Goal: Information Seeking & Learning: Learn about a topic

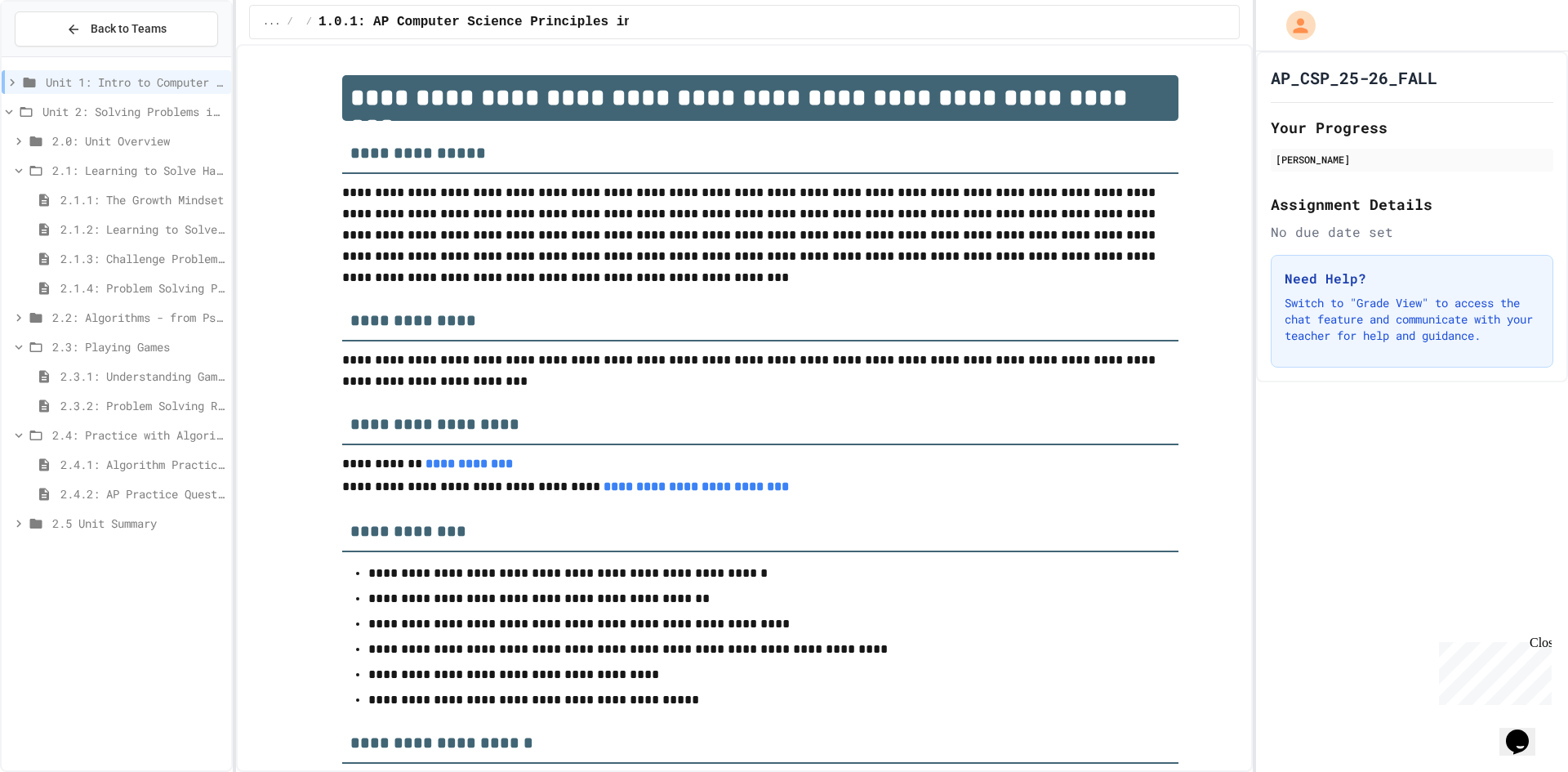
click at [145, 527] on span "2.5 Unit Summary" at bounding box center [138, 523] width 172 height 17
click at [111, 484] on div "2.4.2: AP Practice Questions" at bounding box center [116, 493] width 230 height 24
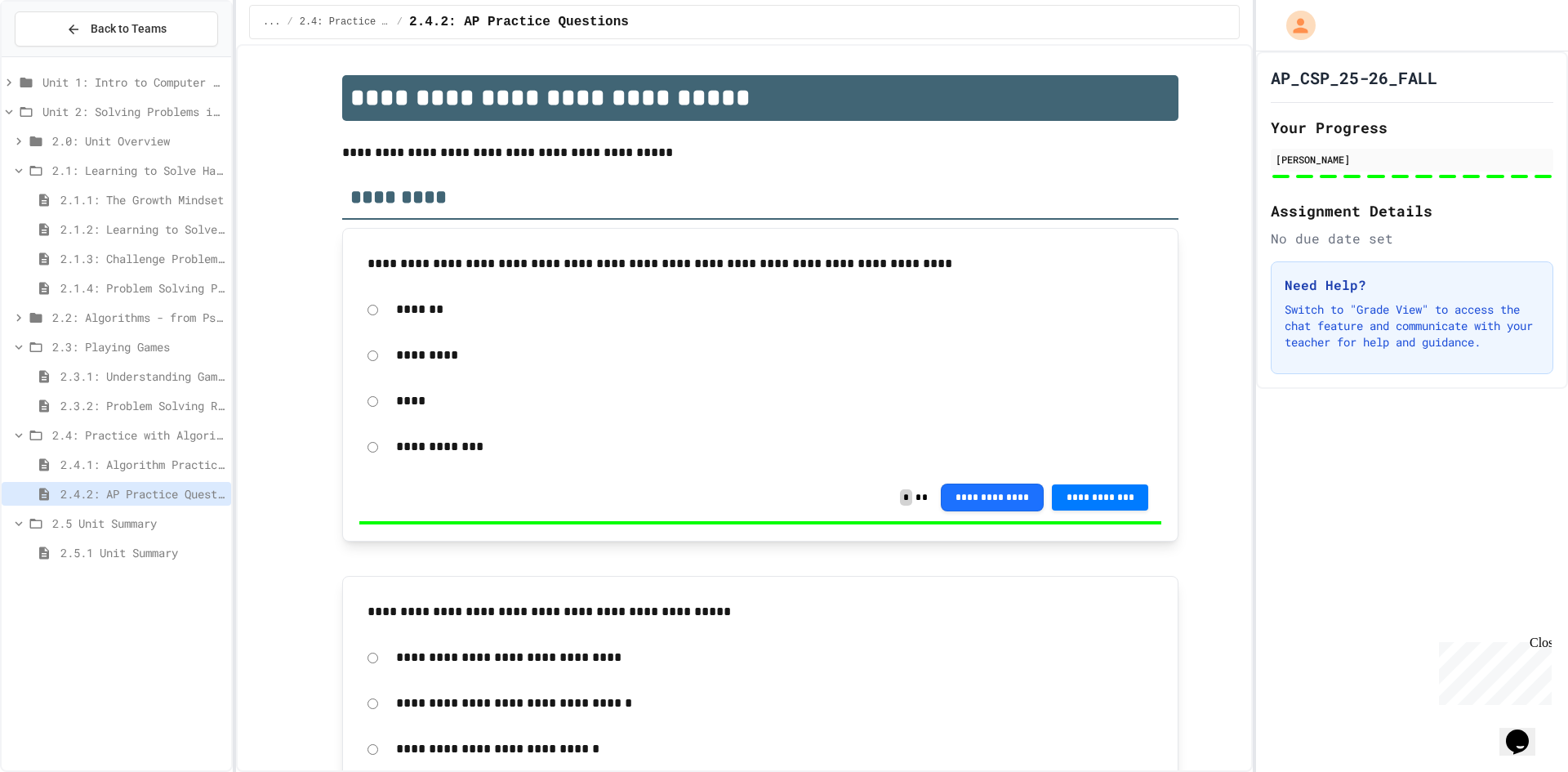
click at [119, 463] on span "2.4.1: Algorithm Practice Exercises" at bounding box center [142, 465] width 164 height 17
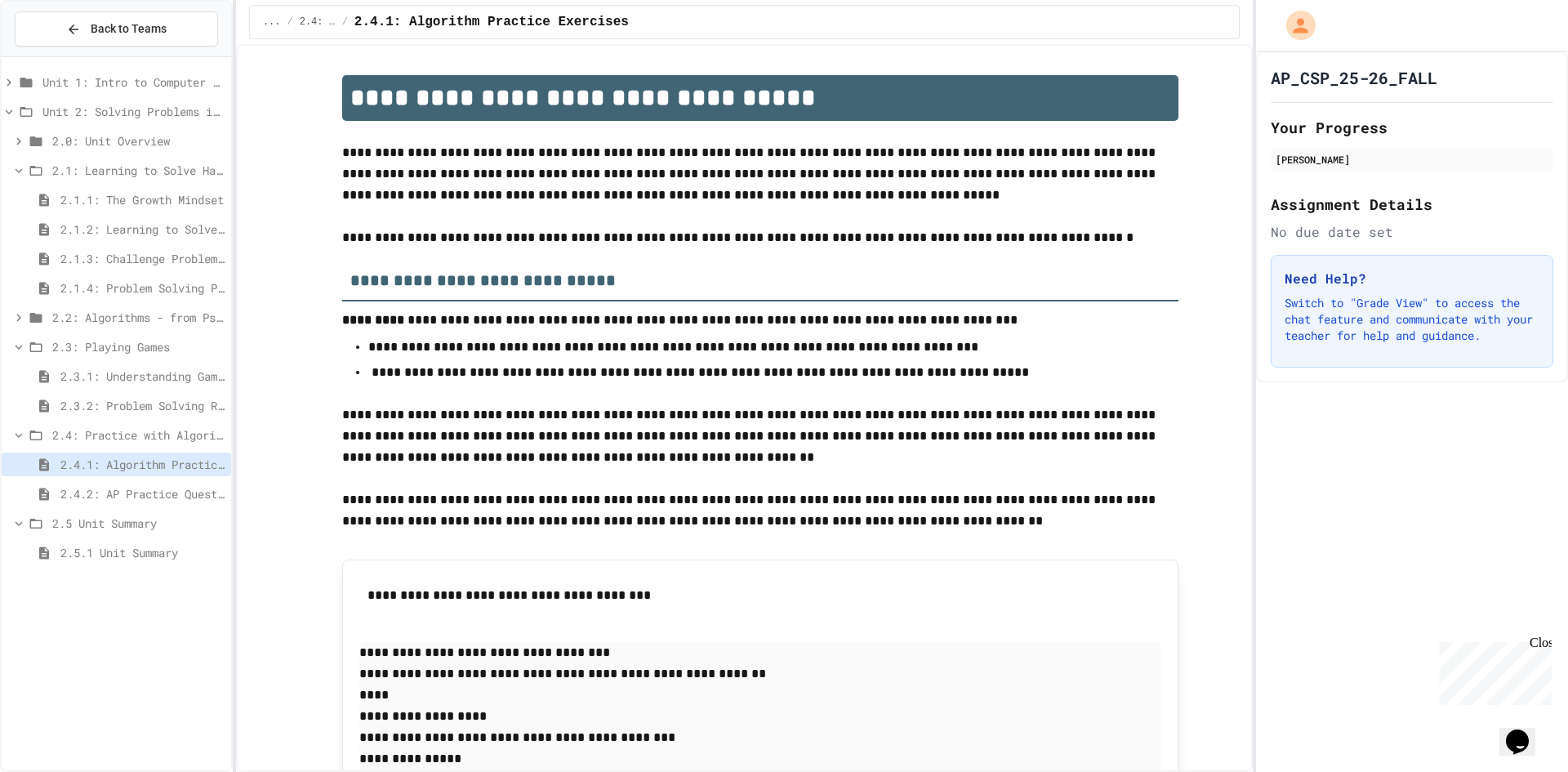
click at [125, 385] on div "2.3.1: Understanding Games with Flowcharts" at bounding box center [116, 376] width 230 height 24
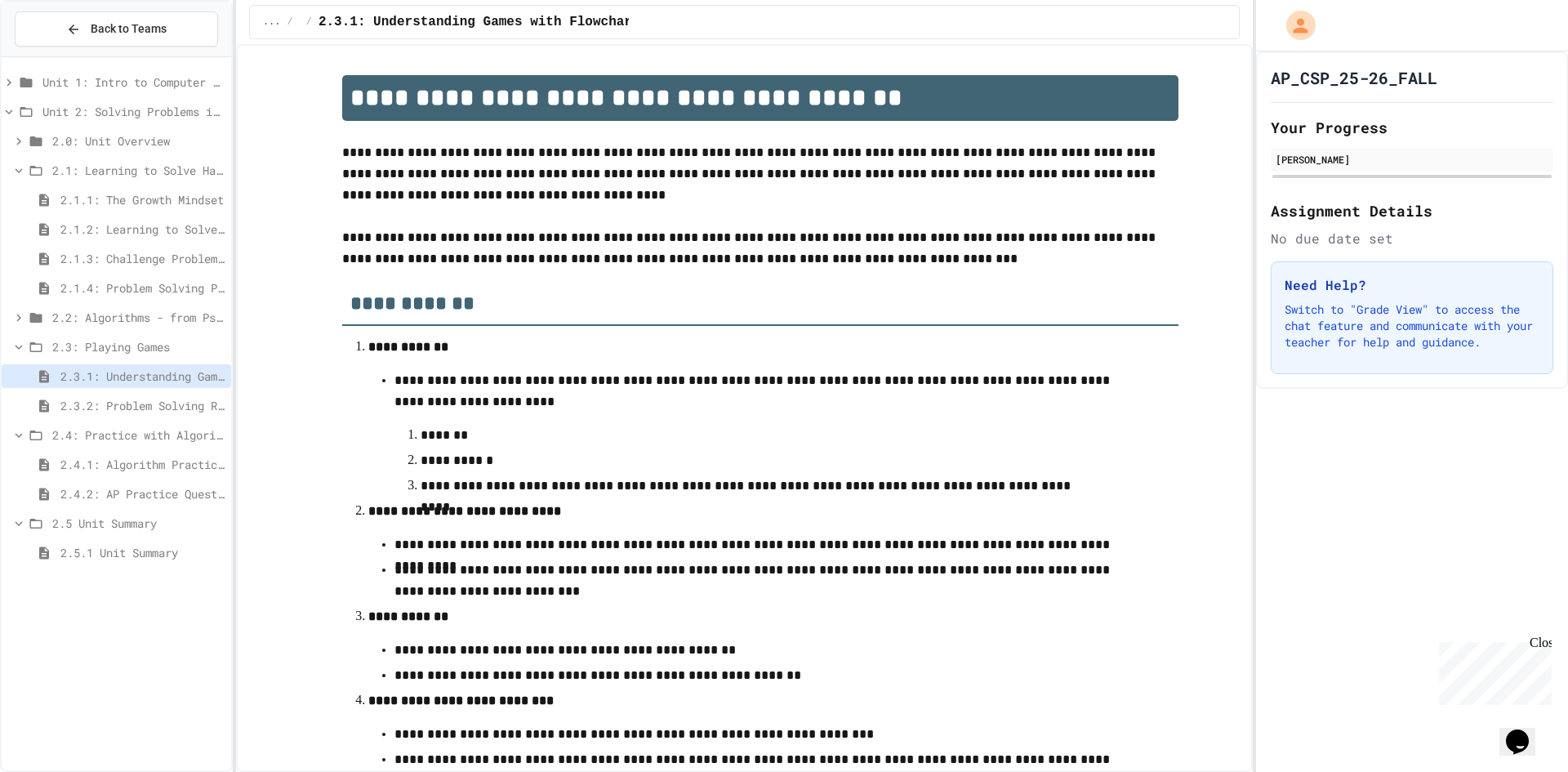
click at [120, 401] on span "2.3.2: Problem Solving Reflection" at bounding box center [142, 406] width 164 height 17
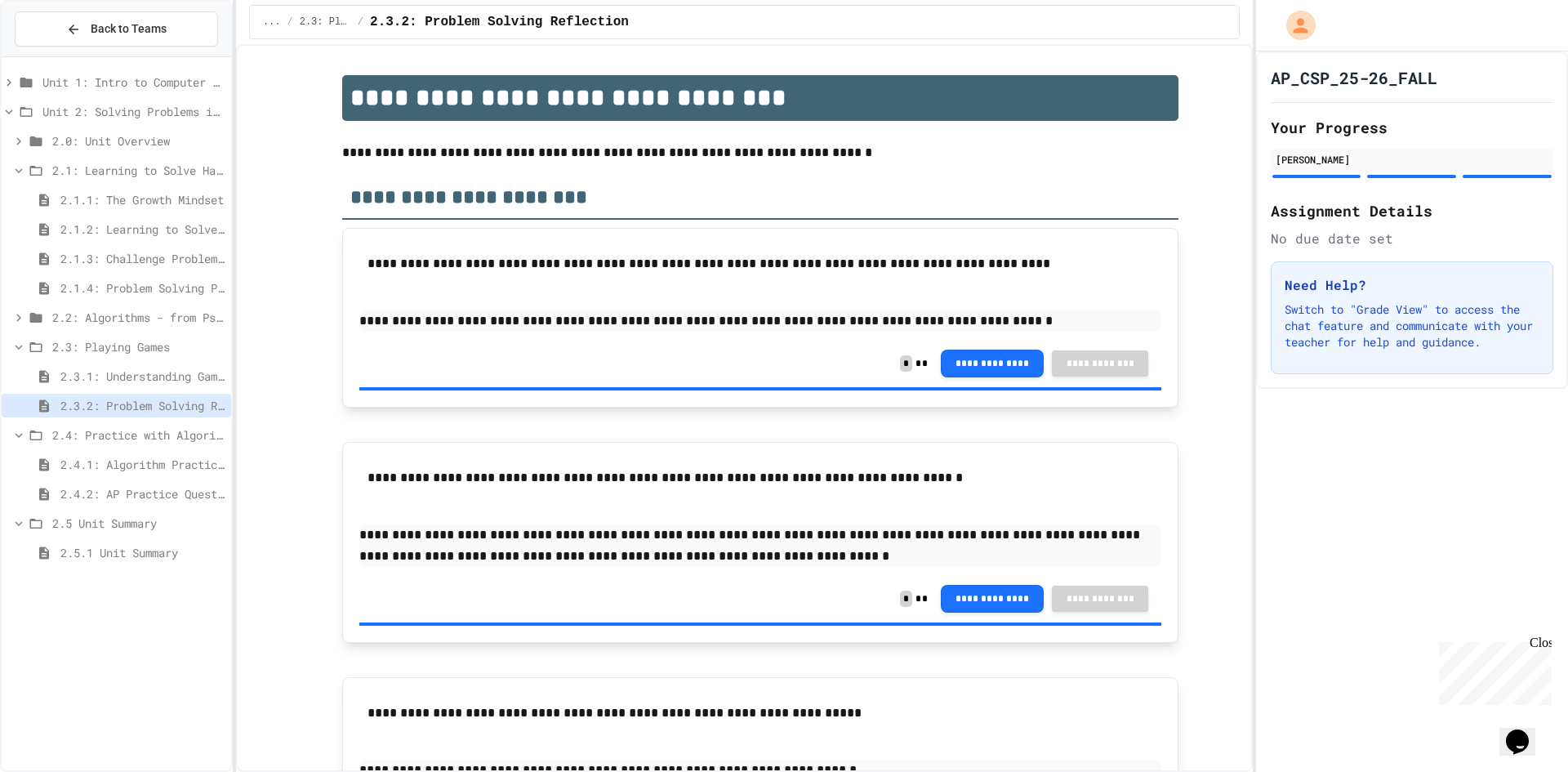
click at [121, 376] on span "2.3.1: Understanding Games with Flowcharts" at bounding box center [142, 376] width 164 height 17
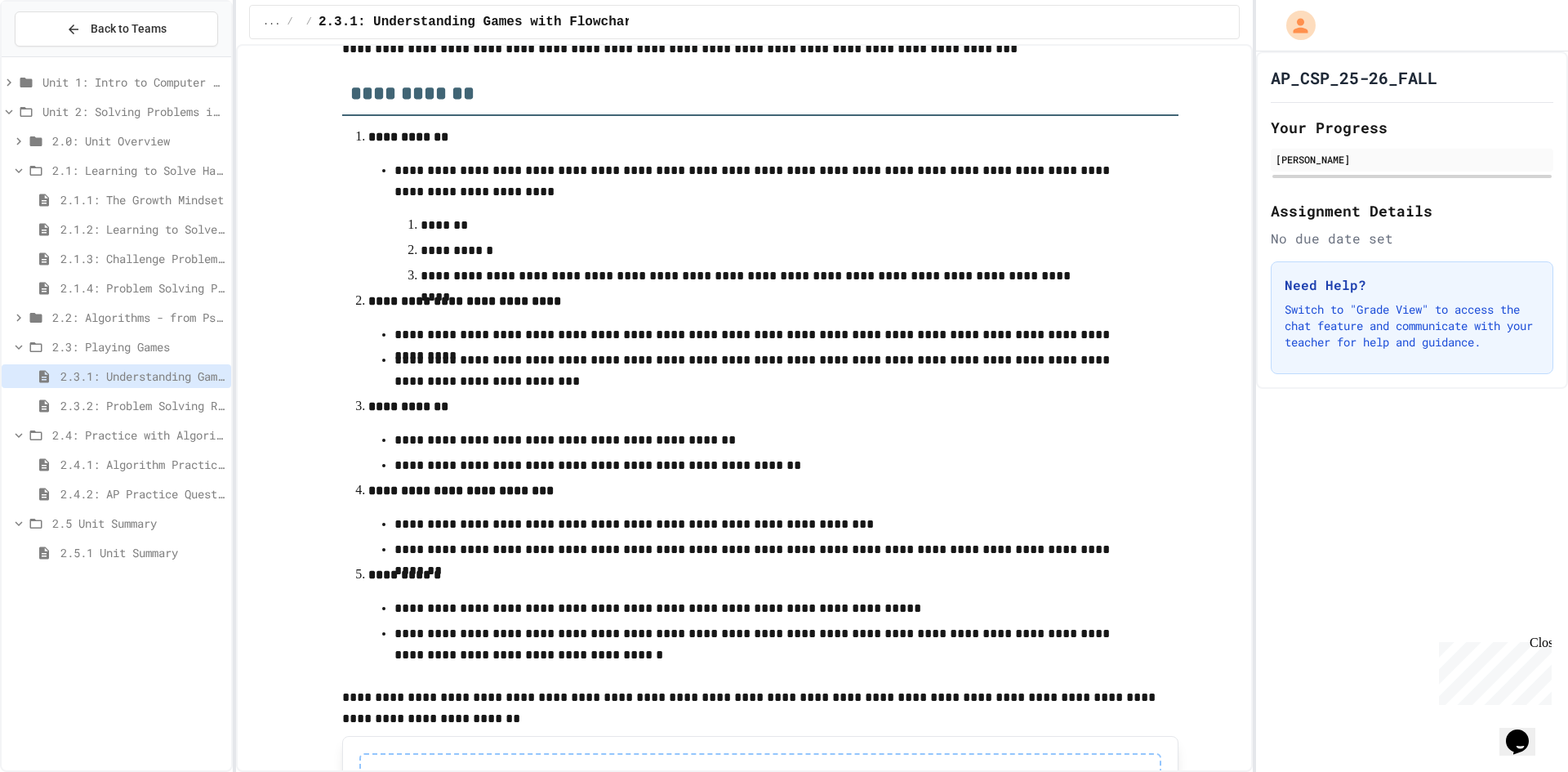
scroll to position [416, 0]
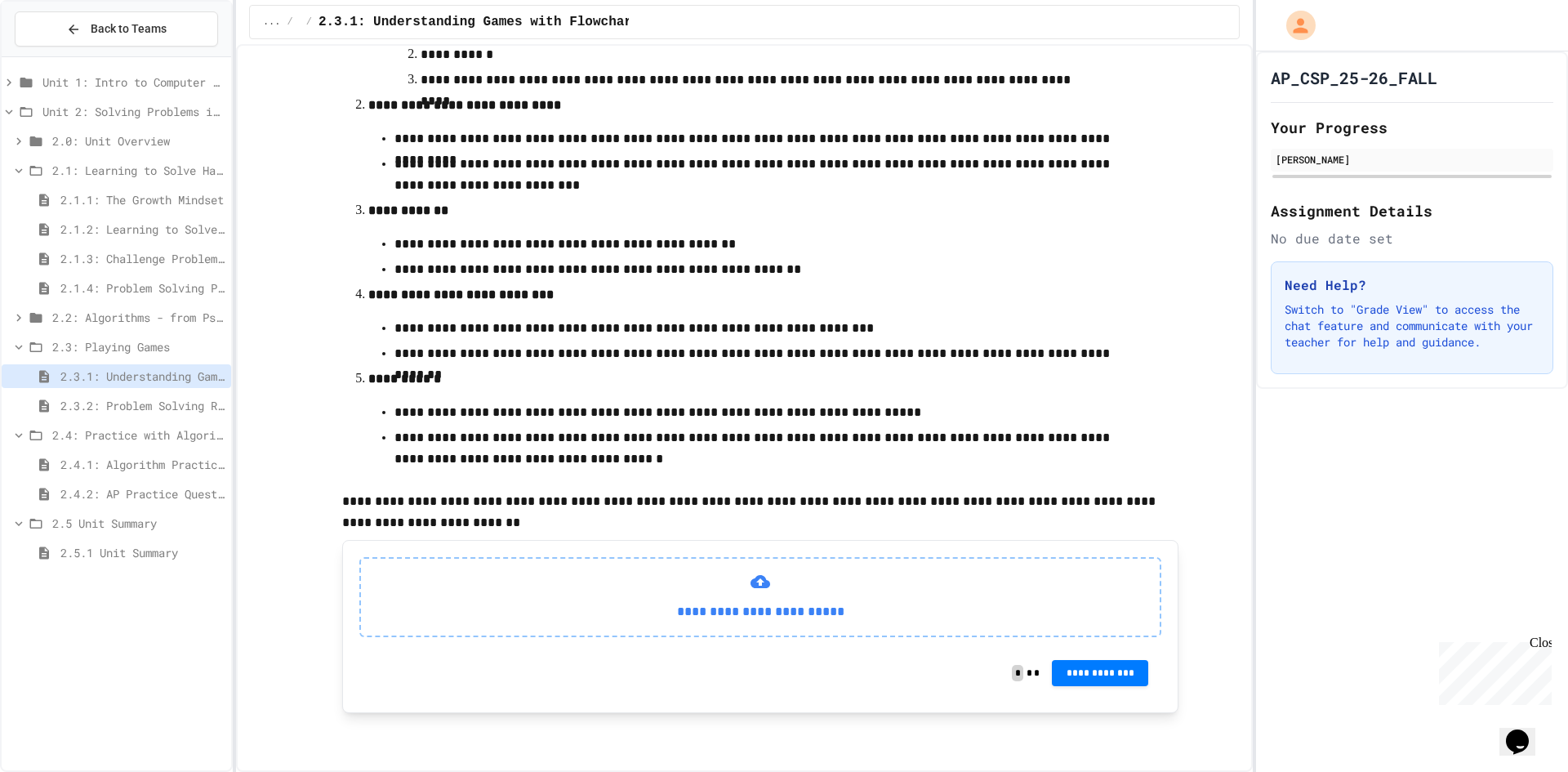
click at [584, 549] on div "**********" at bounding box center [760, 626] width 836 height 173
click at [574, 563] on div "**********" at bounding box center [760, 597] width 802 height 80
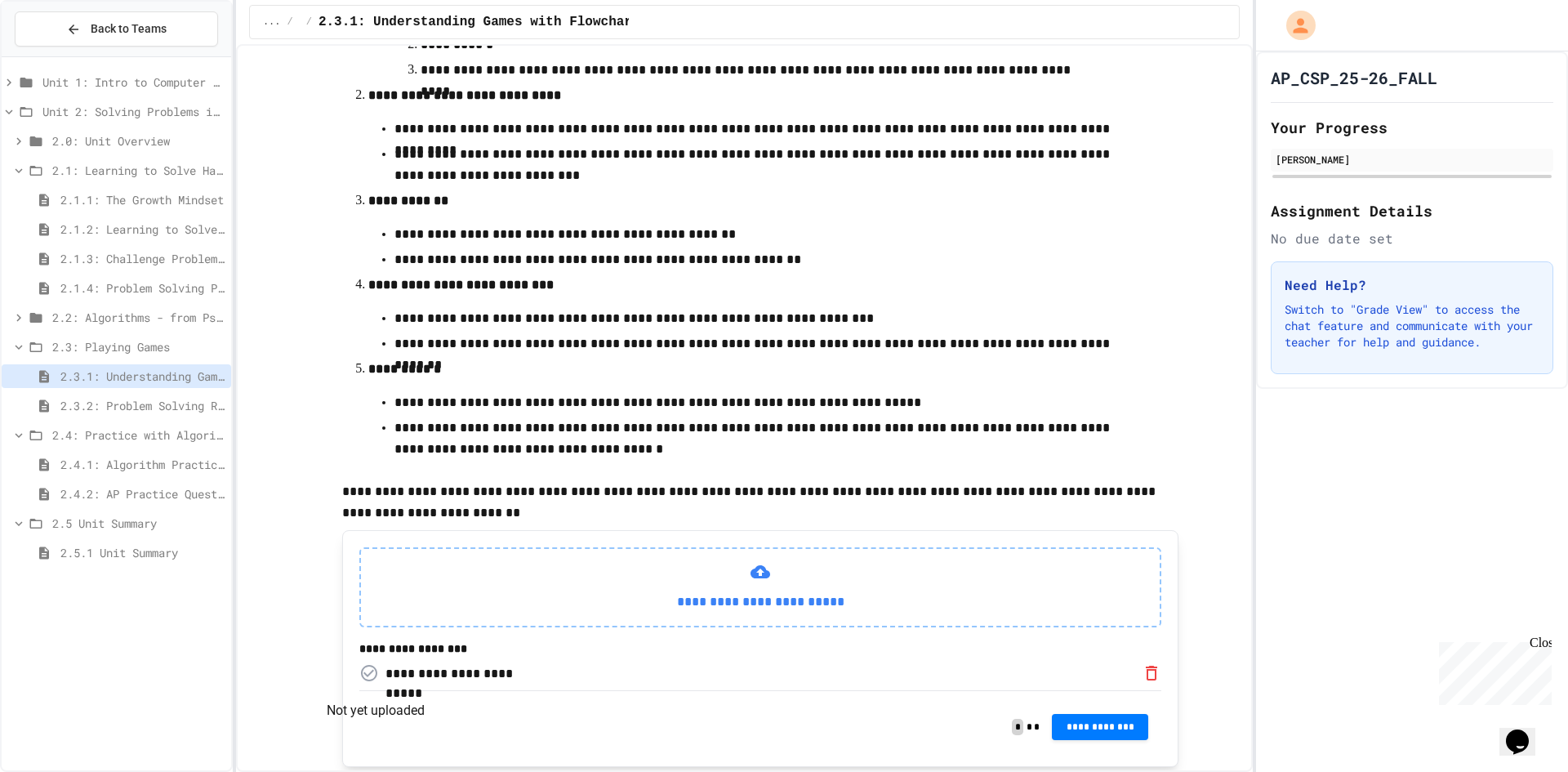
click at [375, 683] on icon "Not yet uploaded" at bounding box center [369, 673] width 19 height 19
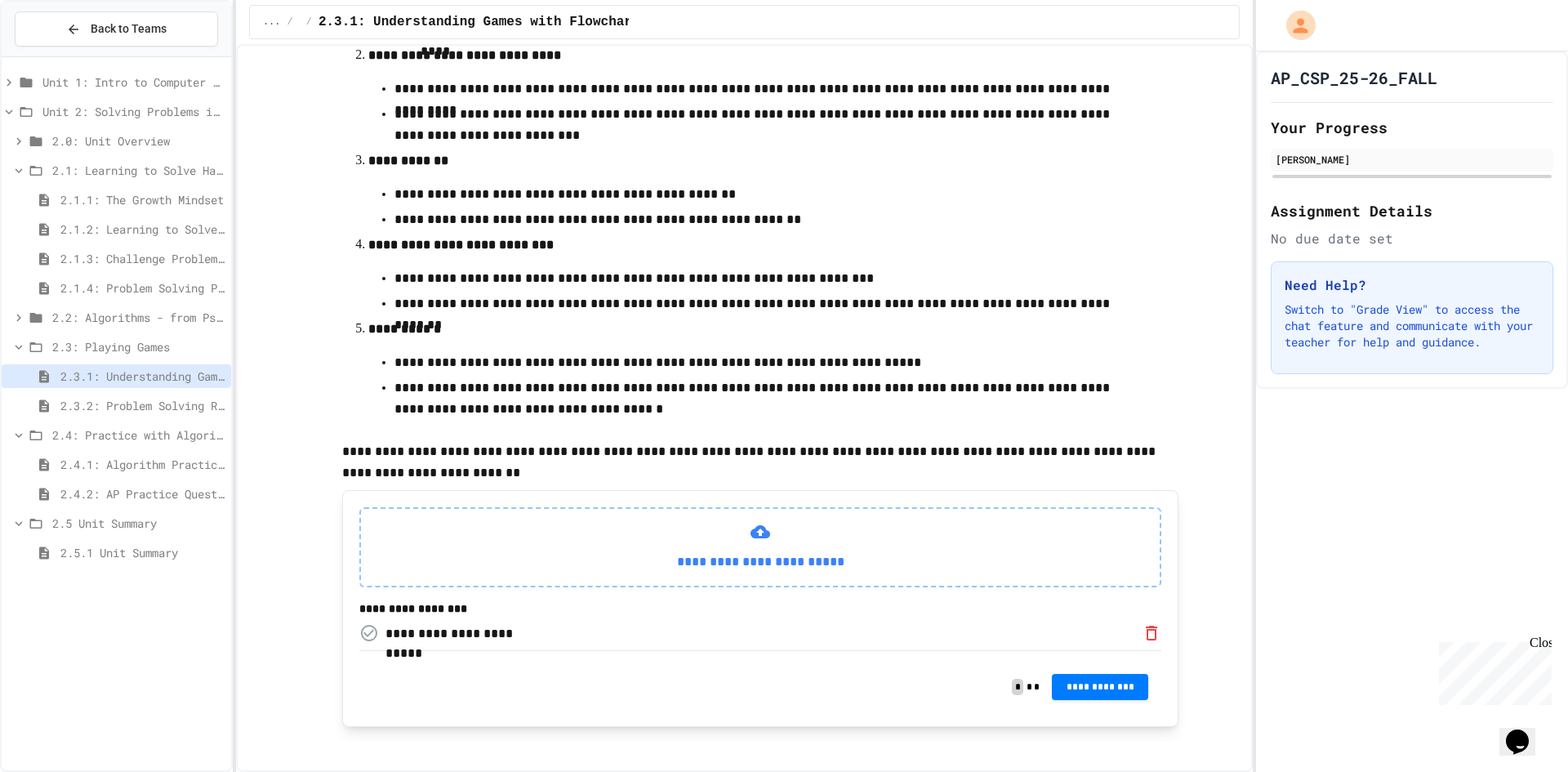
scroll to position [487, 0]
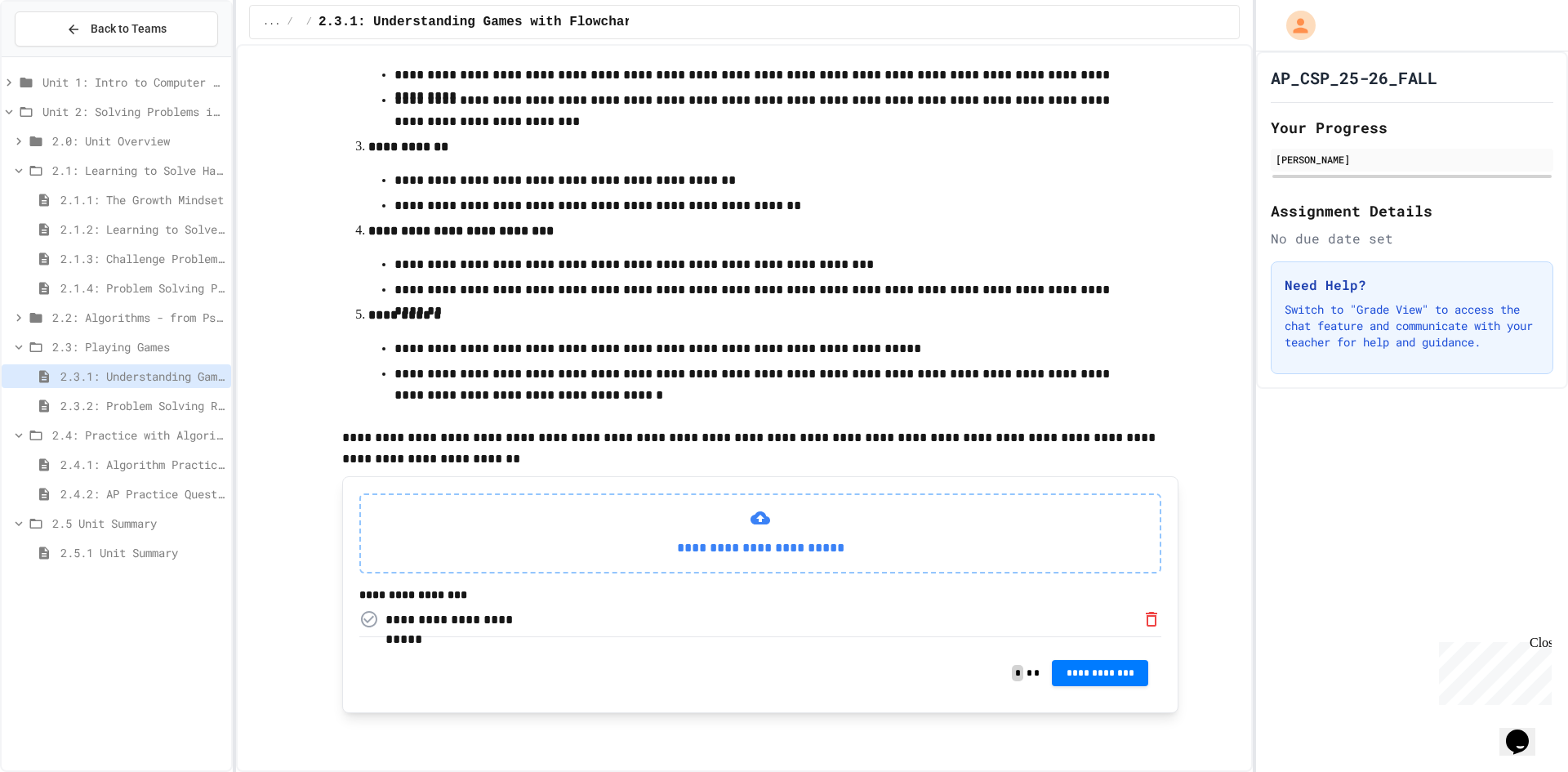
click at [1118, 662] on button "**********" at bounding box center [1100, 673] width 96 height 26
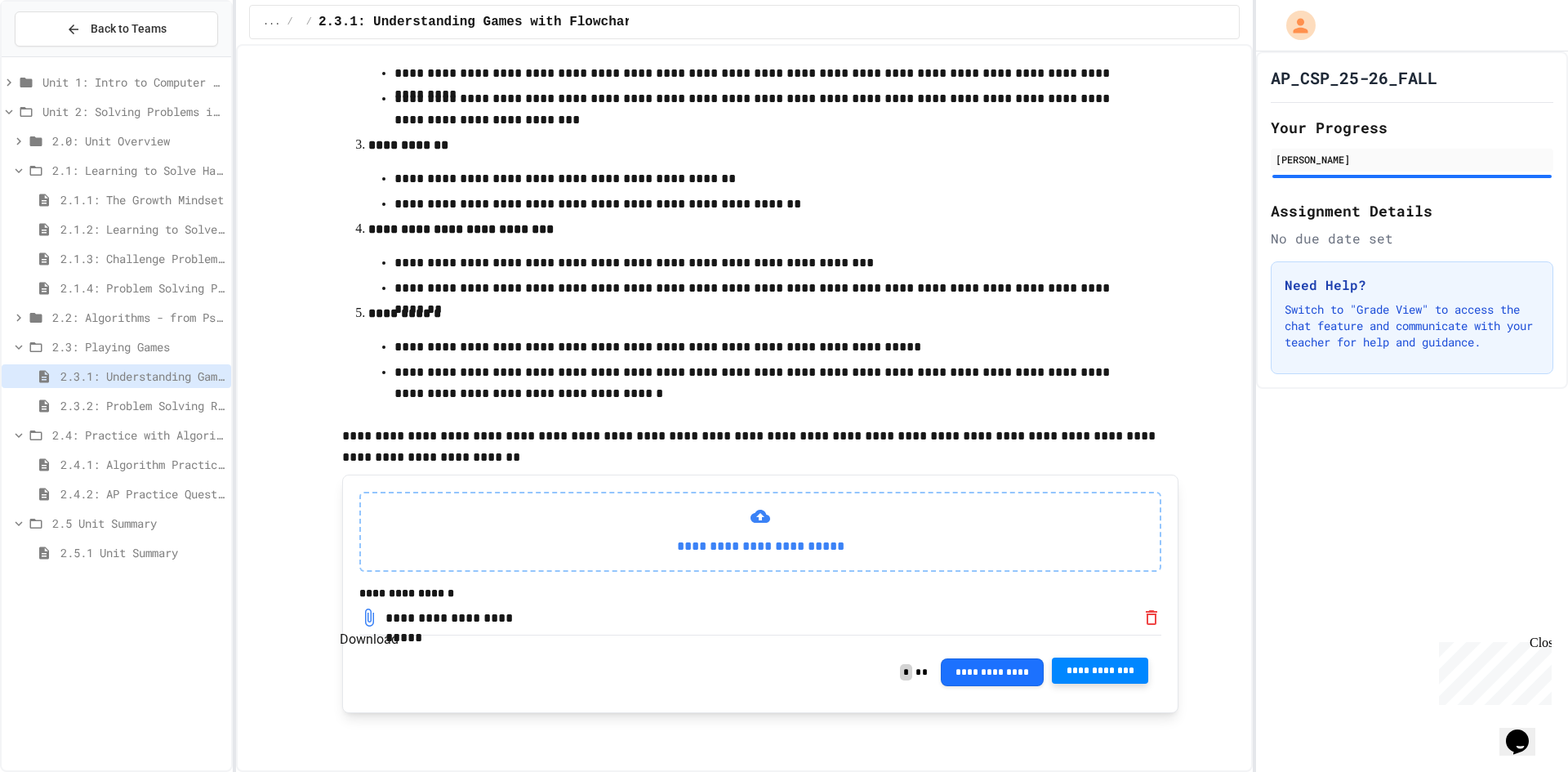
click at [371, 615] on icon "Download" at bounding box center [369, 617] width 19 height 19
click at [1082, 667] on span "**********" at bounding box center [1100, 671] width 70 height 13
click at [82, 399] on span "2.3.2: Problem Solving Reflection" at bounding box center [142, 406] width 164 height 17
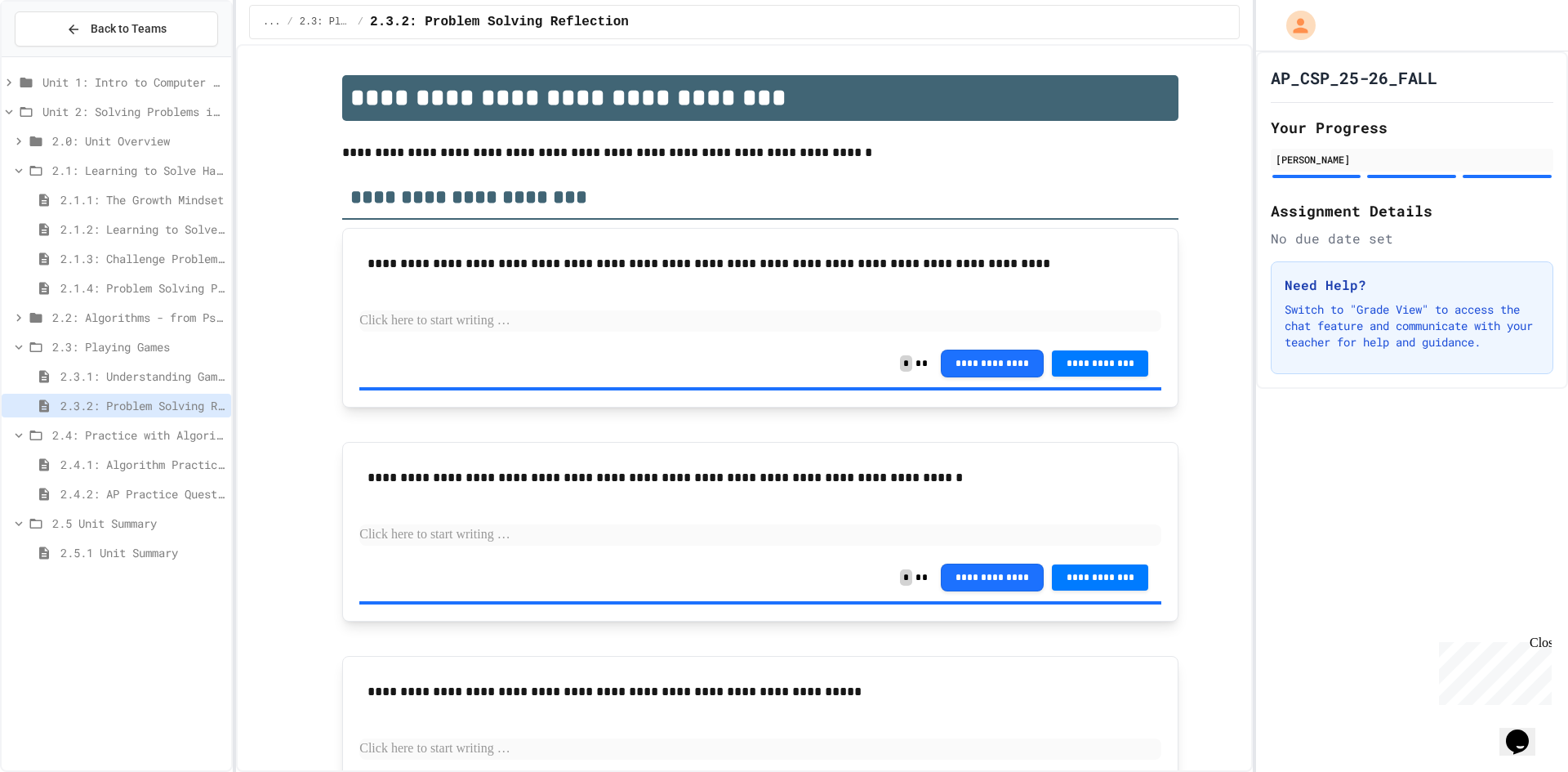
click at [94, 370] on span "2.3.1: Understanding Games with Flowcharts" at bounding box center [142, 376] width 164 height 17
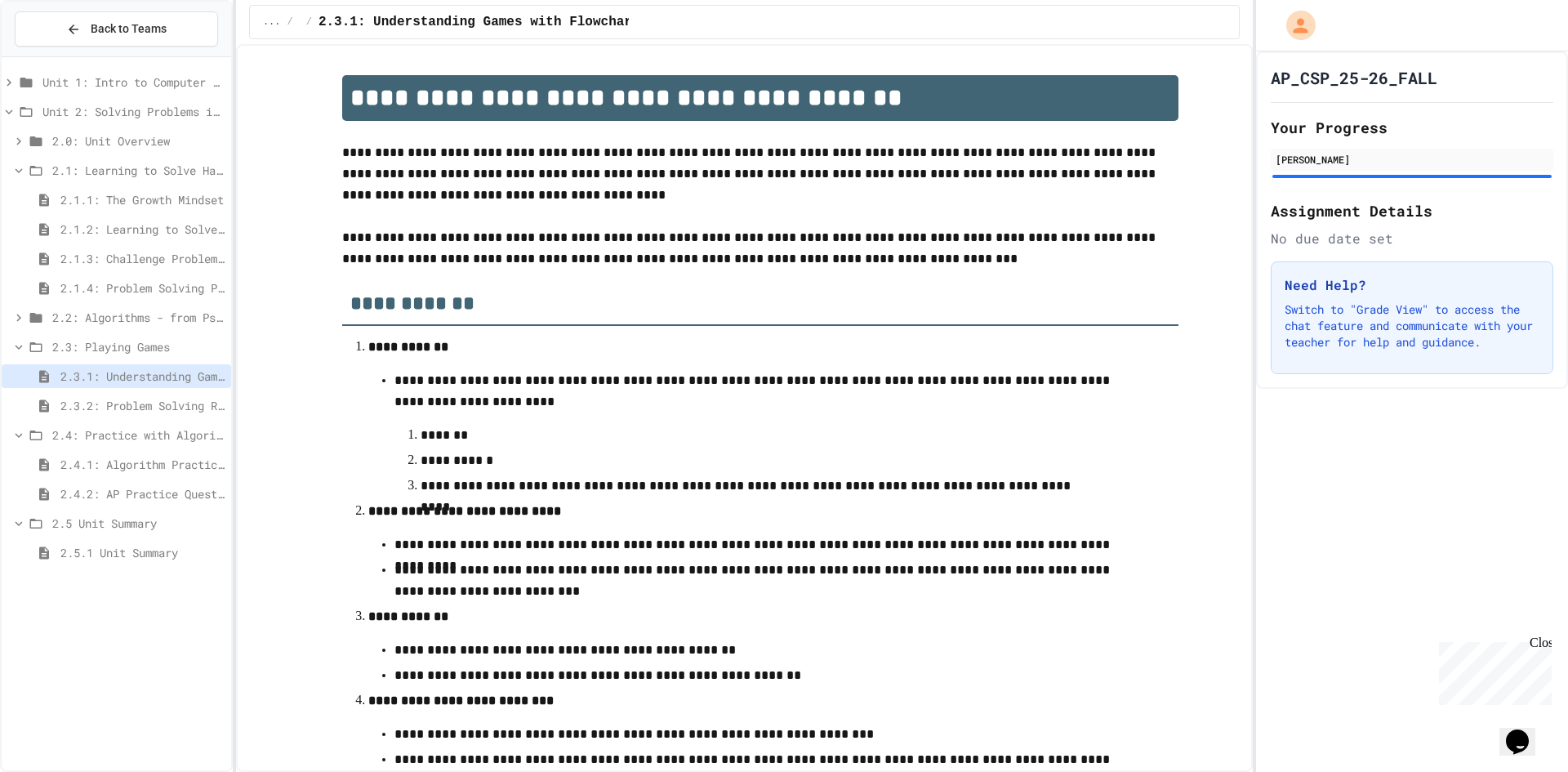
click at [115, 313] on span "2.2: Algorithms - from Pseudocode to Flowcharts" at bounding box center [138, 318] width 172 height 17
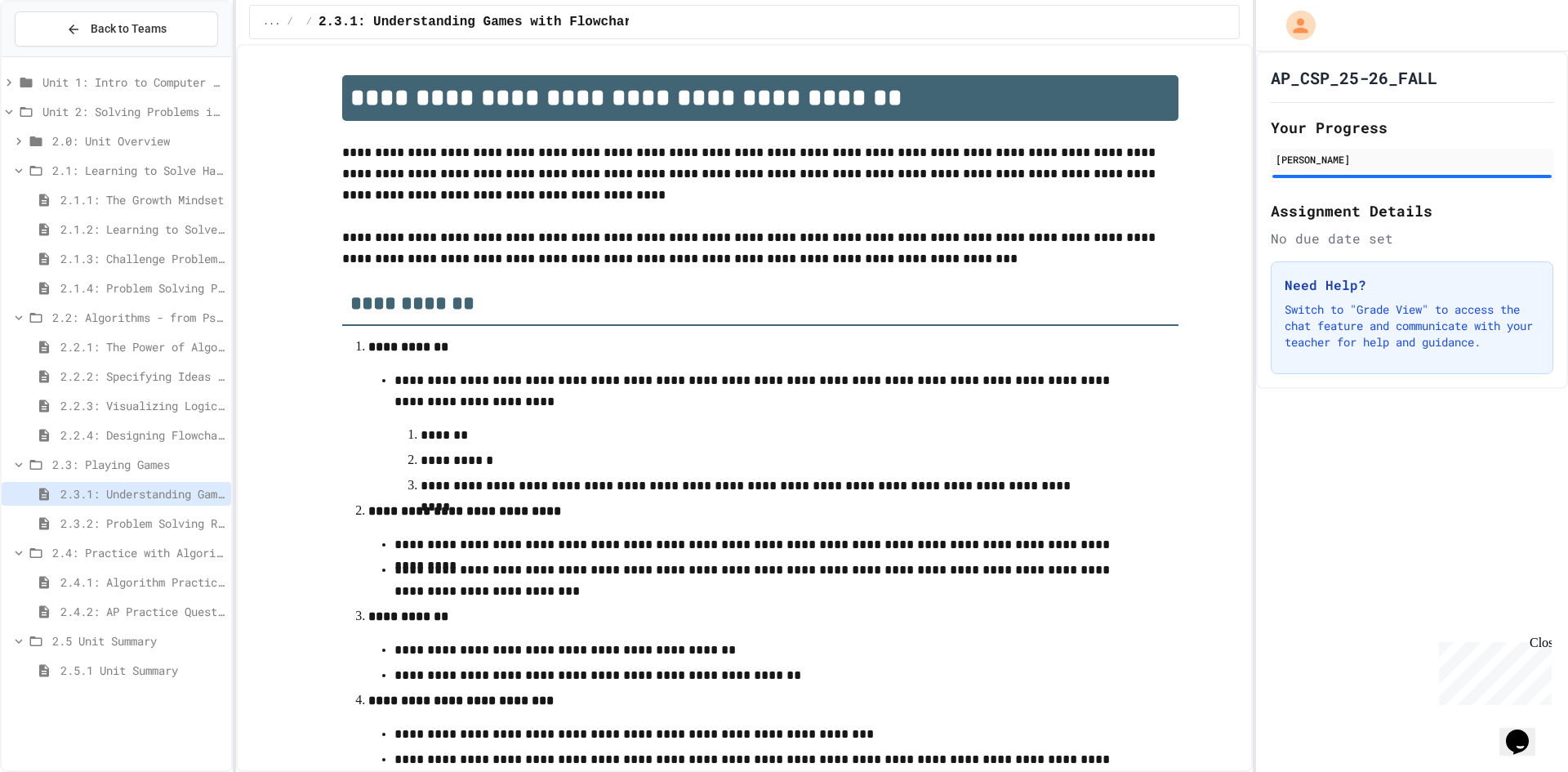
click at [113, 336] on div "2.2.1: The Power of Algorithms" at bounding box center [116, 347] width 230 height 24
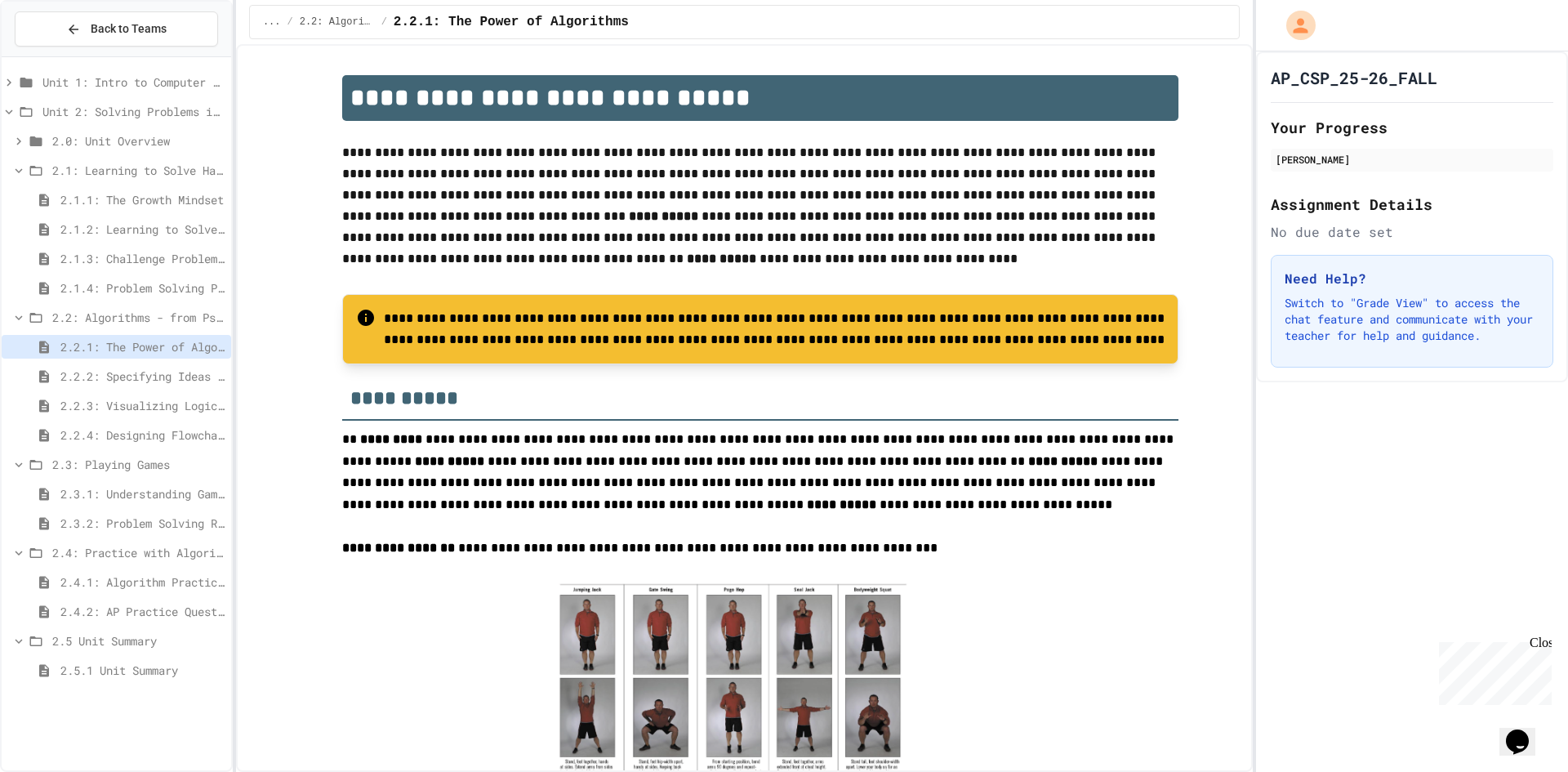
click at [108, 363] on div "2.2.1: The Power of Algorithms" at bounding box center [116, 350] width 230 height 30
click at [112, 377] on span "2.2.2: Specifying Ideas with Pseudocode" at bounding box center [142, 376] width 164 height 17
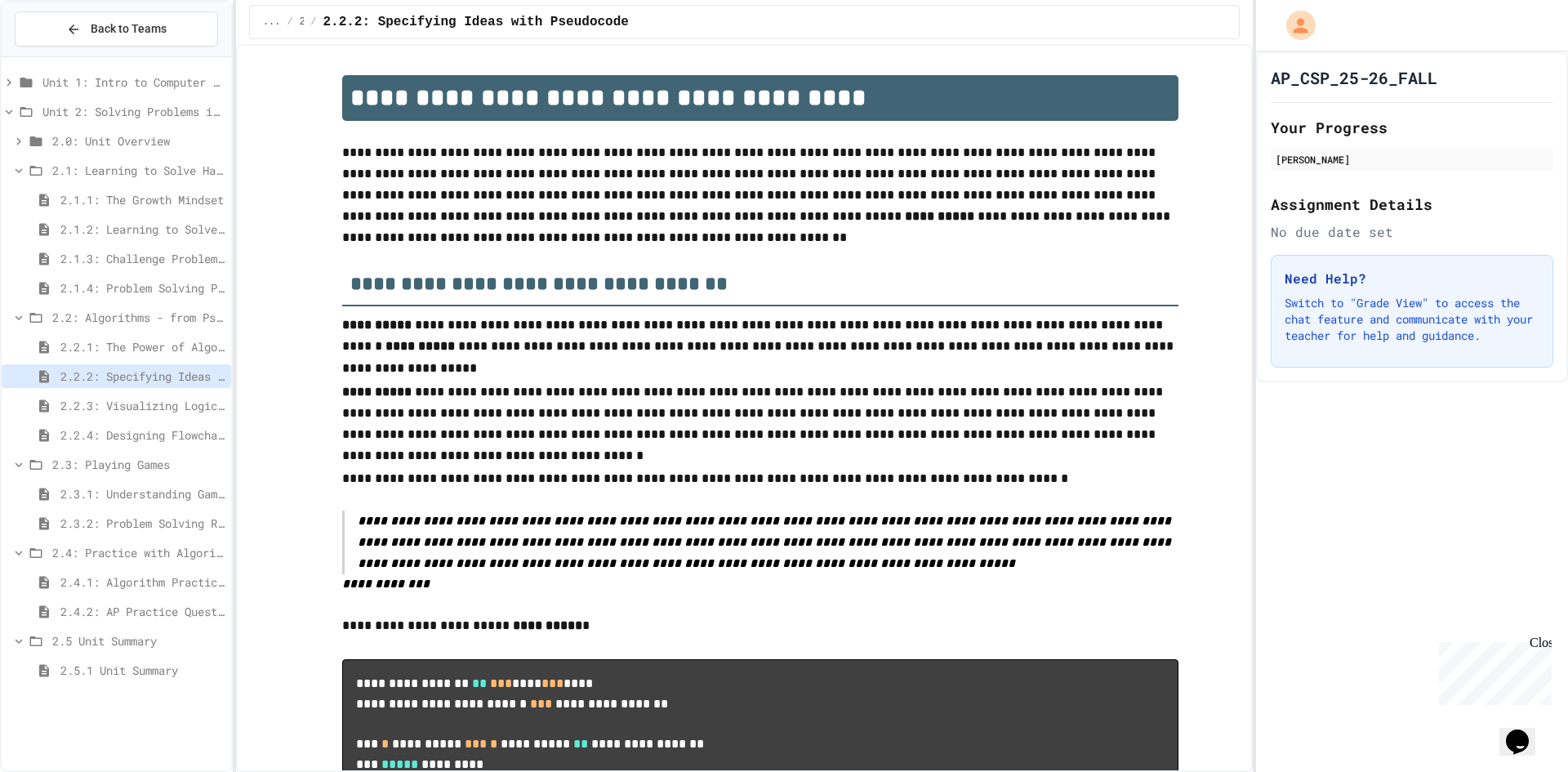
click at [113, 398] on span "2.2.3: Visualizing Logic with Flowcharts" at bounding box center [142, 406] width 164 height 17
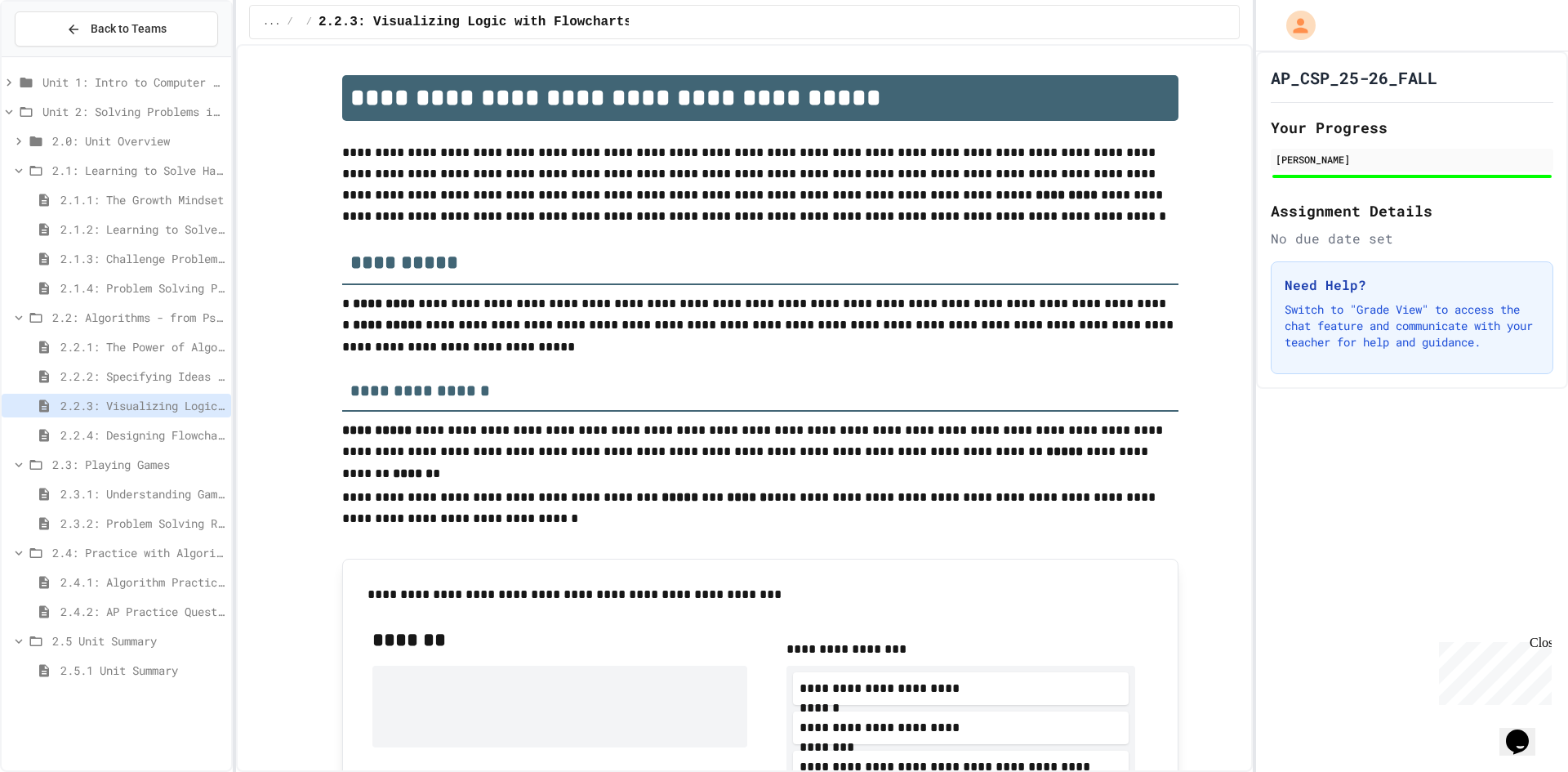
click at [117, 420] on div "2.2.3: Visualizing Logic with Flowcharts" at bounding box center [116, 409] width 230 height 30
click at [114, 425] on div "2.2.4: Designing Flowcharts" at bounding box center [116, 435] width 230 height 24
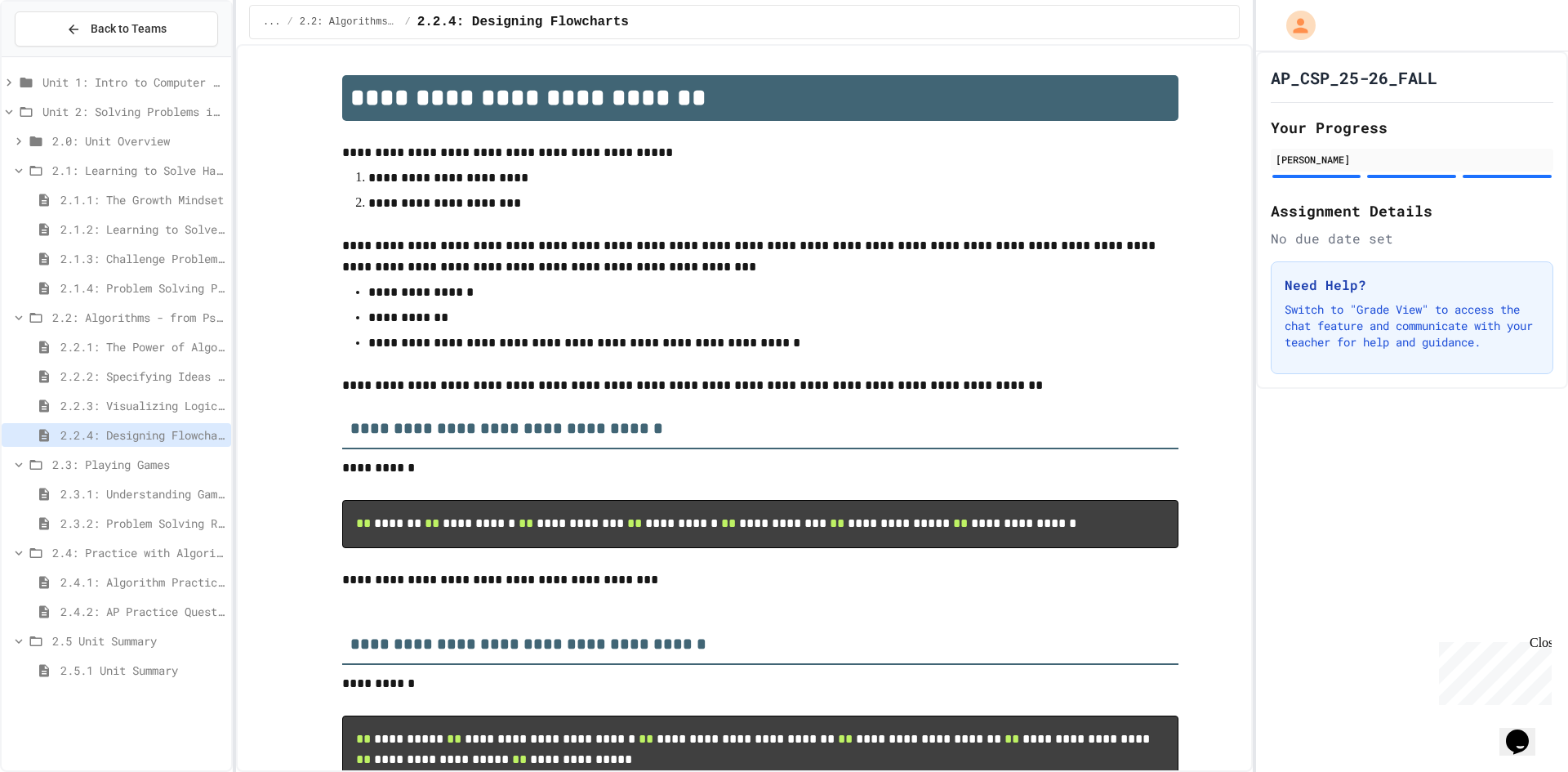
click at [109, 299] on div "2.1.4: Problem Solving Practice" at bounding box center [116, 287] width 230 height 24
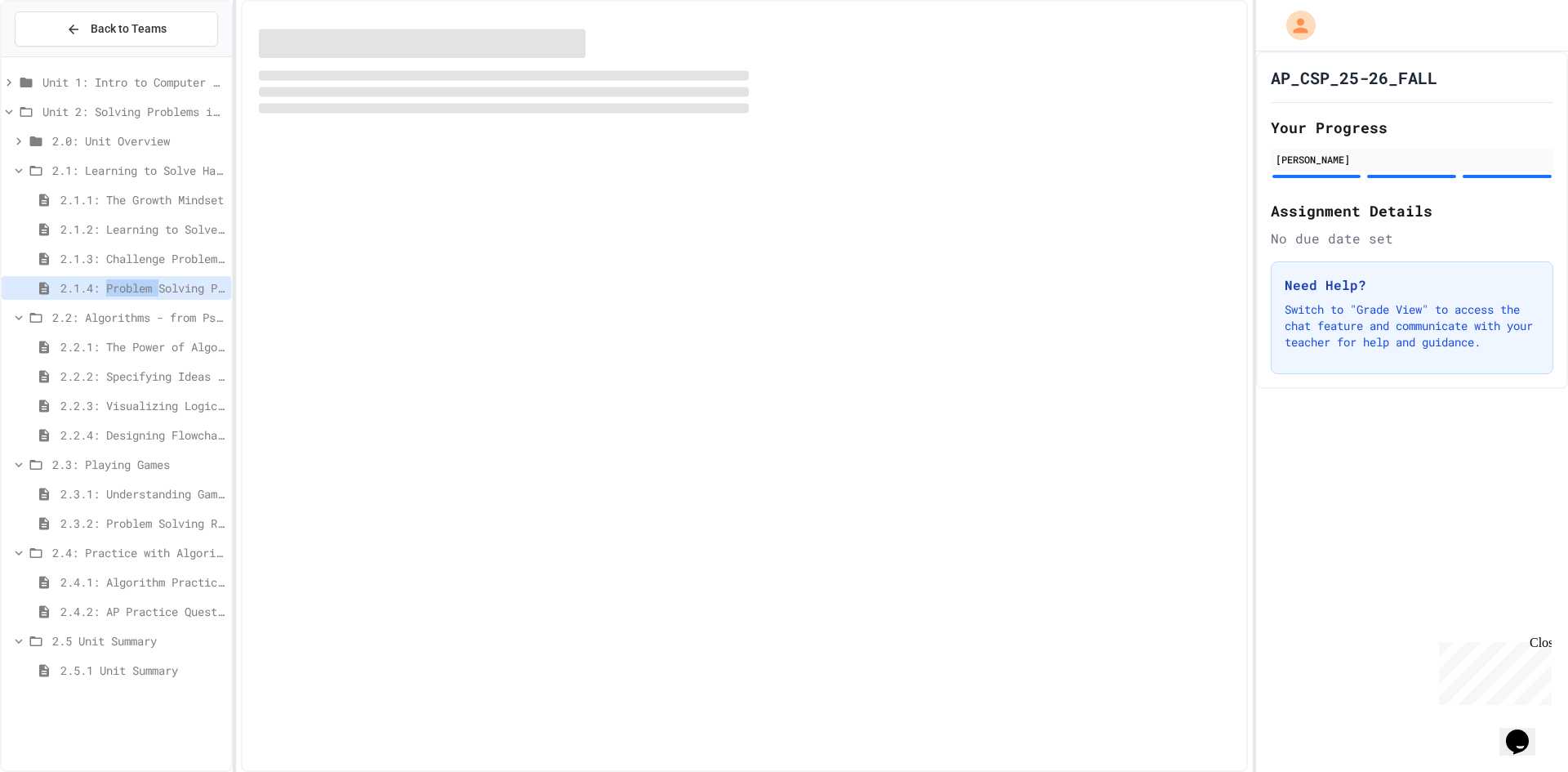
click at [109, 299] on div "2.1.4: Problem Solving Practice" at bounding box center [116, 287] width 230 height 24
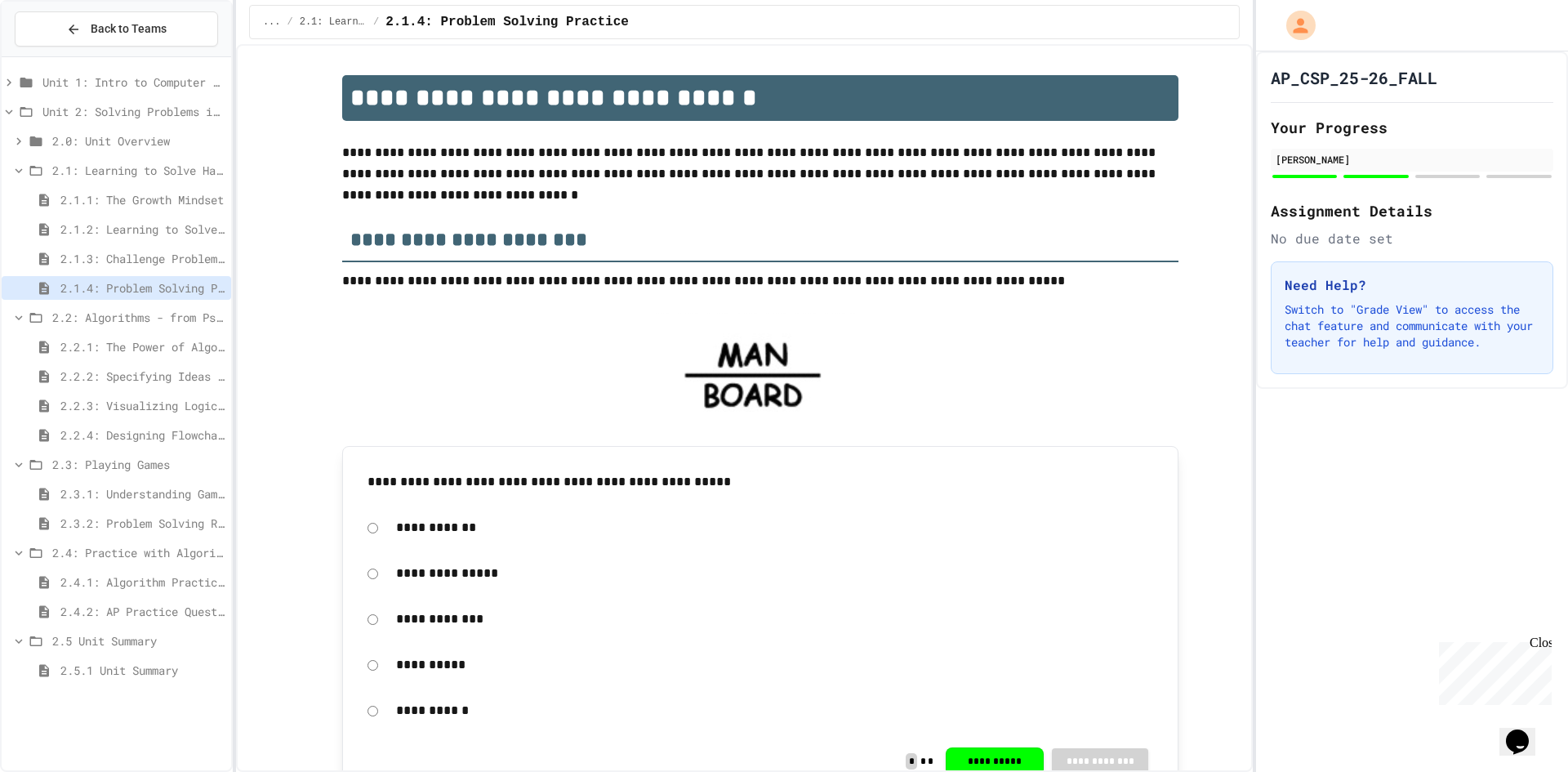
click at [661, 362] on img at bounding box center [755, 376] width 199 height 127
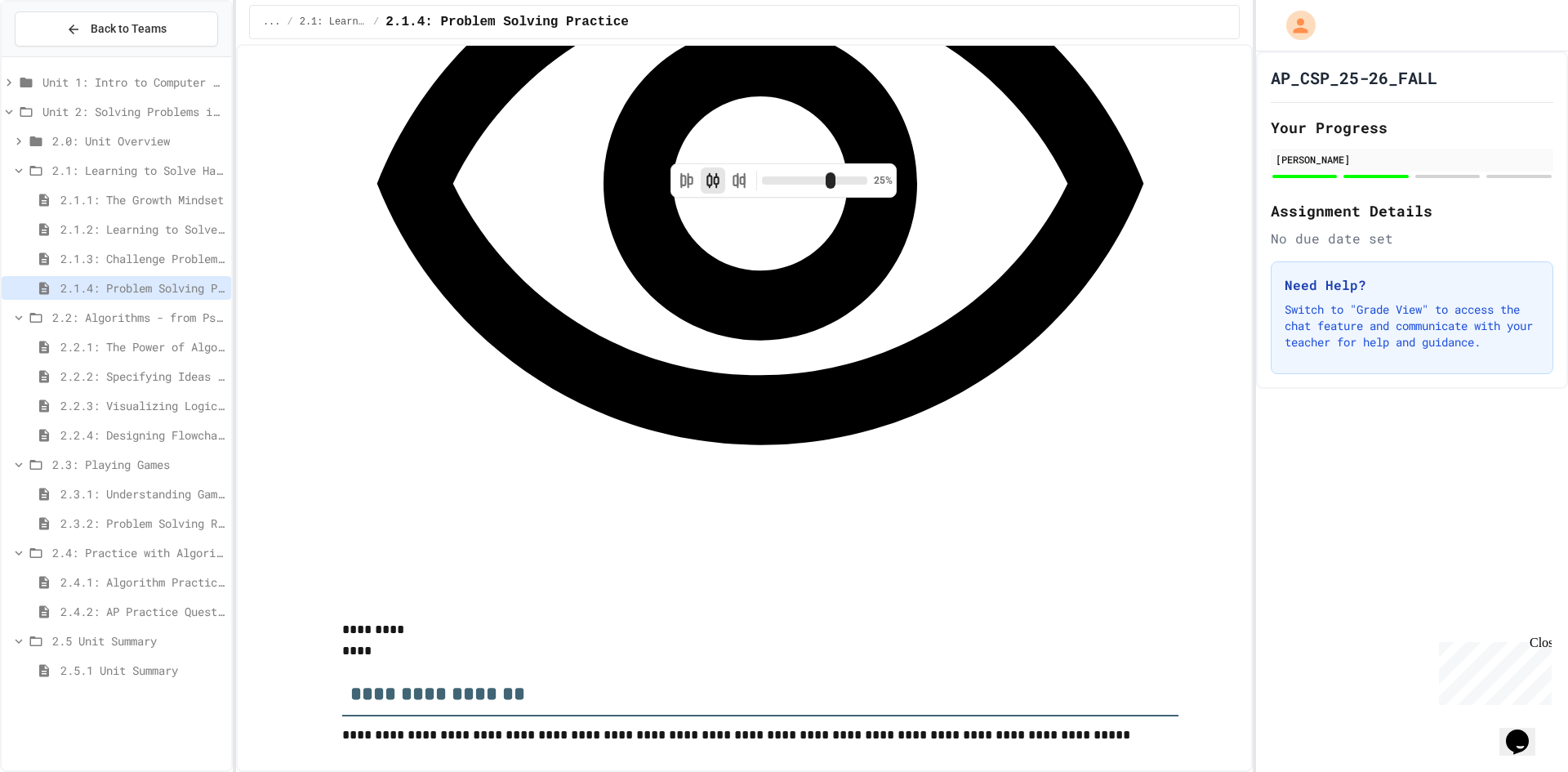
scroll to position [1961, 0]
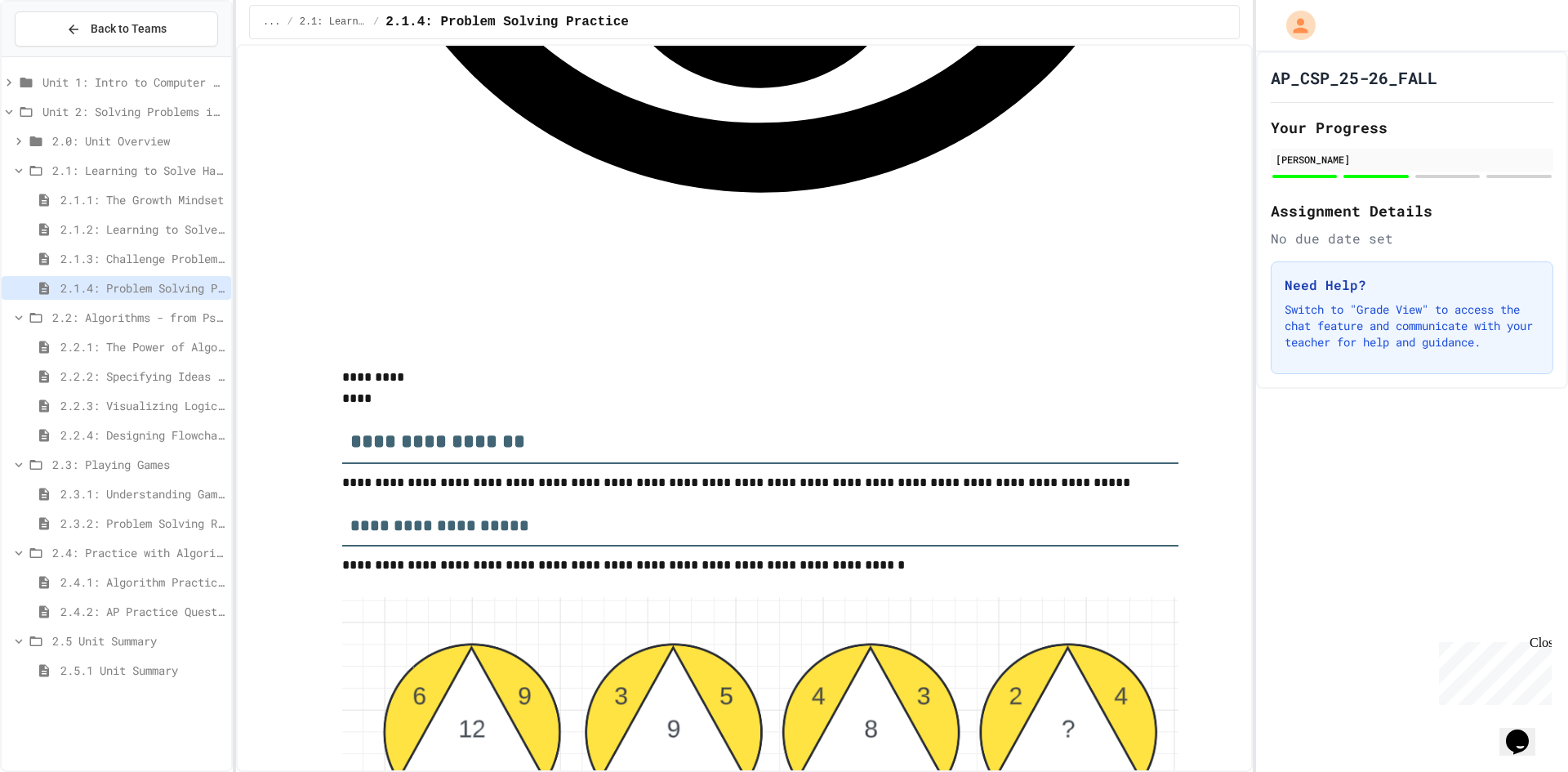
click at [224, 256] on span "2.1.3: Challenge Problem - The Bridge" at bounding box center [142, 258] width 164 height 17
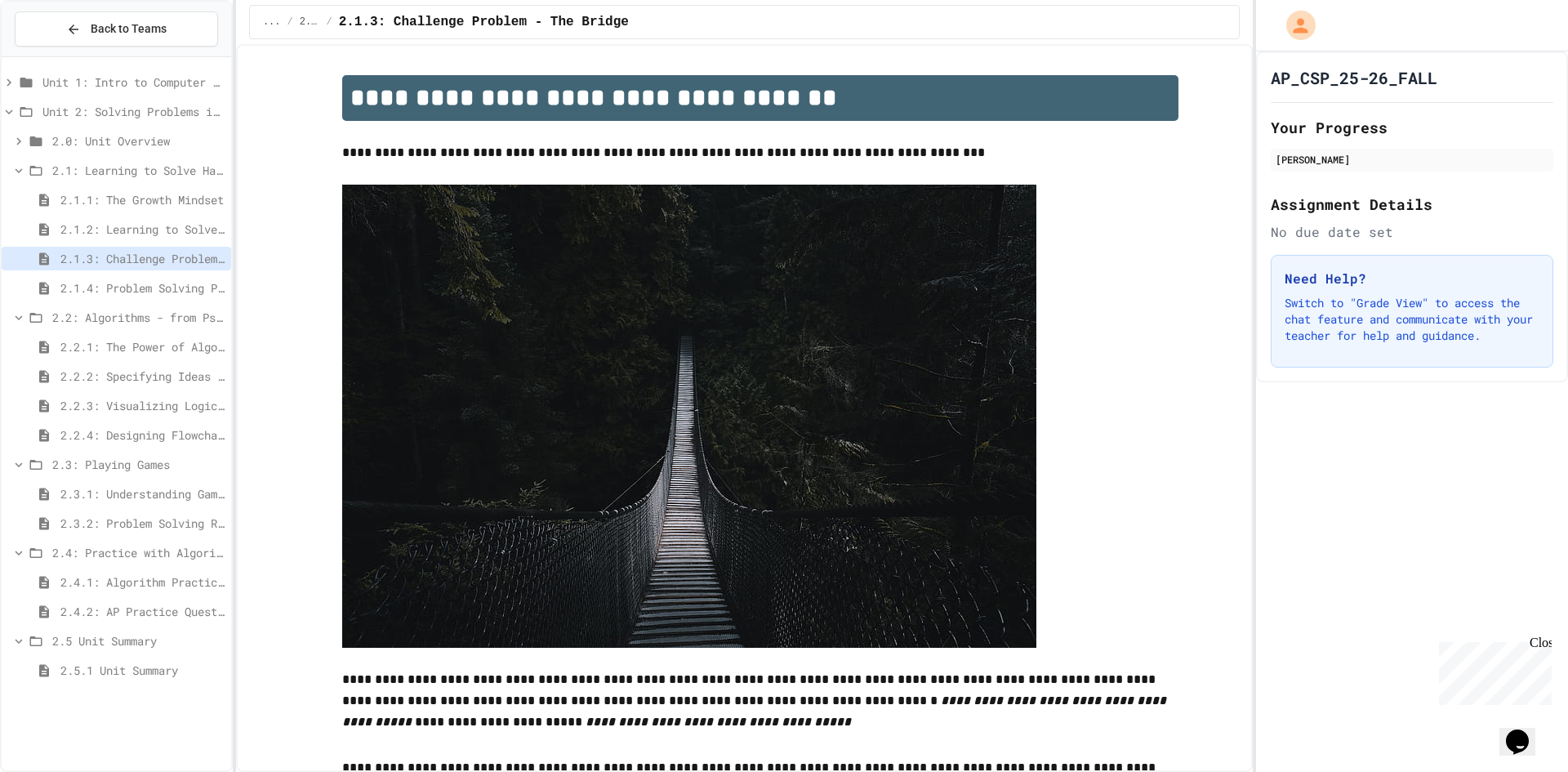
click at [210, 228] on span "2.1.2: Learning to Solve Hard Problems" at bounding box center [142, 230] width 164 height 17
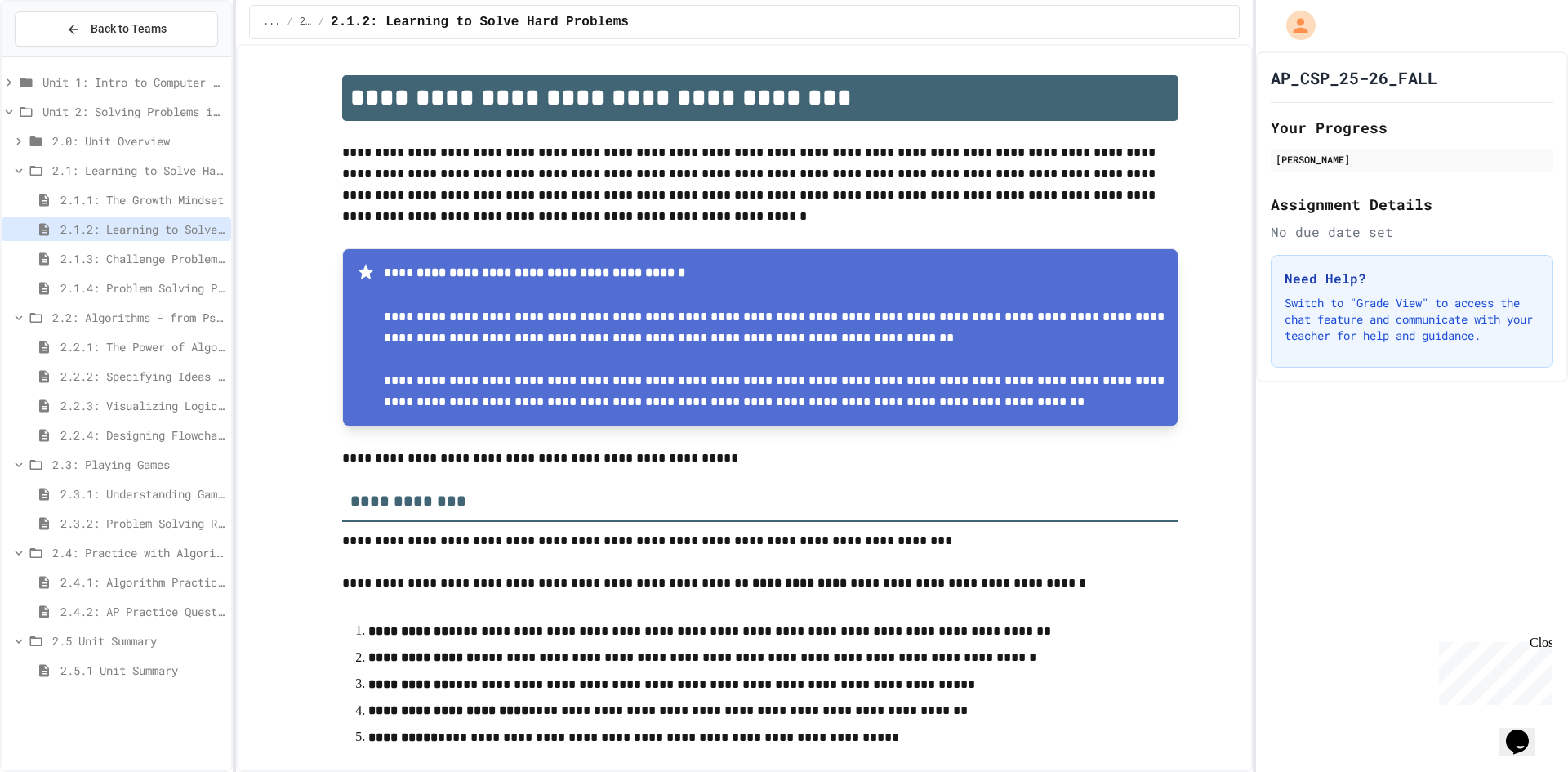
click at [197, 204] on span "2.1.1: The Growth Mindset" at bounding box center [142, 200] width 164 height 17
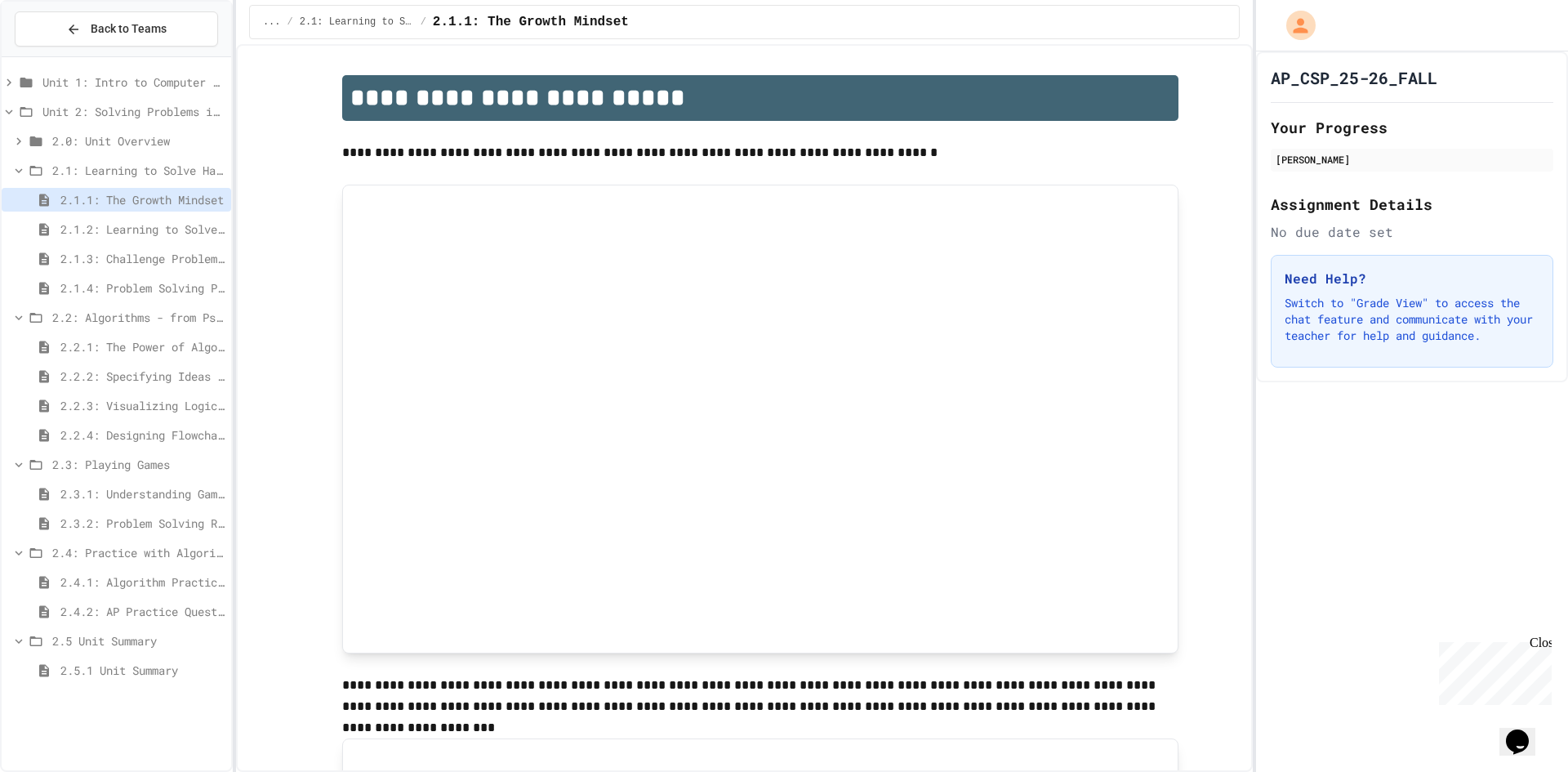
click at [150, 224] on span "2.1.2: Learning to Solve Hard Problems" at bounding box center [142, 230] width 164 height 17
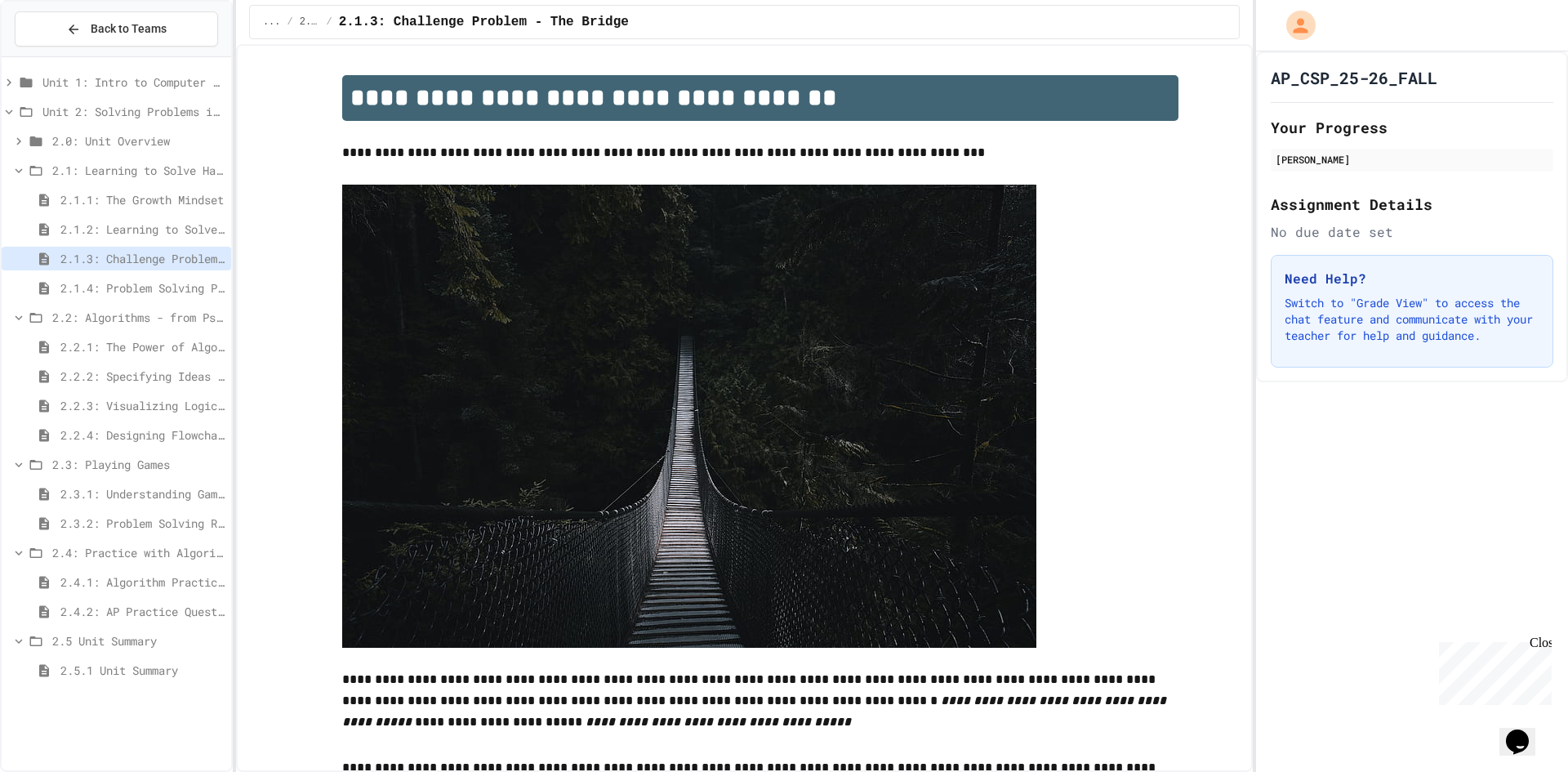
click at [134, 275] on div "2.1.3: Challenge Problem - The Bridge" at bounding box center [116, 262] width 230 height 30
click at [132, 279] on div "2.1.4: Problem Solving Practice" at bounding box center [116, 287] width 230 height 24
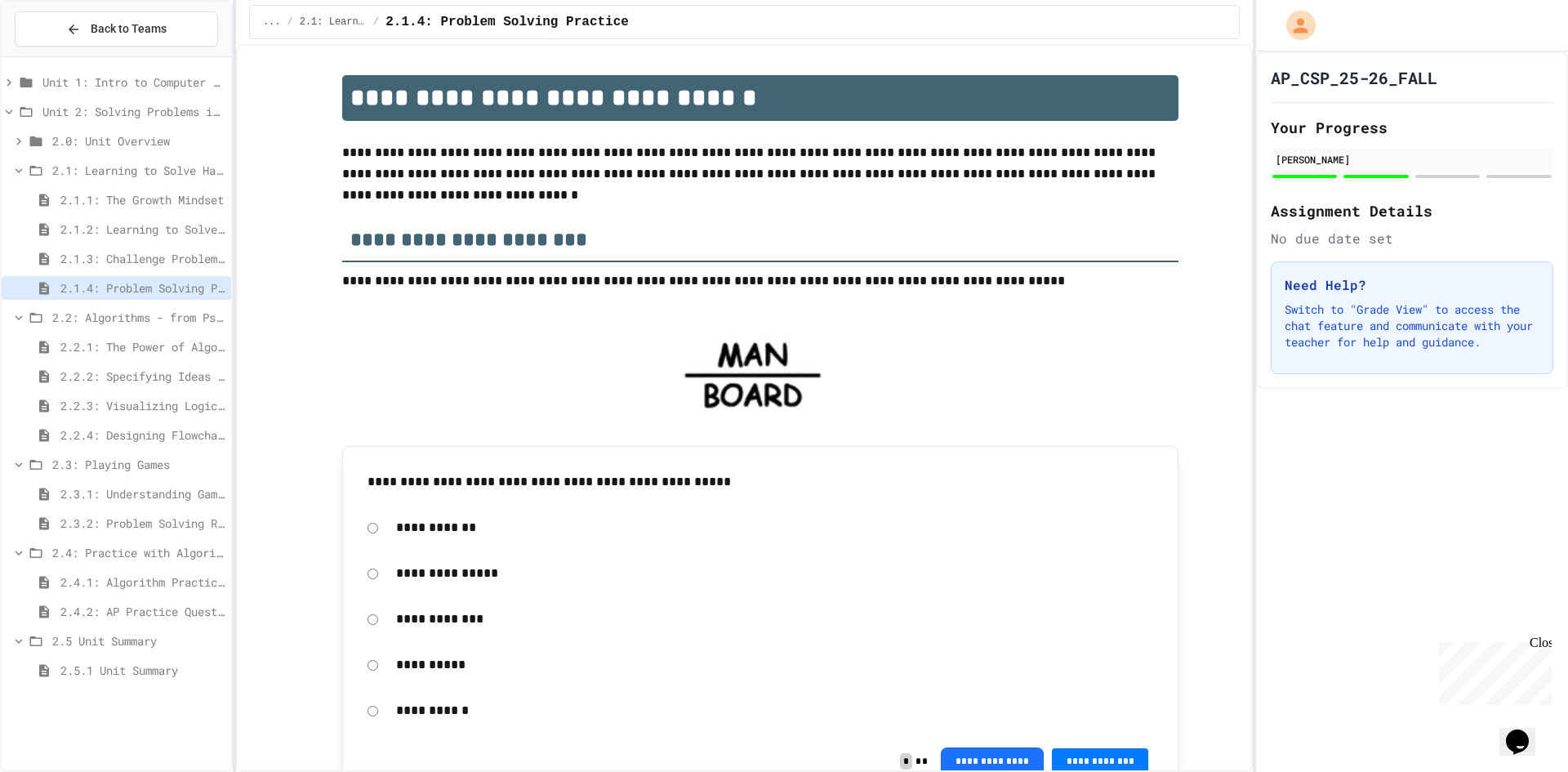
click at [134, 344] on span "2.2.1: The Power of Algorithms" at bounding box center [142, 347] width 164 height 17
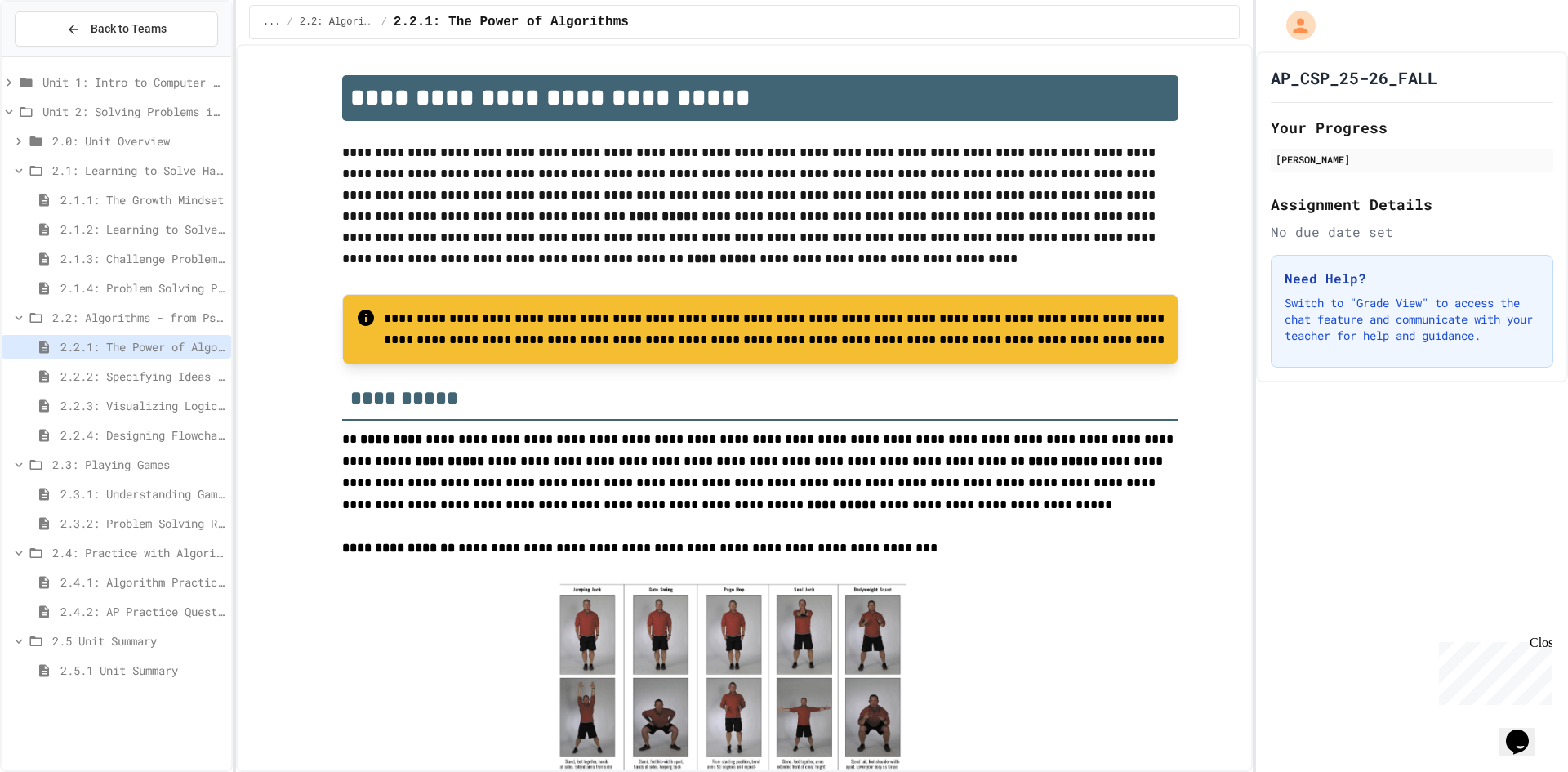
click at [135, 362] on div "2.2.1: The Power of Algorithms" at bounding box center [116, 350] width 230 height 30
click at [136, 373] on span "2.2.2: Specifying Ideas with Pseudocode" at bounding box center [142, 376] width 164 height 17
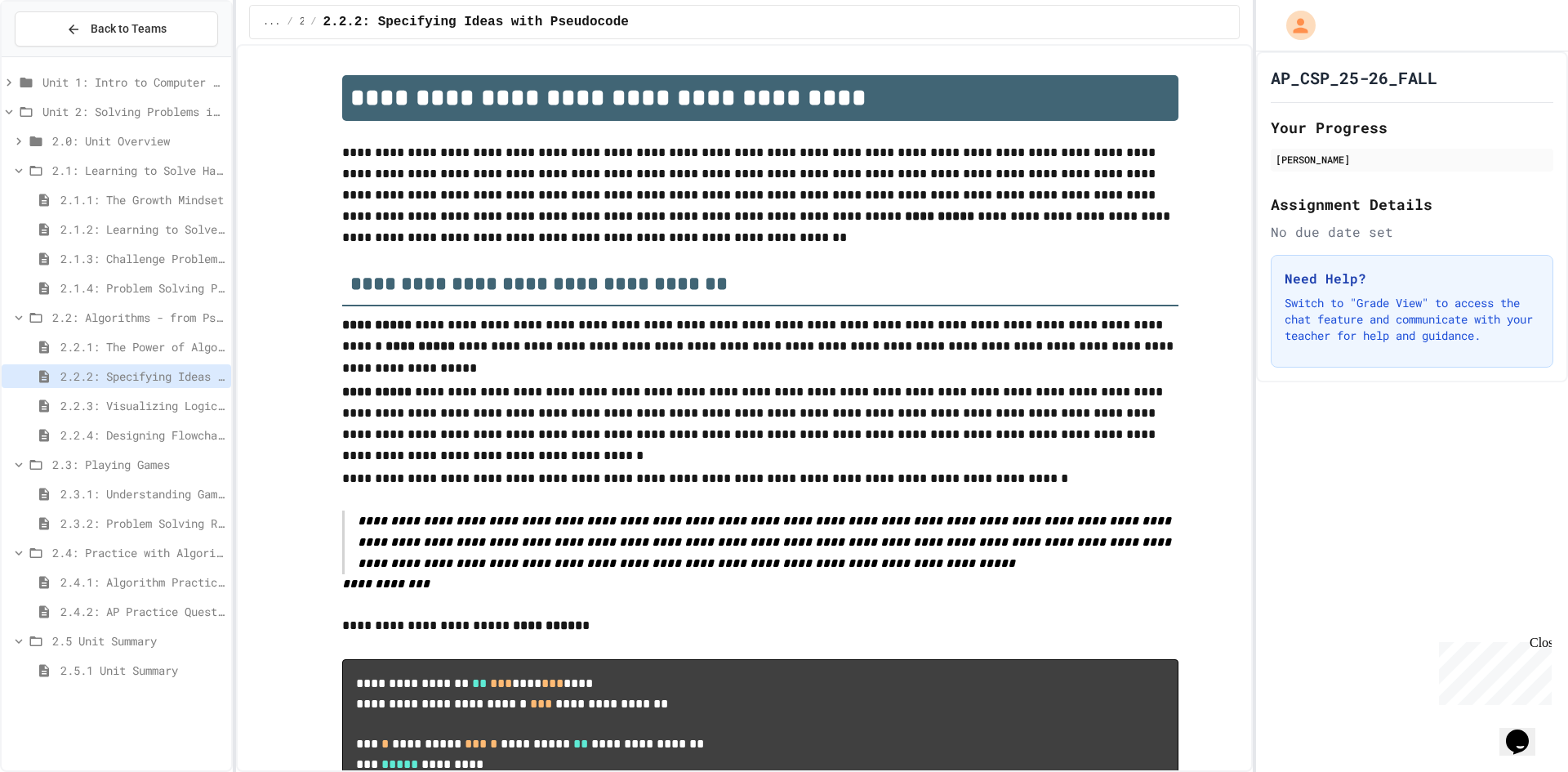
click at [141, 397] on span "2.2.3: Visualizing Logic with Flowcharts" at bounding box center [142, 406] width 164 height 17
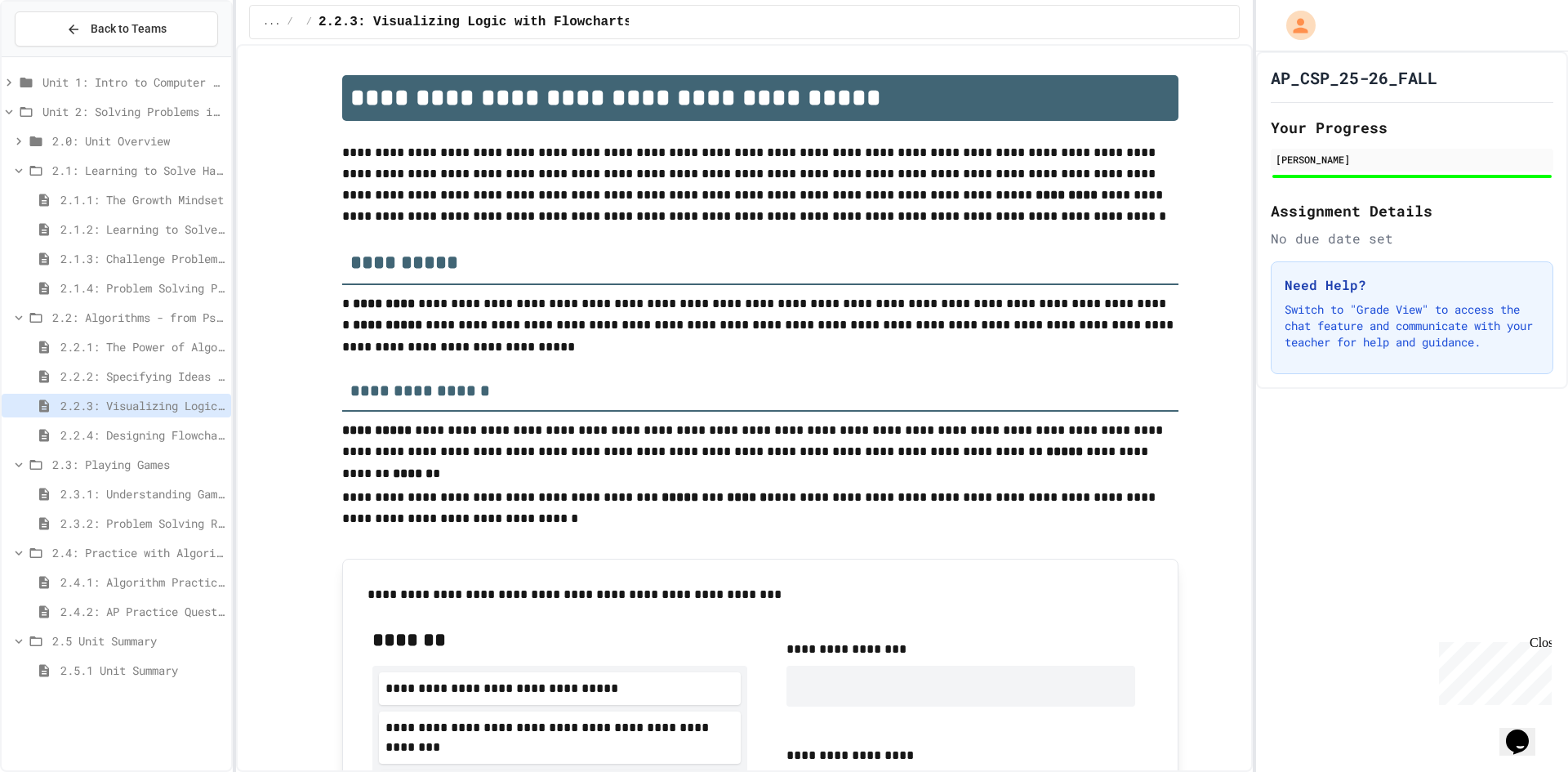
click at [131, 430] on span "2.2.4: Designing Flowcharts" at bounding box center [142, 435] width 164 height 17
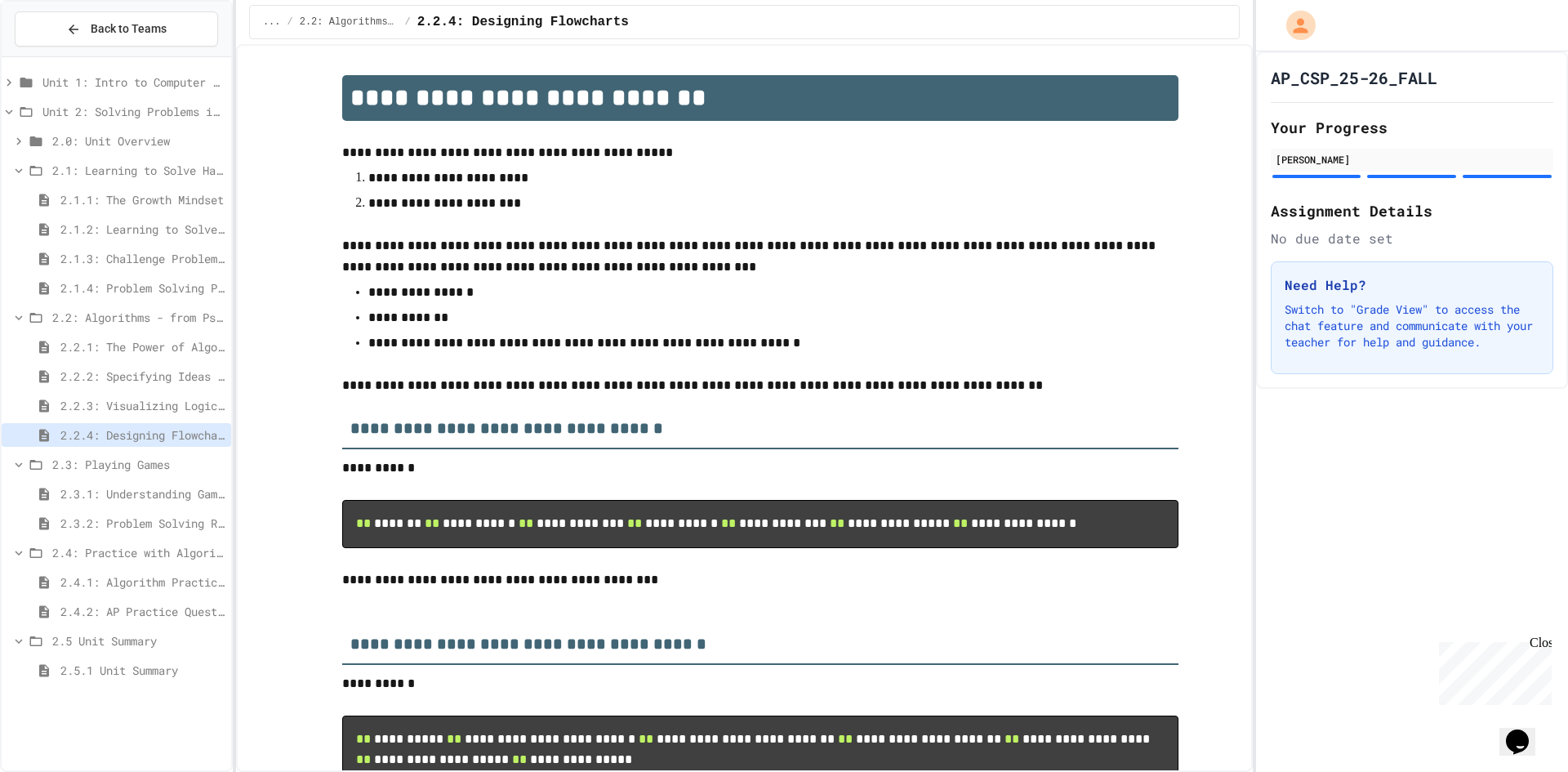
click at [139, 393] on div "2.2.2: Specifying Ideas with Pseudocode" at bounding box center [116, 379] width 230 height 30
click at [128, 487] on span "2.3.1: Understanding Games with Flowcharts" at bounding box center [142, 494] width 164 height 17
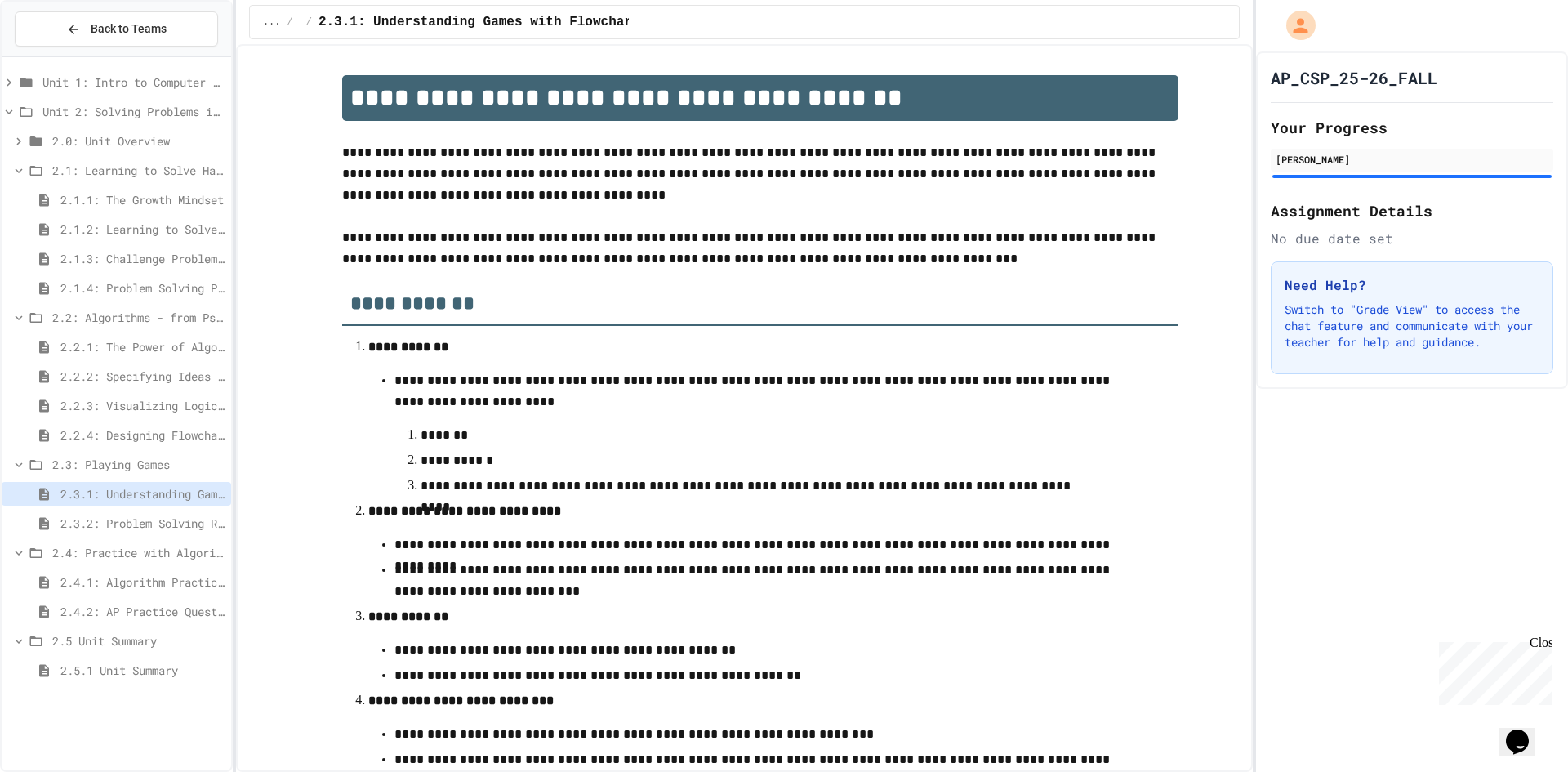
click at [132, 513] on div "2.3.2: Problem Solving Reflection" at bounding box center [116, 523] width 230 height 24
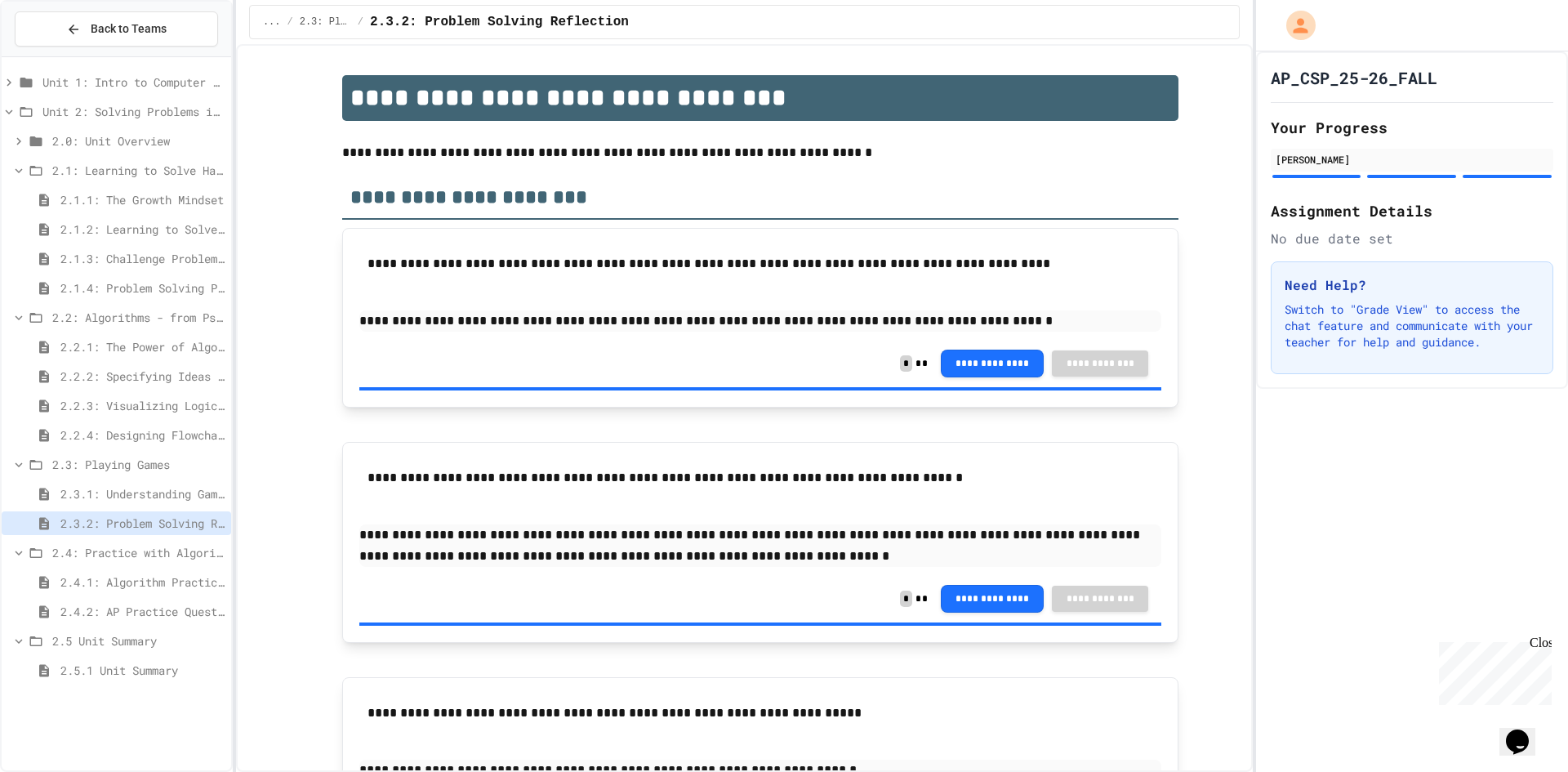
click at [120, 577] on span "2.4.1: Algorithm Practice Exercises" at bounding box center [142, 582] width 164 height 17
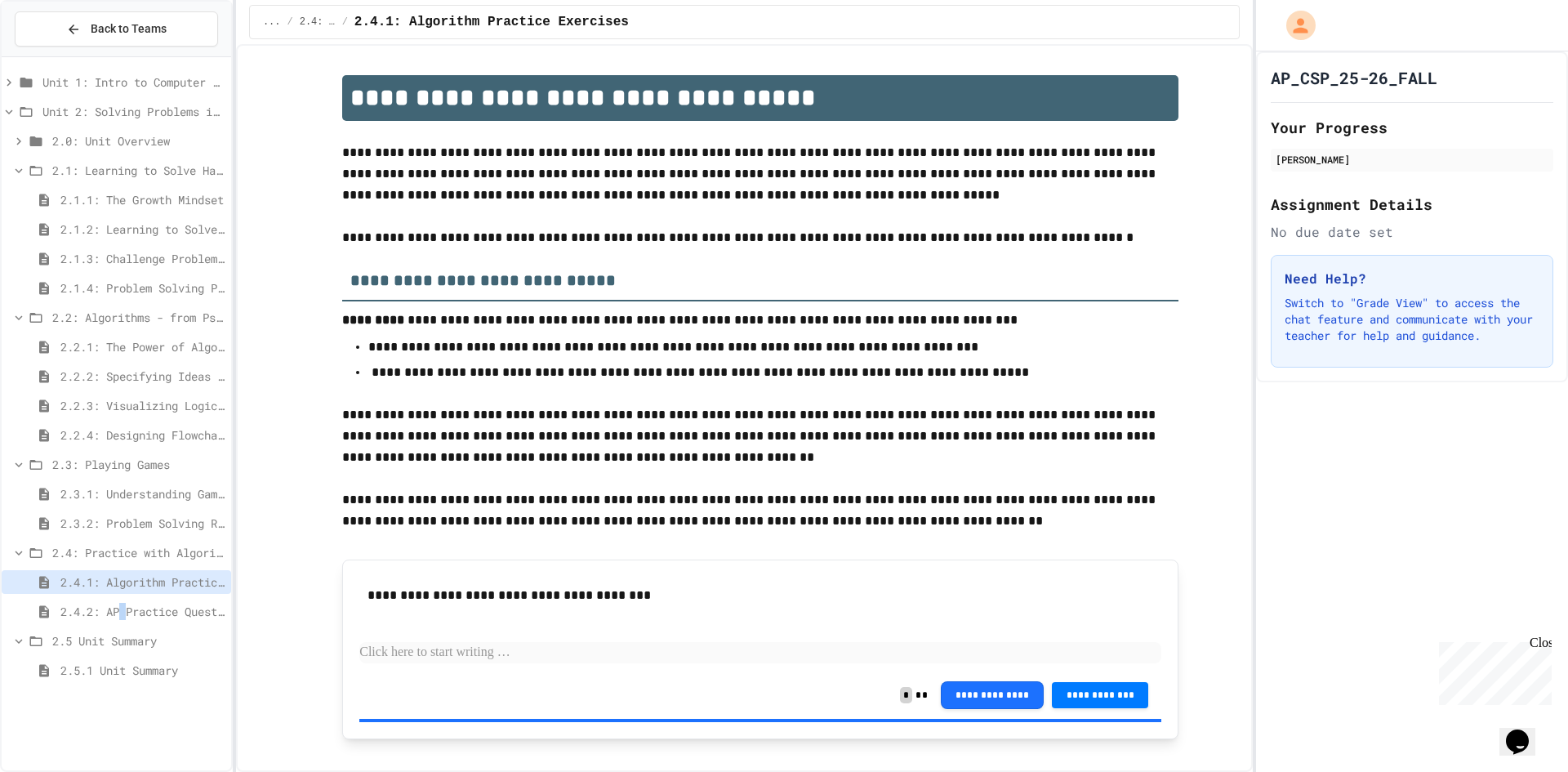
click at [126, 602] on div "2.4.2: AP Practice Questions" at bounding box center [116, 611] width 230 height 24
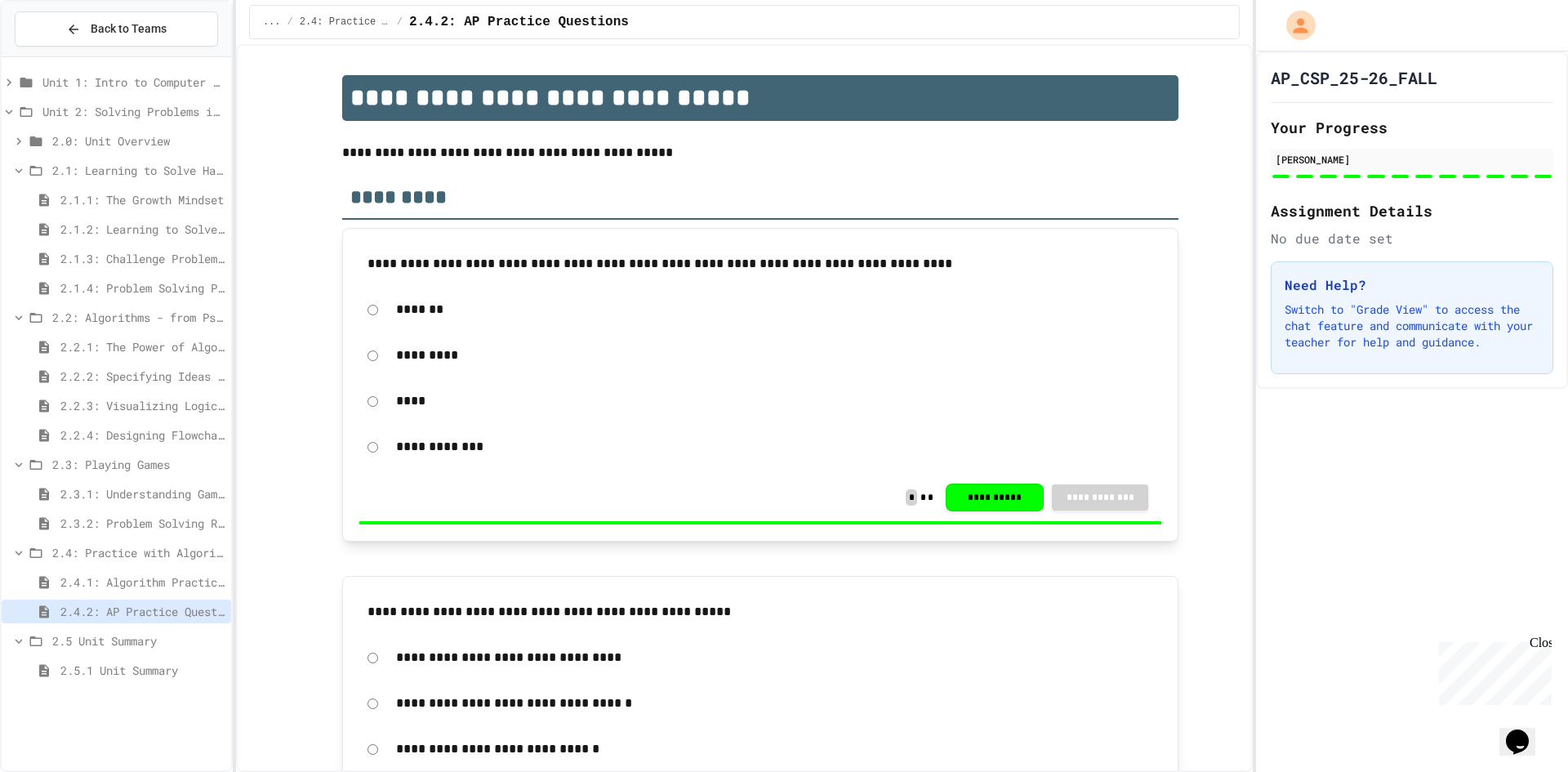
click at [95, 289] on span "2.1.4: Problem Solving Practice" at bounding box center [142, 288] width 164 height 17
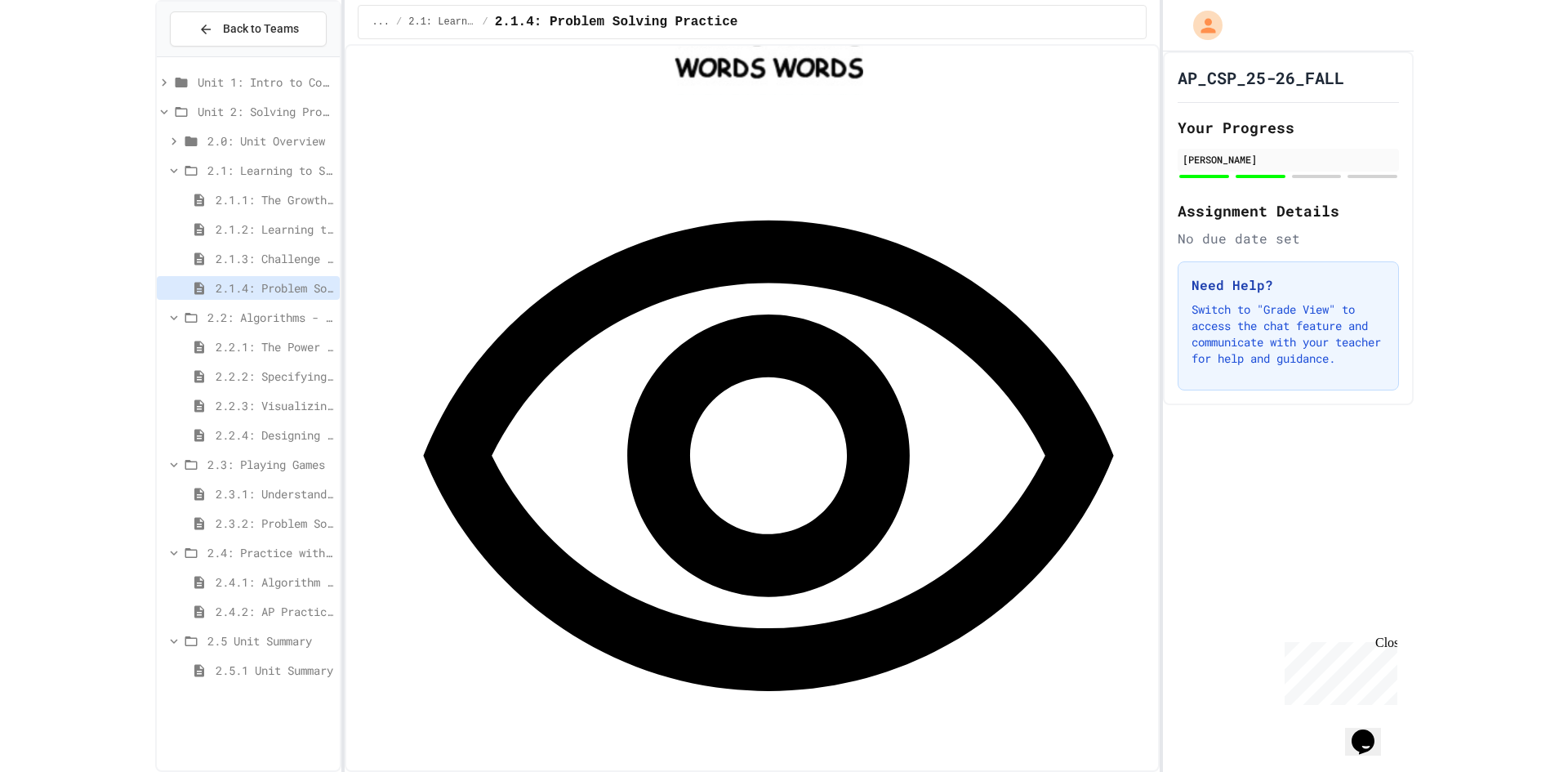
scroll to position [1389, 0]
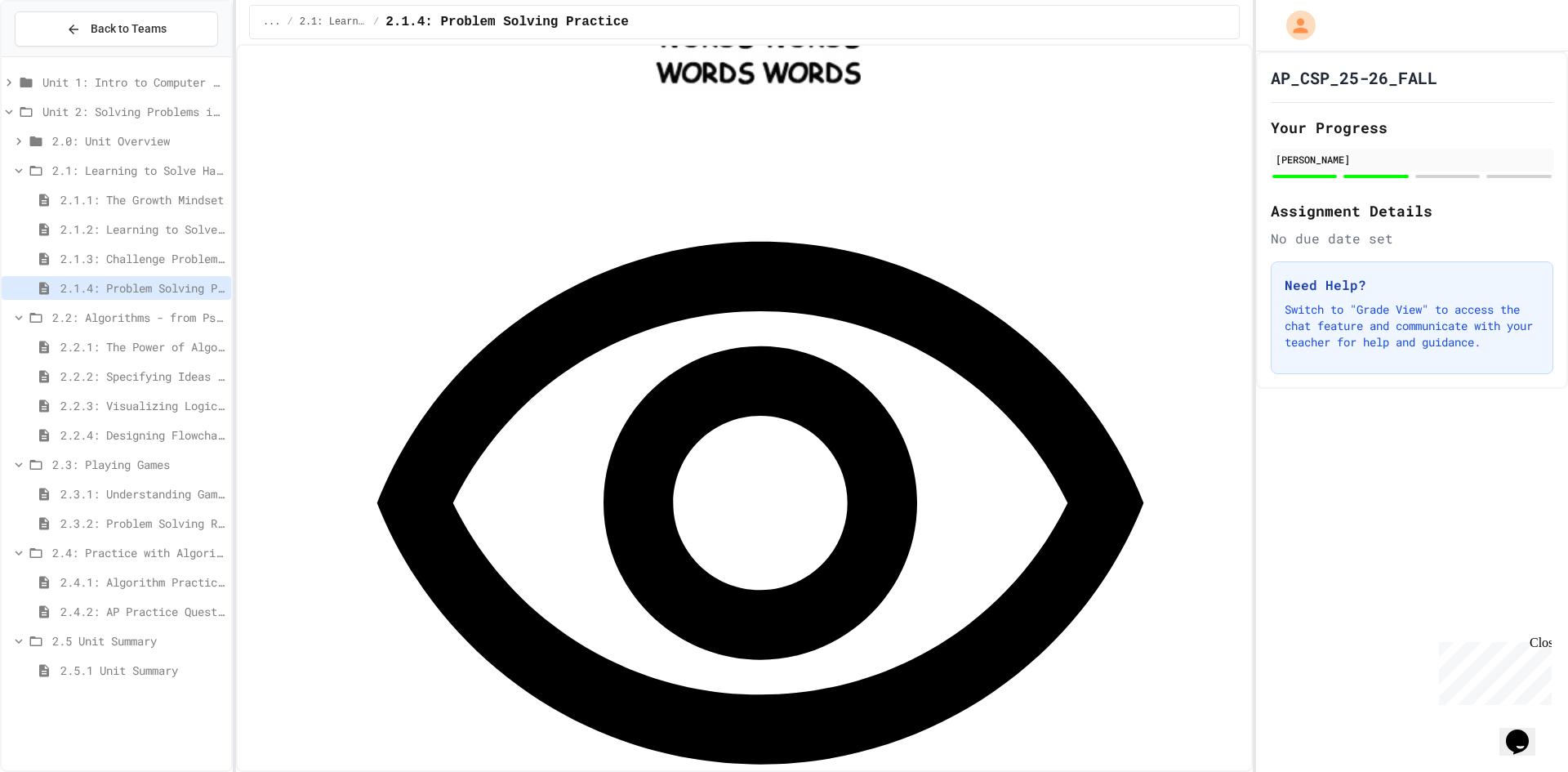
drag, startPoint x: 842, startPoint y: 450, endPoint x: 748, endPoint y: 502, distance: 107.4
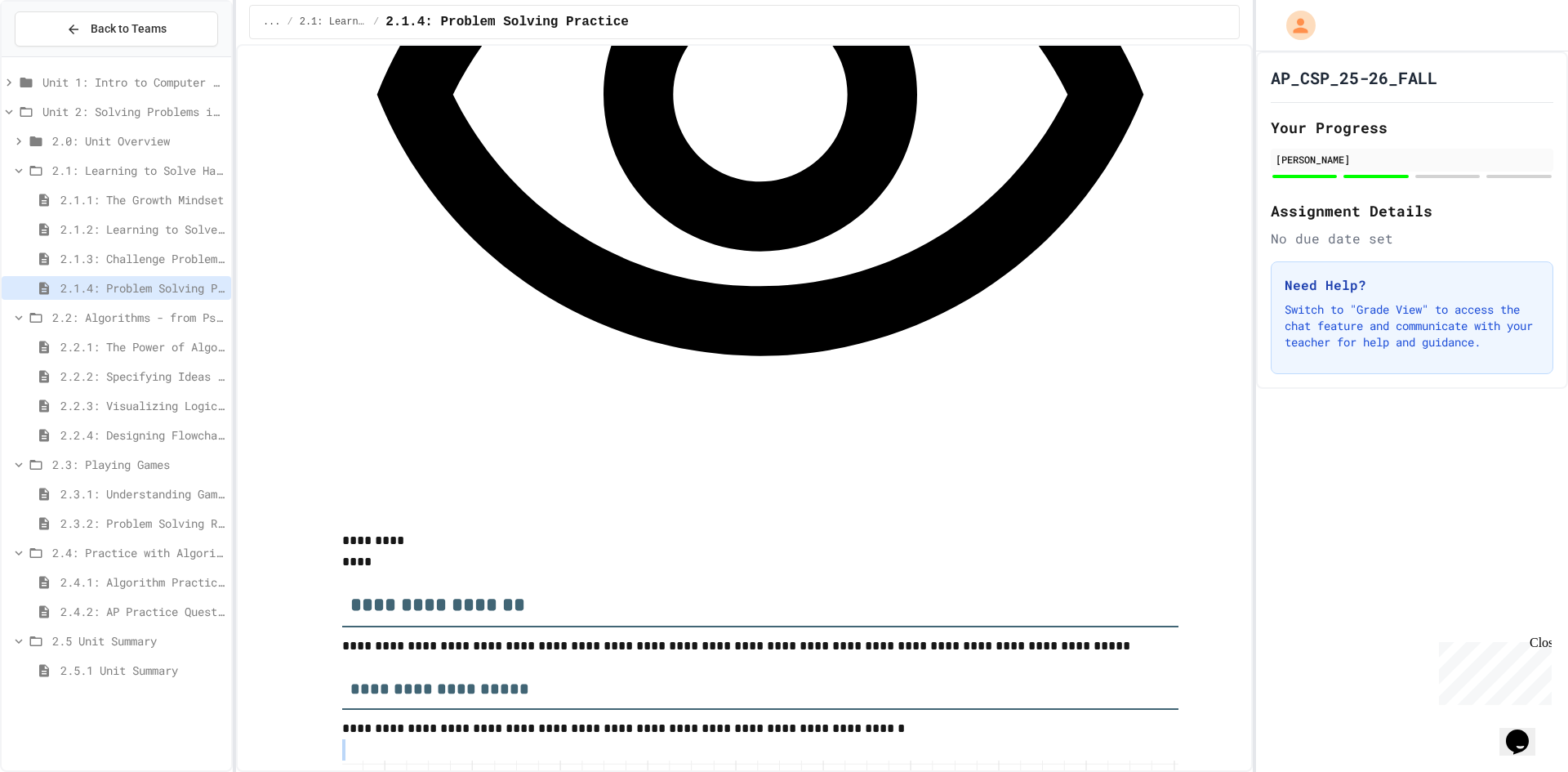
scroll to position [1634, 0]
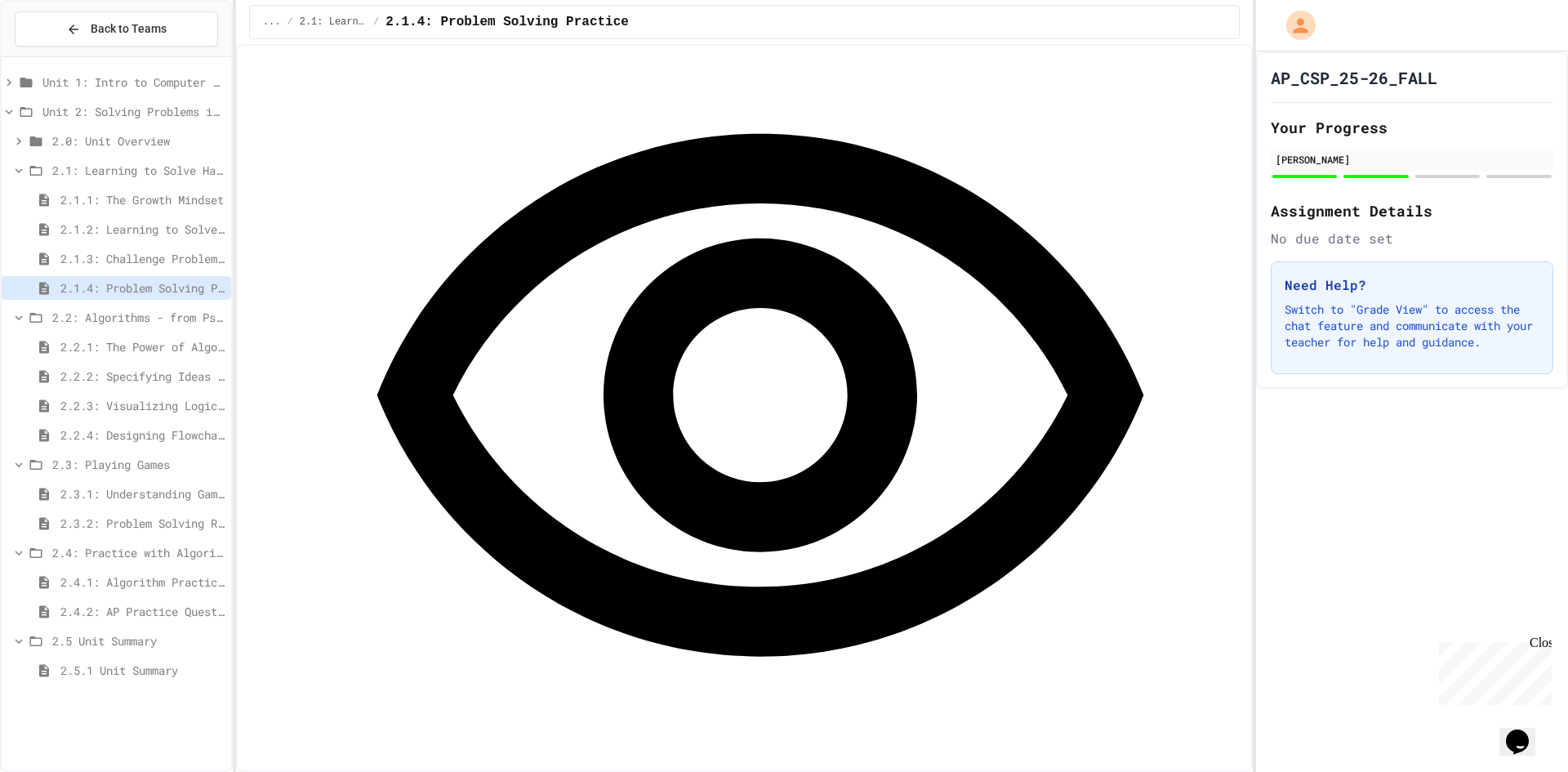
scroll to position [1471, 0]
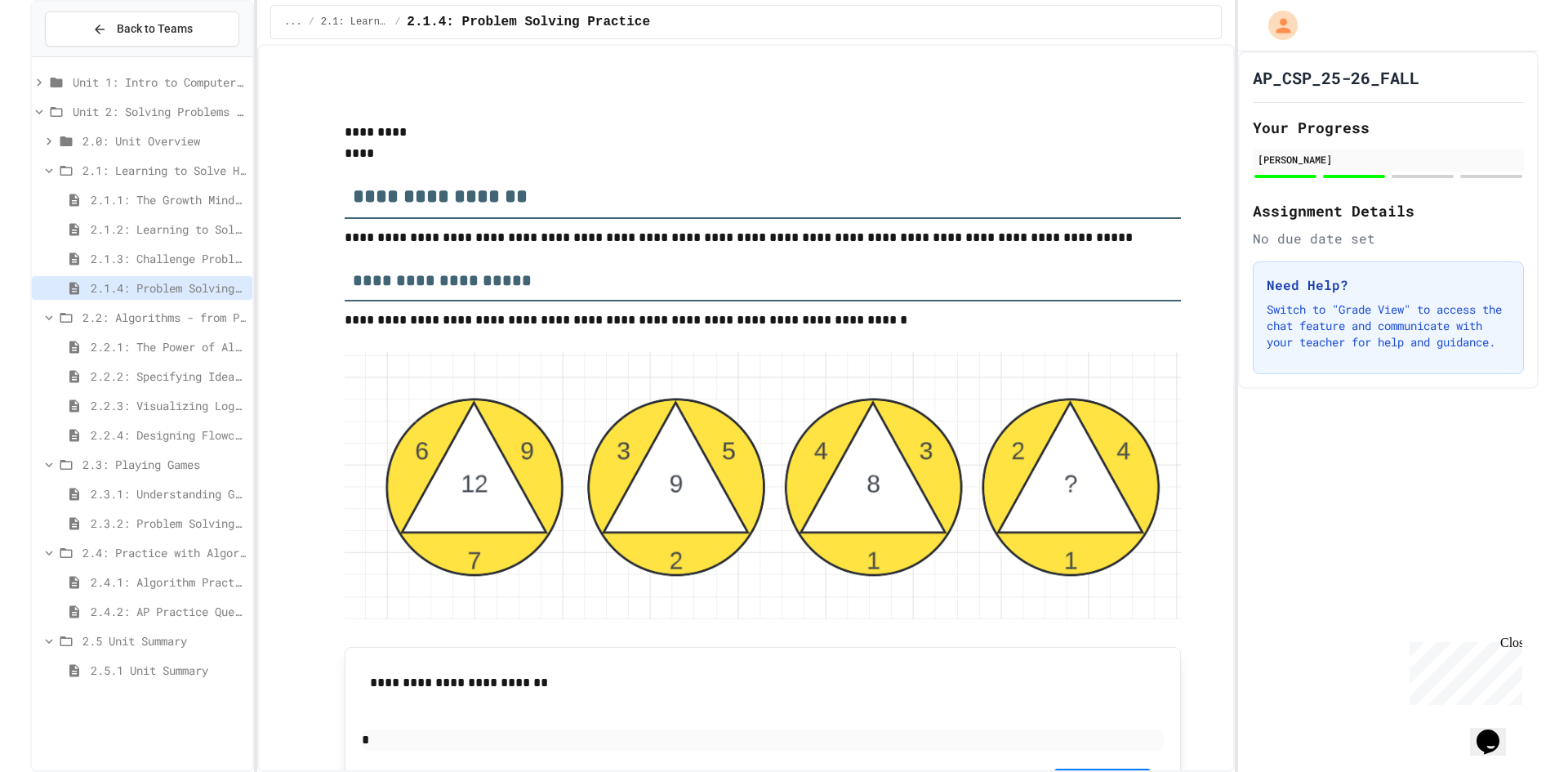
scroll to position [2206, 0]
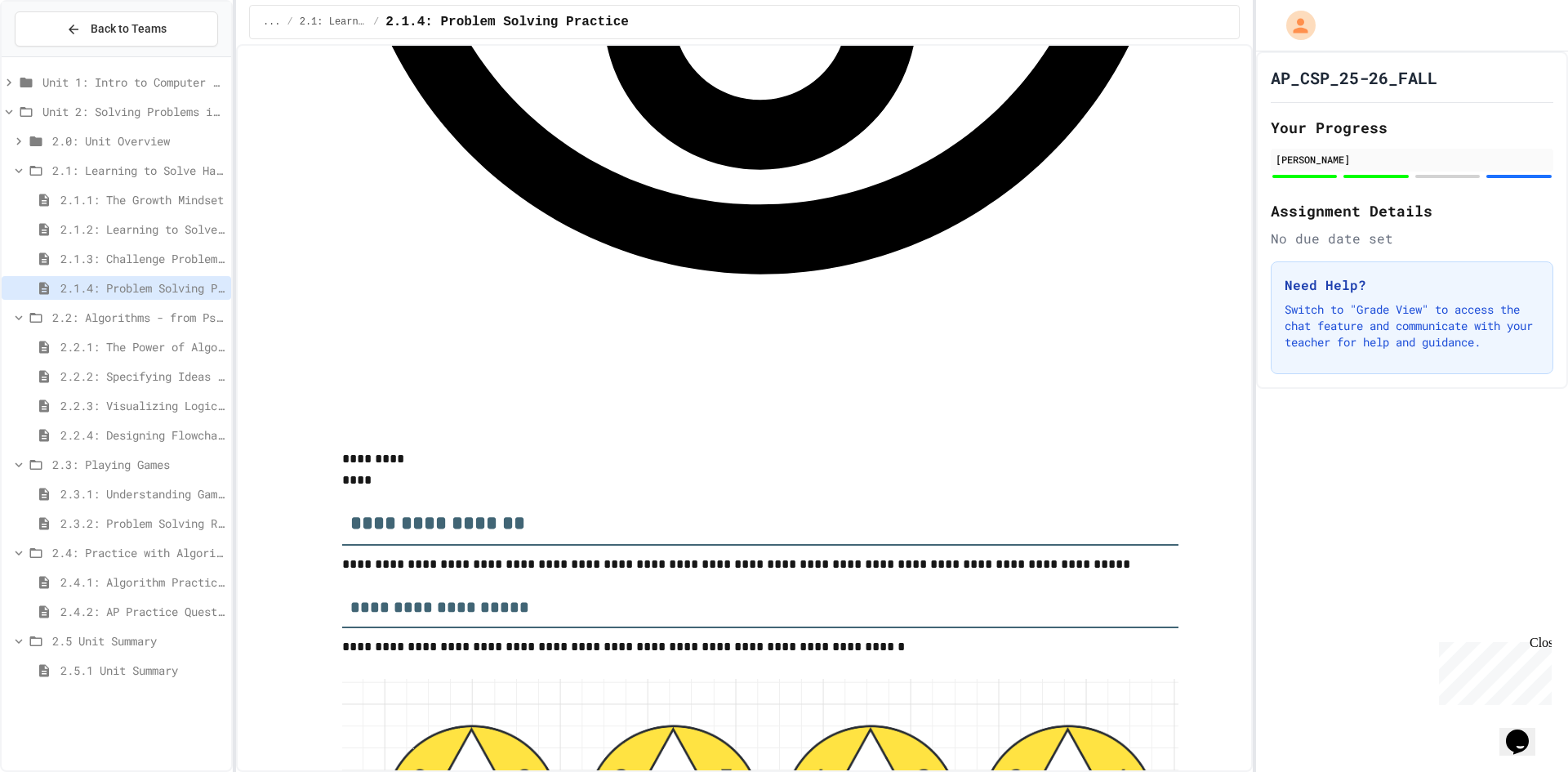
scroll to position [1634, 0]
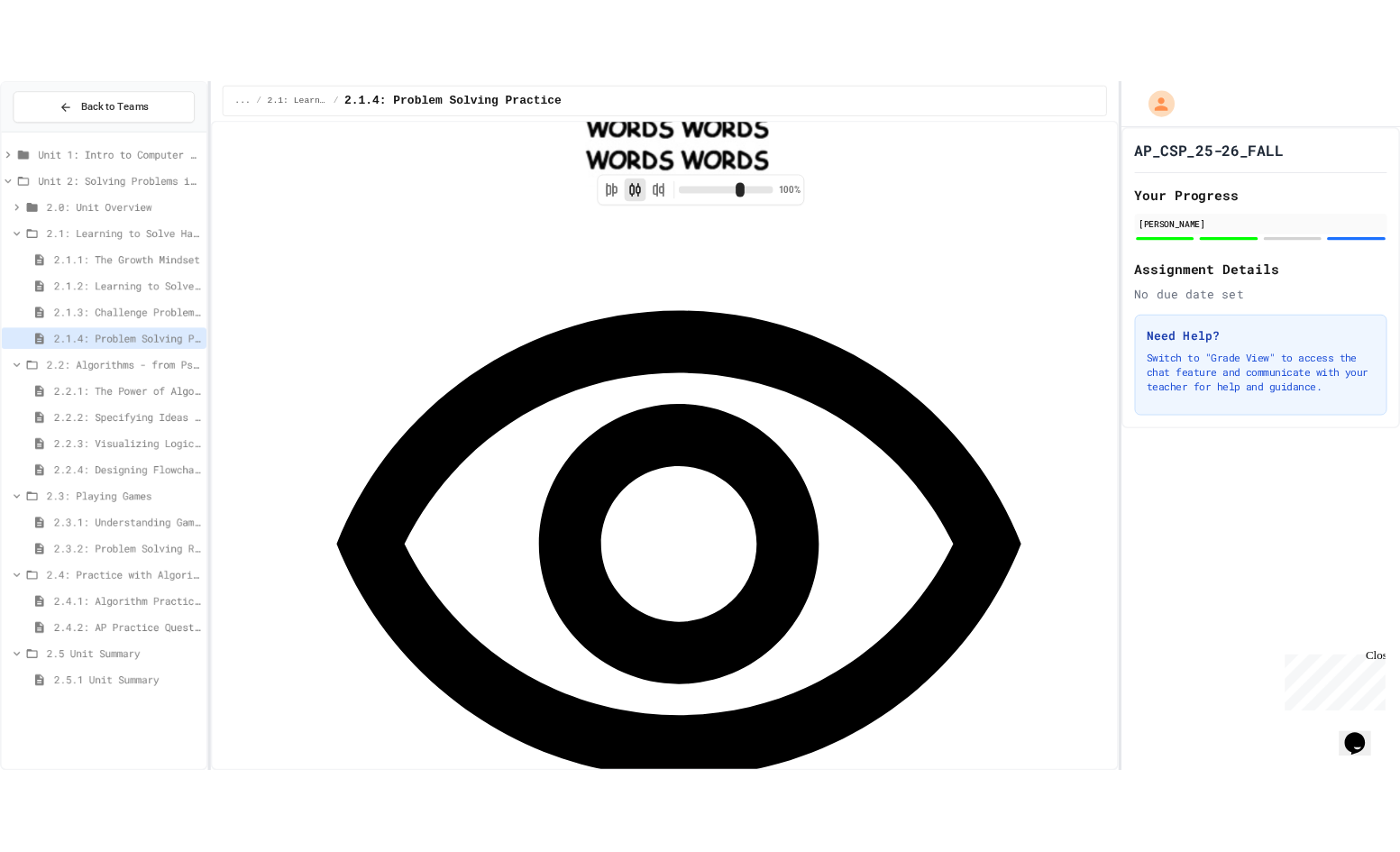
scroll to position [1714, 0]
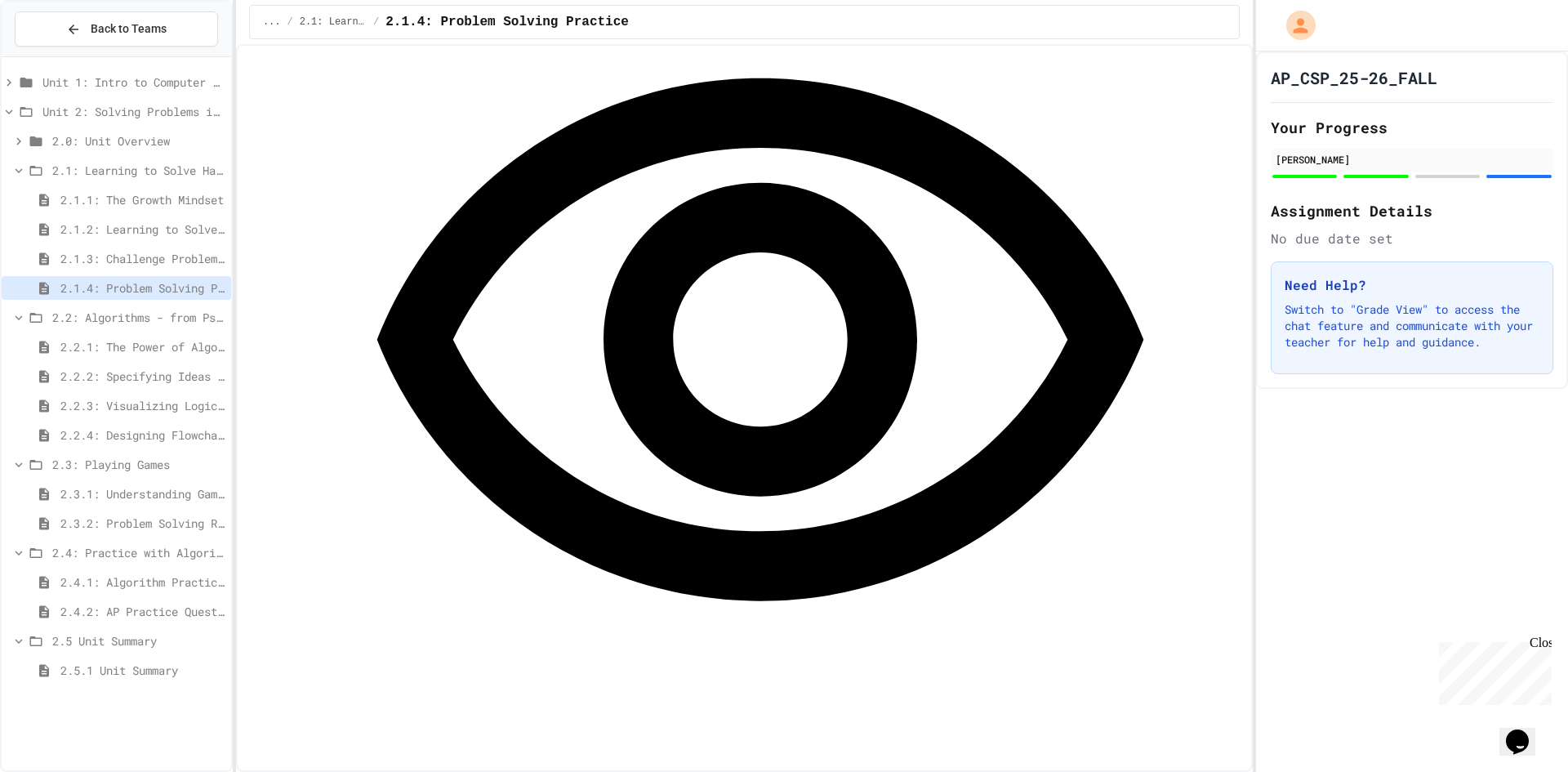
drag, startPoint x: 554, startPoint y: 327, endPoint x: 543, endPoint y: 339, distance: 16.3
drag, startPoint x: 543, startPoint y: 339, endPoint x: 522, endPoint y: 326, distance: 24.7
drag, startPoint x: 522, startPoint y: 326, endPoint x: 388, endPoint y: 363, distance: 139.0
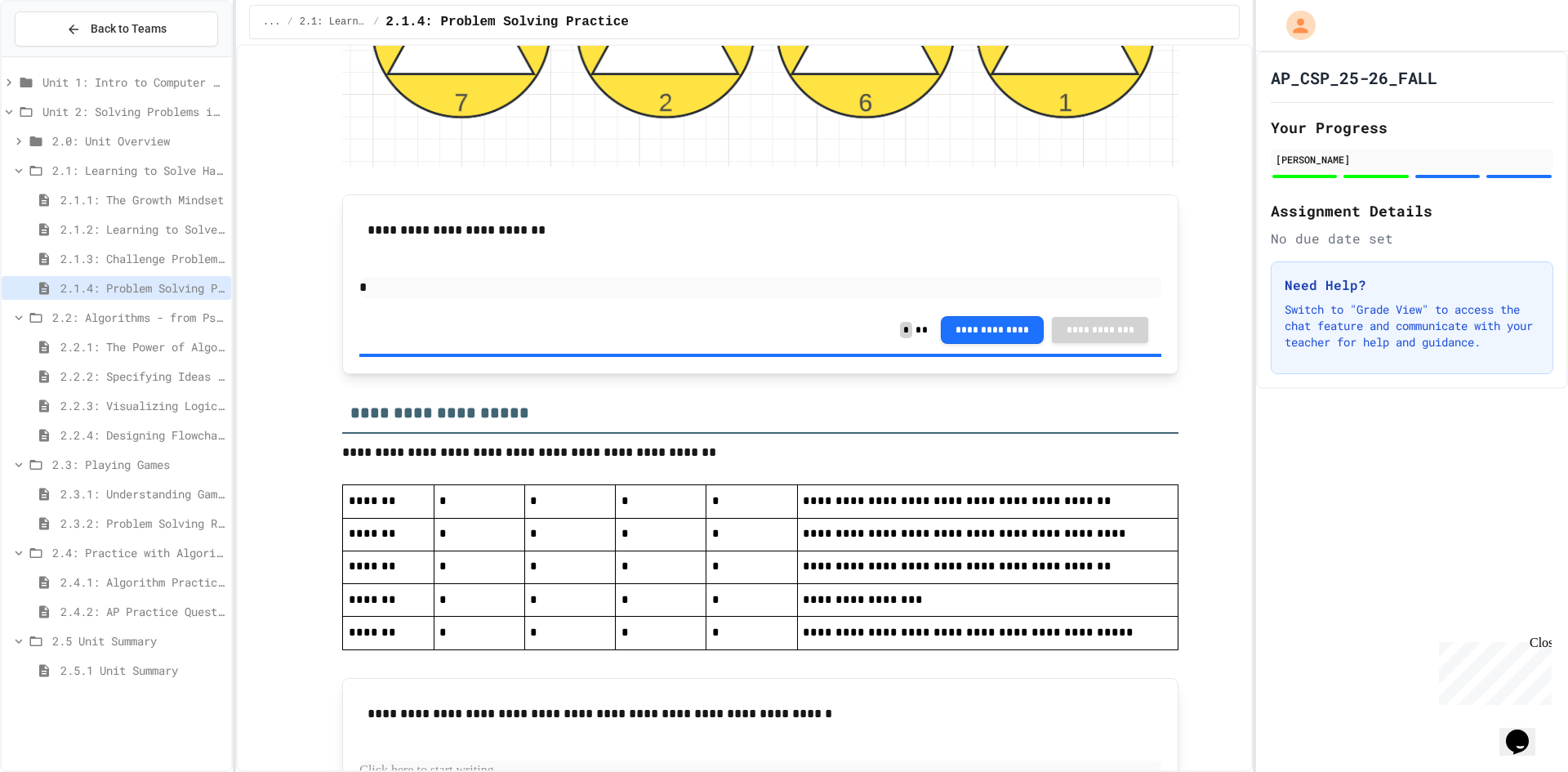
scroll to position [3513, 0]
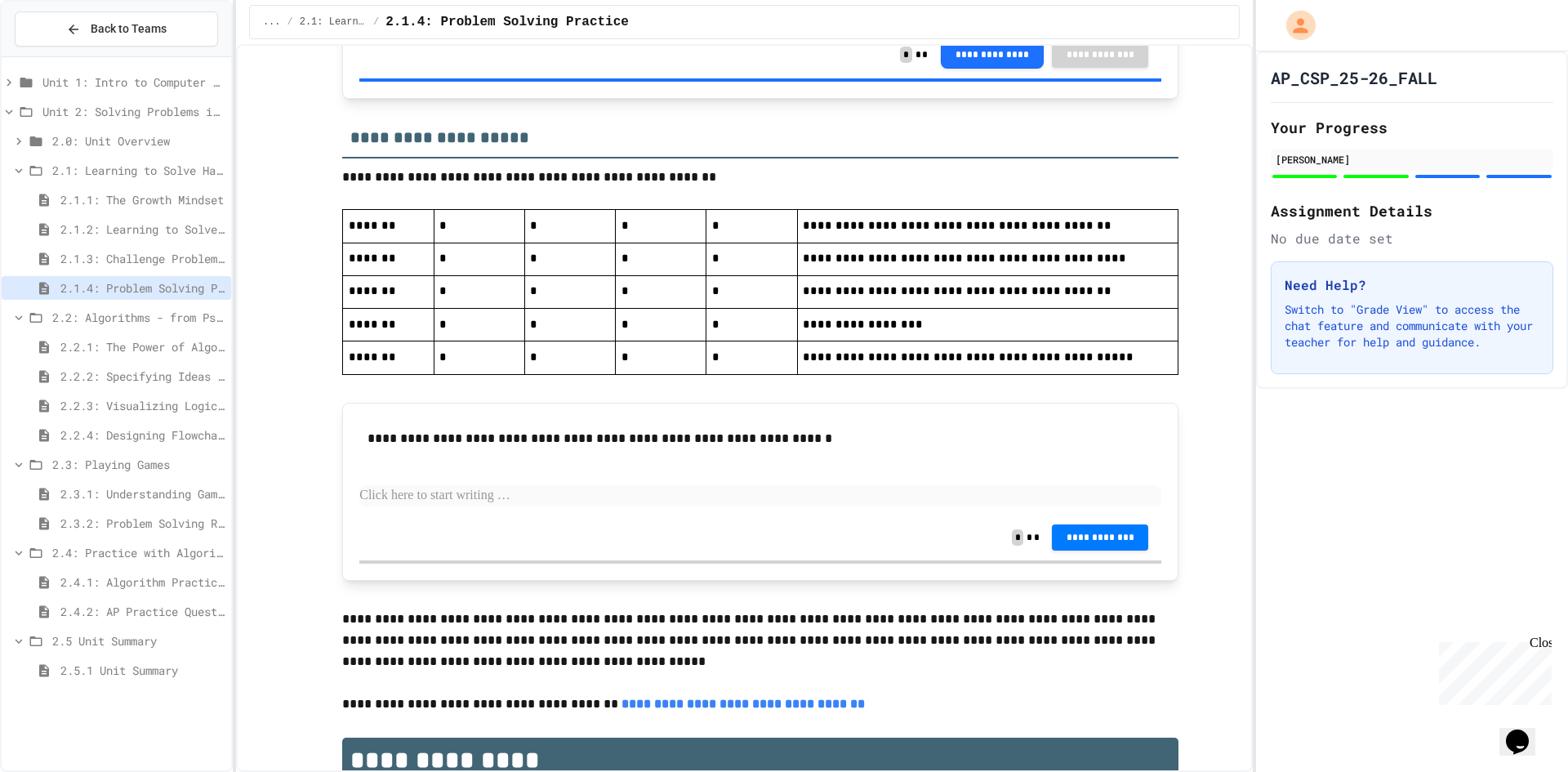
click at [125, 664] on span "2.5.1 Unit Summary" at bounding box center [142, 671] width 164 height 17
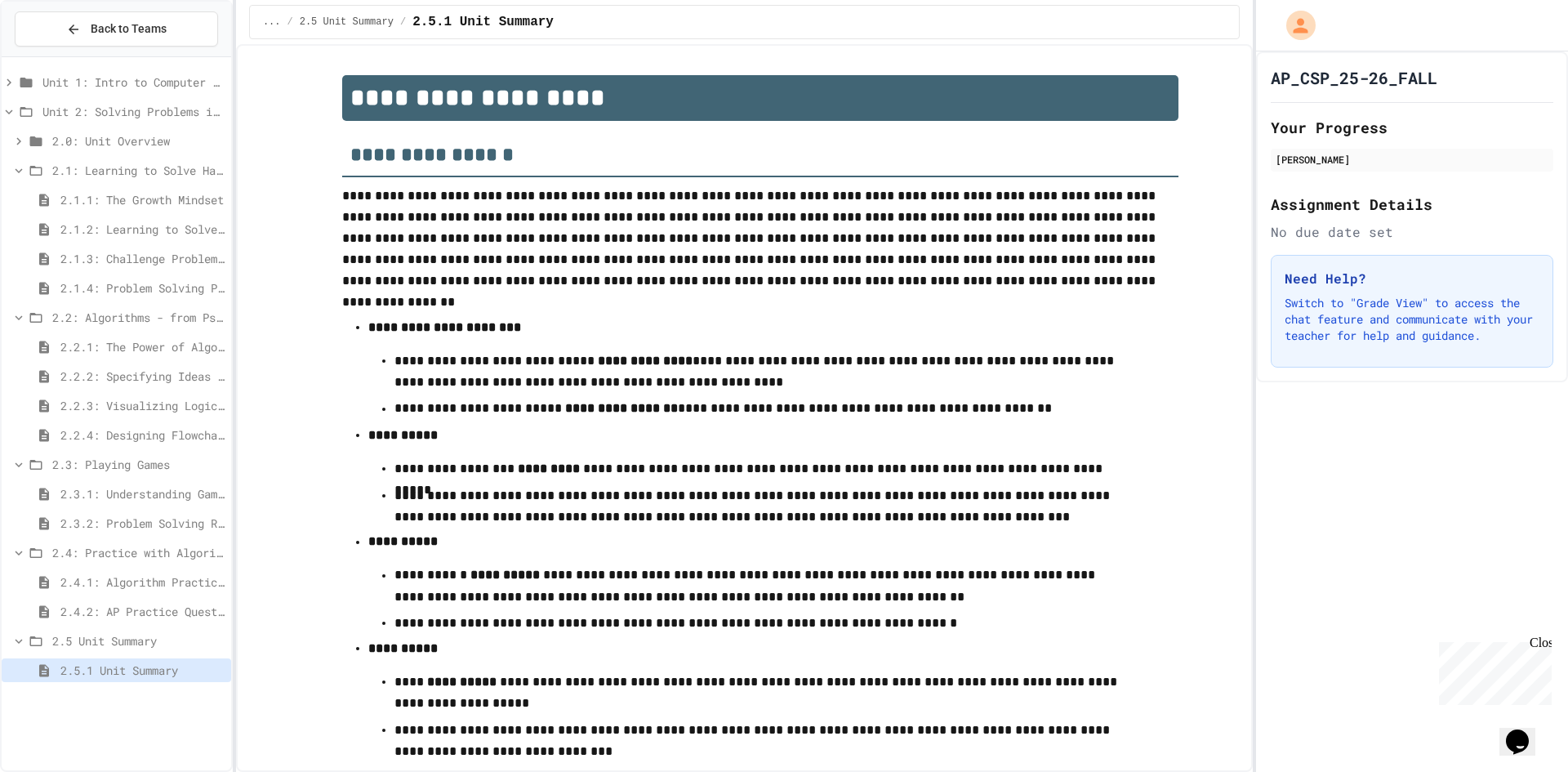
click at [145, 611] on span "2.4.2: AP Practice Questions" at bounding box center [142, 611] width 164 height 17
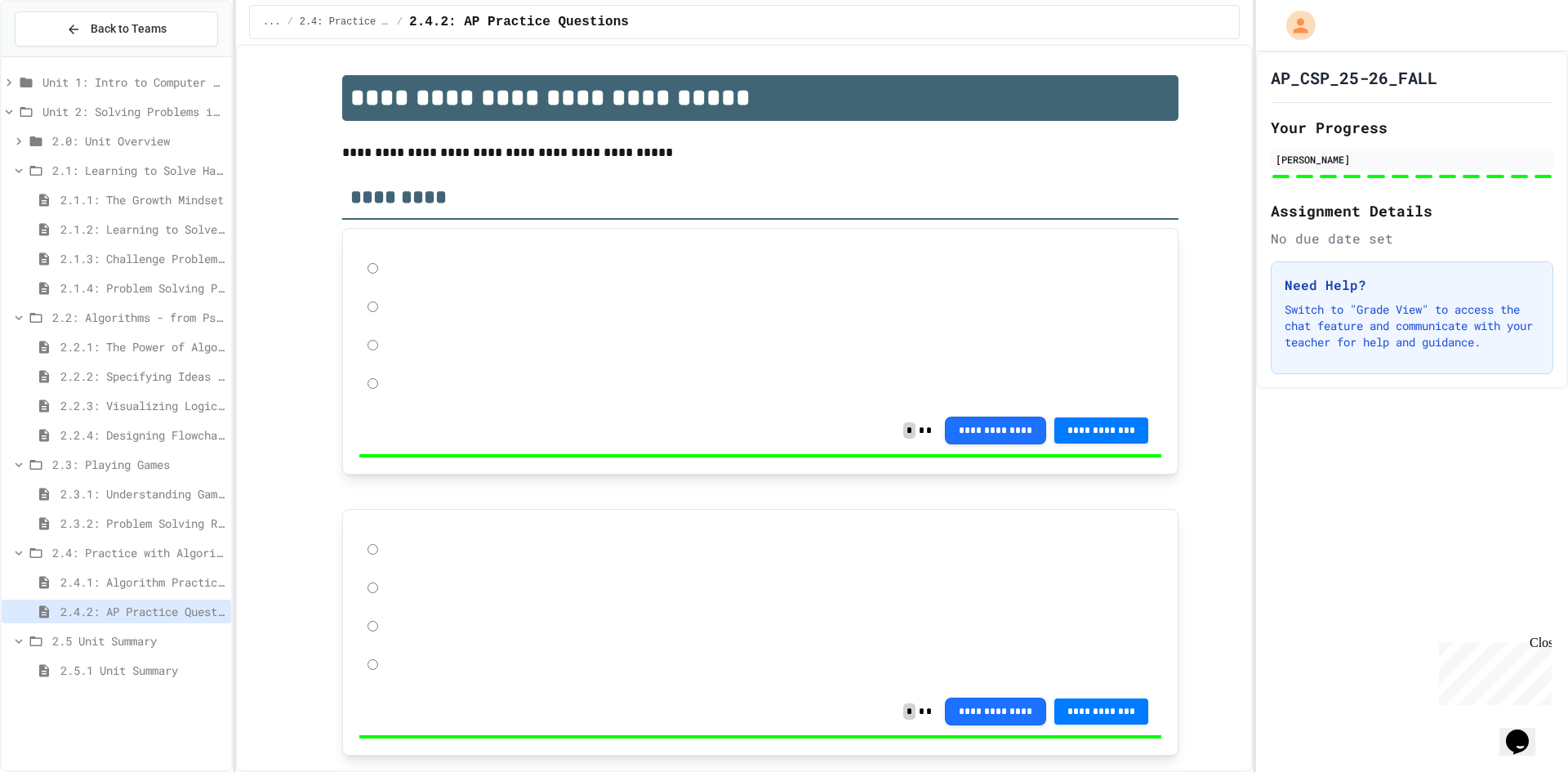
drag, startPoint x: 145, startPoint y: 611, endPoint x: 147, endPoint y: 599, distance: 12.2
click at [149, 601] on div "2.4.2: AP Practice Questions" at bounding box center [116, 611] width 230 height 24
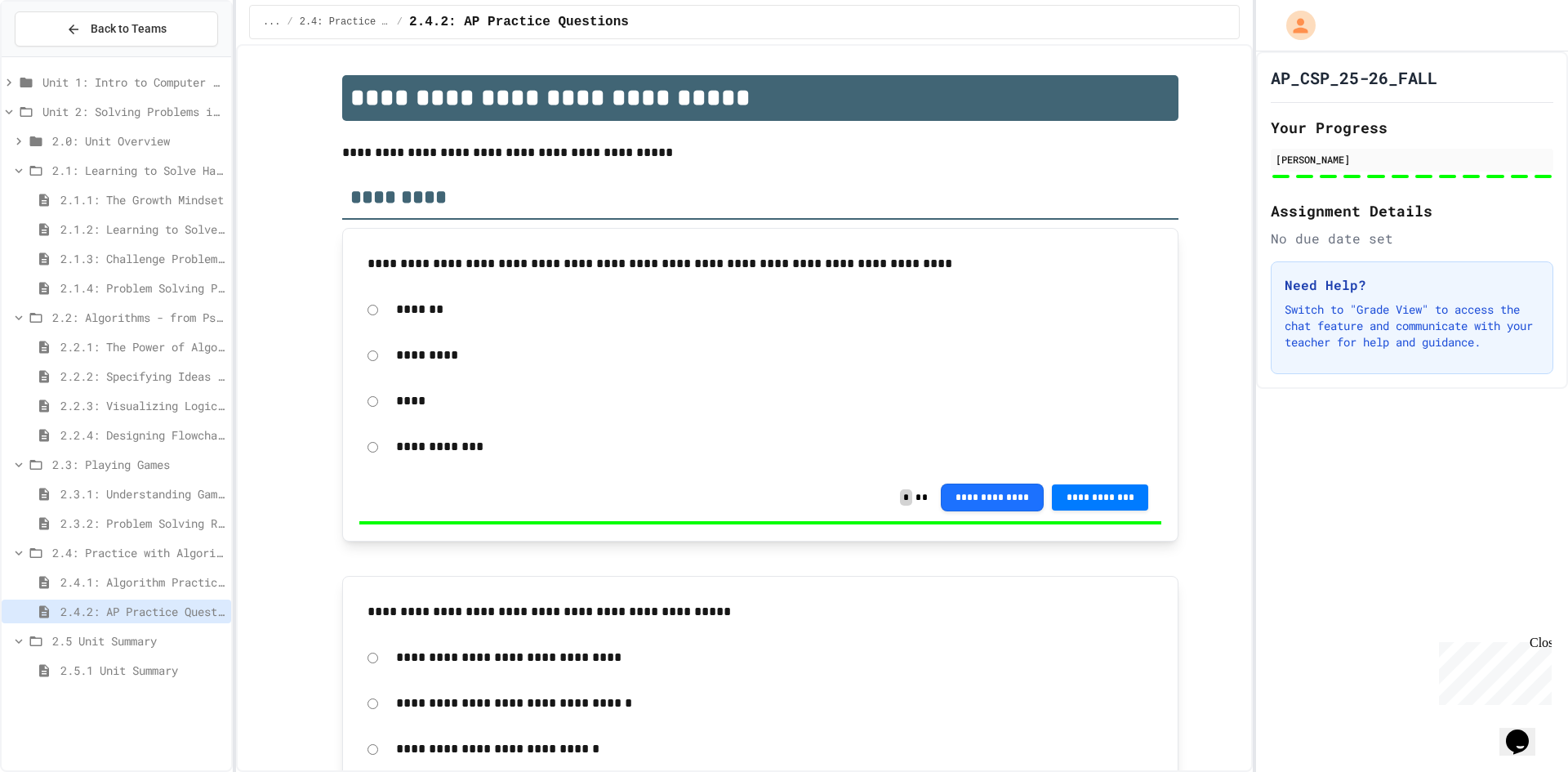
click at [147, 599] on div "2.4.1: Algorithm Practice Exercises" at bounding box center [116, 585] width 230 height 30
click at [148, 593] on div "2.4.1: Algorithm Practice Exercises" at bounding box center [116, 585] width 230 height 30
click at [148, 591] on div "2.4.1: Algorithm Practice Exercises" at bounding box center [116, 582] width 230 height 24
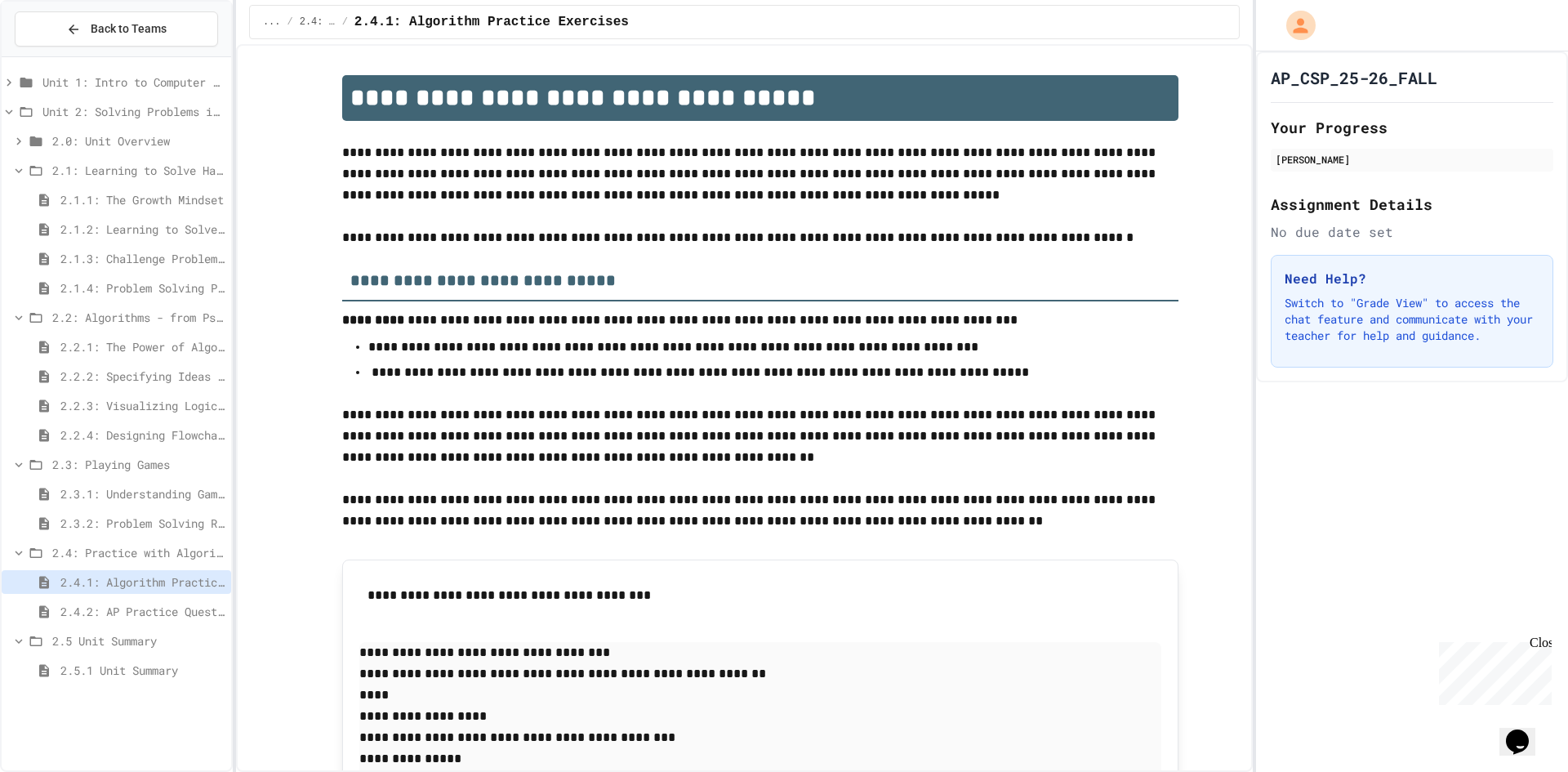
click at [145, 517] on span "2.3.2: Problem Solving Reflection" at bounding box center [142, 523] width 164 height 17
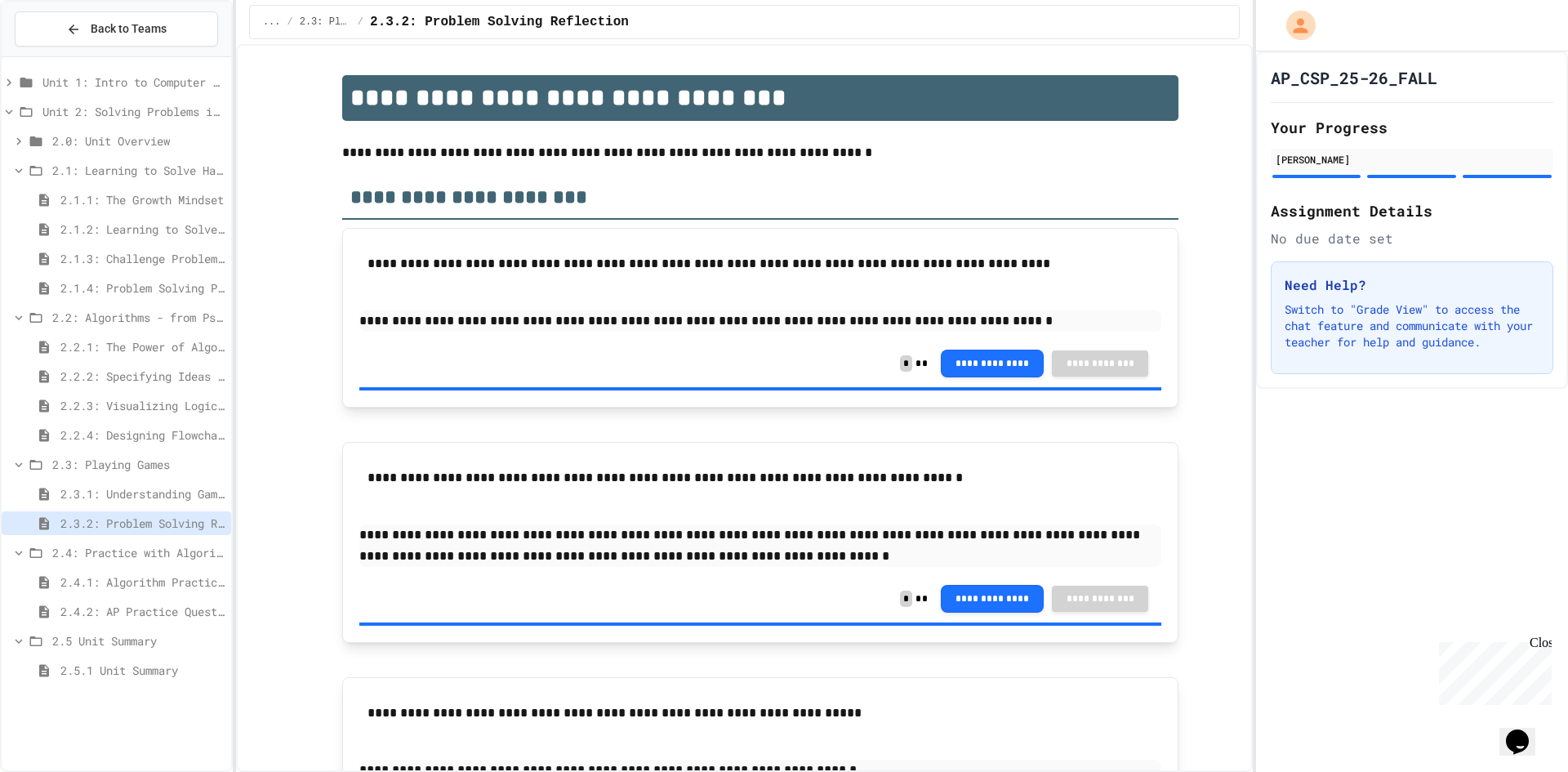
click at [151, 504] on div "2.3.1: Understanding Games with Flowcharts" at bounding box center [116, 493] width 230 height 24
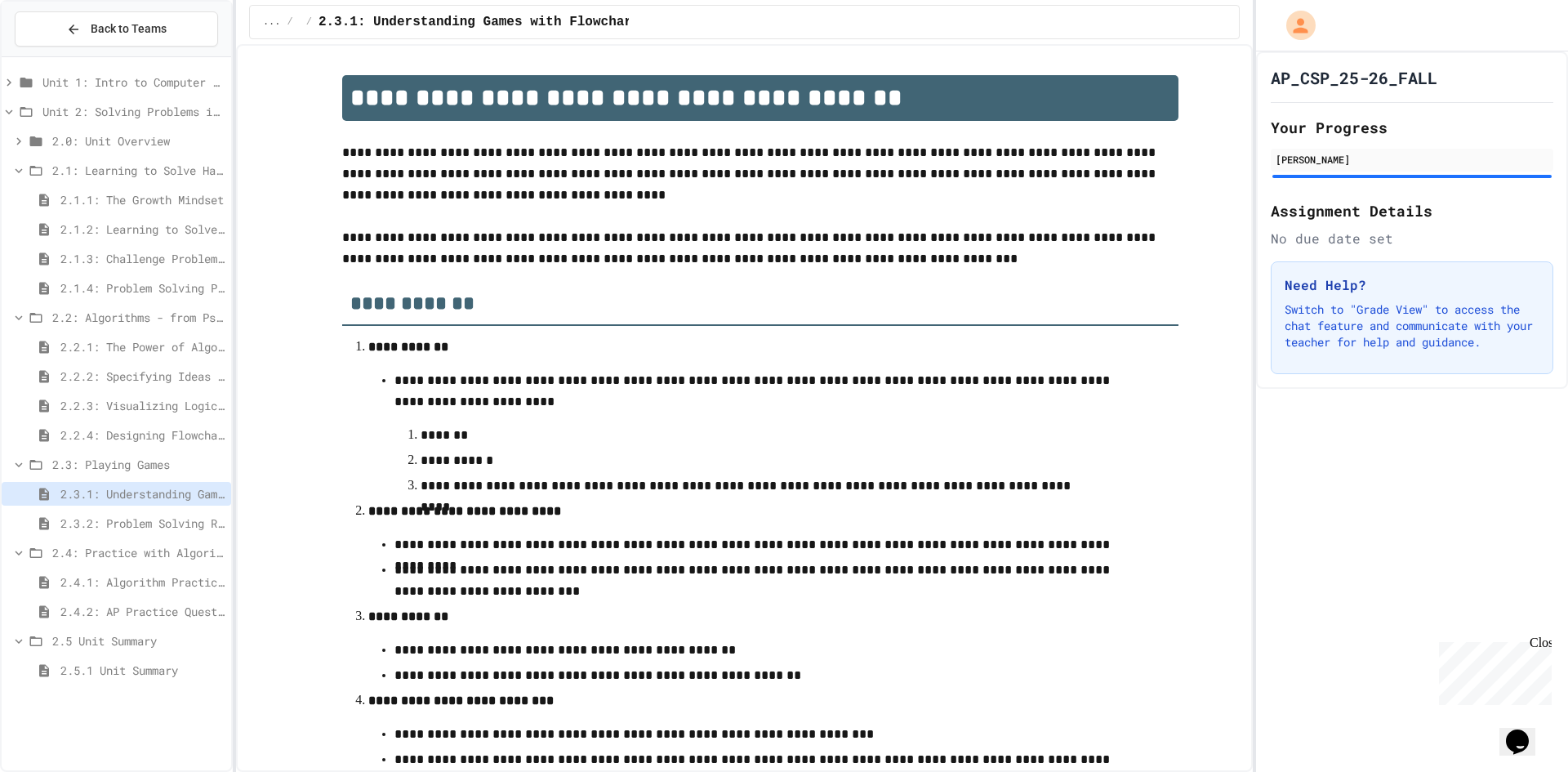
click at [155, 438] on span "2.2.4: Designing Flowcharts" at bounding box center [142, 435] width 164 height 17
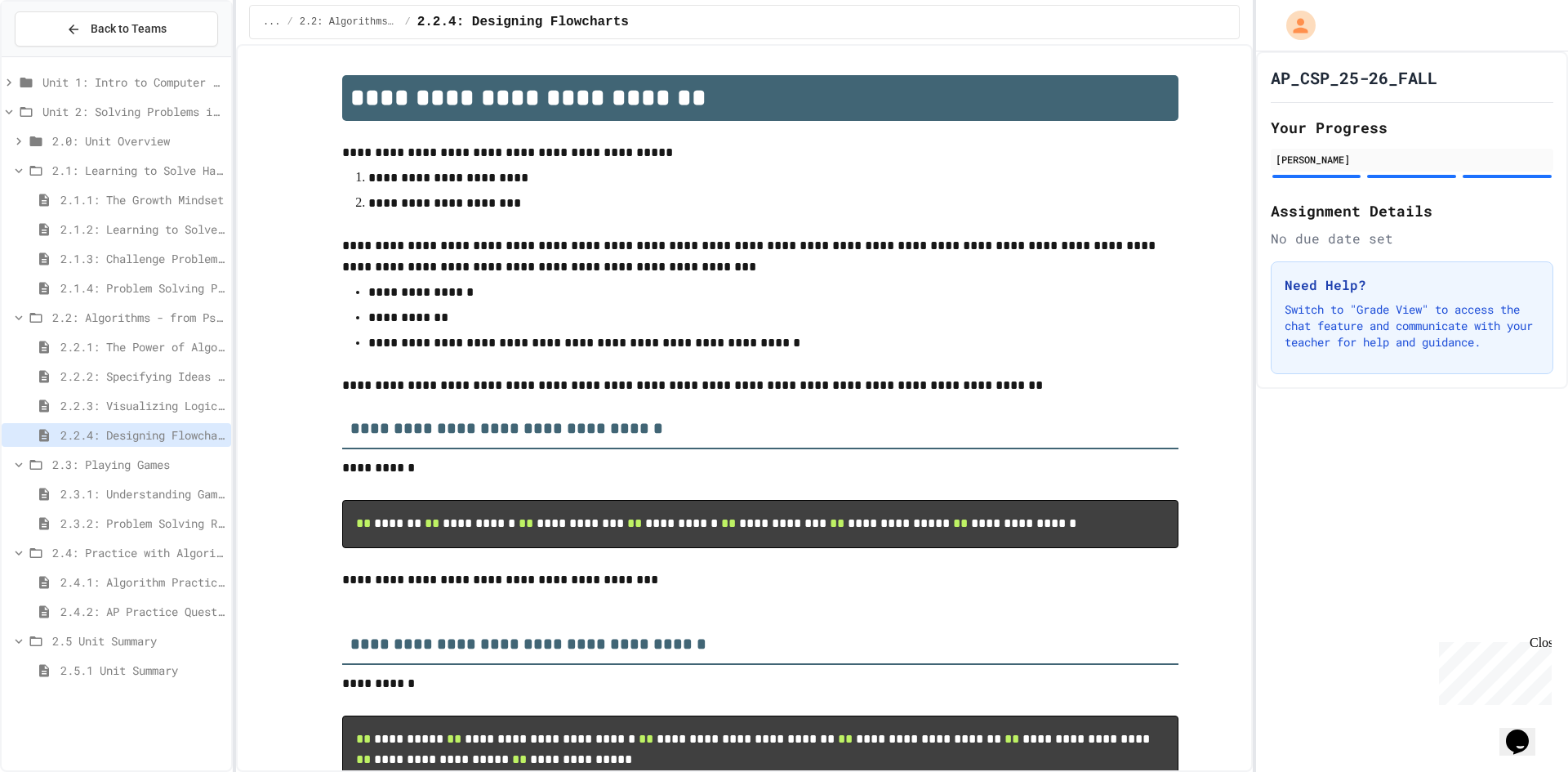
click at [157, 402] on span "2.2.3: Visualizing Logic with Flowcharts" at bounding box center [142, 406] width 164 height 17
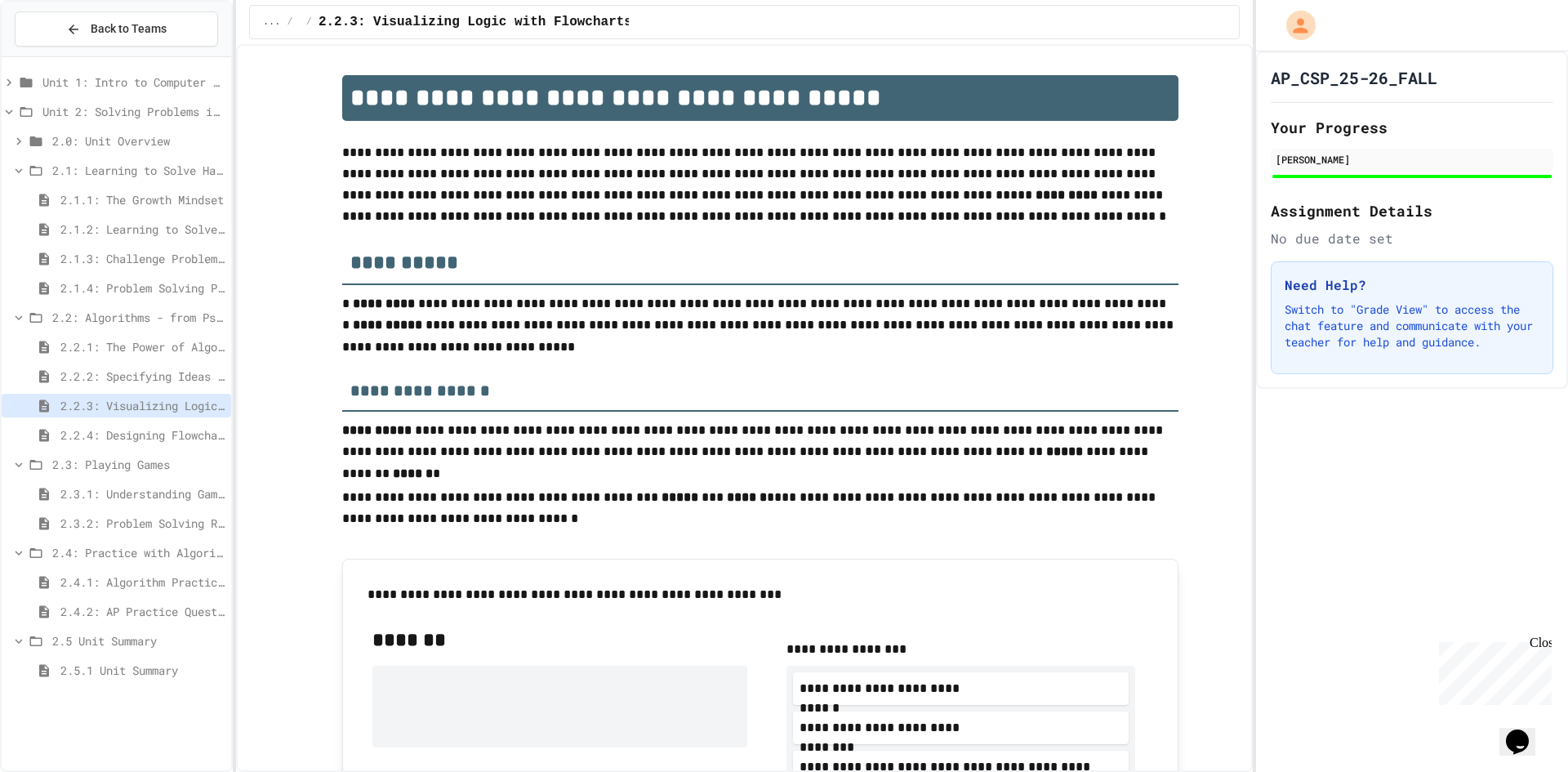
click at [168, 372] on span "2.2.2: Specifying Ideas with Pseudocode" at bounding box center [142, 376] width 164 height 17
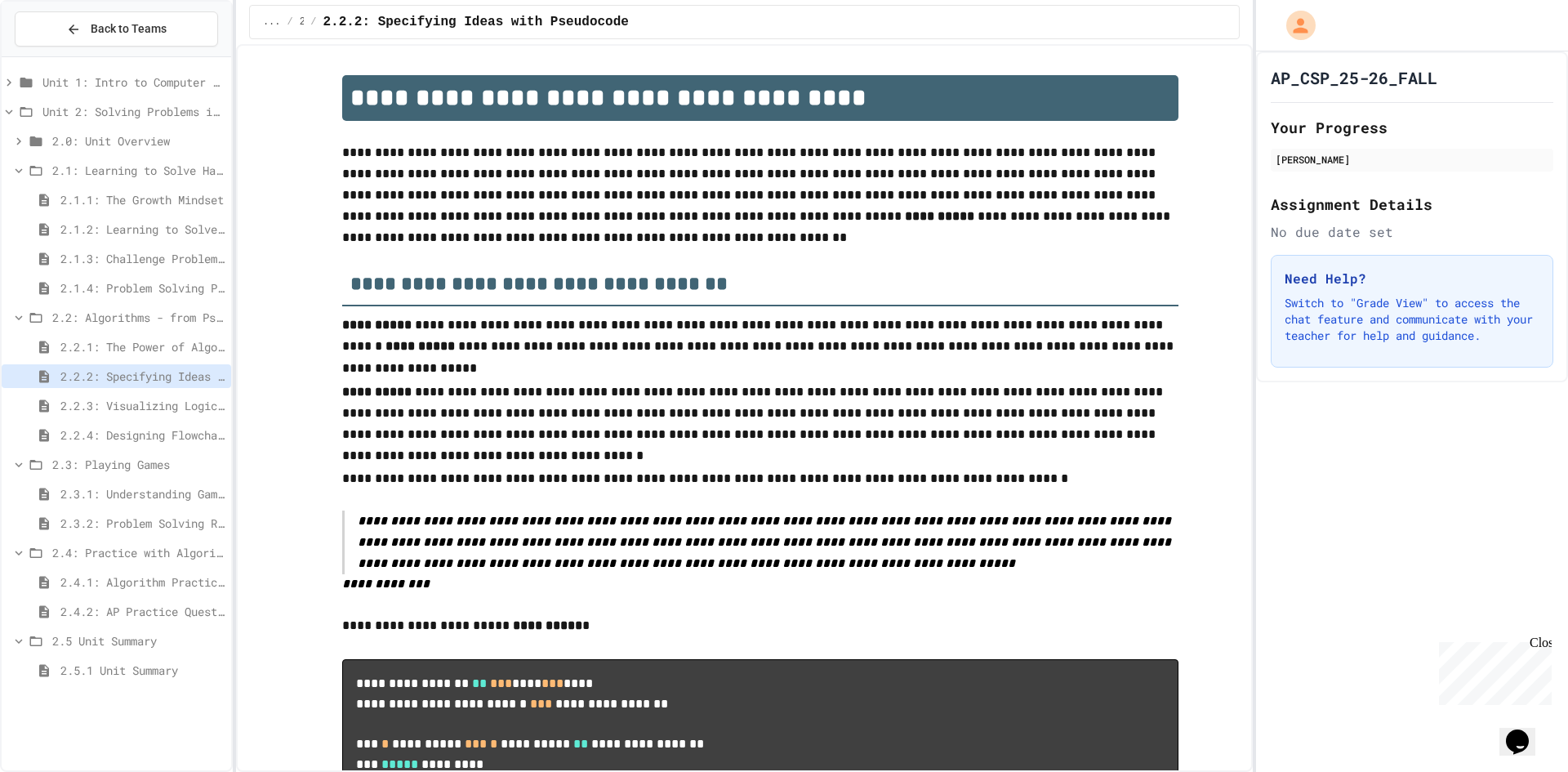
click at [175, 354] on span "2.2.1: The Power of Algorithms" at bounding box center [142, 347] width 164 height 17
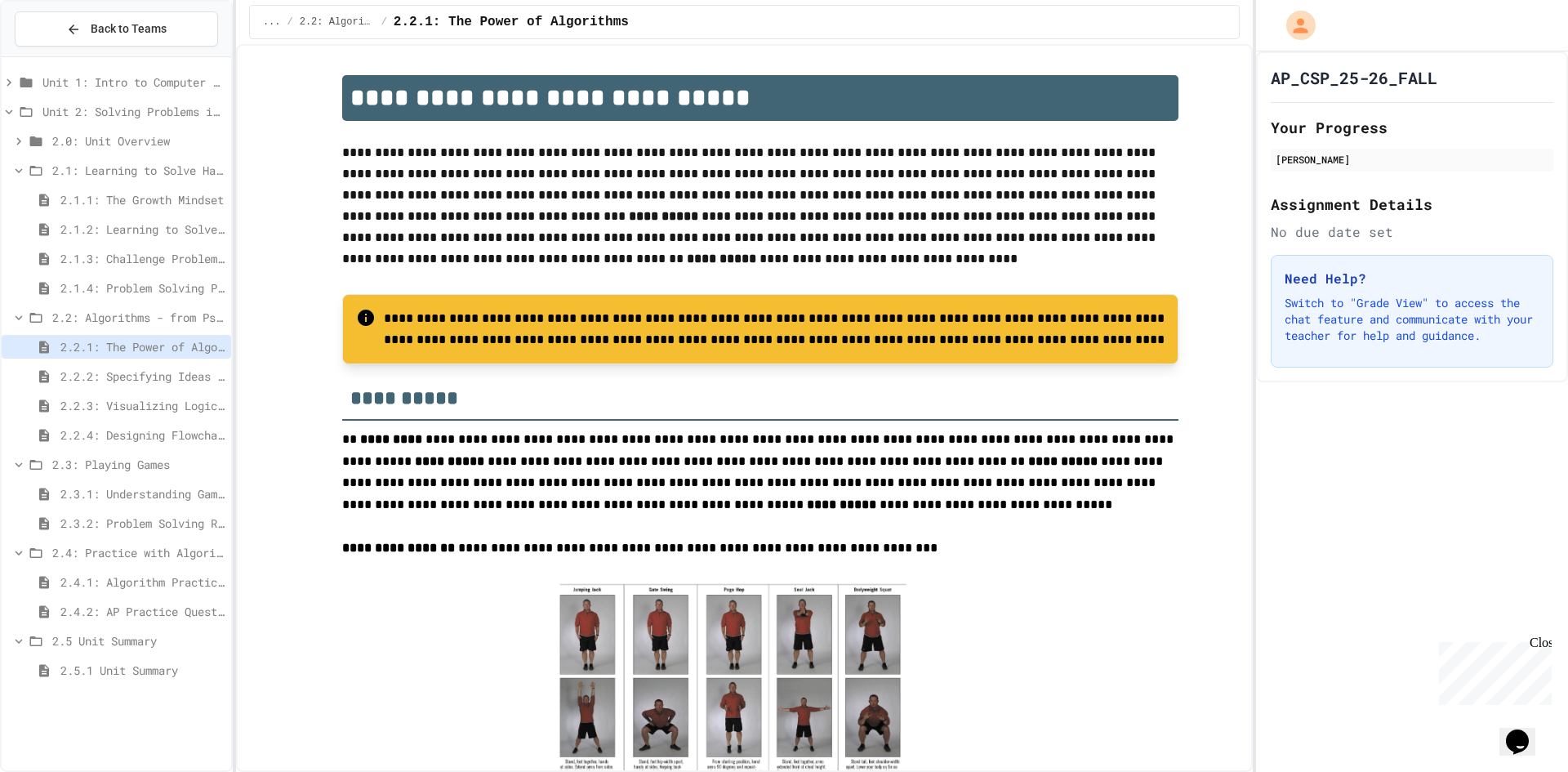
click at [159, 303] on div "2.1.4: Problem Solving Practice" at bounding box center [116, 291] width 230 height 30
click at [160, 289] on span "2.1.4: Problem Solving Practice" at bounding box center [142, 288] width 164 height 17
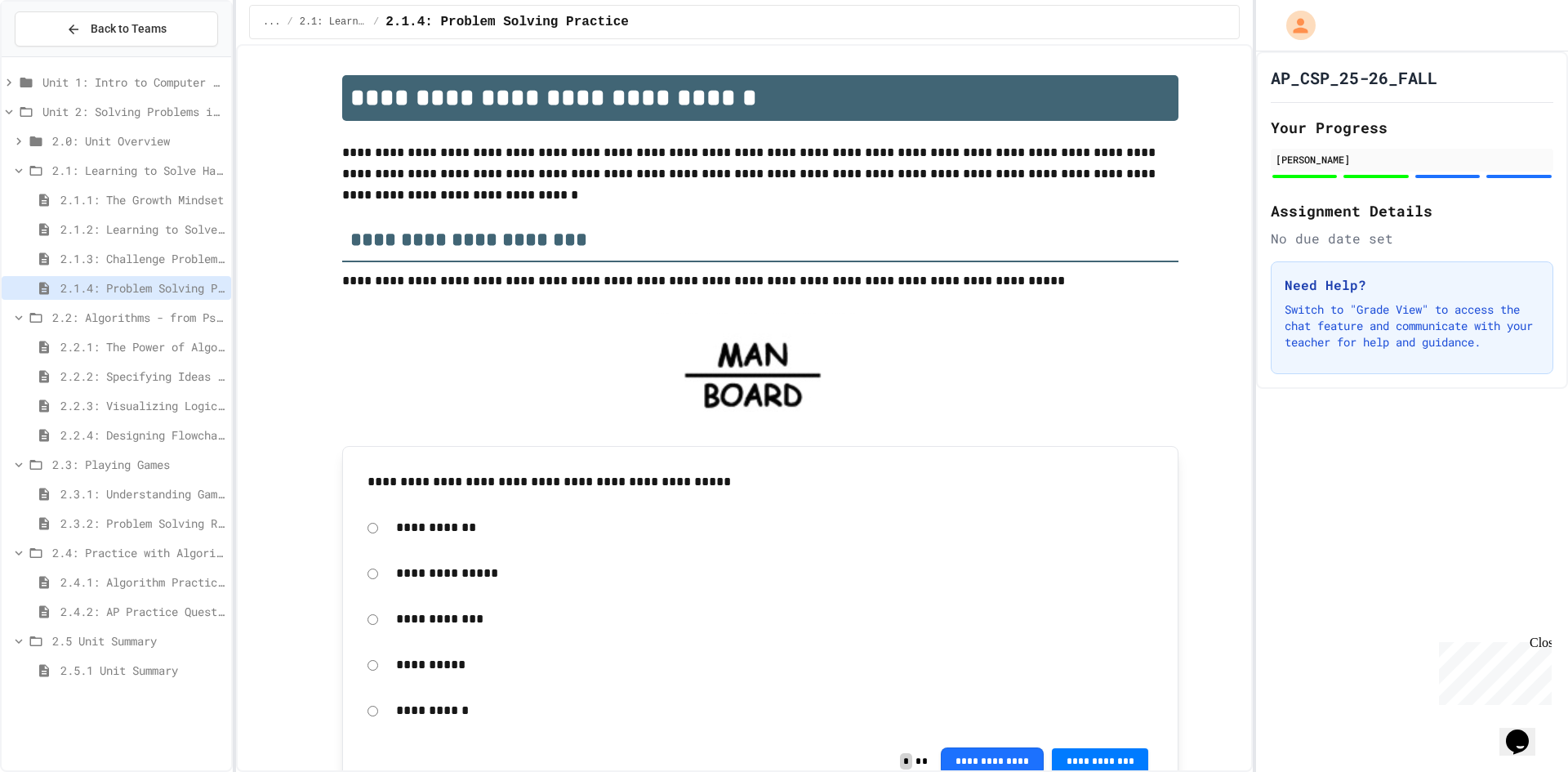
click at [155, 242] on div "2.1.2: Learning to Solve Hard Problems" at bounding box center [116, 232] width 230 height 30
click at [148, 252] on span "2.1.3: Challenge Problem - The Bridge" at bounding box center [142, 258] width 164 height 17
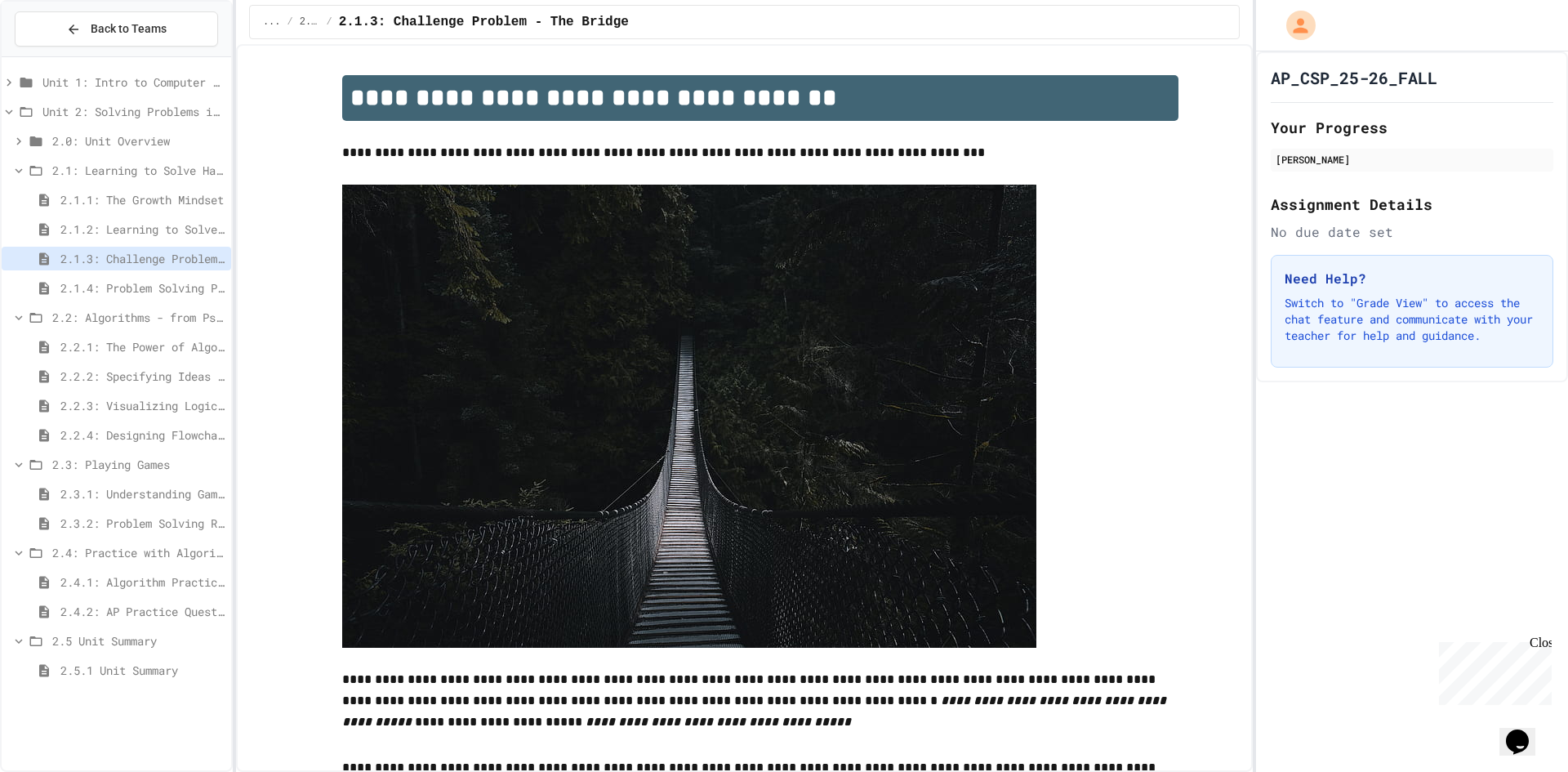
click at [168, 226] on span "2.1.2: Learning to Solve Hard Problems" at bounding box center [142, 230] width 164 height 17
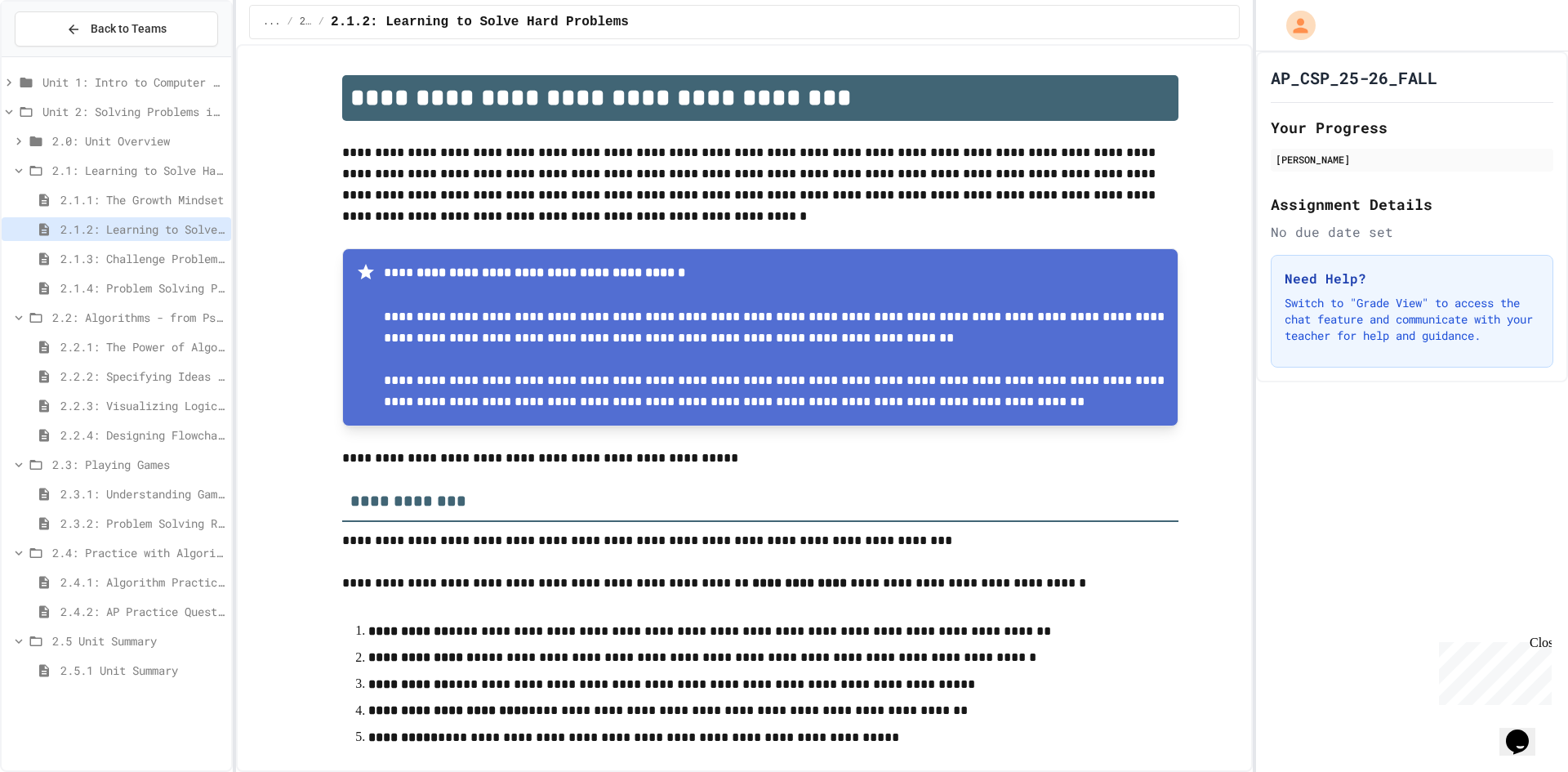
click at [168, 184] on div "2.1: Learning to Solve Hard Problems" at bounding box center [116, 174] width 230 height 30
click at [160, 192] on span "2.1.1: The Growth Mindset" at bounding box center [142, 200] width 164 height 17
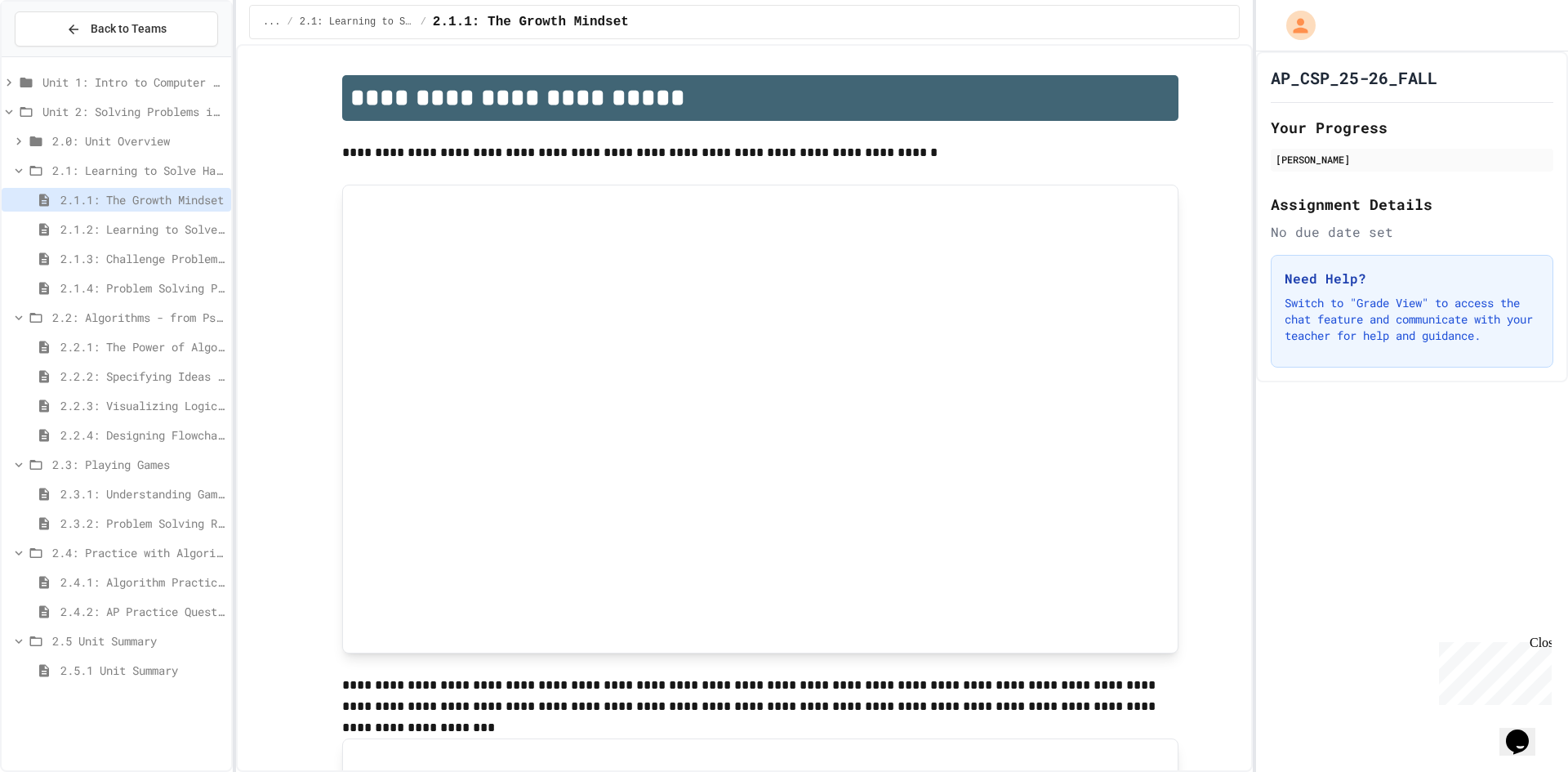
click at [116, 182] on div "2.1: Learning to Solve Hard Problems" at bounding box center [116, 170] width 230 height 24
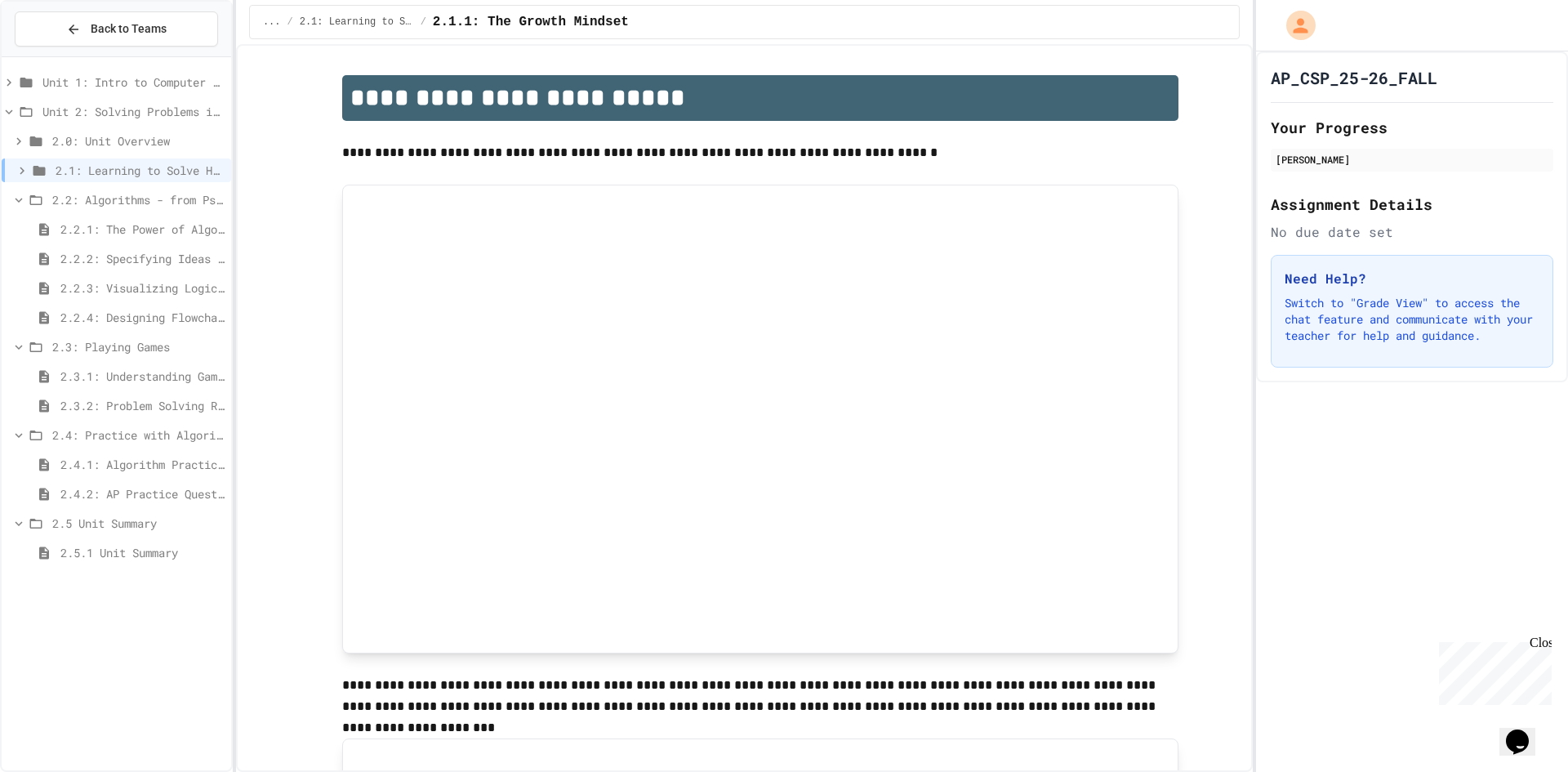
click at [107, 207] on span "2.2: Algorithms - from Pseudocode to Flowcharts" at bounding box center [138, 200] width 172 height 17
click at [98, 238] on div "2.3: Playing Games" at bounding box center [116, 229] width 230 height 24
click at [99, 253] on span "2.4: Practice with Algorithms" at bounding box center [138, 258] width 172 height 17
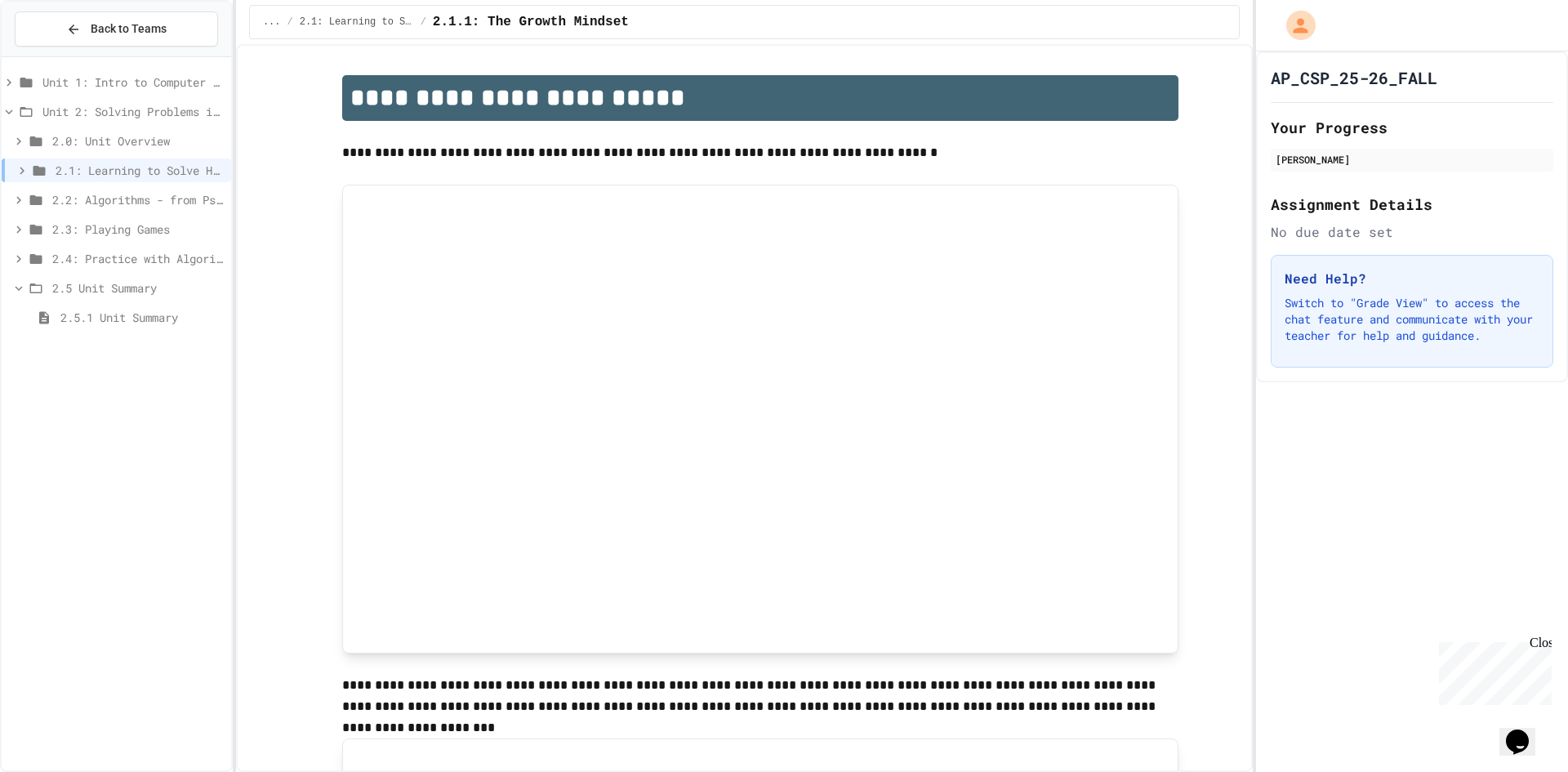
click at [82, 301] on div "2.5 Unit Summary" at bounding box center [116, 291] width 230 height 30
click at [86, 295] on span "2.5 Unit Summary" at bounding box center [138, 288] width 172 height 17
drag, startPoint x: 93, startPoint y: 110, endPoint x: 101, endPoint y: 121, distance: 13.6
click at [101, 121] on div "Unit 2: Solving Problems in Computer Science" at bounding box center [116, 111] width 230 height 24
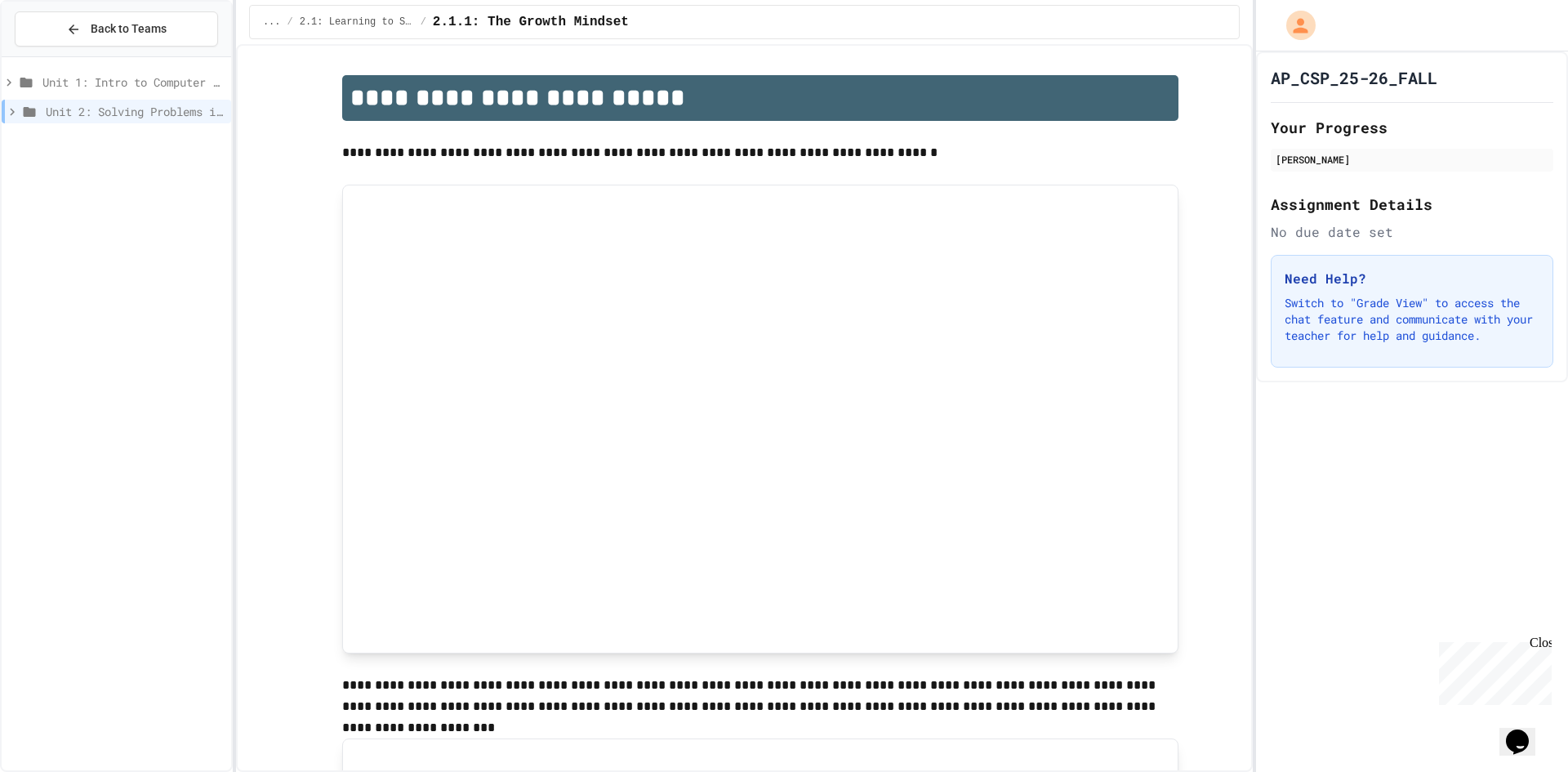
click at [95, 98] on div "Unit 1: Intro to Computer Science" at bounding box center [116, 85] width 230 height 30
click at [92, 93] on div "Unit 1: Intro to Computer Science" at bounding box center [116, 81] width 230 height 24
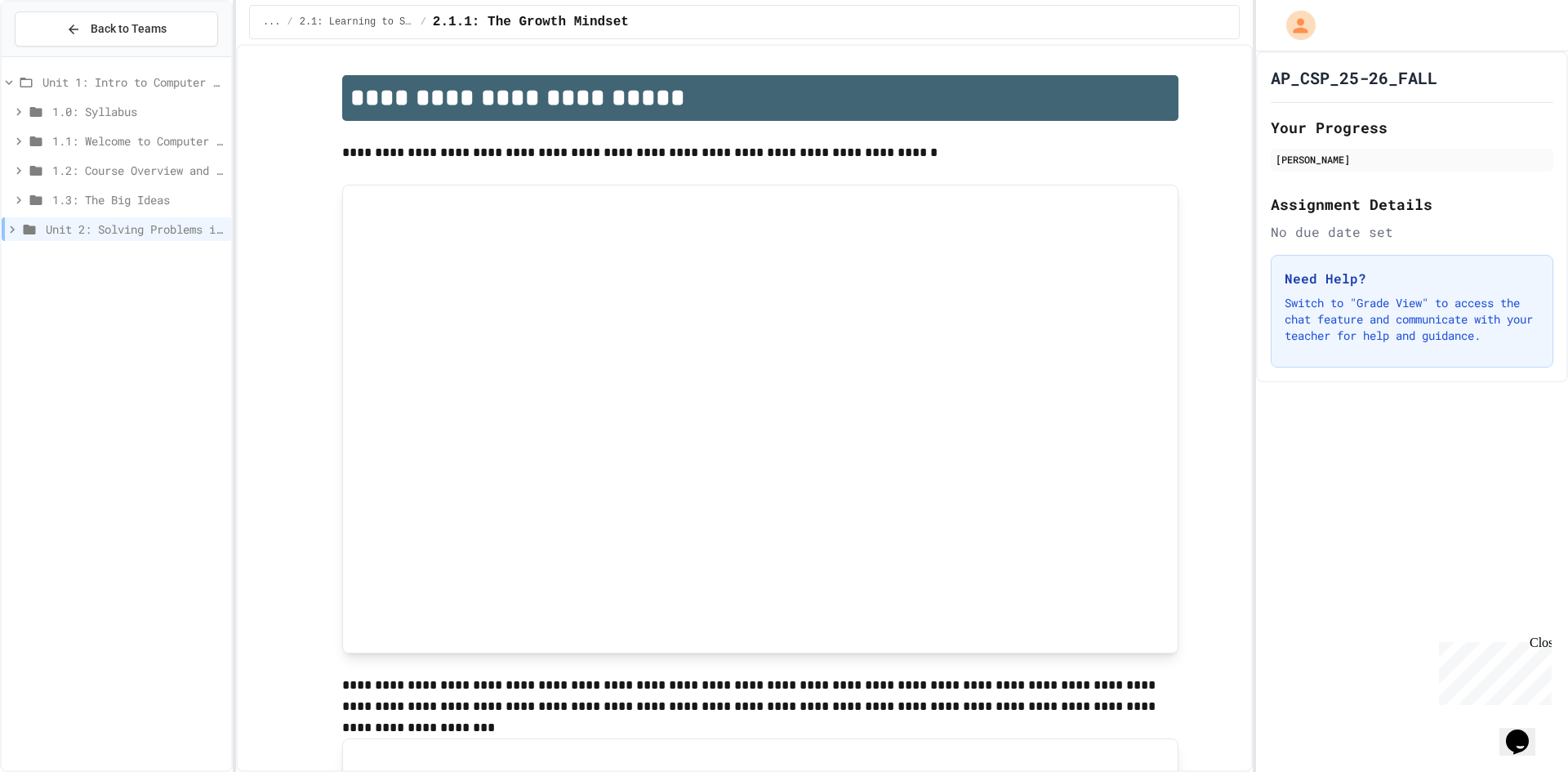
click at [92, 210] on div "1.3: The Big Ideas" at bounding box center [116, 199] width 230 height 24
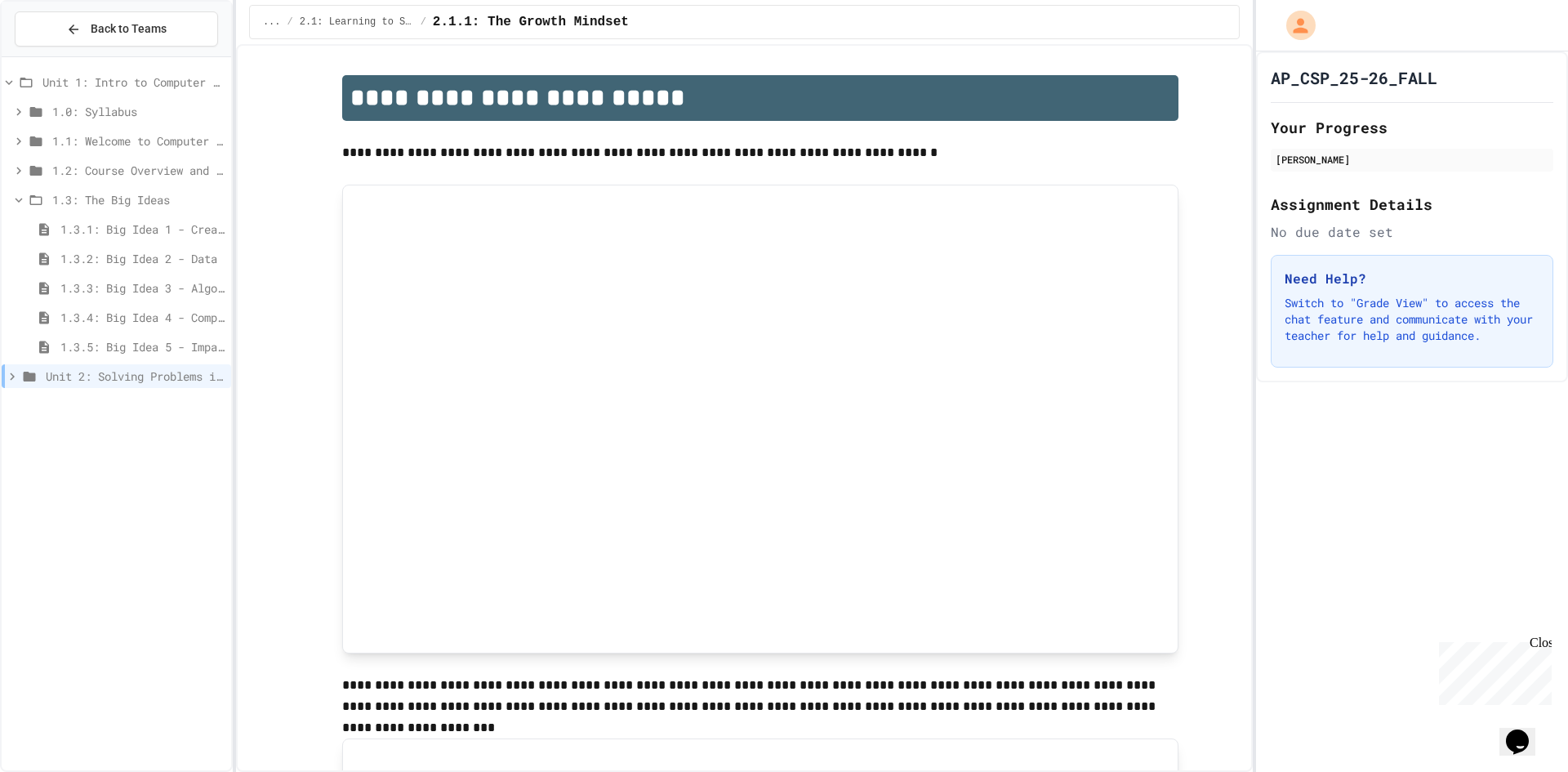
click at [100, 174] on span "1.2: Course Overview and the AP Exam" at bounding box center [138, 170] width 172 height 17
click at [107, 142] on span "1.1: Welcome to Computer Science" at bounding box center [138, 141] width 172 height 17
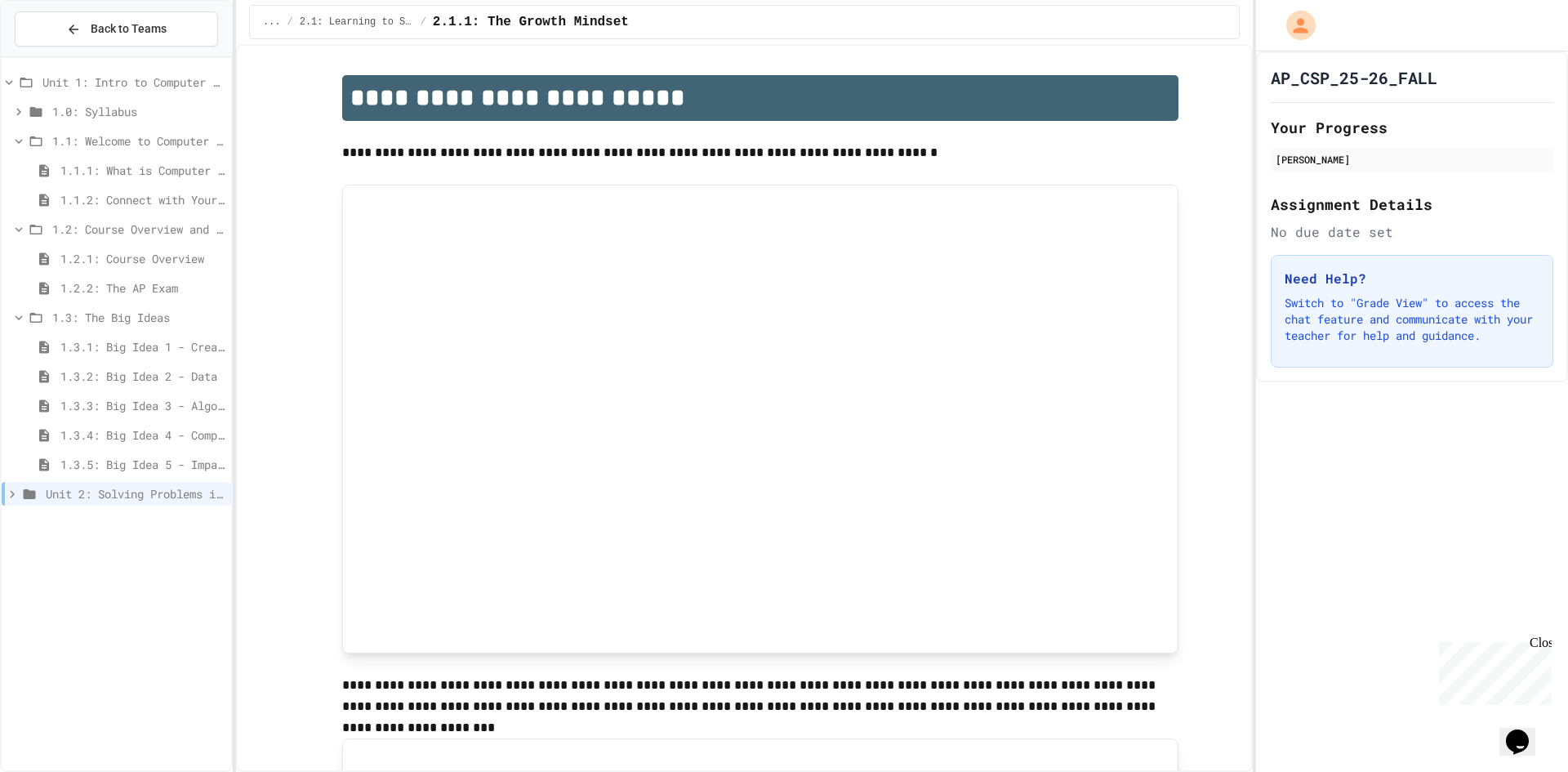
click at [106, 114] on span "1.0: Syllabus" at bounding box center [138, 112] width 172 height 17
click at [52, 518] on span "Unit 2: Solving Problems in Computer Science" at bounding box center [134, 523] width 179 height 17
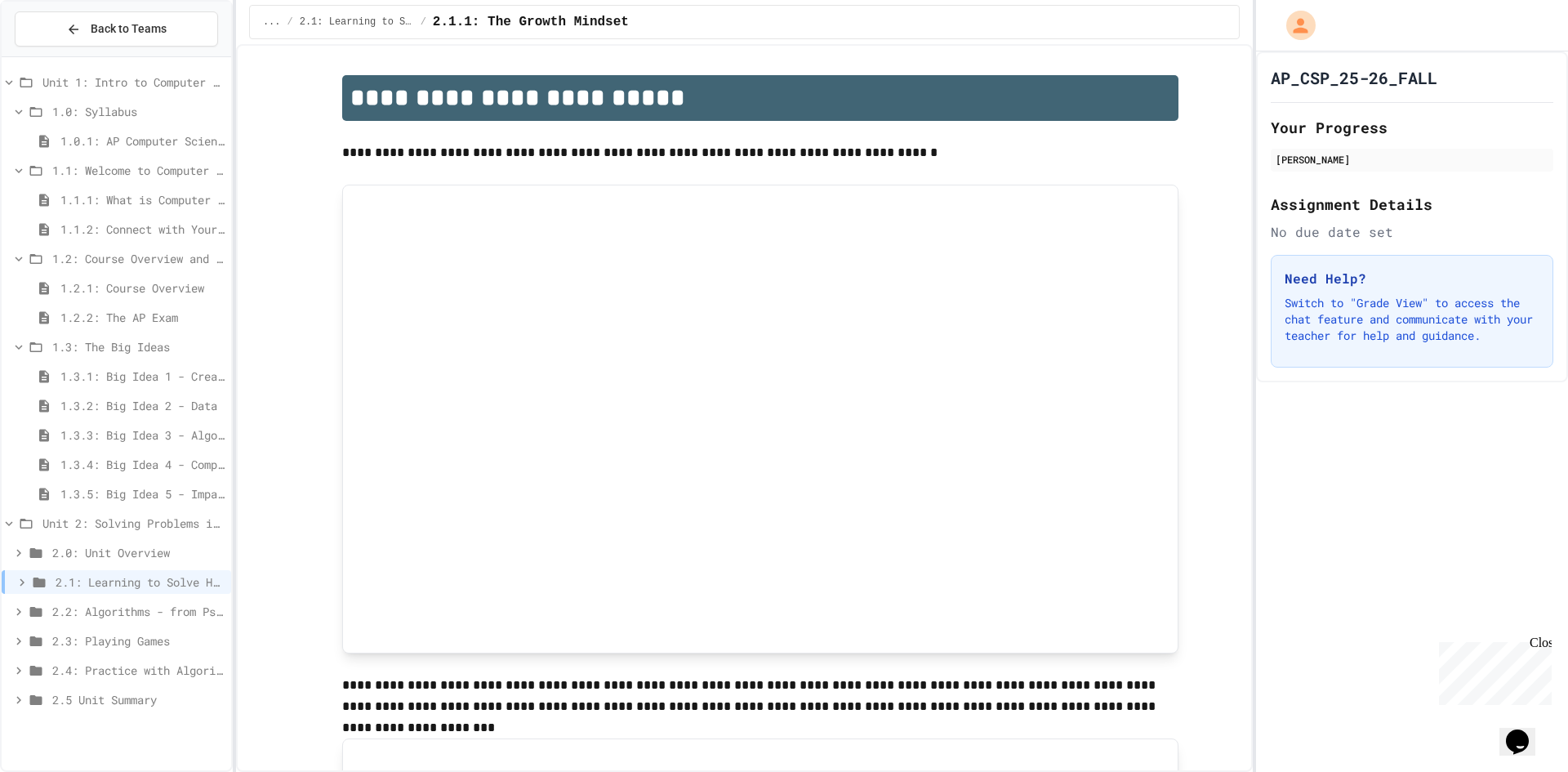
click at [56, 553] on span "2.0: Unit Overview" at bounding box center [138, 553] width 172 height 17
click at [70, 601] on div "2.1: Learning to Solve Hard Problems" at bounding box center [116, 611] width 230 height 24
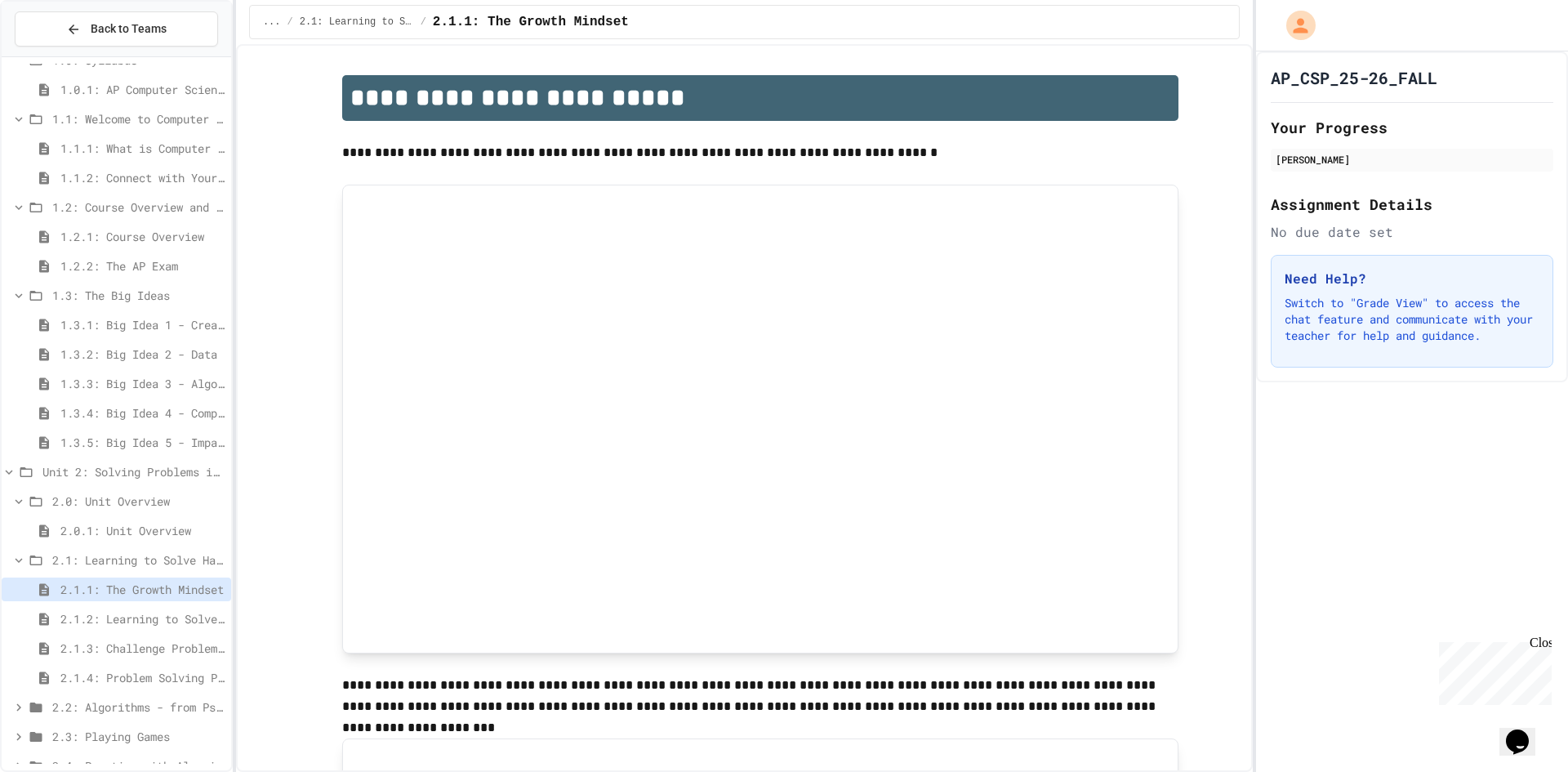
scroll to position [107, 0]
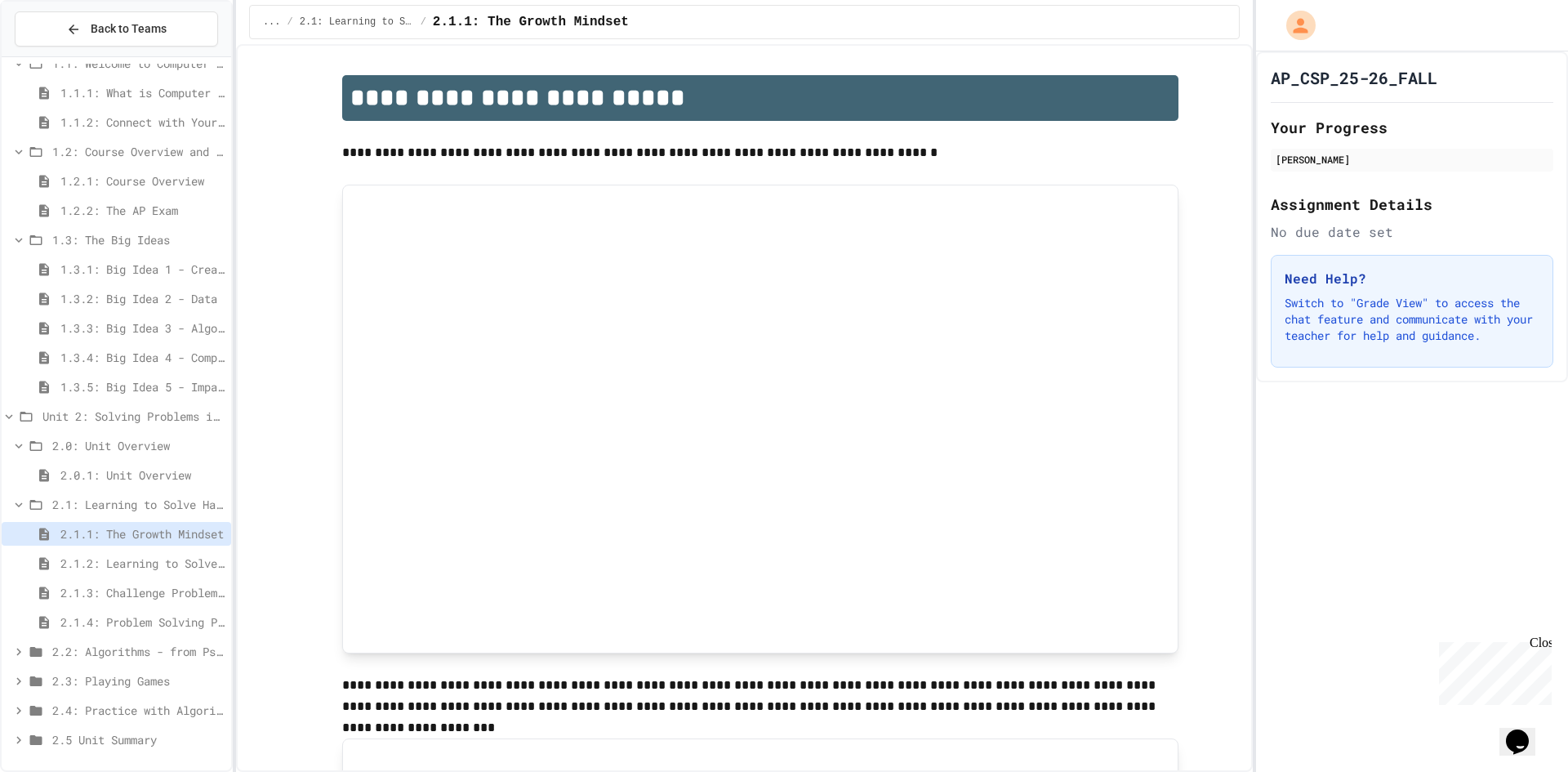
drag, startPoint x: 96, startPoint y: 757, endPoint x: 101, endPoint y: 748, distance: 10.3
click at [100, 757] on div "1.0.1: AP Computer Science Principles in Python Course Syllabus 1.1: Welcome to…" at bounding box center [116, 360] width 230 height 807
click at [104, 741] on span "2.5 Unit Summary" at bounding box center [138, 740] width 172 height 17
click at [75, 703] on span "2.4: Practice with Algorithms" at bounding box center [138, 711] width 172 height 17
click at [78, 686] on span "2.3: Playing Games" at bounding box center [138, 681] width 172 height 17
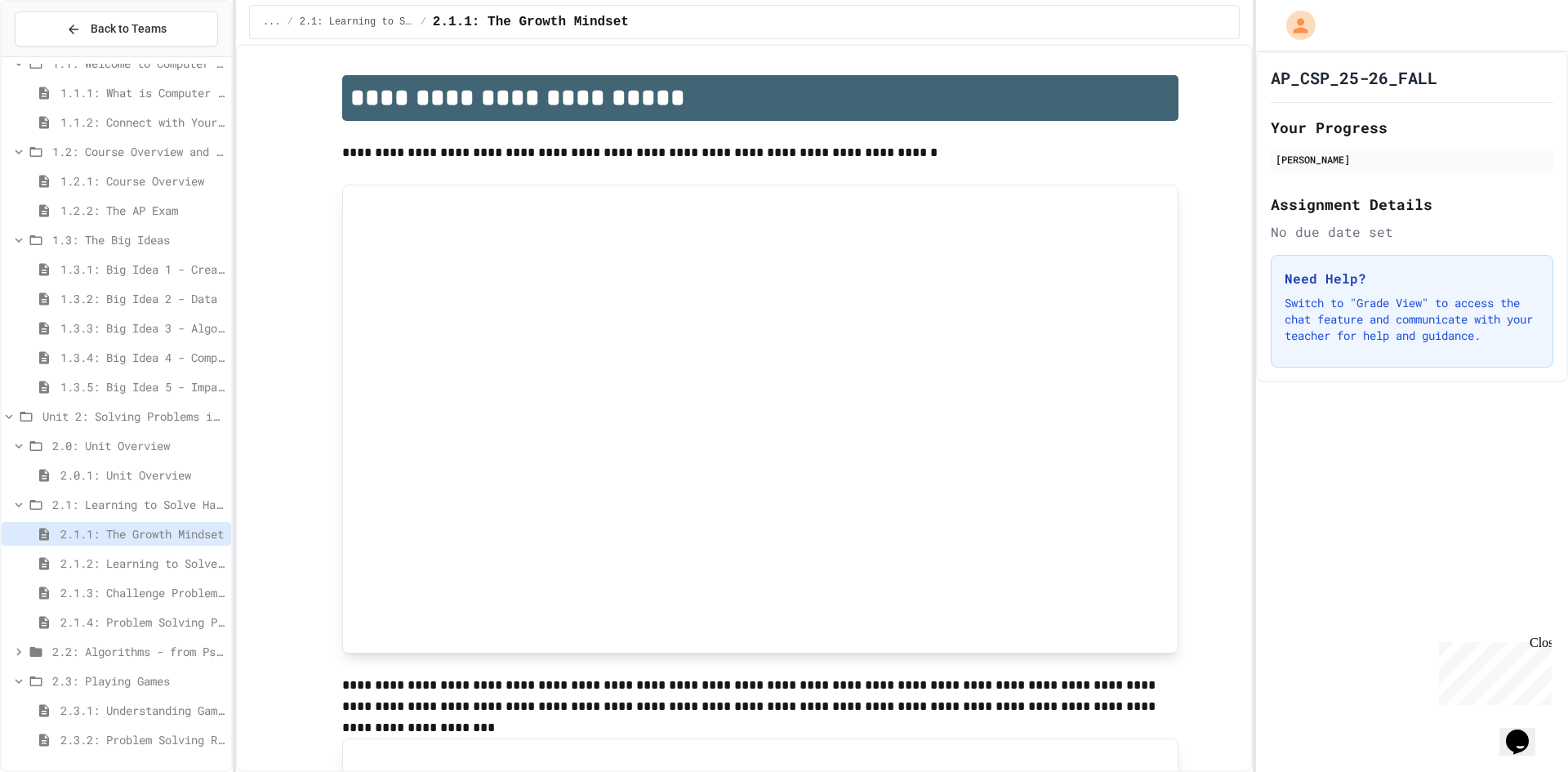
click at [95, 660] on div "2.2: Algorithms - from Pseudocode to Flowcharts" at bounding box center [116, 651] width 230 height 24
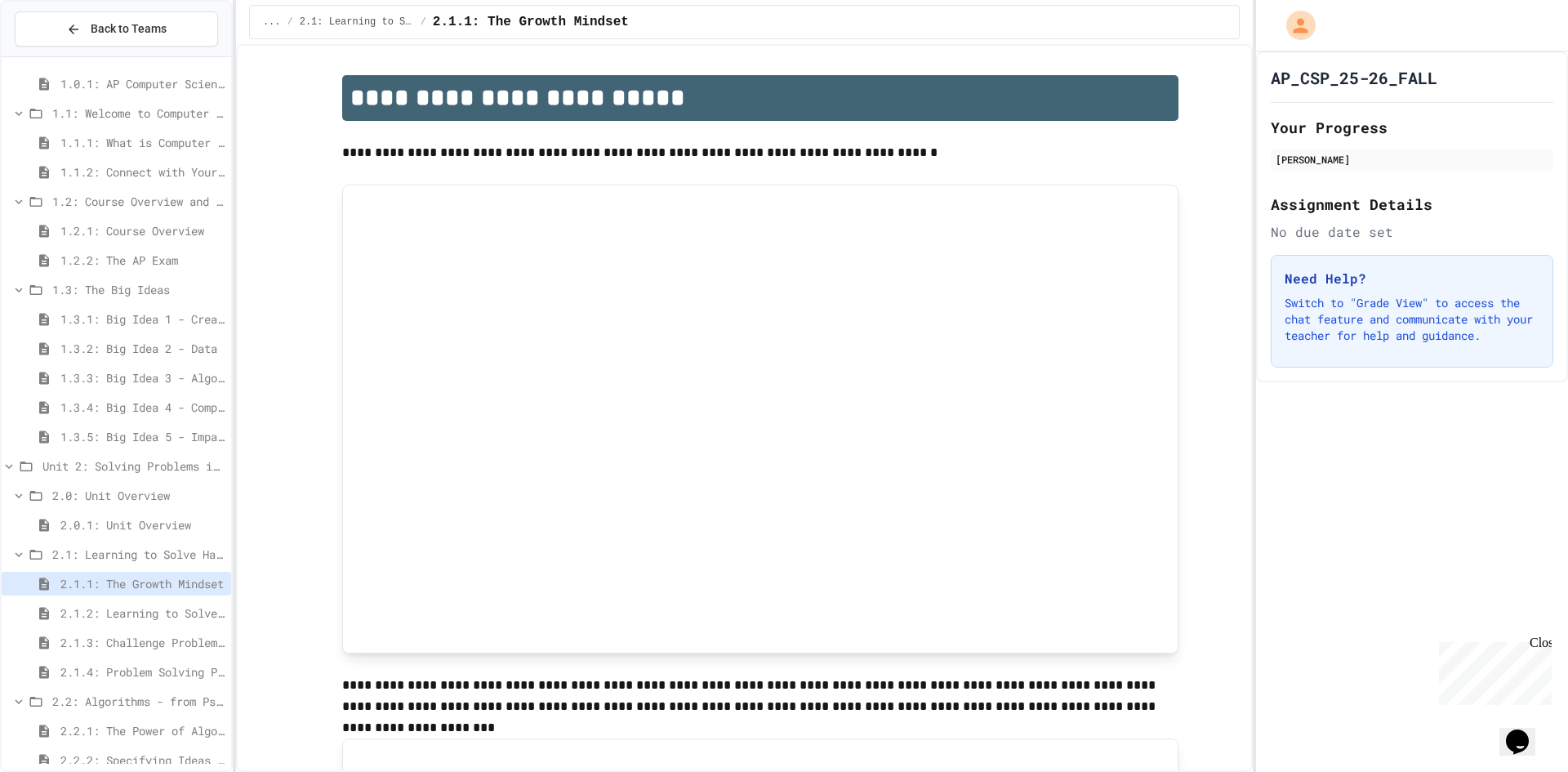
scroll to position [0, 0]
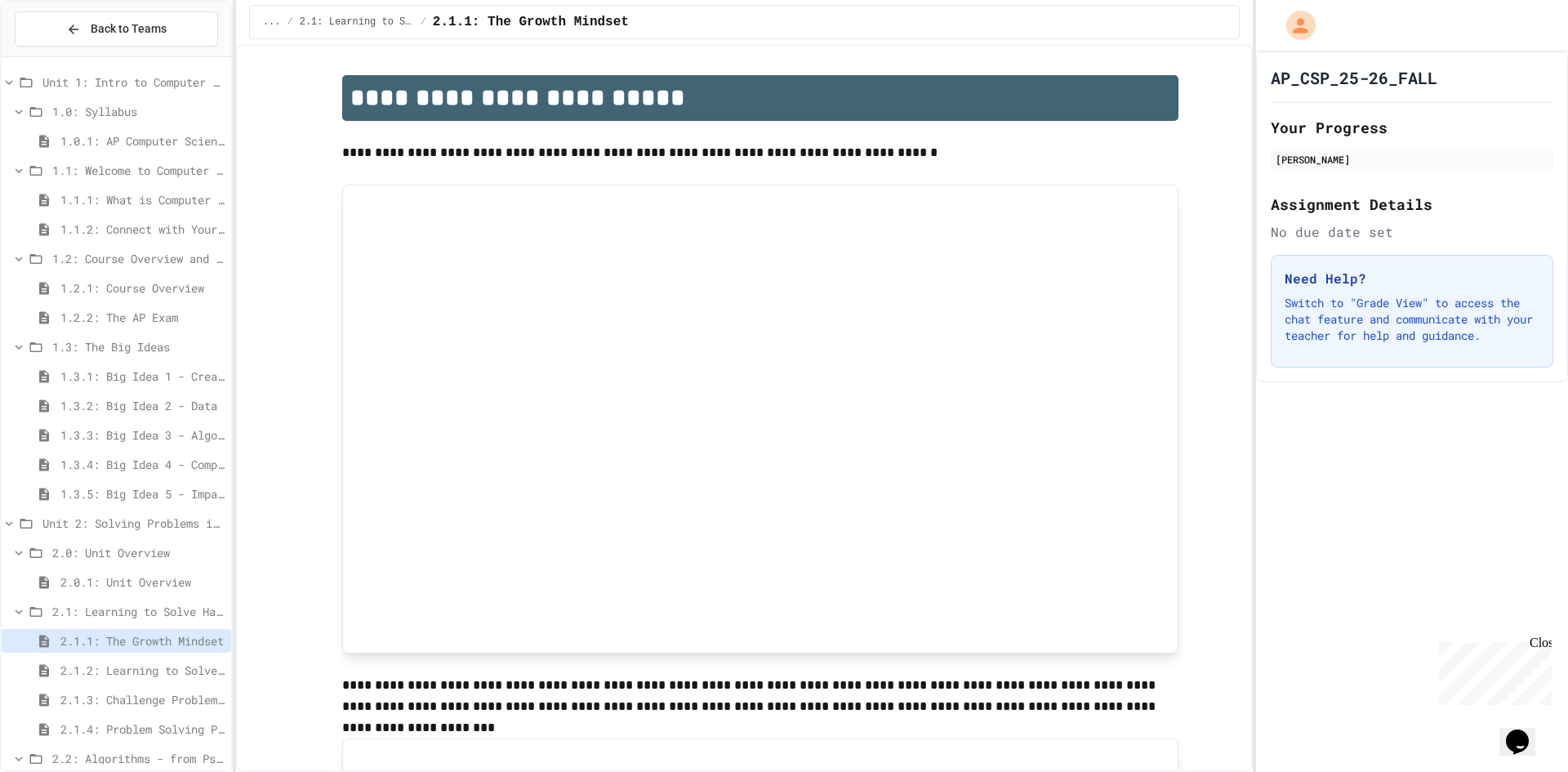
click at [92, 503] on div "1.3.5: Big Idea 5 - Impact of Computing" at bounding box center [116, 493] width 230 height 24
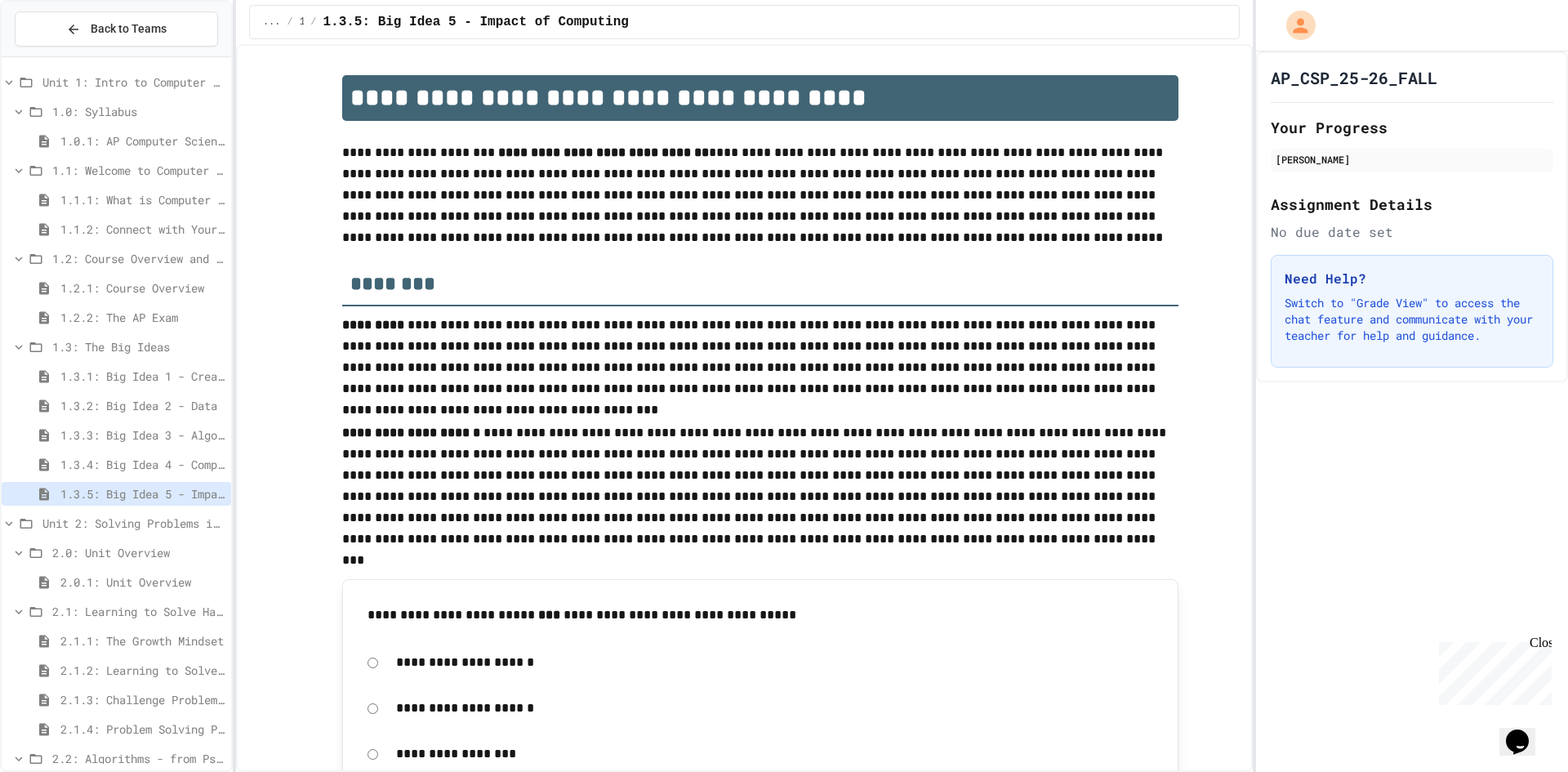
click at [120, 465] on span "1.3.4: Big Idea 4 - Computing Systems and Networks" at bounding box center [142, 465] width 164 height 17
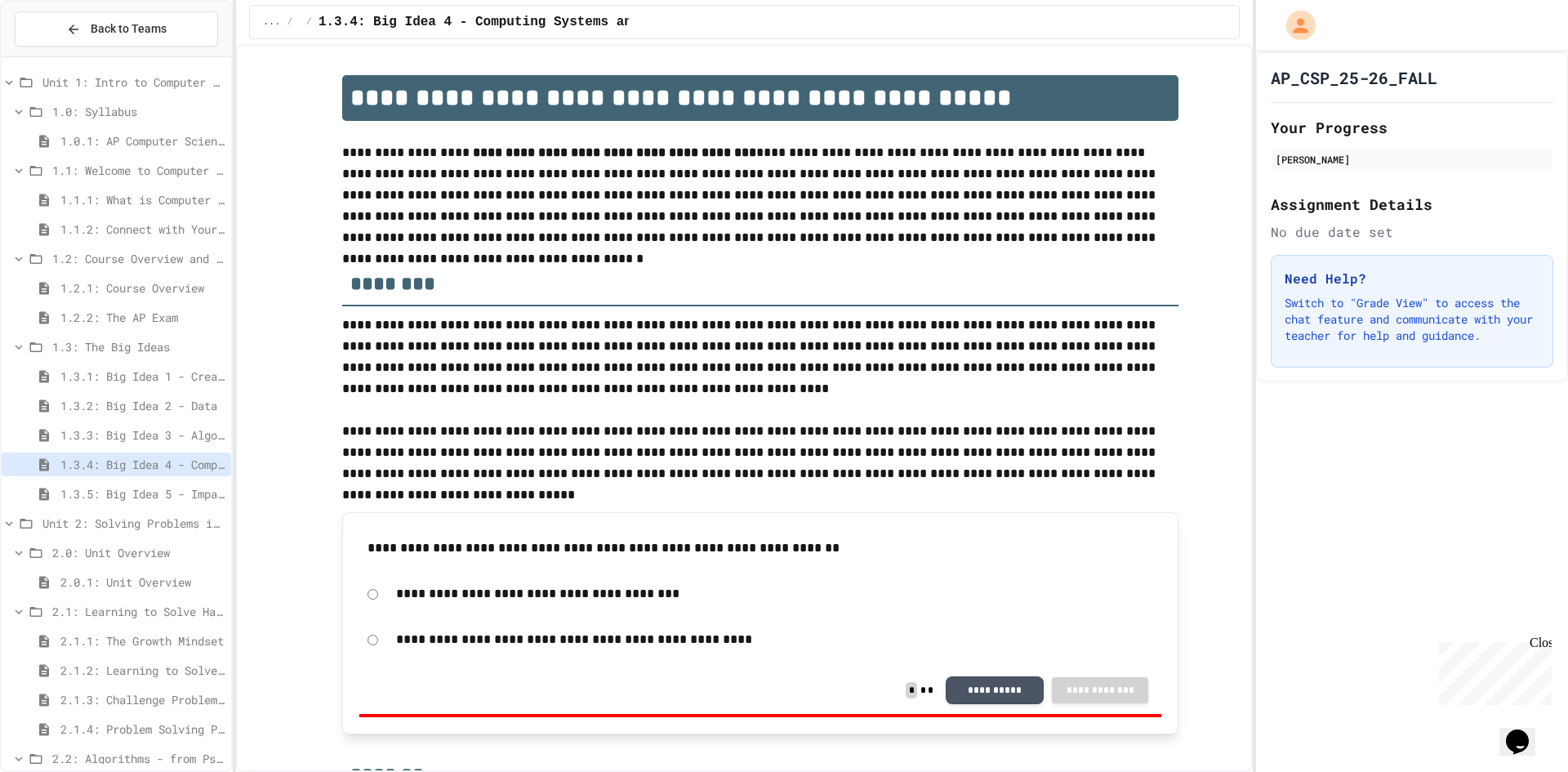
click at [115, 447] on div "1.3.3: Big Idea 3 - Algorithms and Programming" at bounding box center [116, 438] width 230 height 30
click at [120, 444] on div "1.3.3: Big Idea 3 - Algorithms and Programming" at bounding box center [116, 435] width 230 height 24
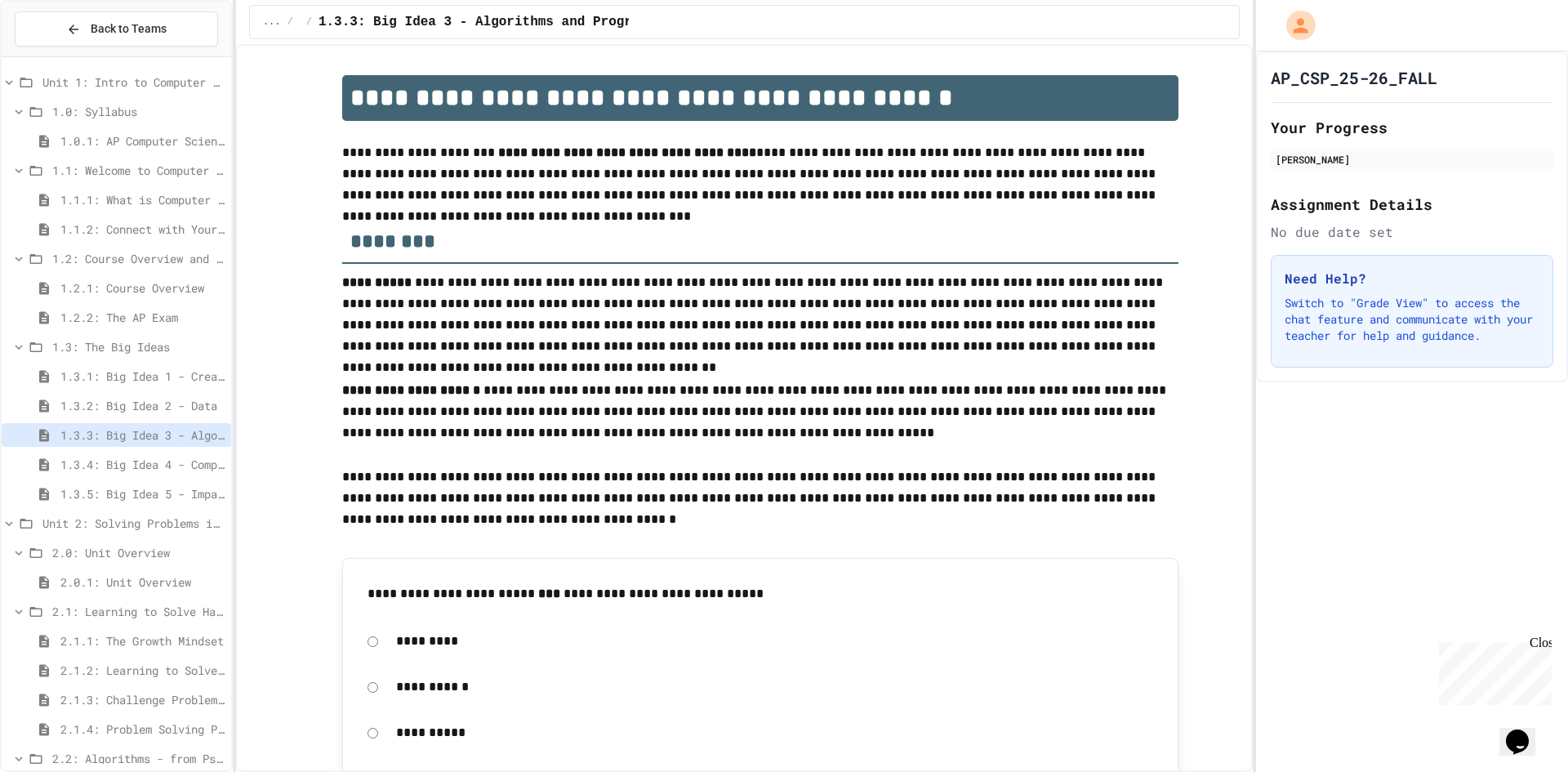
click at [115, 405] on span "1.3.2: Big Idea 2 - Data" at bounding box center [142, 406] width 164 height 17
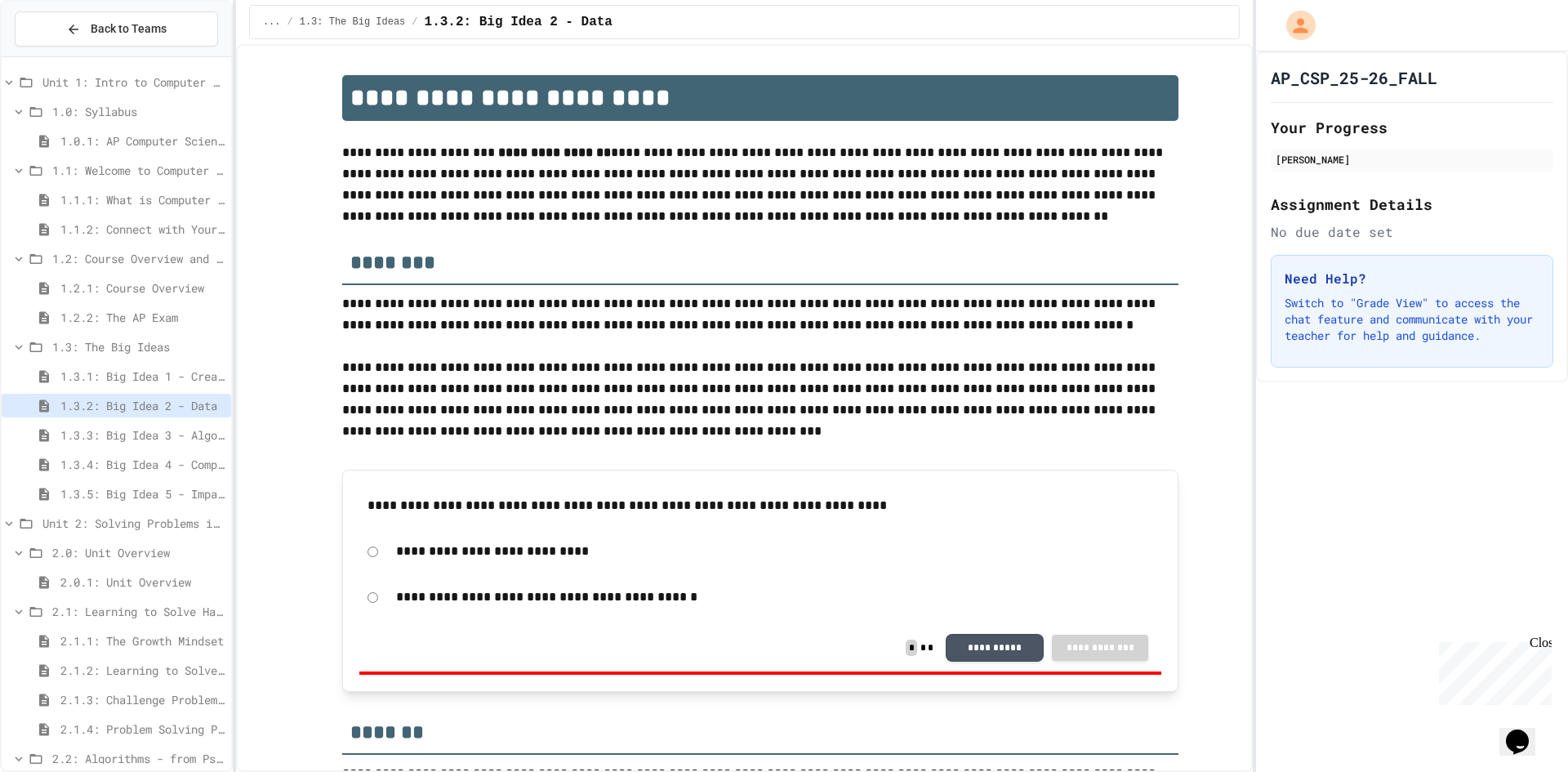
click at [109, 374] on span "1.3.1: Big Idea 1 - Creative Development" at bounding box center [142, 376] width 164 height 17
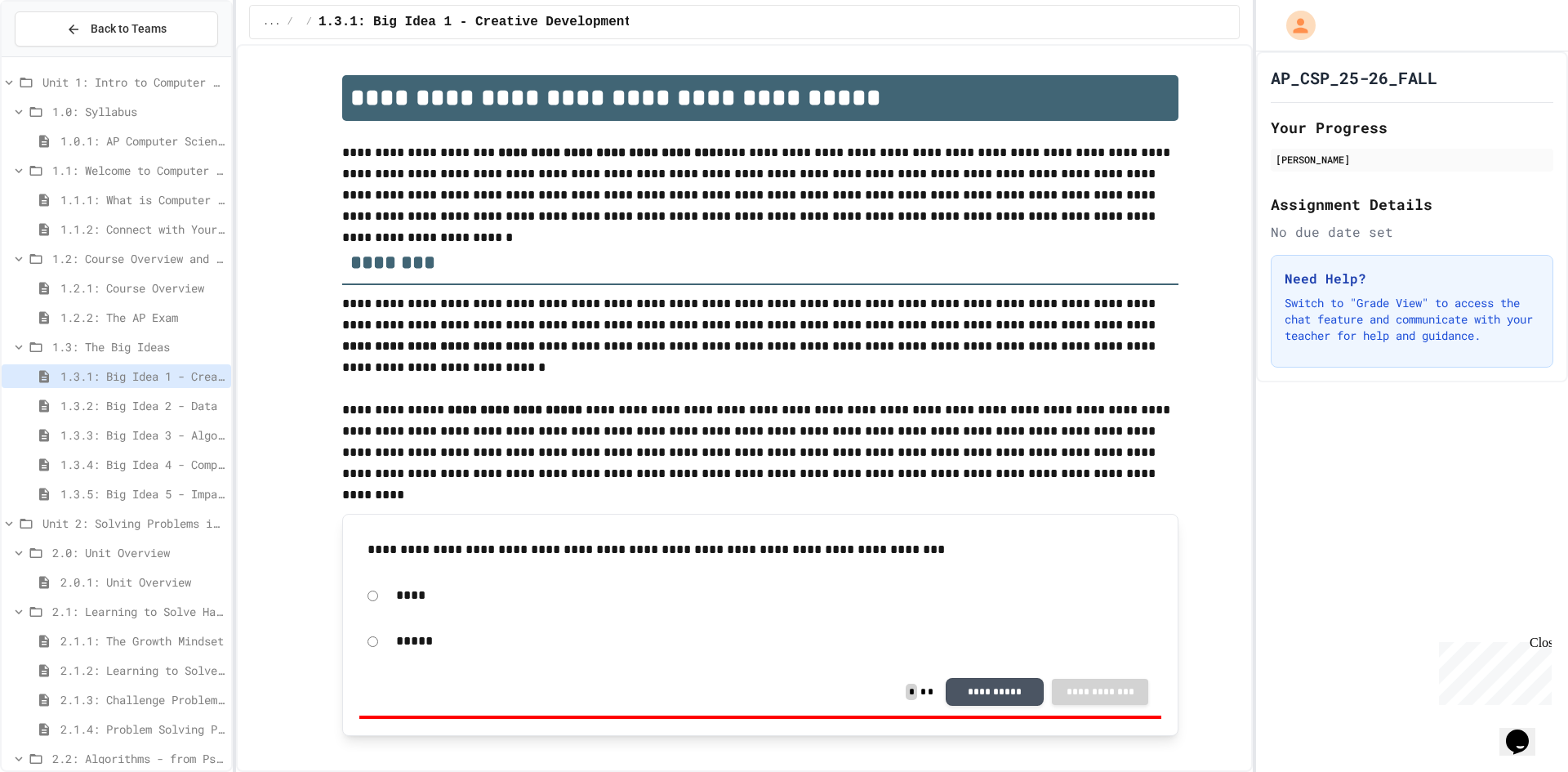
click at [86, 314] on span "1.2.2: The AP Exam" at bounding box center [142, 318] width 164 height 17
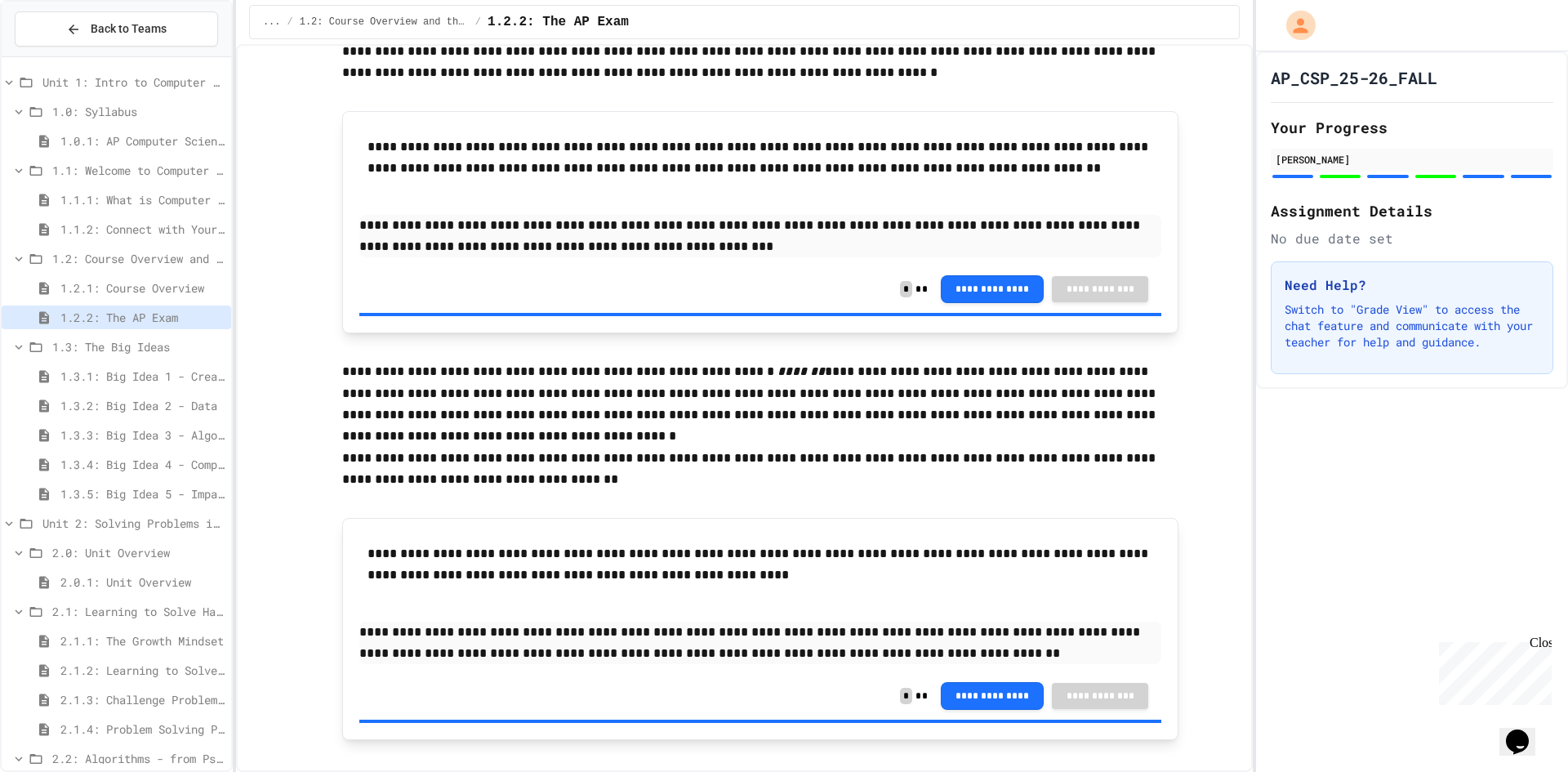
scroll to position [6209, 0]
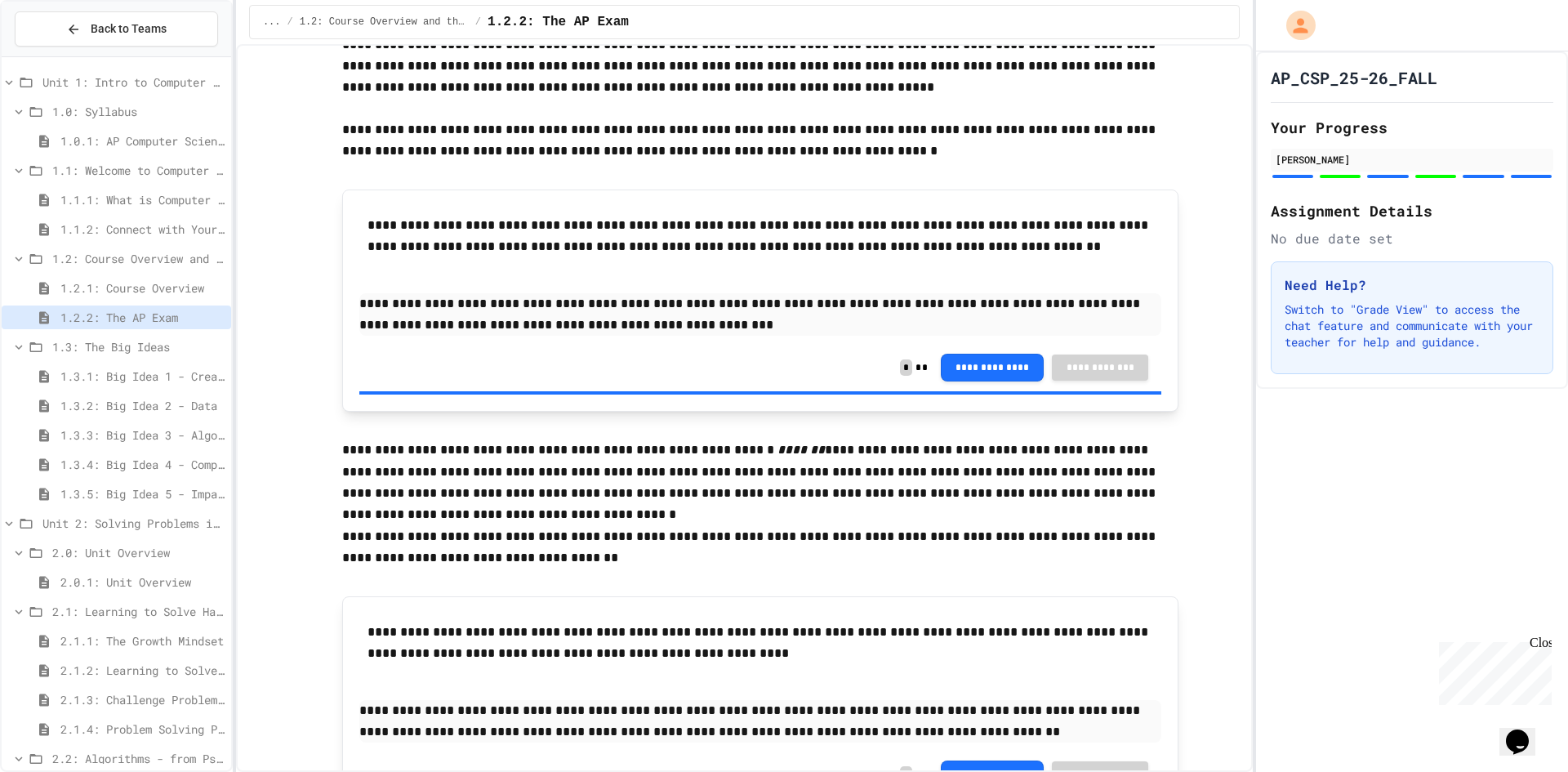
click at [149, 294] on span "1.2.1: Course Overview" at bounding box center [142, 288] width 164 height 17
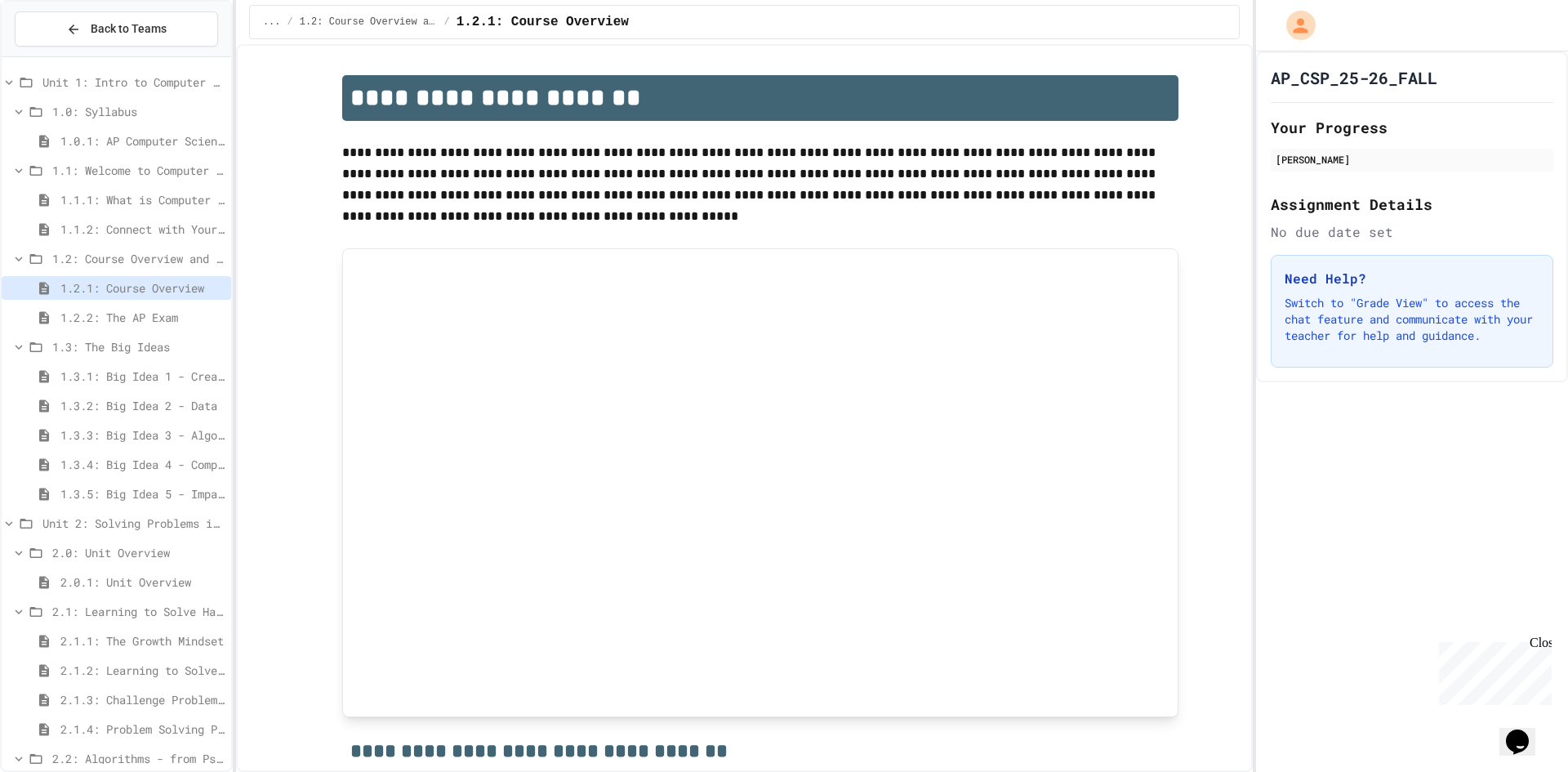
click at [152, 225] on span "1.1.2: Connect with Your World" at bounding box center [142, 230] width 164 height 17
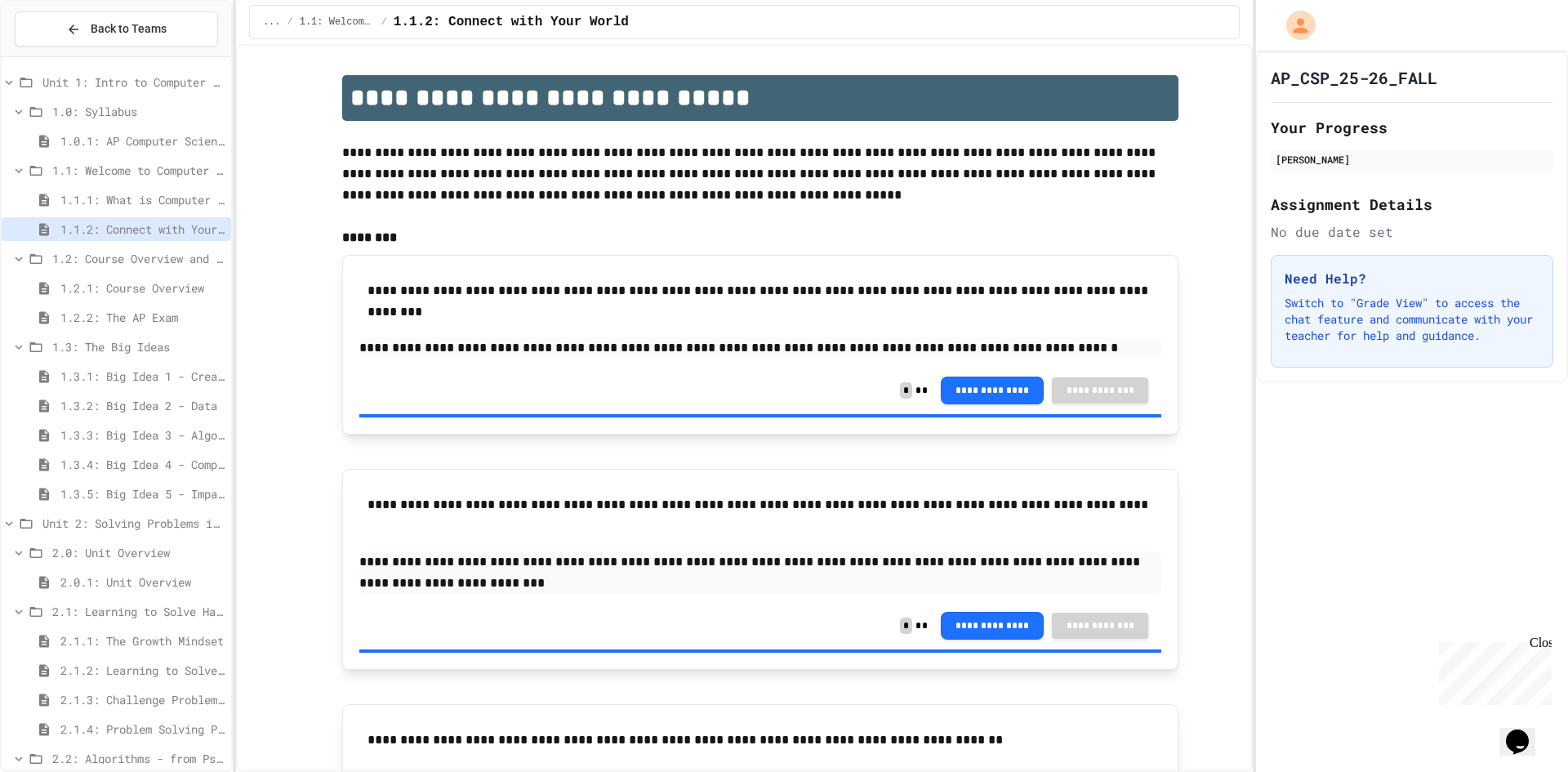
click at [142, 203] on span "1.1.1: What is Computer Science?" at bounding box center [142, 200] width 164 height 17
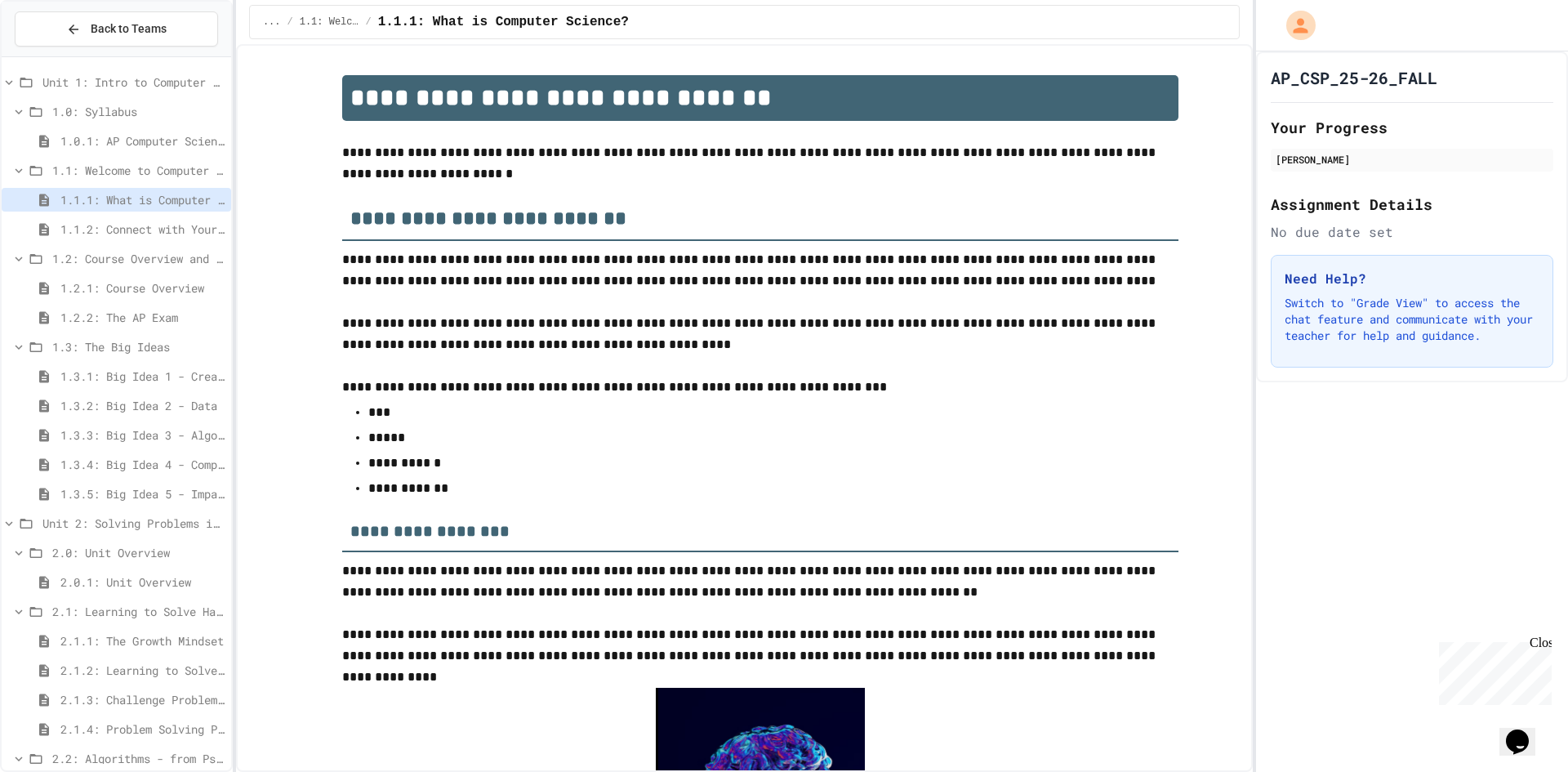
scroll to position [2519, 0]
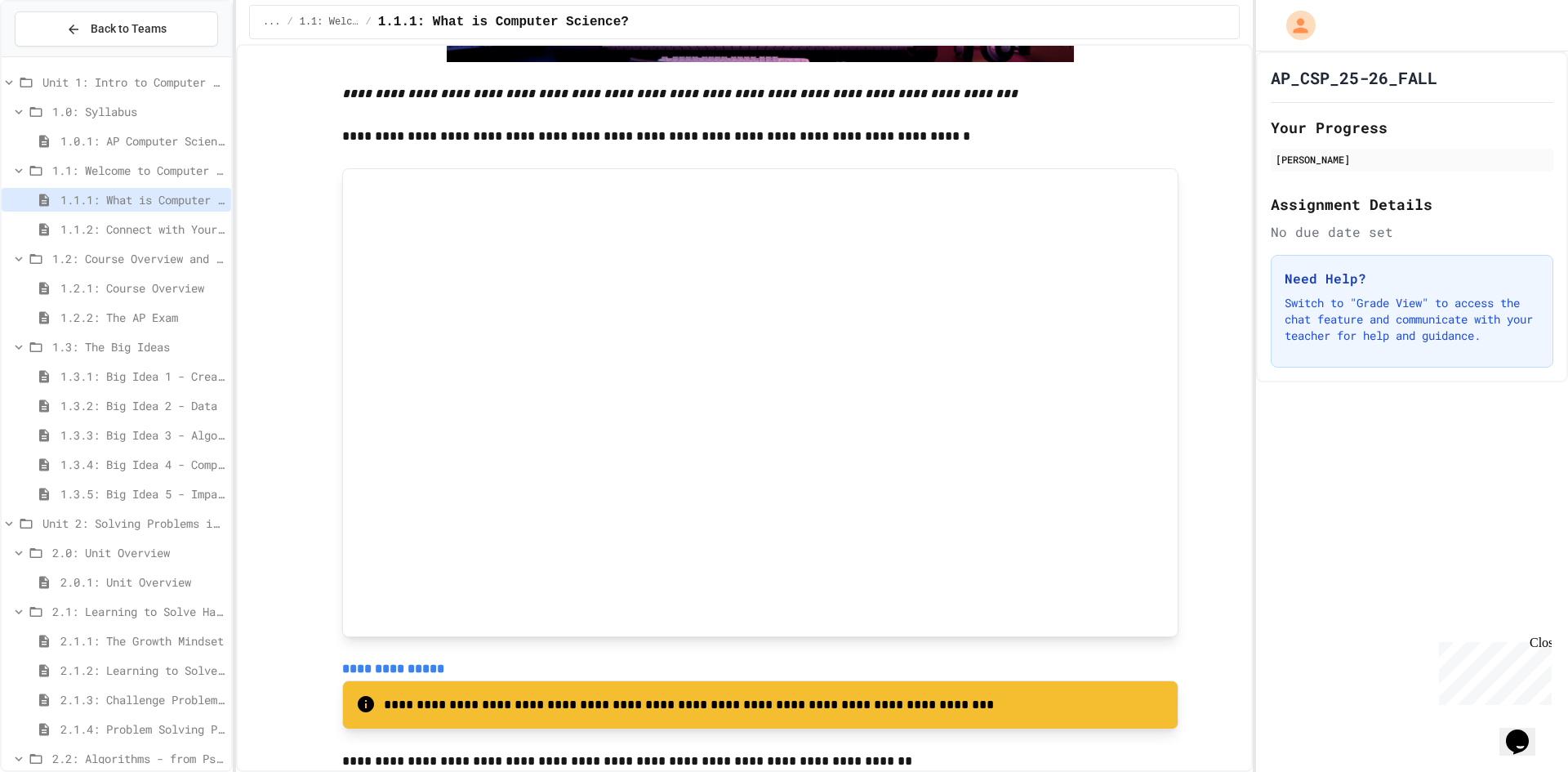
click at [120, 140] on span "1.0.1: AP Computer Science Principles in Python Course Syllabus" at bounding box center [142, 141] width 164 height 17
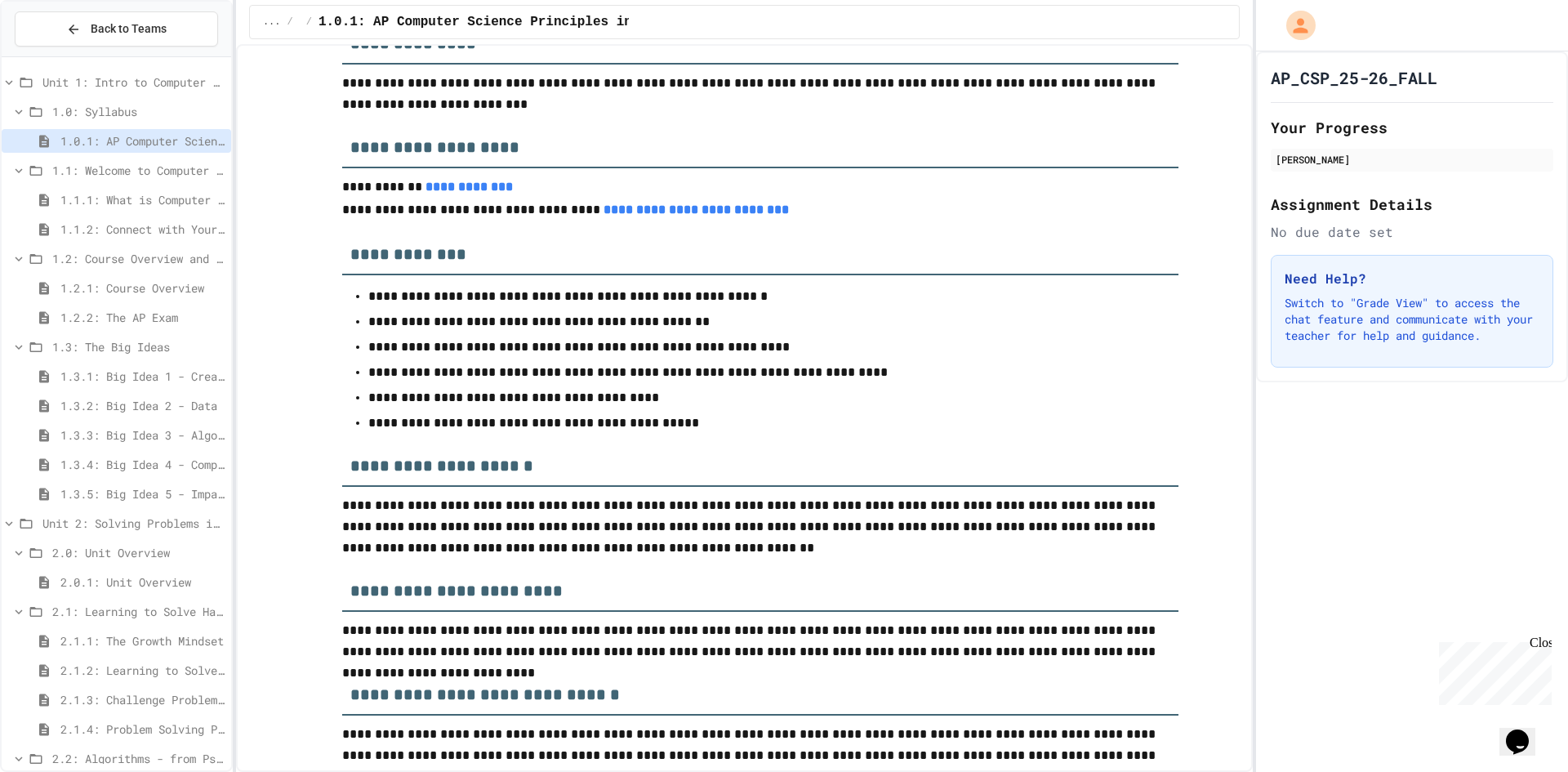
scroll to position [653, 0]
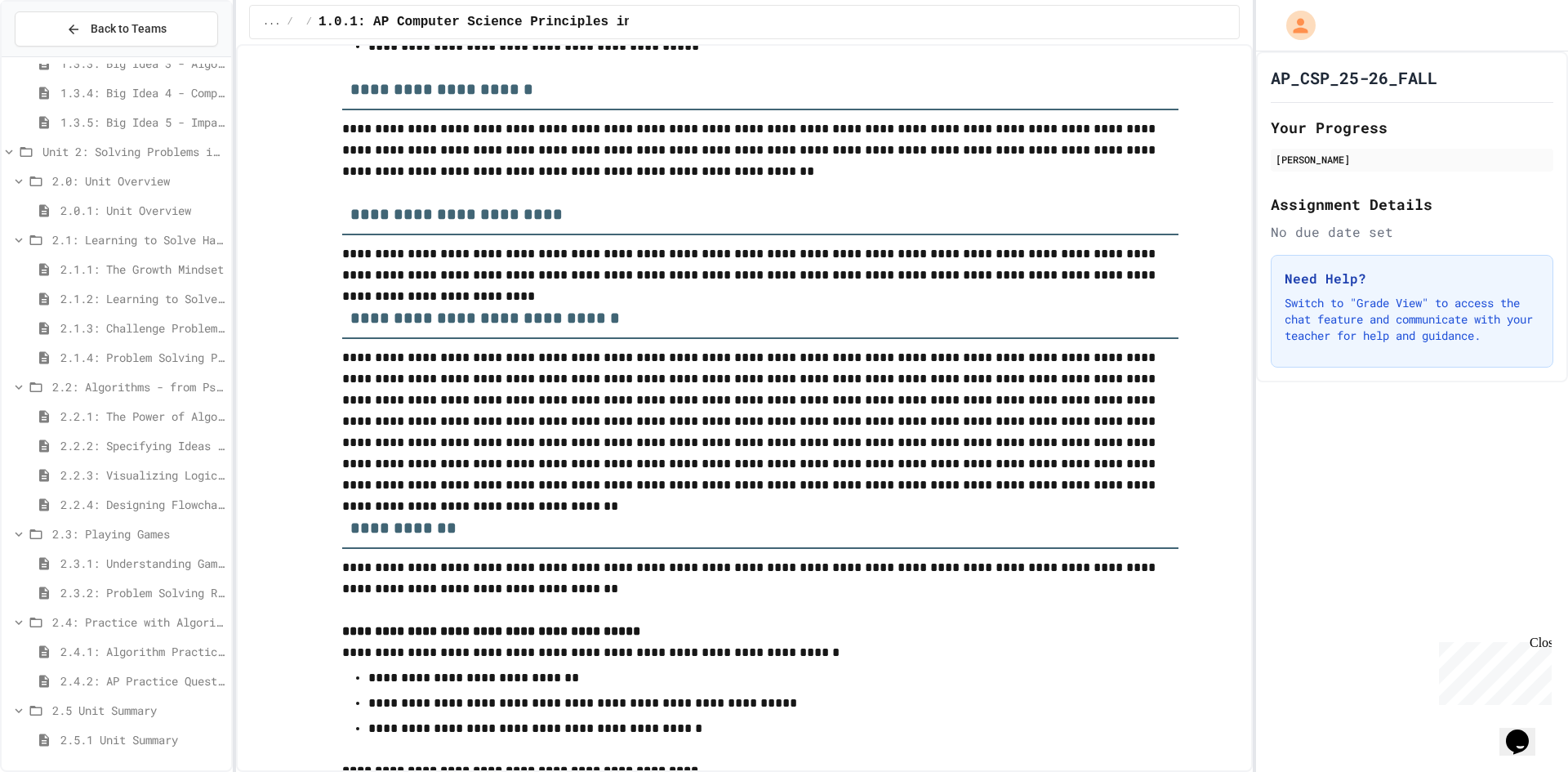
click at [70, 683] on span "2.4.2: AP Practice Questions" at bounding box center [142, 681] width 164 height 17
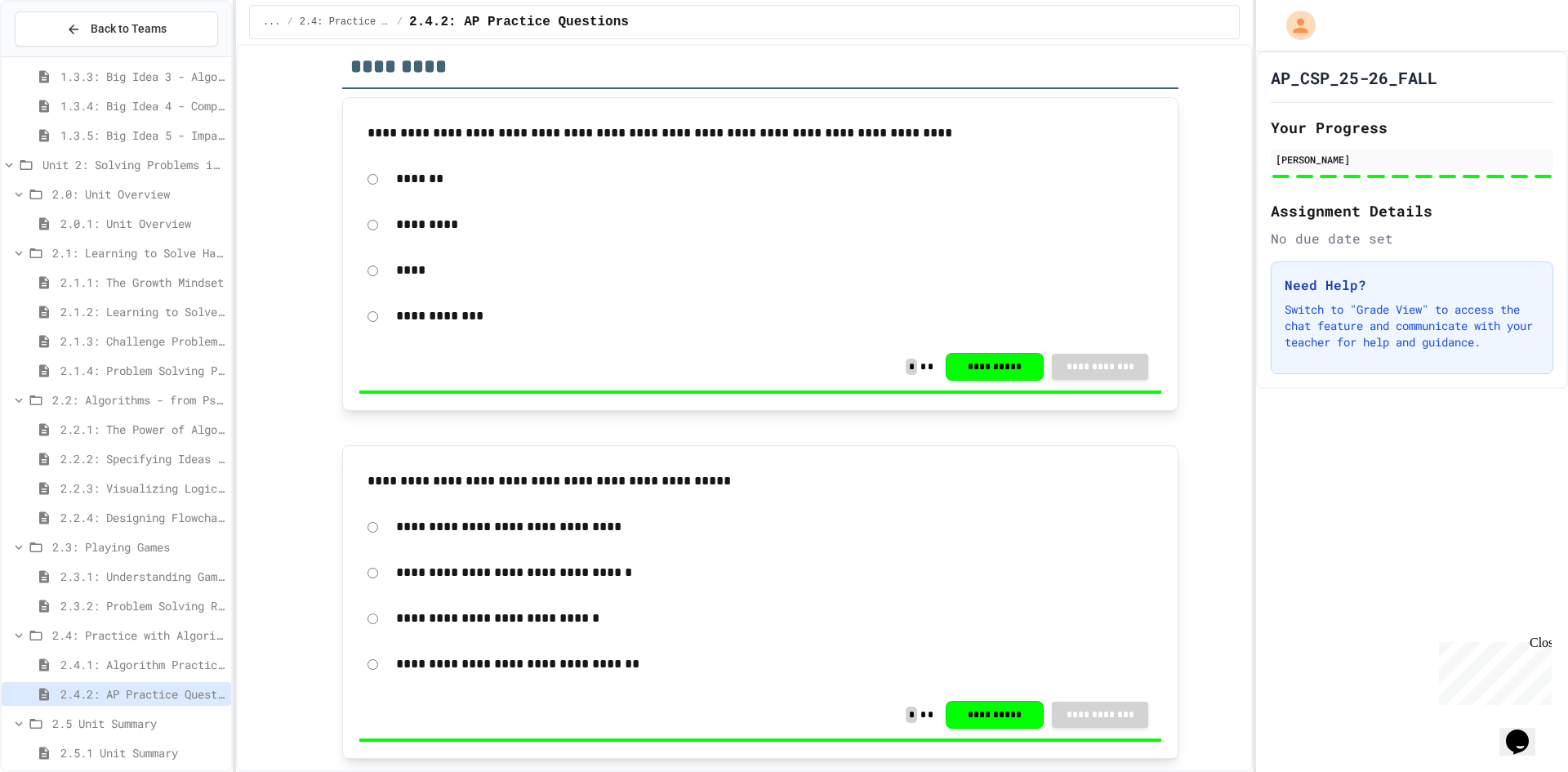
scroll to position [490, 0]
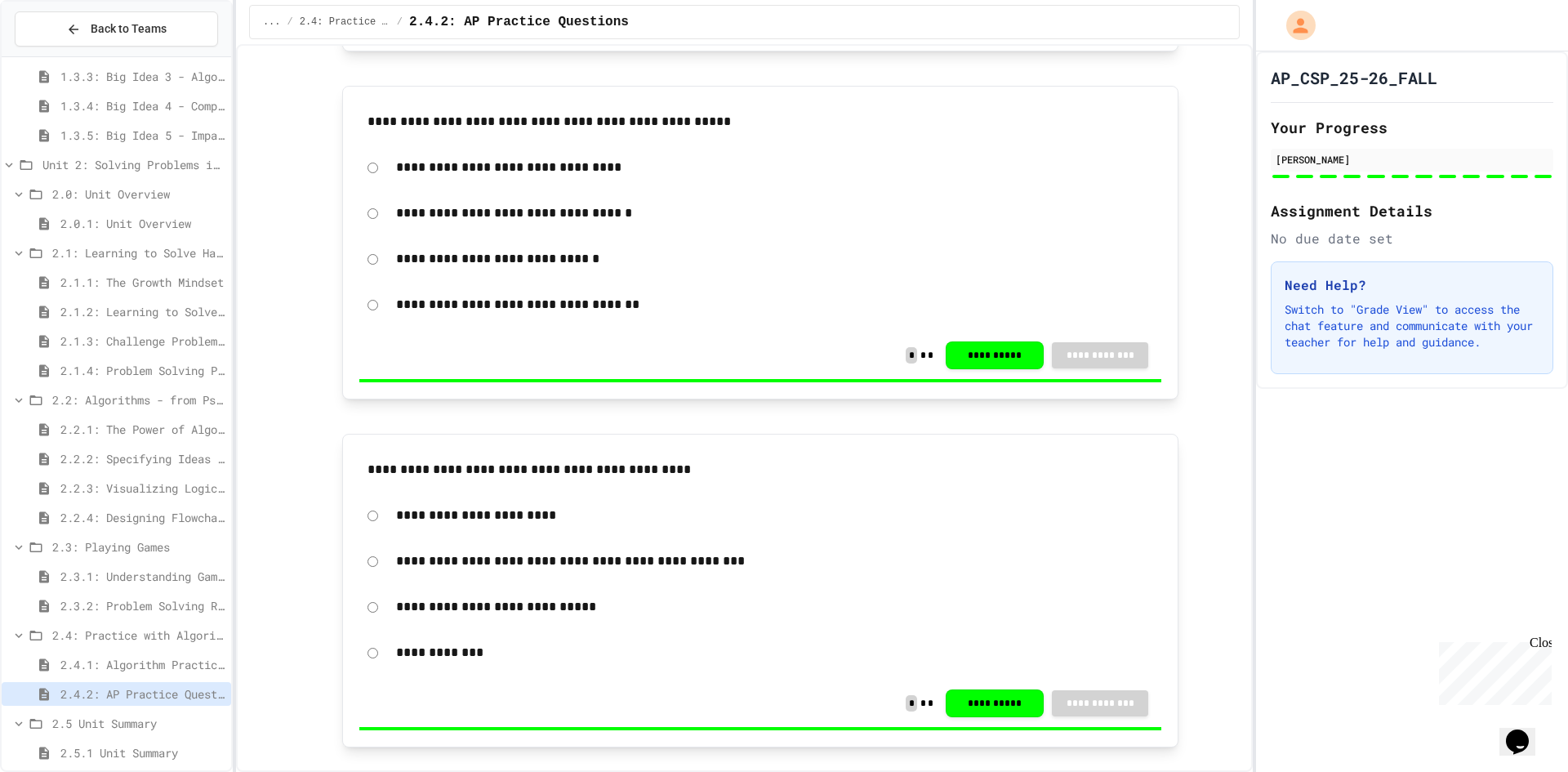
drag, startPoint x: 1372, startPoint y: 539, endPoint x: 1367, endPoint y: 528, distance: 12.1
click at [1367, 528] on div "AP_CSP_25-26_FALL Your Progress [PERSON_NAME] Assignment Details No due date se…" at bounding box center [1412, 411] width 312 height 720
click at [1055, 568] on p "**********" at bounding box center [774, 562] width 757 height 21
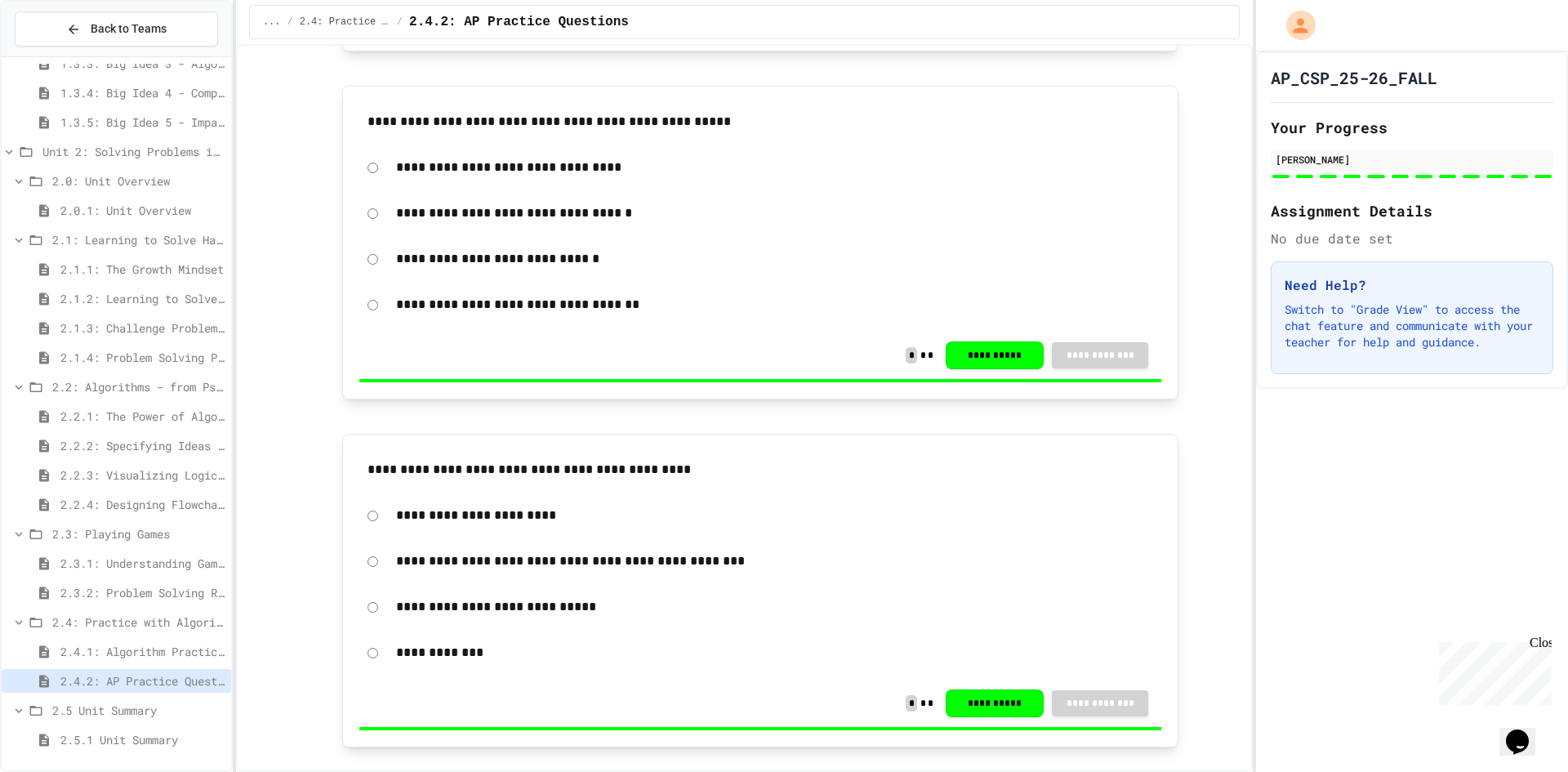
click at [103, 736] on span "2.5.1 Unit Summary" at bounding box center [142, 740] width 164 height 17
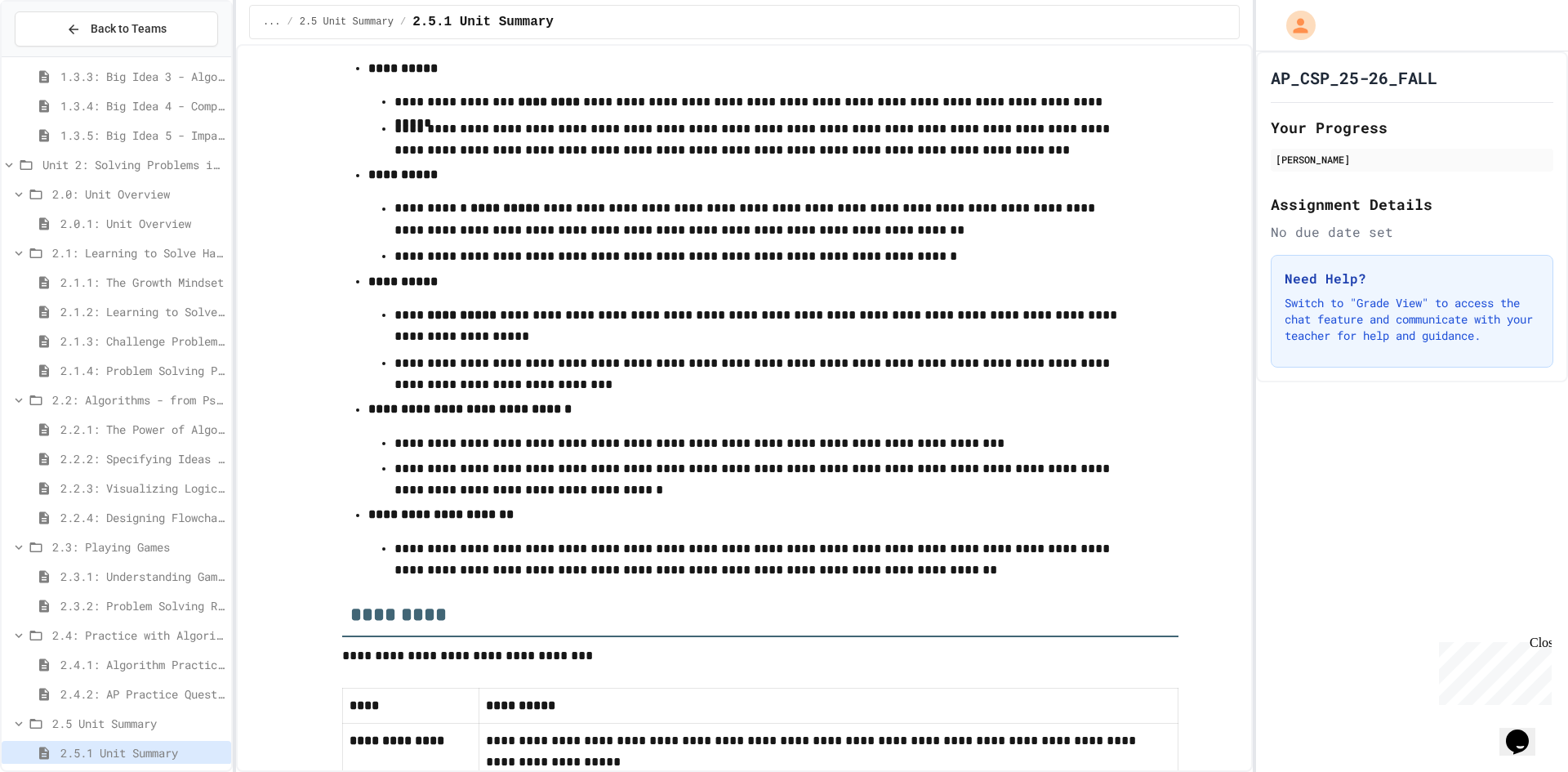
scroll to position [683, 0]
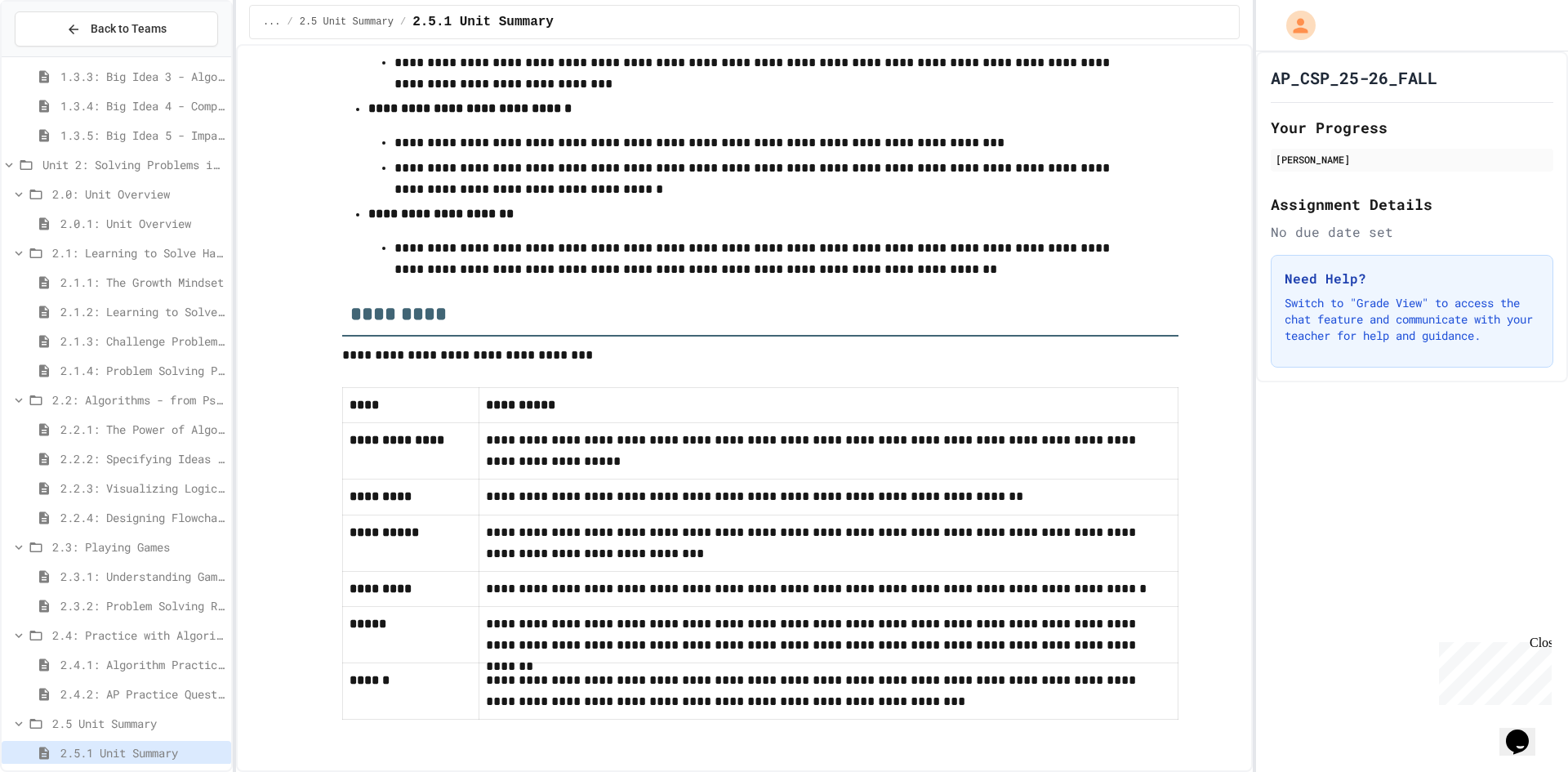
click at [1135, 659] on td "**********" at bounding box center [829, 635] width 699 height 57
click at [1550, 649] on div "Close" at bounding box center [1539, 645] width 20 height 20
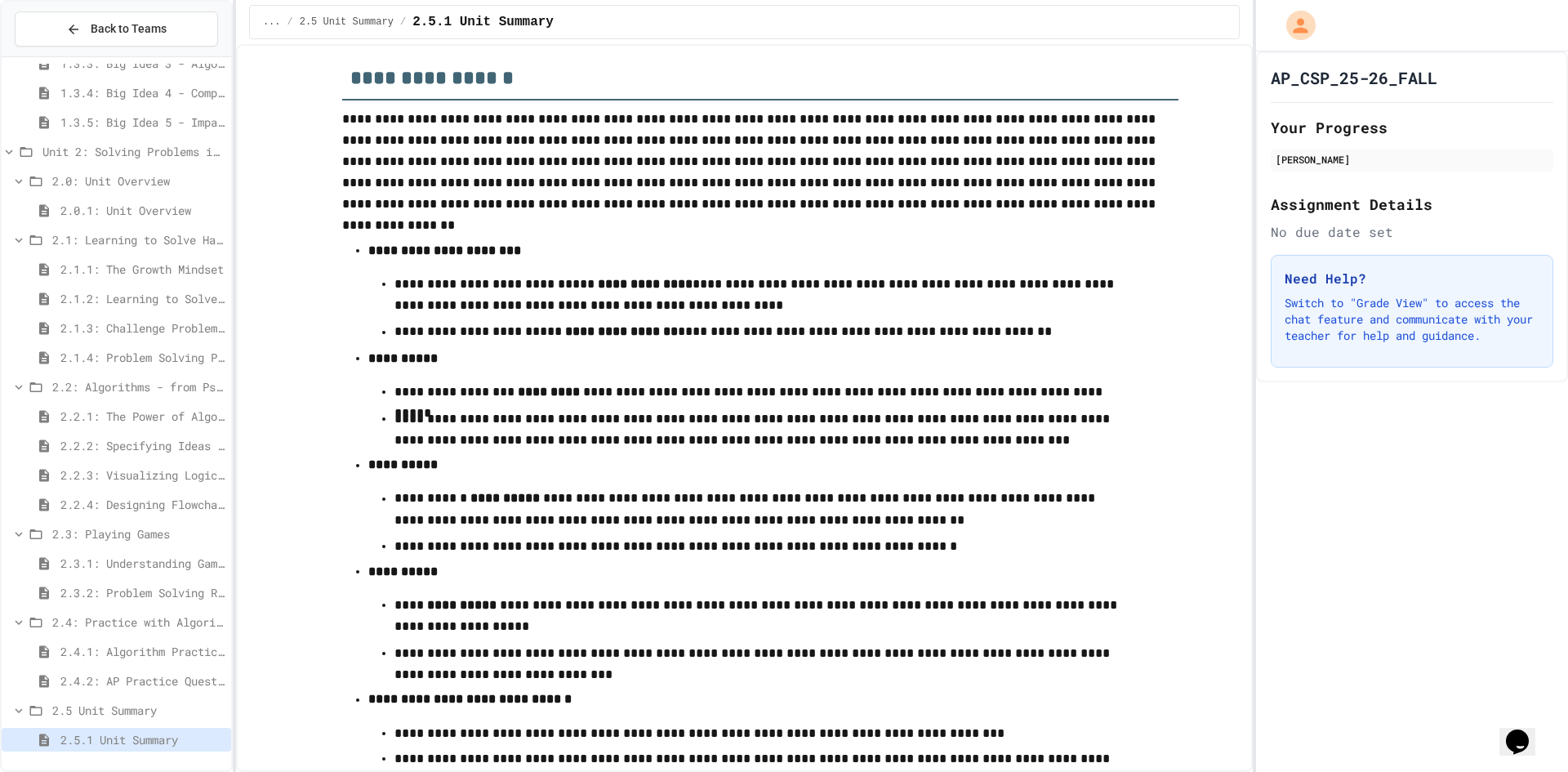
scroll to position [0, 0]
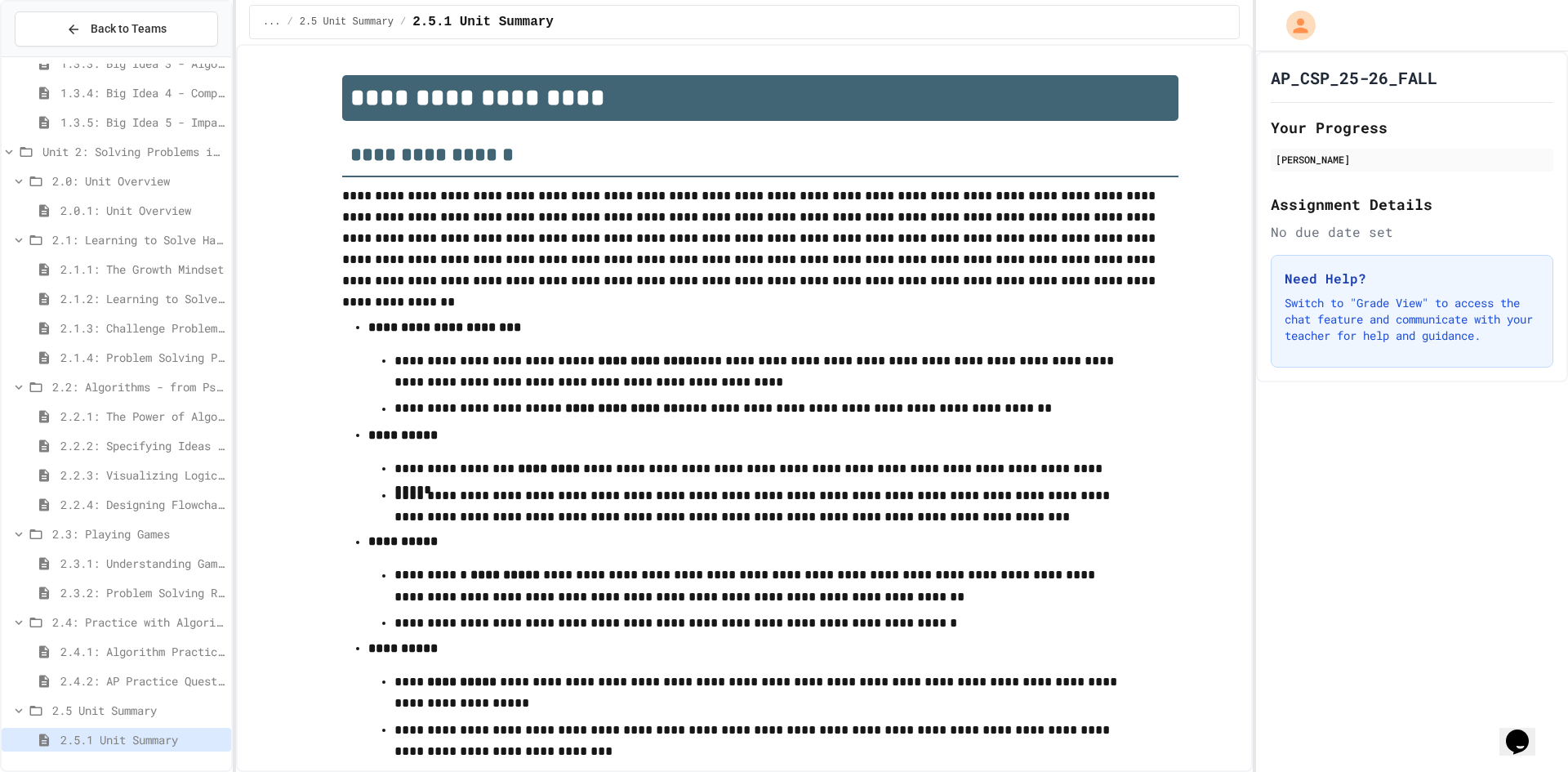
click at [546, 501] on p "**********" at bounding box center [760, 507] width 732 height 43
click at [554, 501] on span "*" at bounding box center [558, 494] width 7 height 12
click at [549, 525] on p "**********" at bounding box center [760, 507] width 732 height 45
click at [683, 36] on div "... / 2.5 Unit Summary / 2.5.1 Unit Summary" at bounding box center [744, 22] width 991 height 34
click at [327, 361] on div "**********" at bounding box center [761, 741] width 955 height 1334
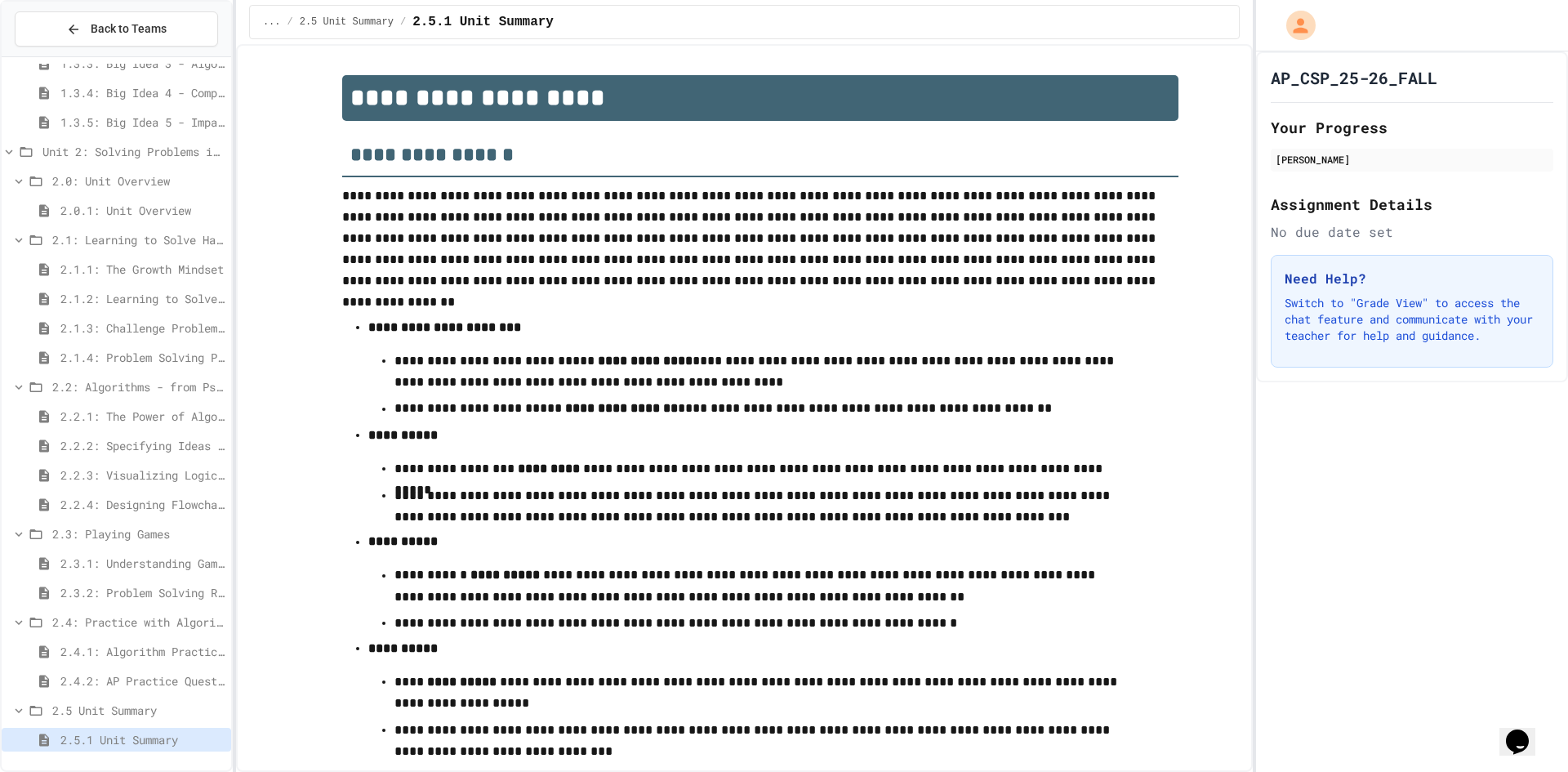
click at [918, 372] on p "**********" at bounding box center [760, 372] width 732 height 45
click at [139, 507] on span "2.2.4: Designing Flowcharts" at bounding box center [142, 505] width 164 height 17
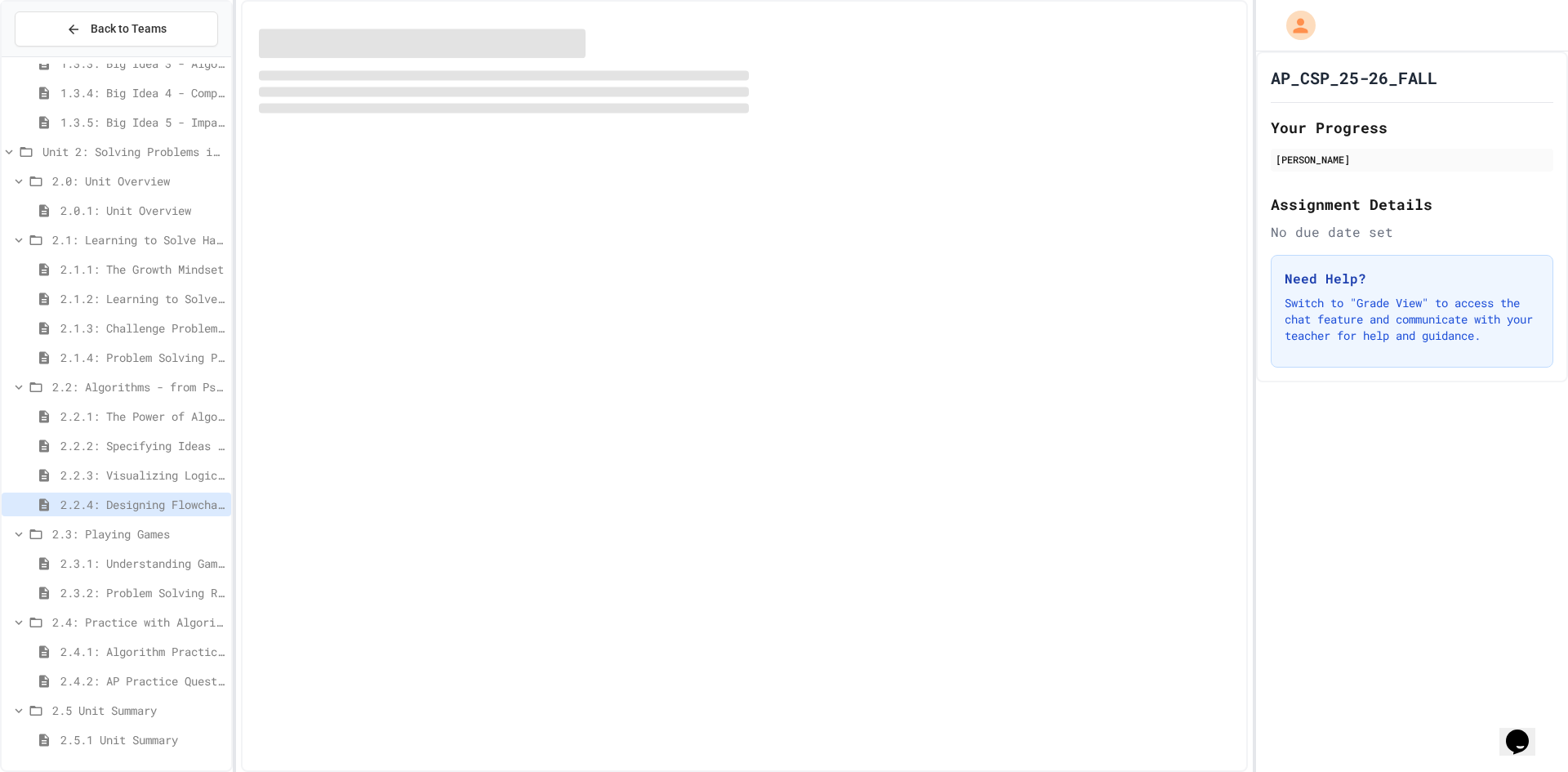
scroll to position [359, 0]
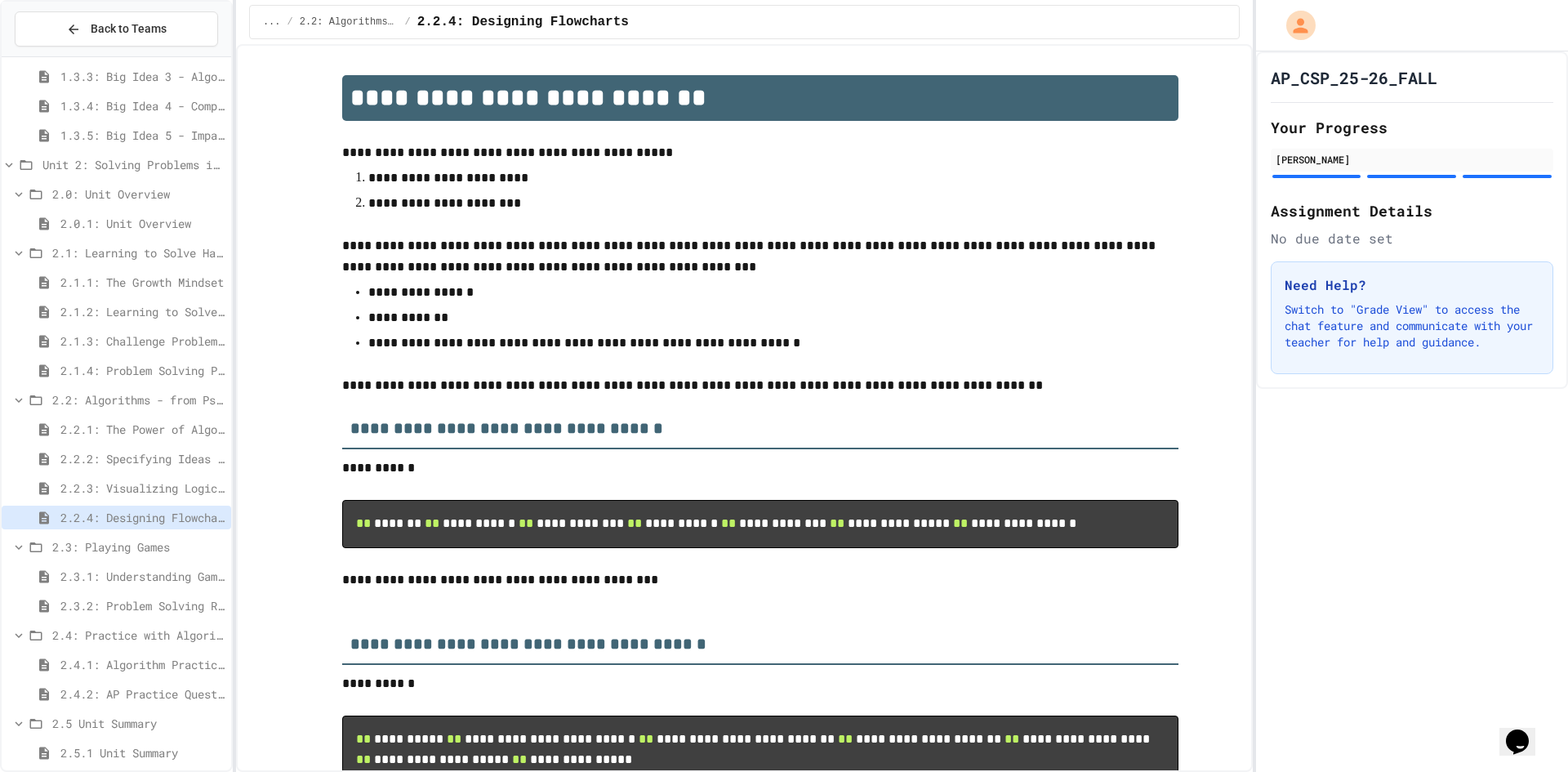
click at [141, 609] on span "2.3.2: Problem Solving Reflection" at bounding box center [142, 606] width 164 height 17
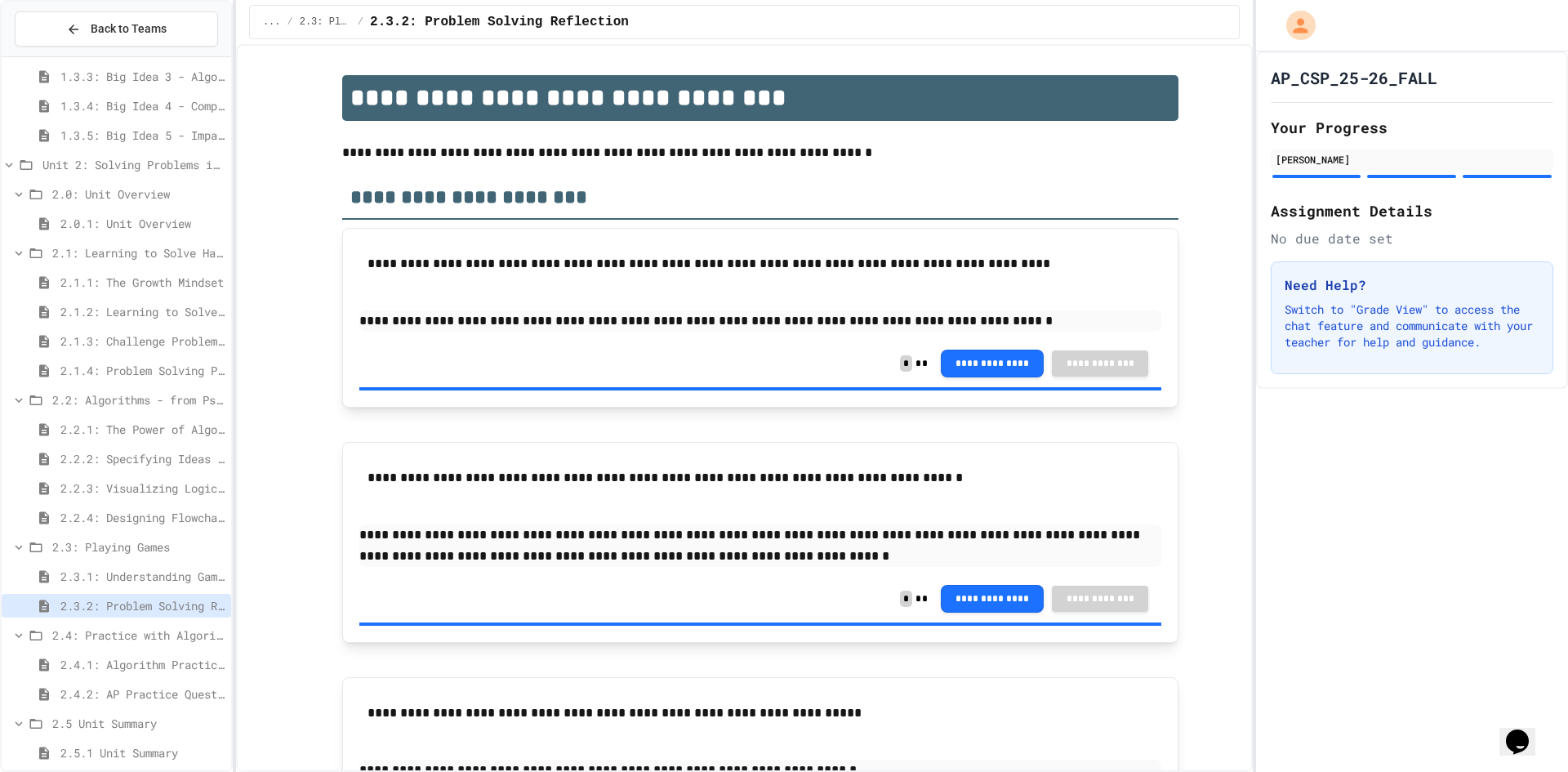
click at [134, 588] on div "2.3.1: Understanding Games with Flowcharts" at bounding box center [116, 576] width 230 height 24
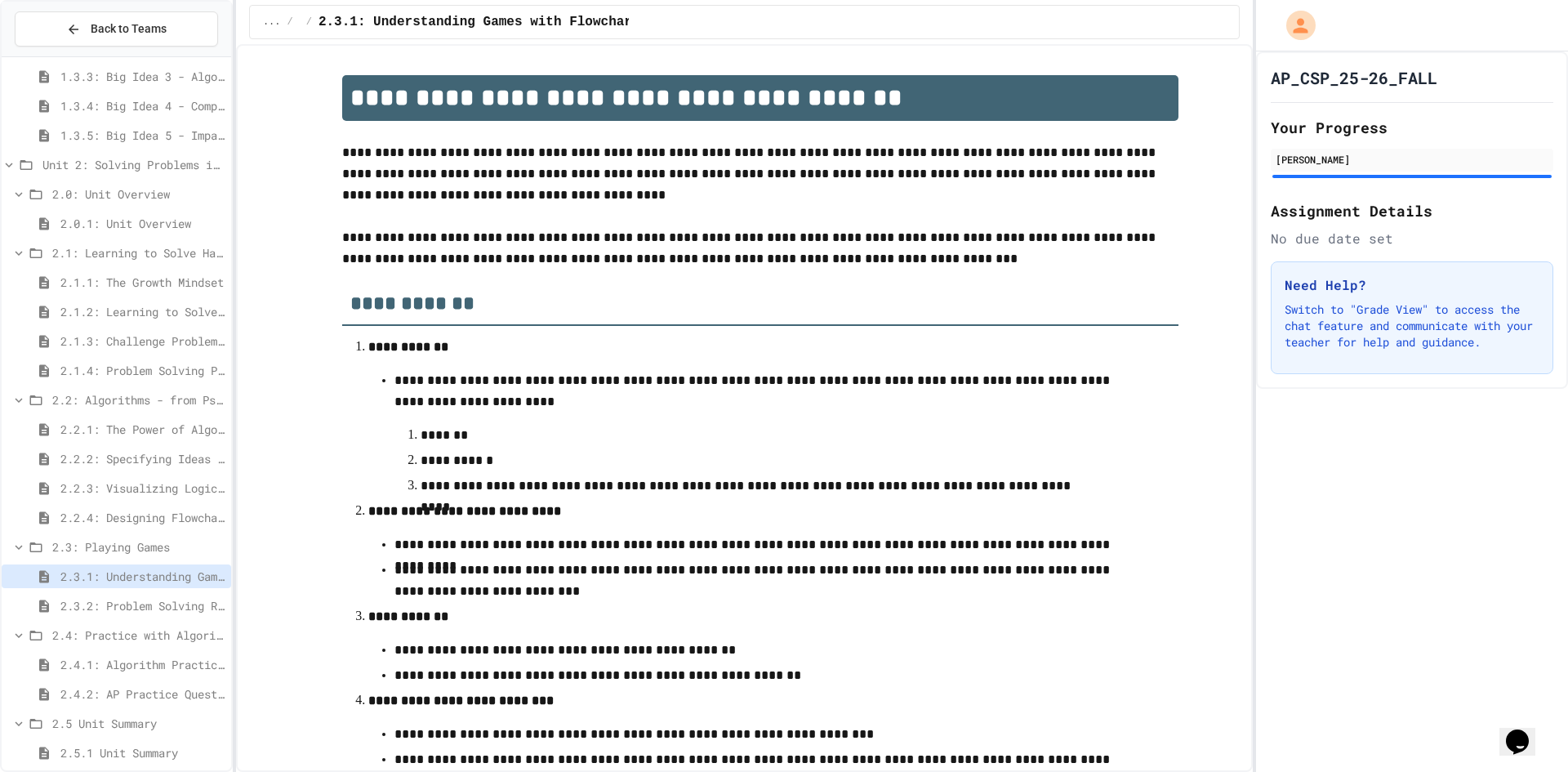
click at [135, 658] on span "2.4.1: Algorithm Practice Exercises" at bounding box center [142, 665] width 164 height 17
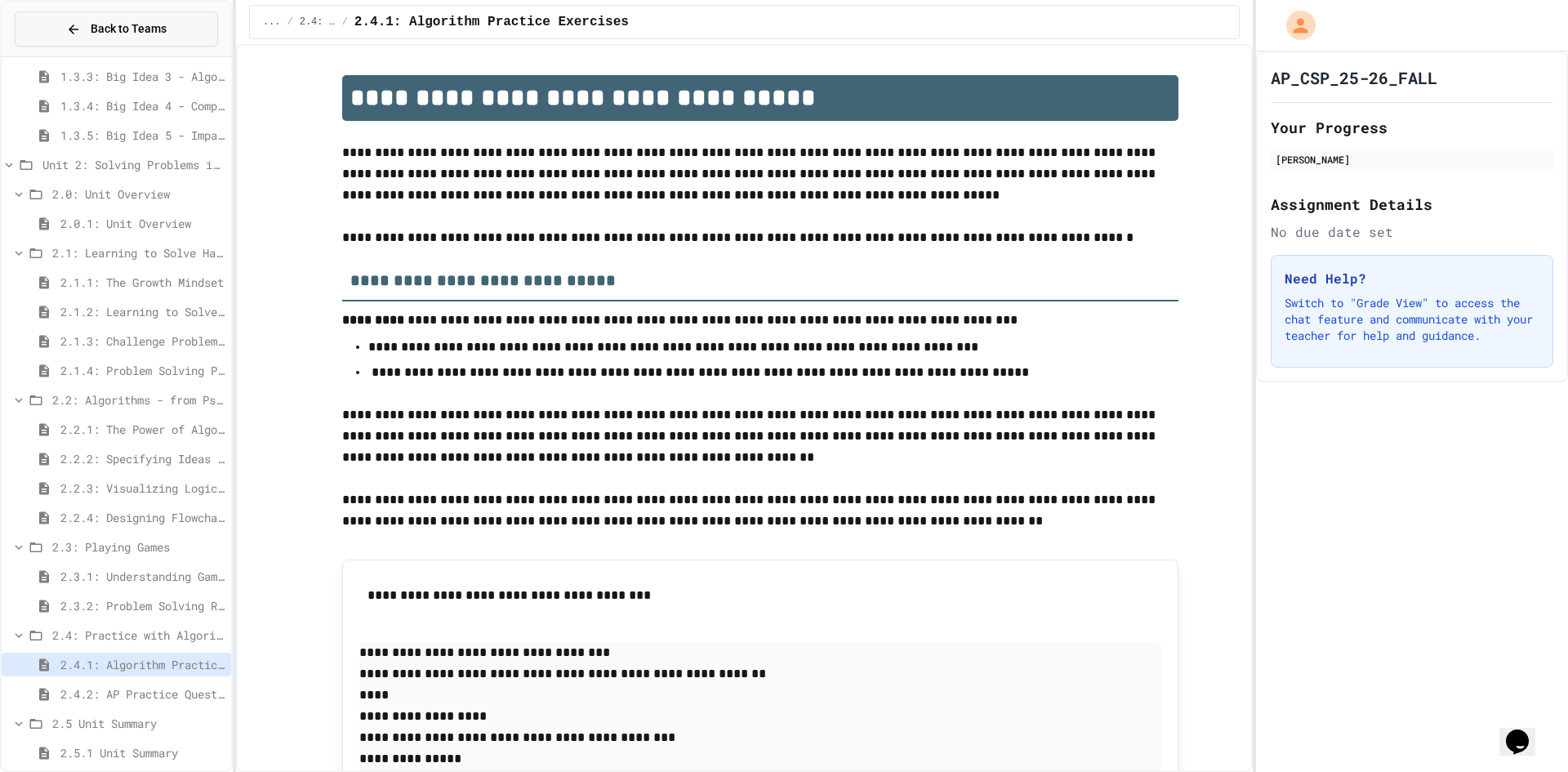
click at [77, 39] on button "Back to Teams" at bounding box center [116, 29] width 203 height 35
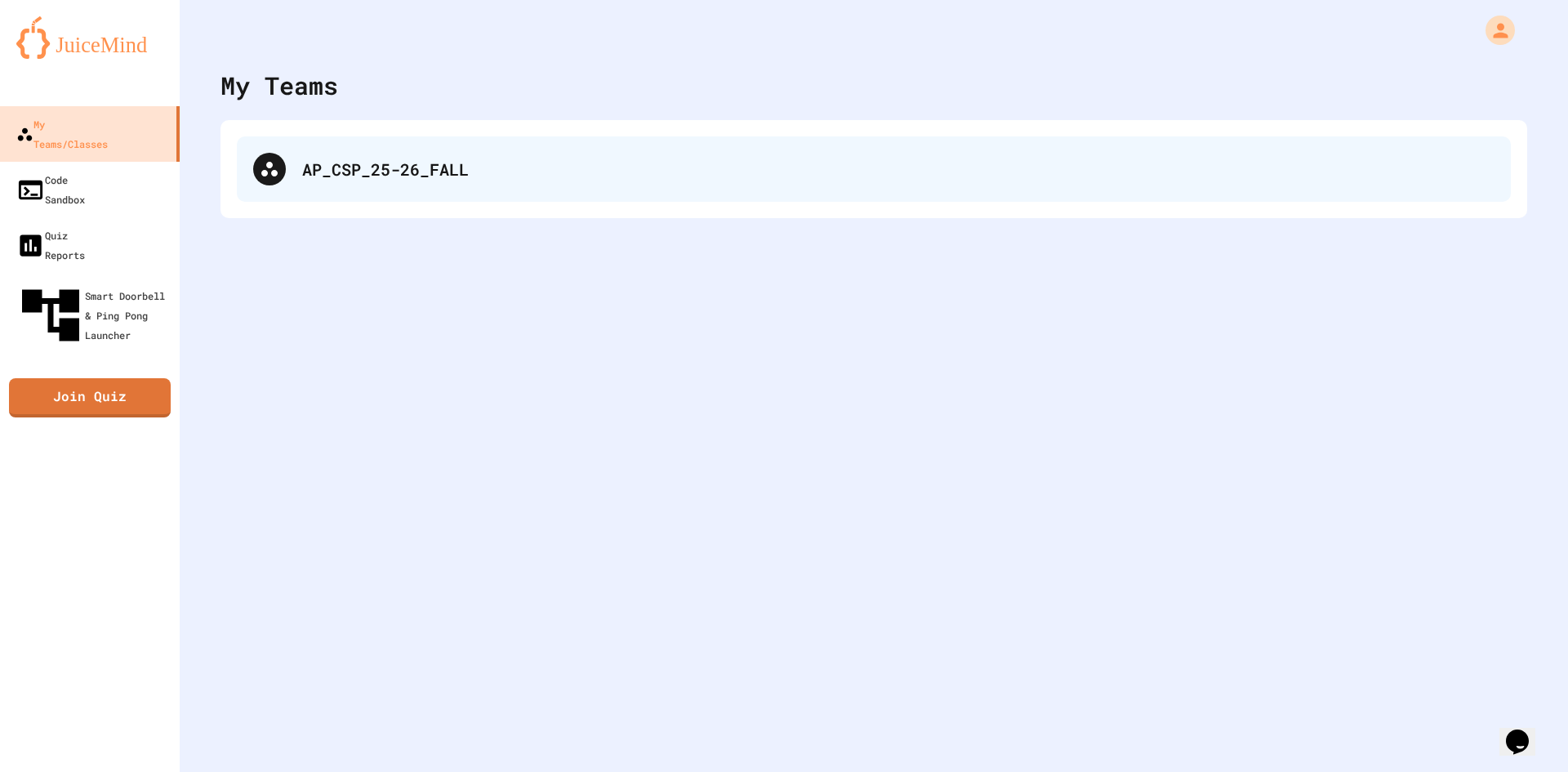
click at [436, 140] on div "AP_CSP_25-26_FALL" at bounding box center [874, 169] width 1275 height 65
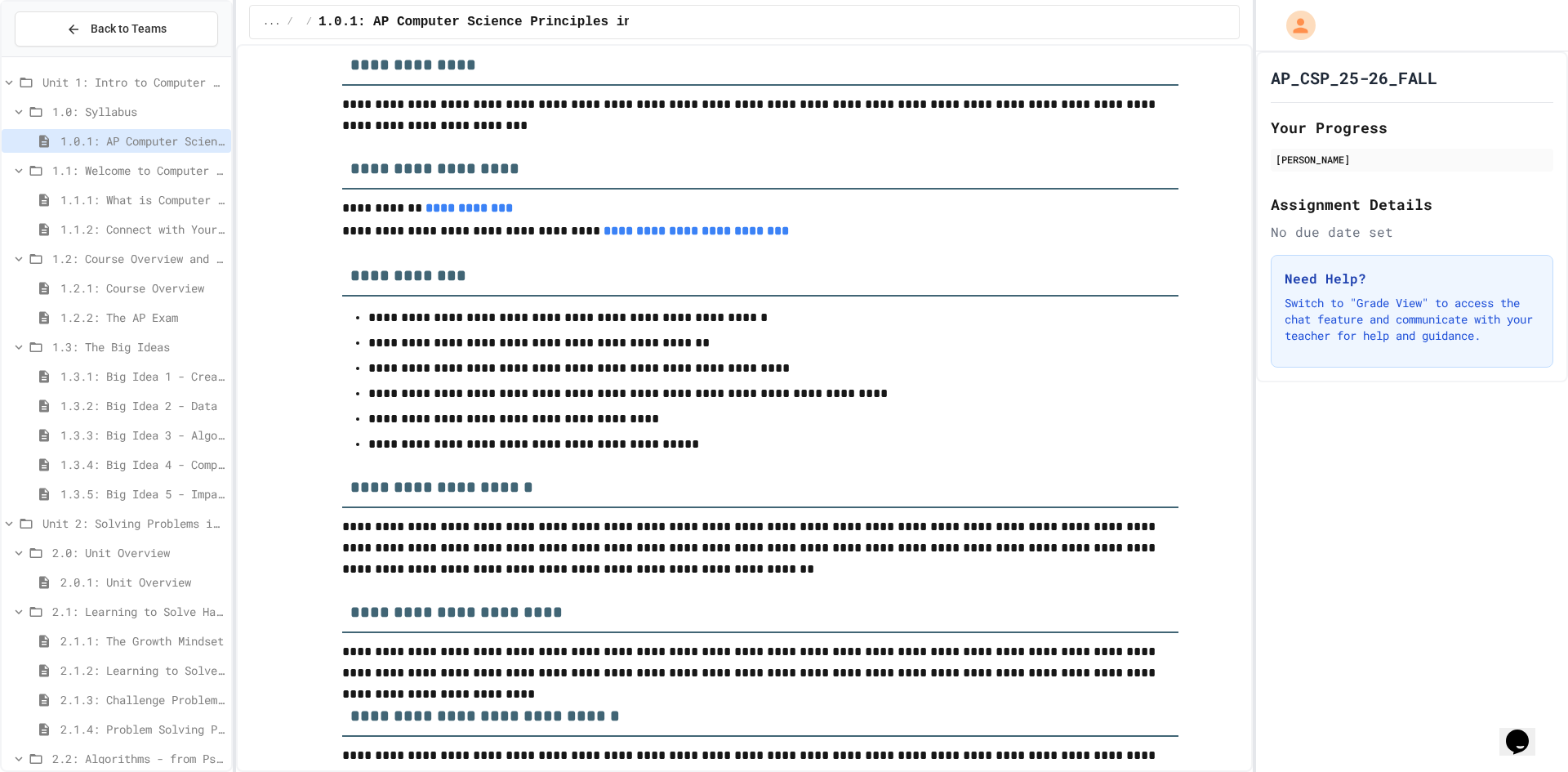
scroll to position [327, 0]
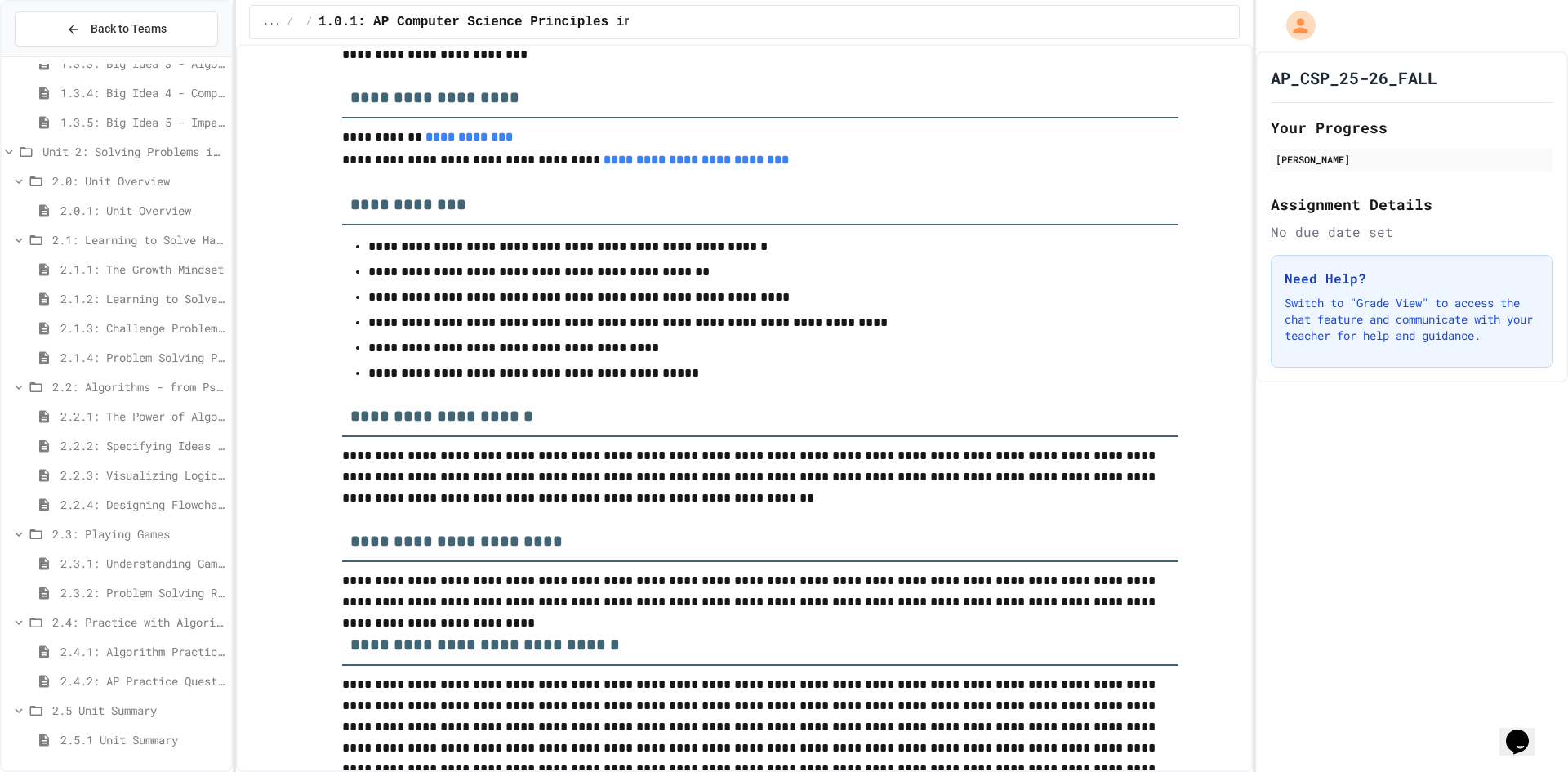
click at [103, 738] on span "2.5.1 Unit Summary" at bounding box center [142, 740] width 164 height 17
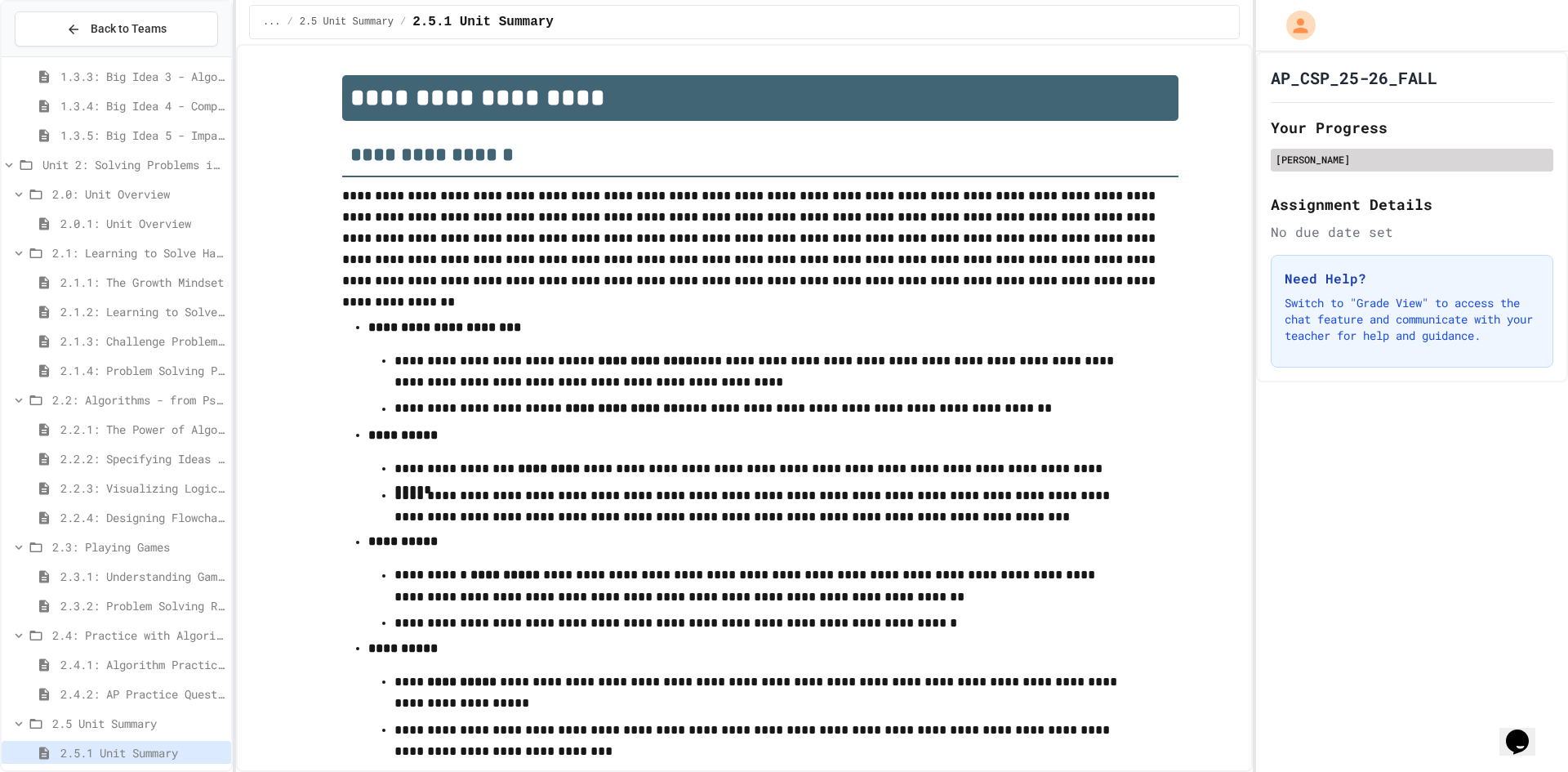
click at [1300, 160] on div "[PERSON_NAME]" at bounding box center [1412, 159] width 272 height 15
click at [1299, 160] on div "[PERSON_NAME]" at bounding box center [1412, 159] width 272 height 15
click at [97, 40] on button "Back to Teams" at bounding box center [116, 29] width 203 height 35
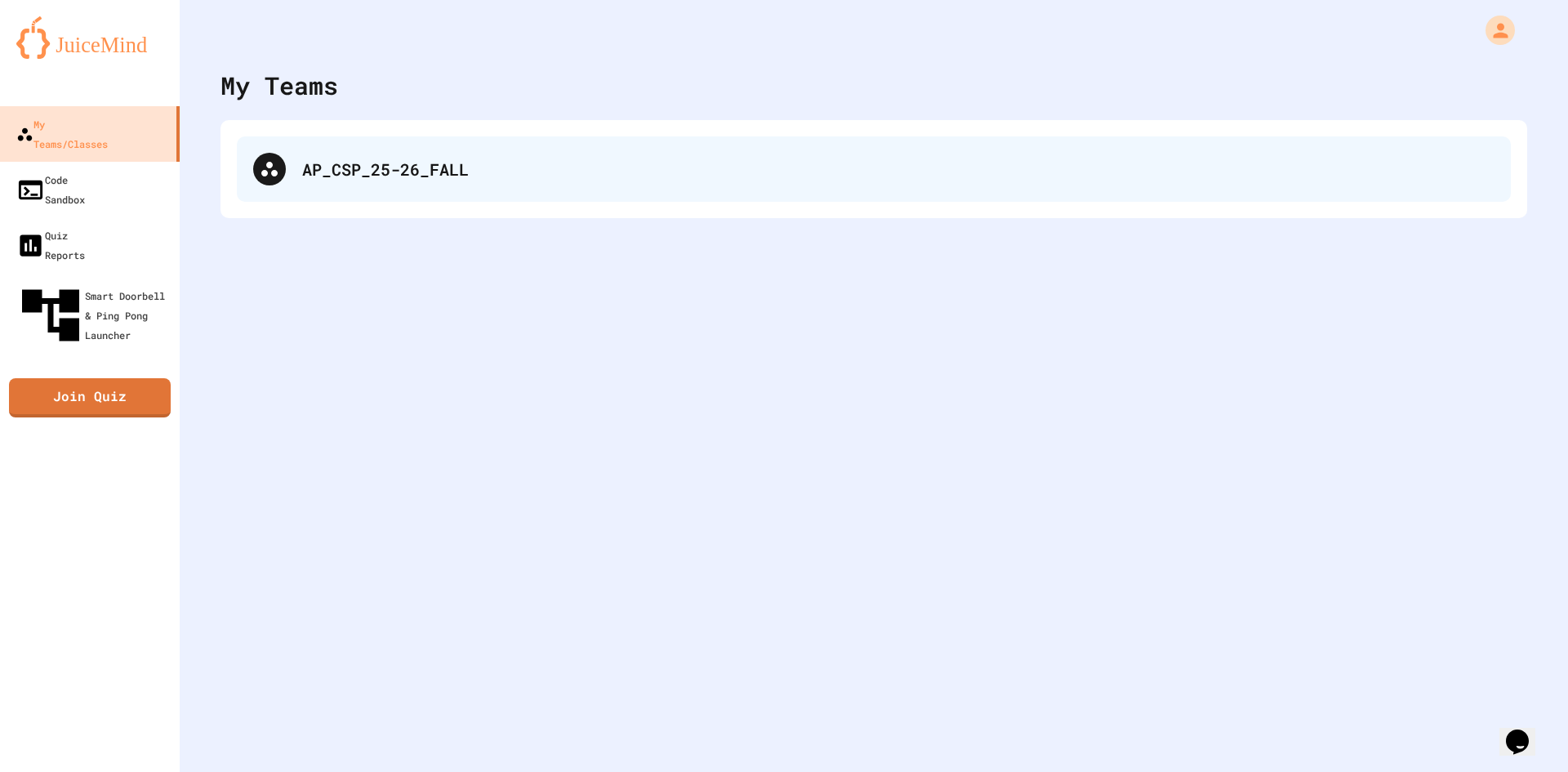
click at [298, 144] on div "AP_CSP_25-26_FALL" at bounding box center [874, 169] width 1275 height 65
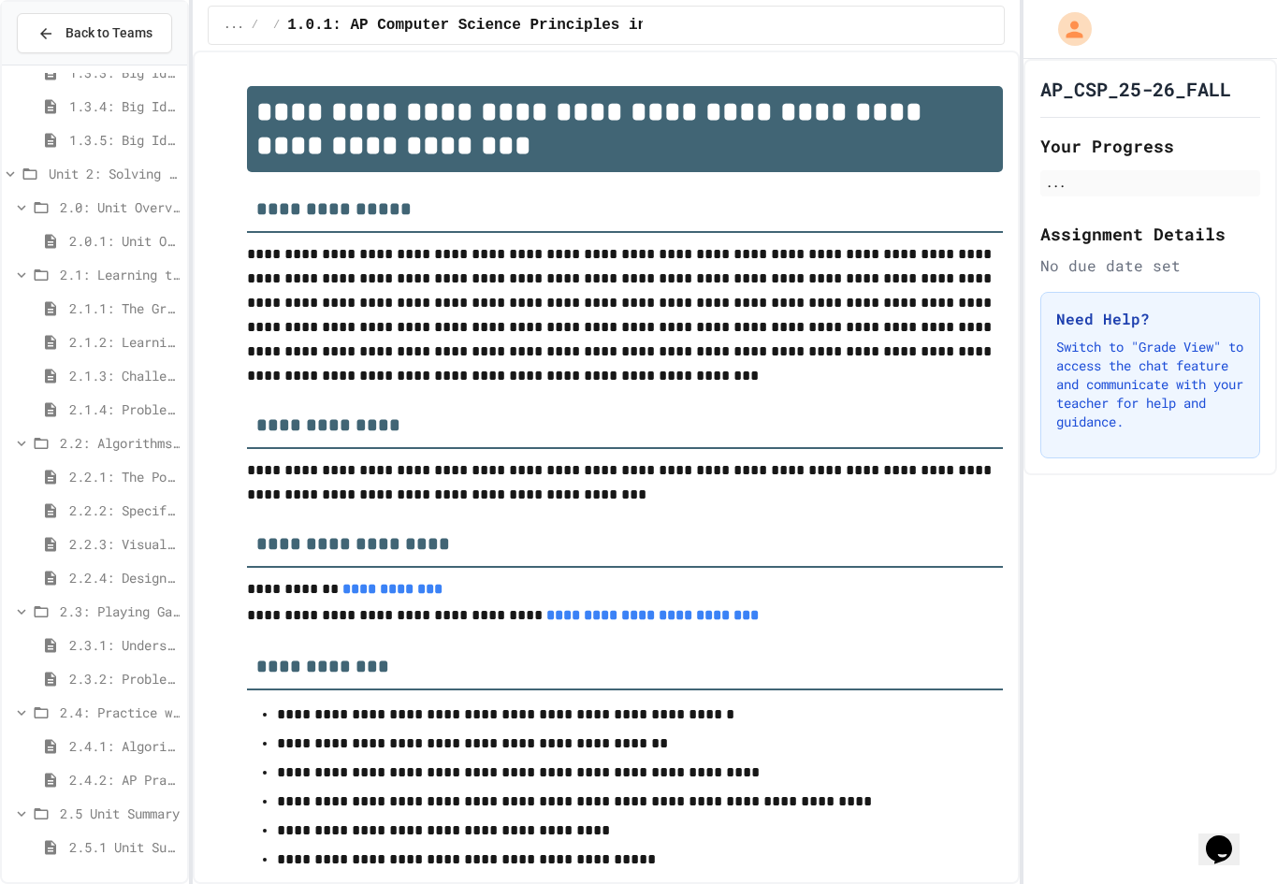
click at [86, 836] on div "2.5.1 Unit Summary" at bounding box center [94, 847] width 185 height 27
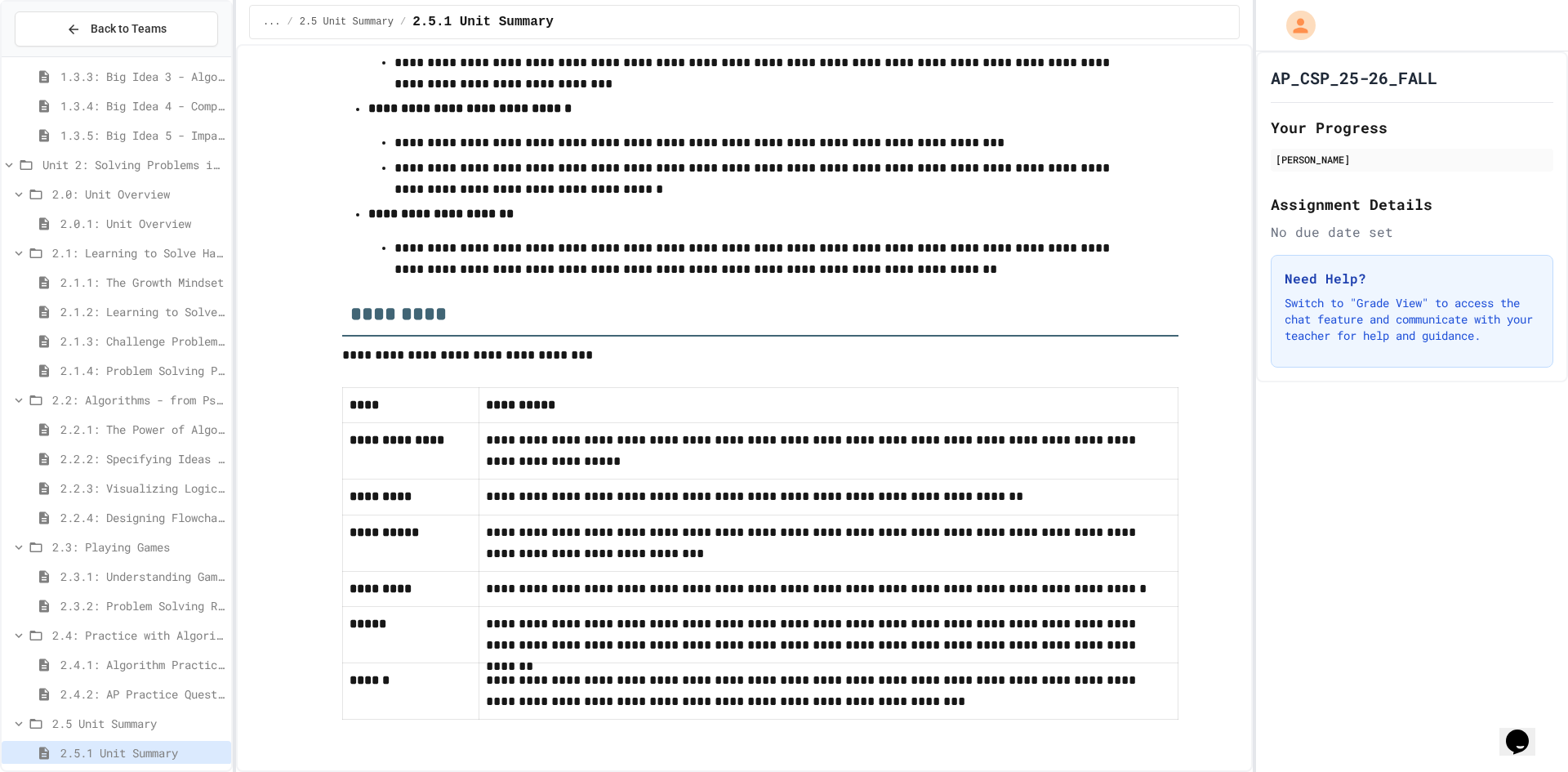
scroll to position [683, 0]
click at [101, 702] on span "2.4.2: AP Practice Questions" at bounding box center [142, 694] width 164 height 17
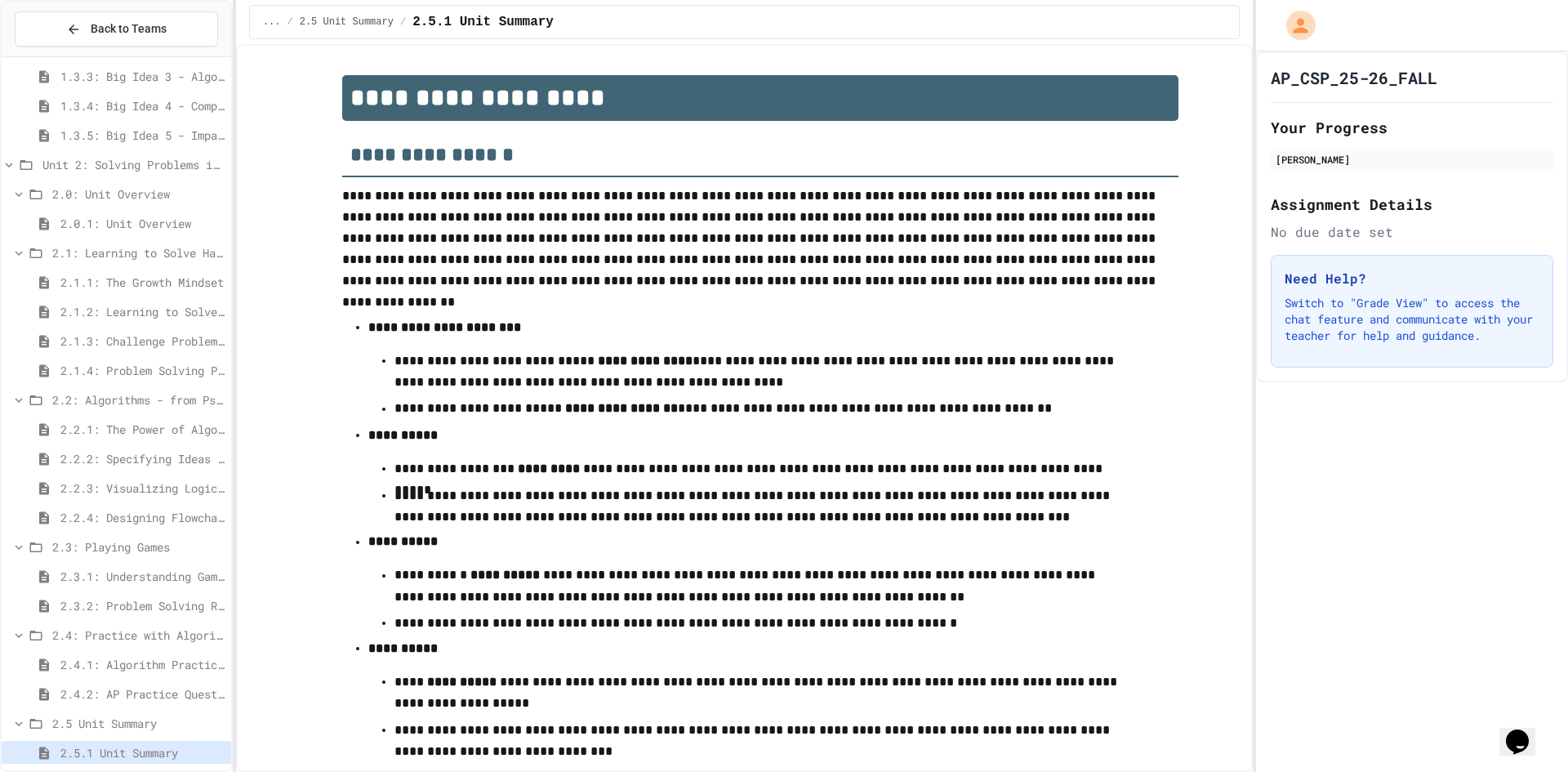
click at [126, 692] on span "2.4.2: AP Practice Questions" at bounding box center [142, 694] width 164 height 17
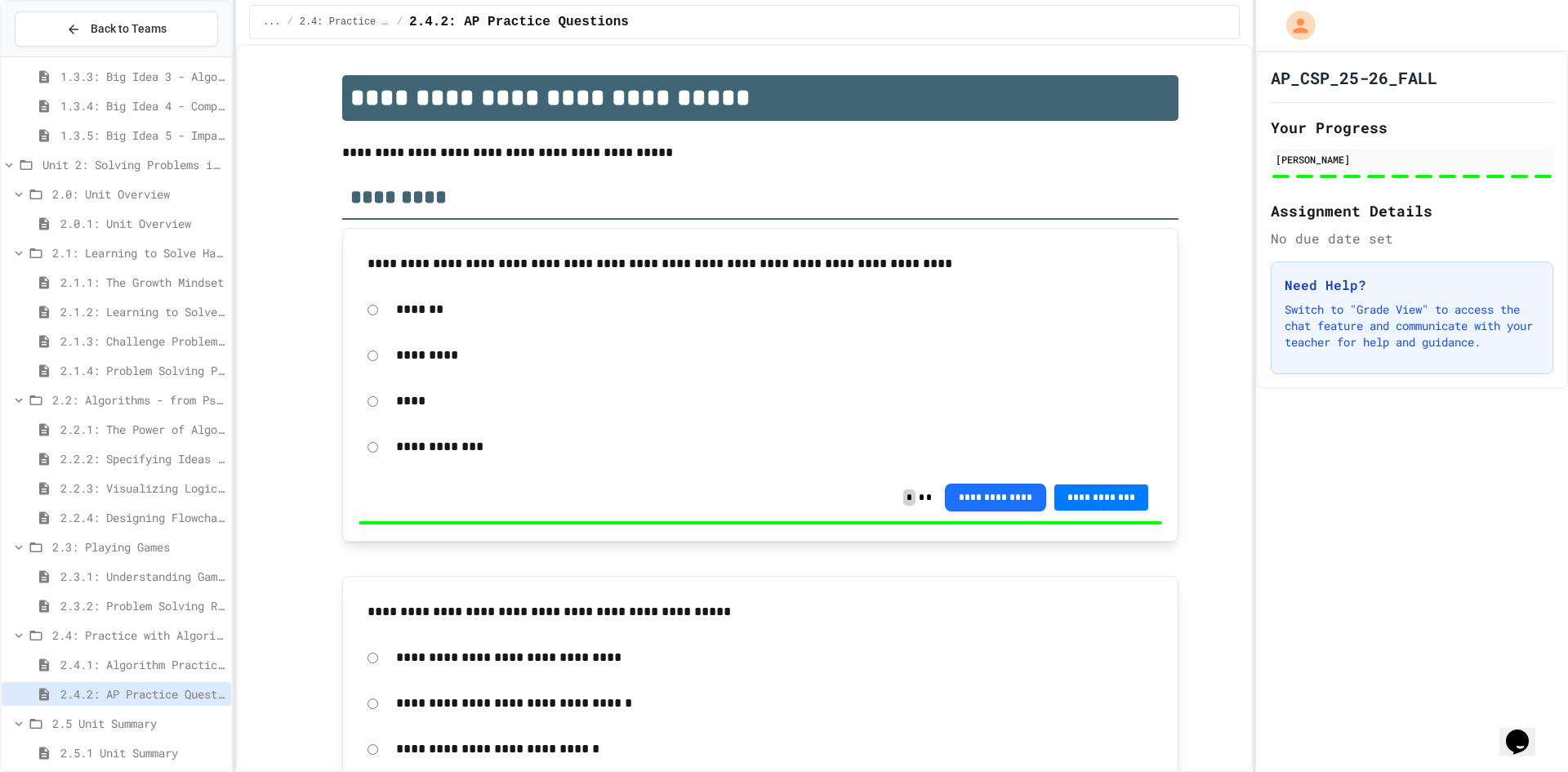
click at [131, 671] on span "2.4.1: Algorithm Practice Exercises" at bounding box center [142, 665] width 164 height 17
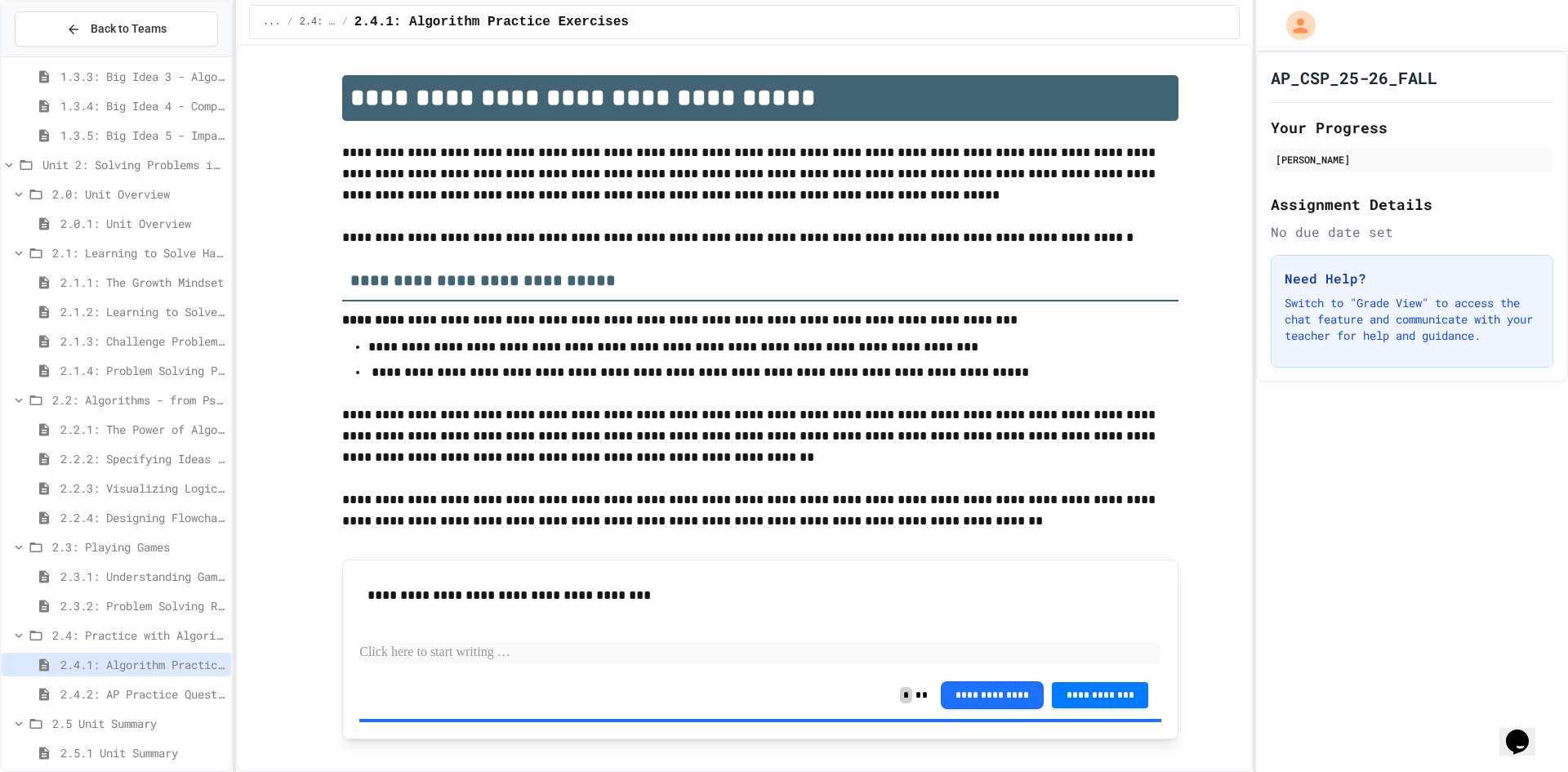
click at [127, 689] on span "2.4.2: AP Practice Questions" at bounding box center [142, 694] width 164 height 17
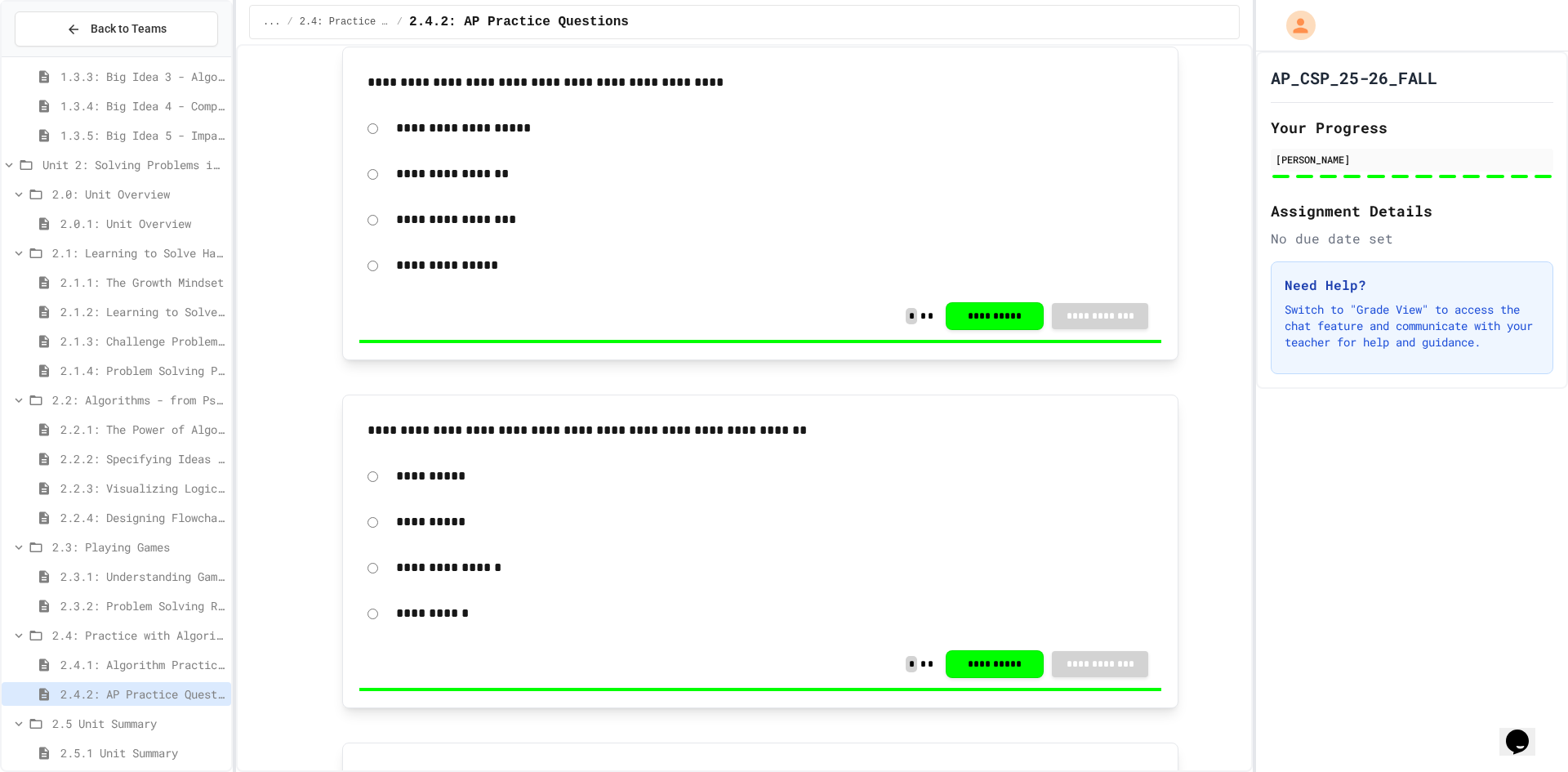
click at [1237, 227] on div "**********" at bounding box center [744, 409] width 1017 height 728
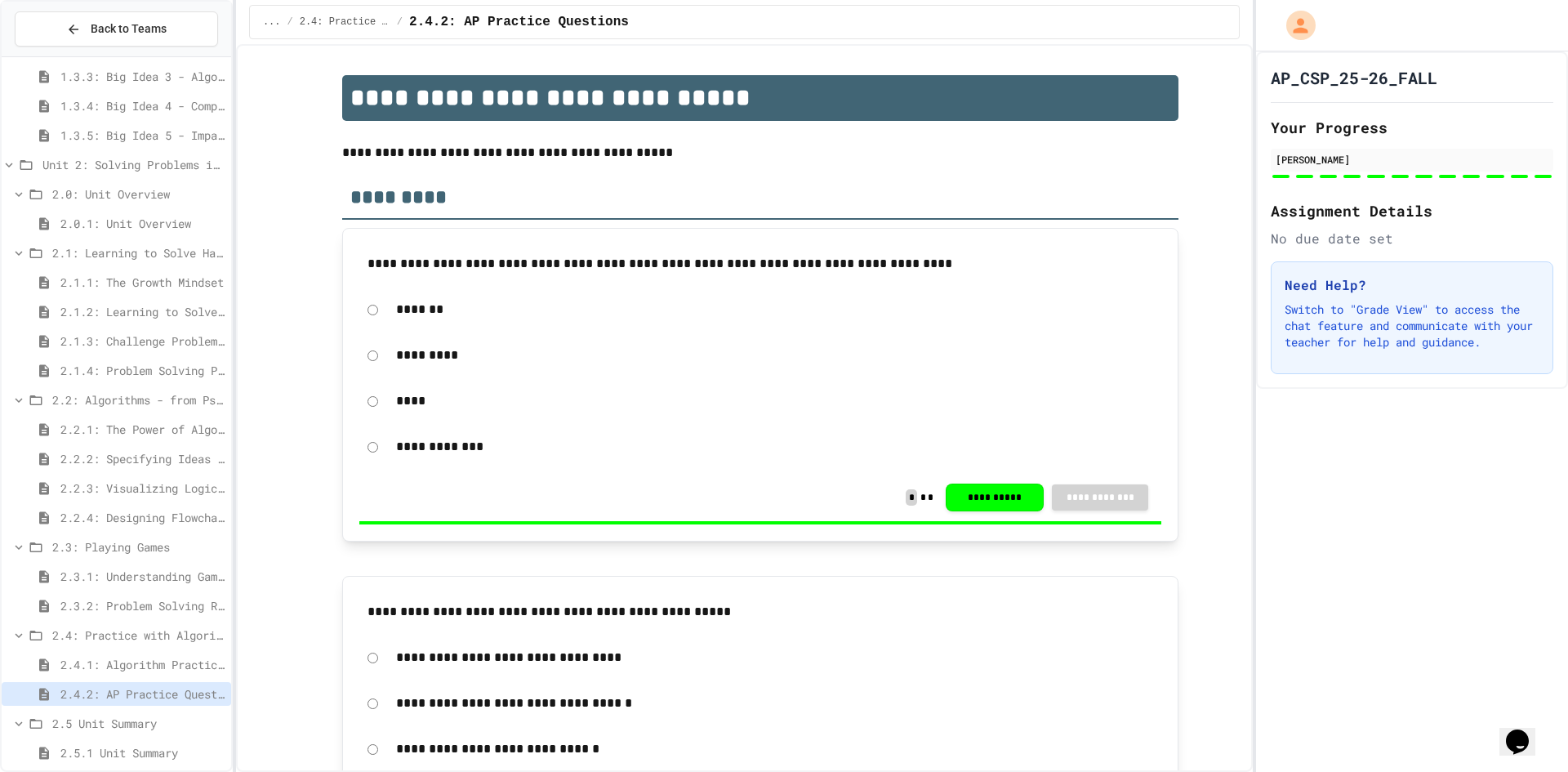
click at [199, 592] on div "2.3.1: Understanding Games with Flowcharts" at bounding box center [116, 579] width 230 height 30
click at [205, 606] on span "2.3.2: Problem Solving Reflection" at bounding box center [142, 606] width 164 height 17
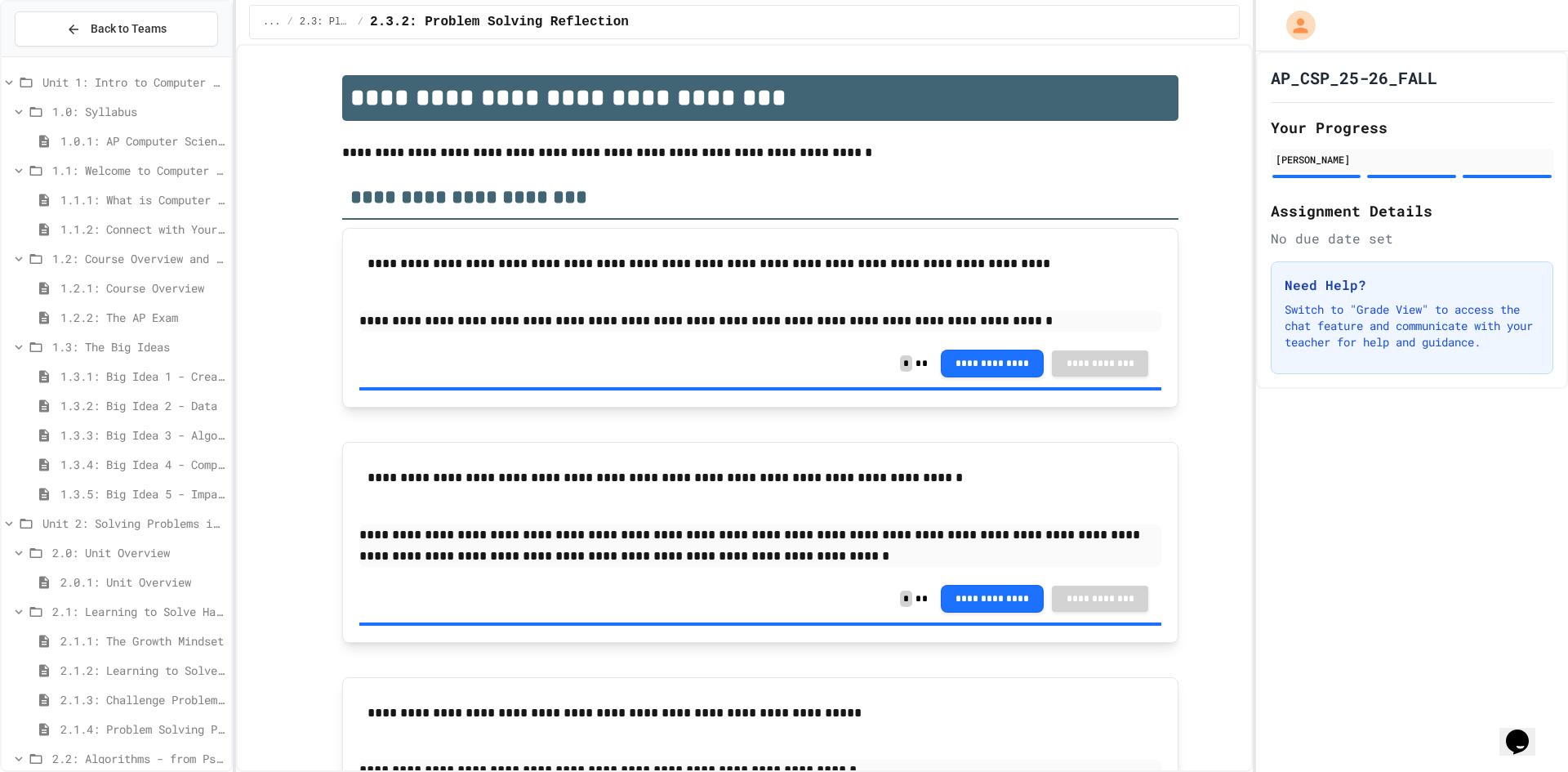
click at [203, 458] on span "1.3.4: Big Idea 4 - Computing Systems and Networks" at bounding box center [142, 465] width 164 height 17
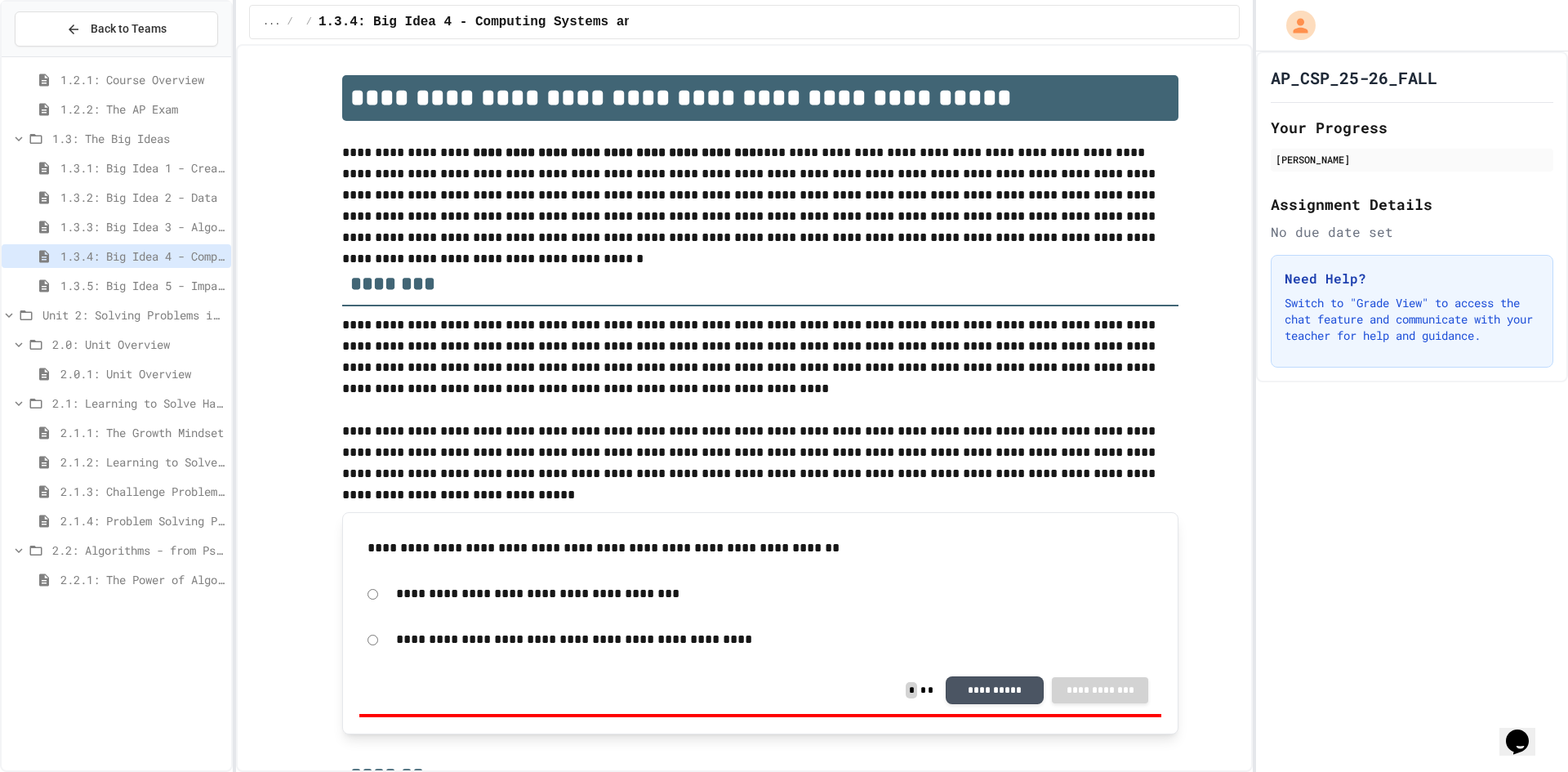
scroll to position [372, 0]
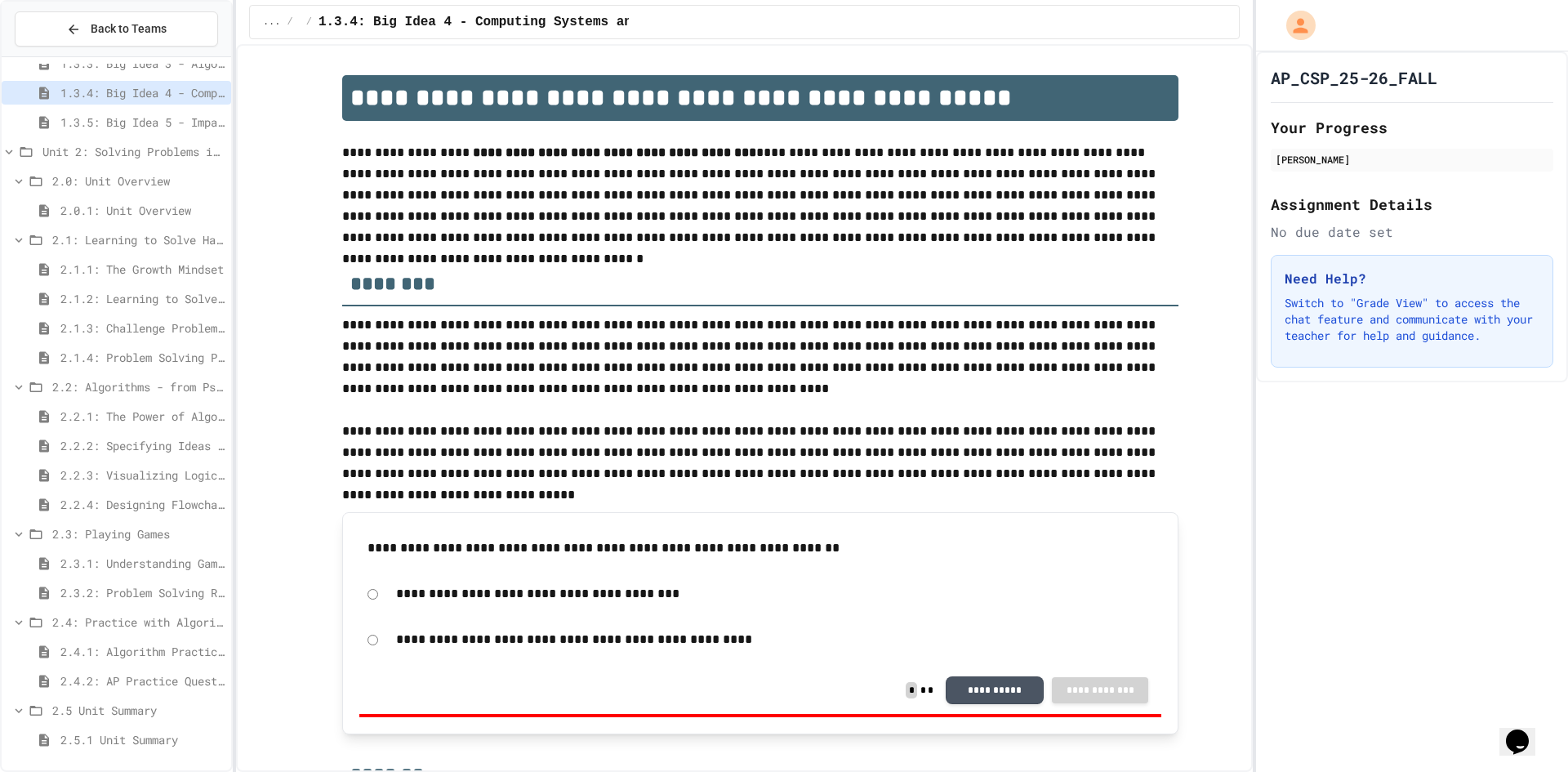
click at [115, 748] on div "2.5.1 Unit Summary" at bounding box center [116, 740] width 230 height 24
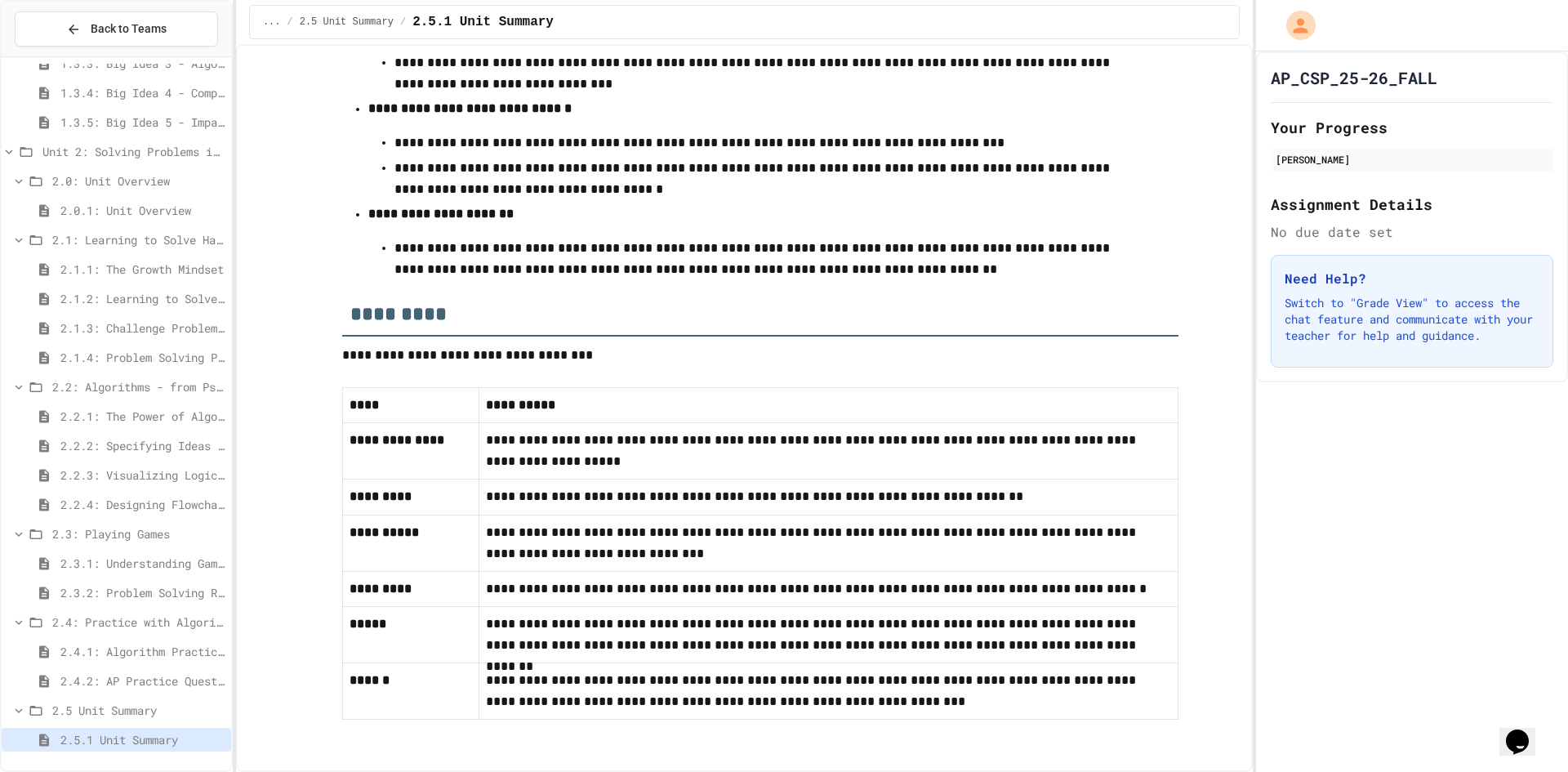
scroll to position [683, 0]
click at [1281, 422] on div "AP_CSP_25-26_FALL Your Progress [PERSON_NAME] Assignment Details No due date se…" at bounding box center [1412, 411] width 312 height 720
drag, startPoint x: 1308, startPoint y: 155, endPoint x: 1365, endPoint y: 589, distance: 437.7
click at [1368, 593] on div "AP_CSP_25-26_FALL Your Progress [PERSON_NAME] Assignment Details No due date se…" at bounding box center [1412, 411] width 312 height 720
click at [1283, 695] on div "AP_CSP_25-26_FALL Your Progress [PERSON_NAME] Assignment Details No due date se…" at bounding box center [1412, 411] width 312 height 720
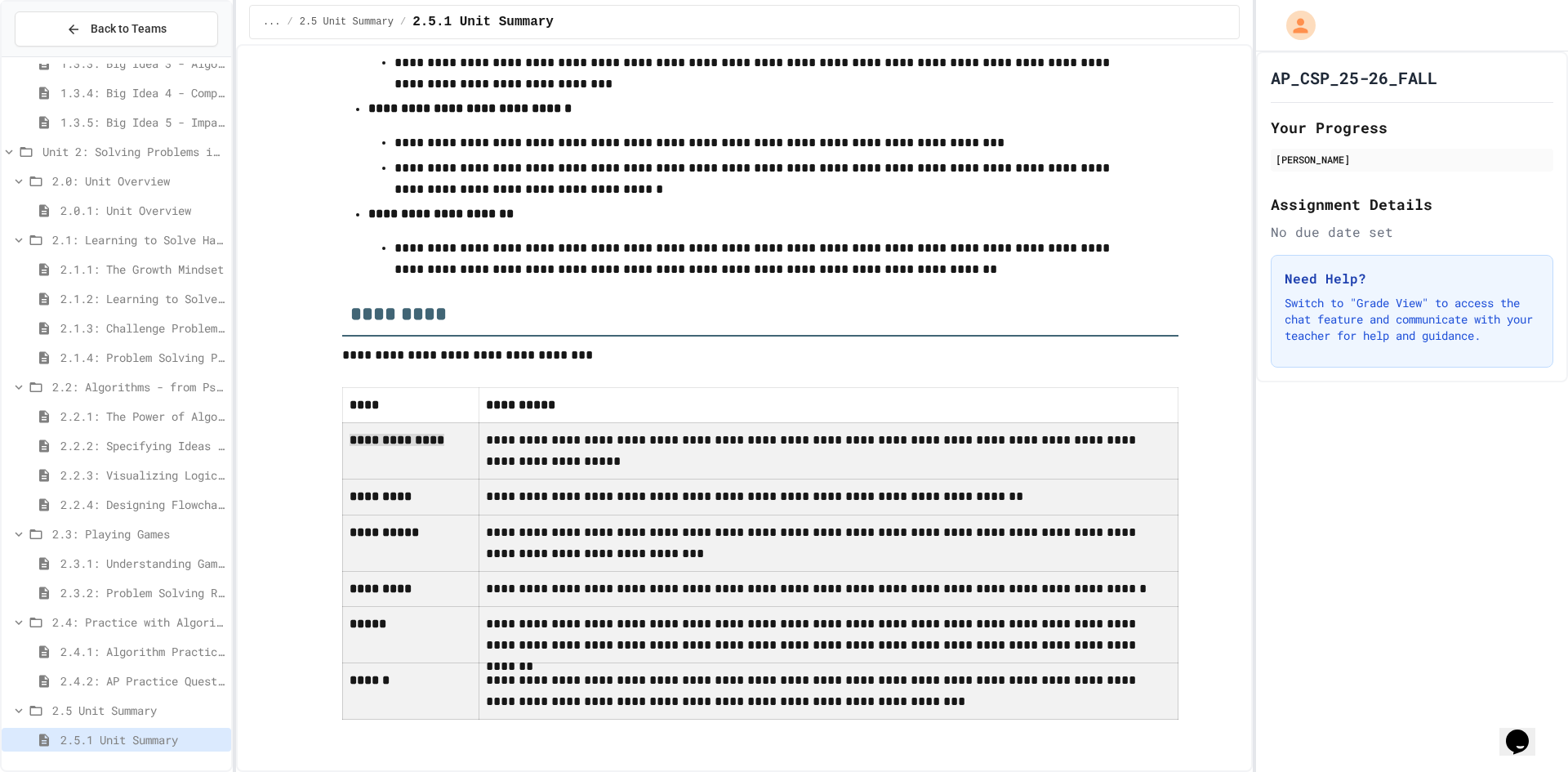
drag, startPoint x: 886, startPoint y: 693, endPoint x: 348, endPoint y: 420, distance: 603.3
click at [348, 420] on tbody "**********" at bounding box center [760, 553] width 836 height 332
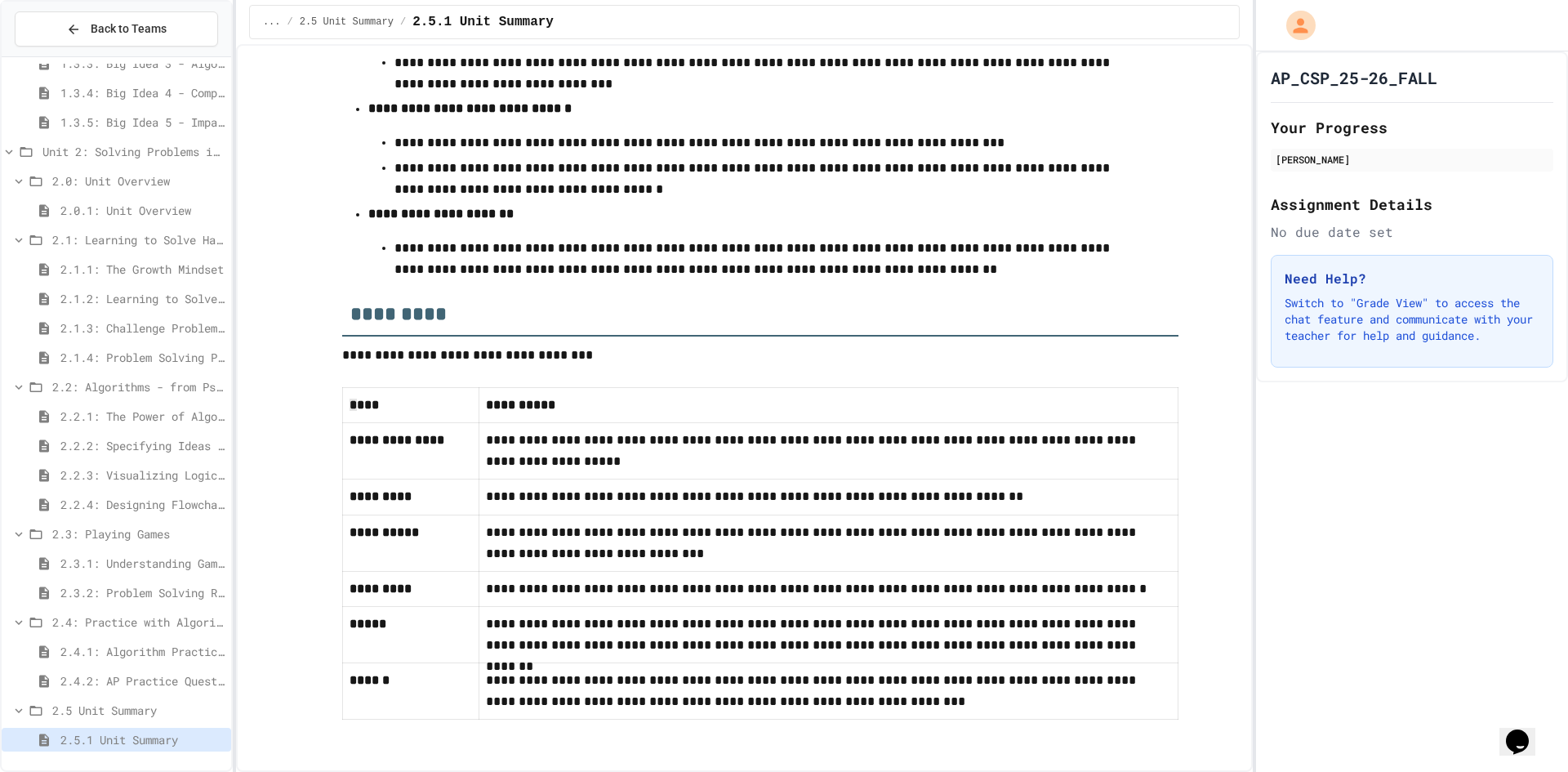
click at [347, 387] on td "* ***" at bounding box center [411, 404] width 136 height 36
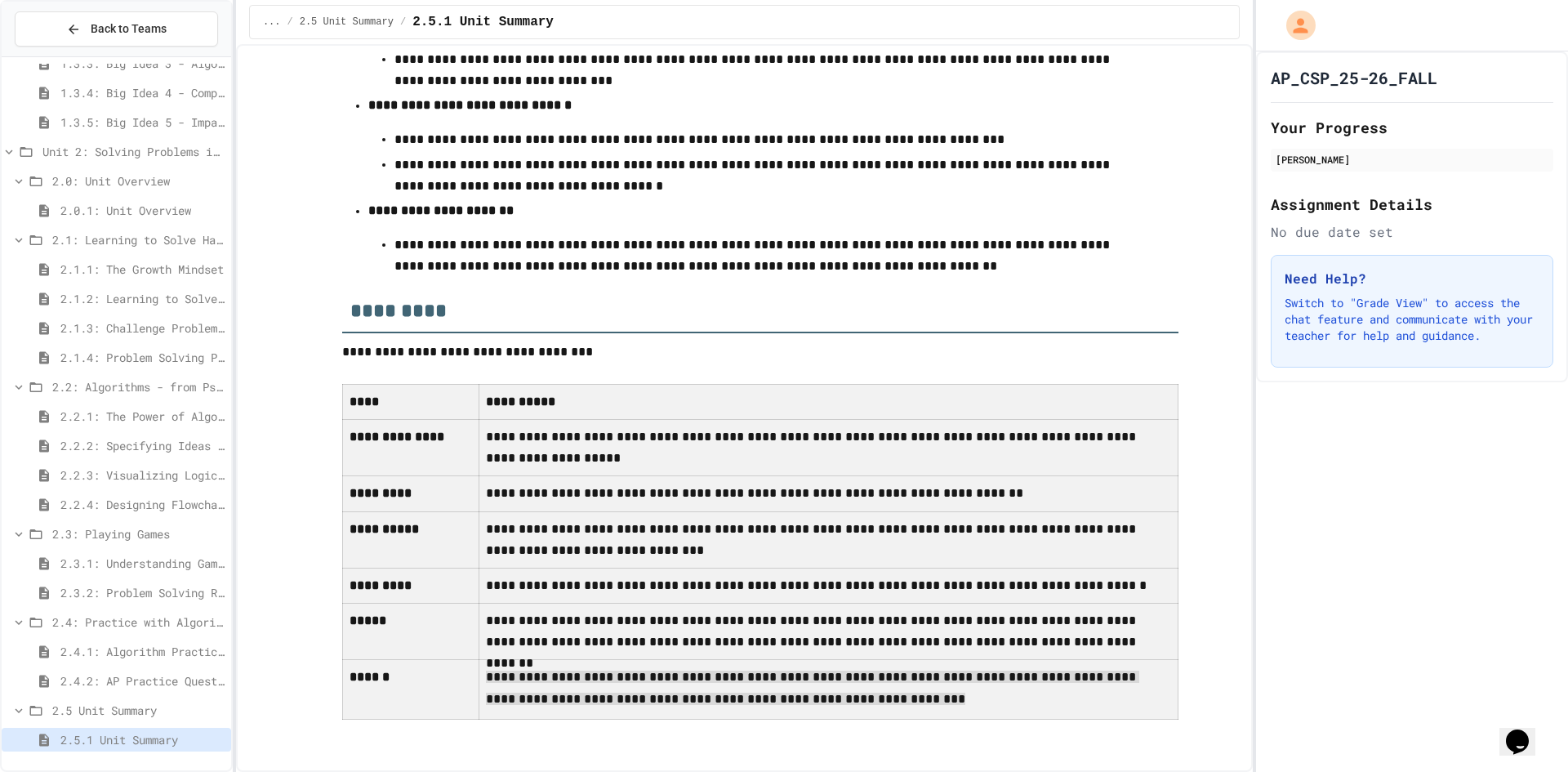
drag, startPoint x: 347, startPoint y: 398, endPoint x: 833, endPoint y: 692, distance: 568.0
click at [831, 690] on tbody "**********" at bounding box center [760, 552] width 836 height 335
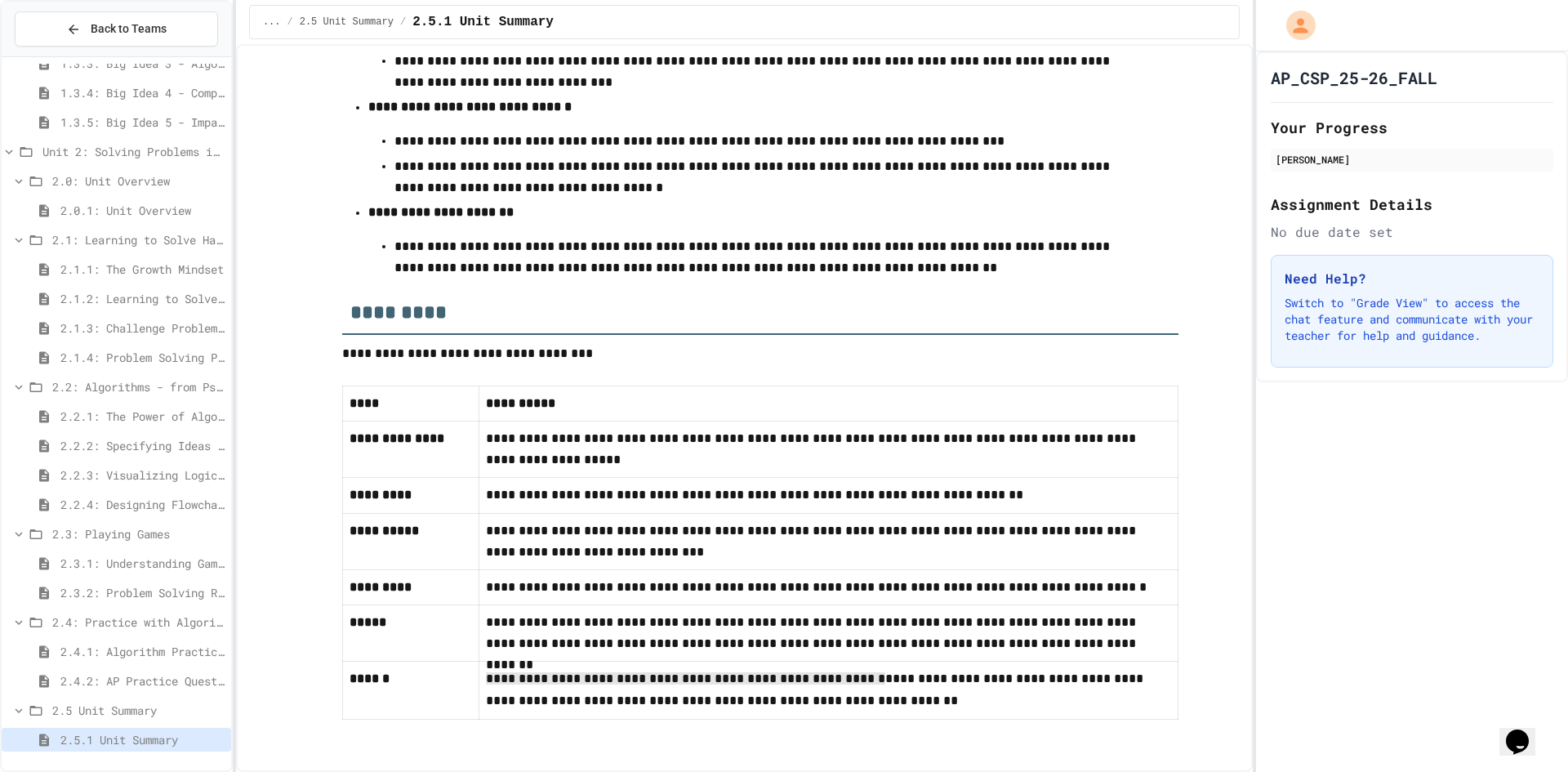
click at [840, 703] on p "**********" at bounding box center [829, 690] width 685 height 45
click at [94, 270] on span "2.1.1: The Growth Mindset" at bounding box center [142, 269] width 164 height 17
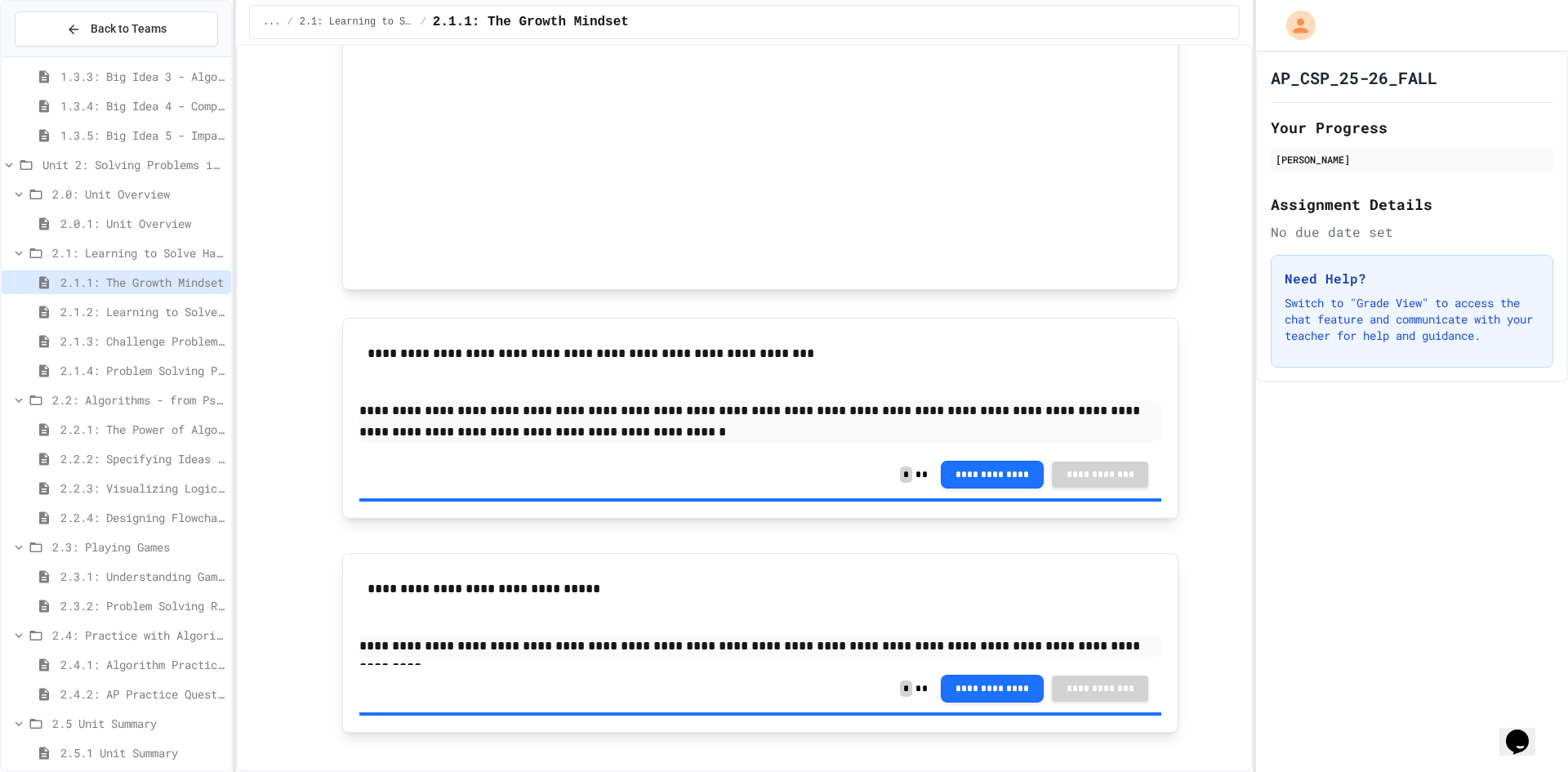
scroll to position [937, 0]
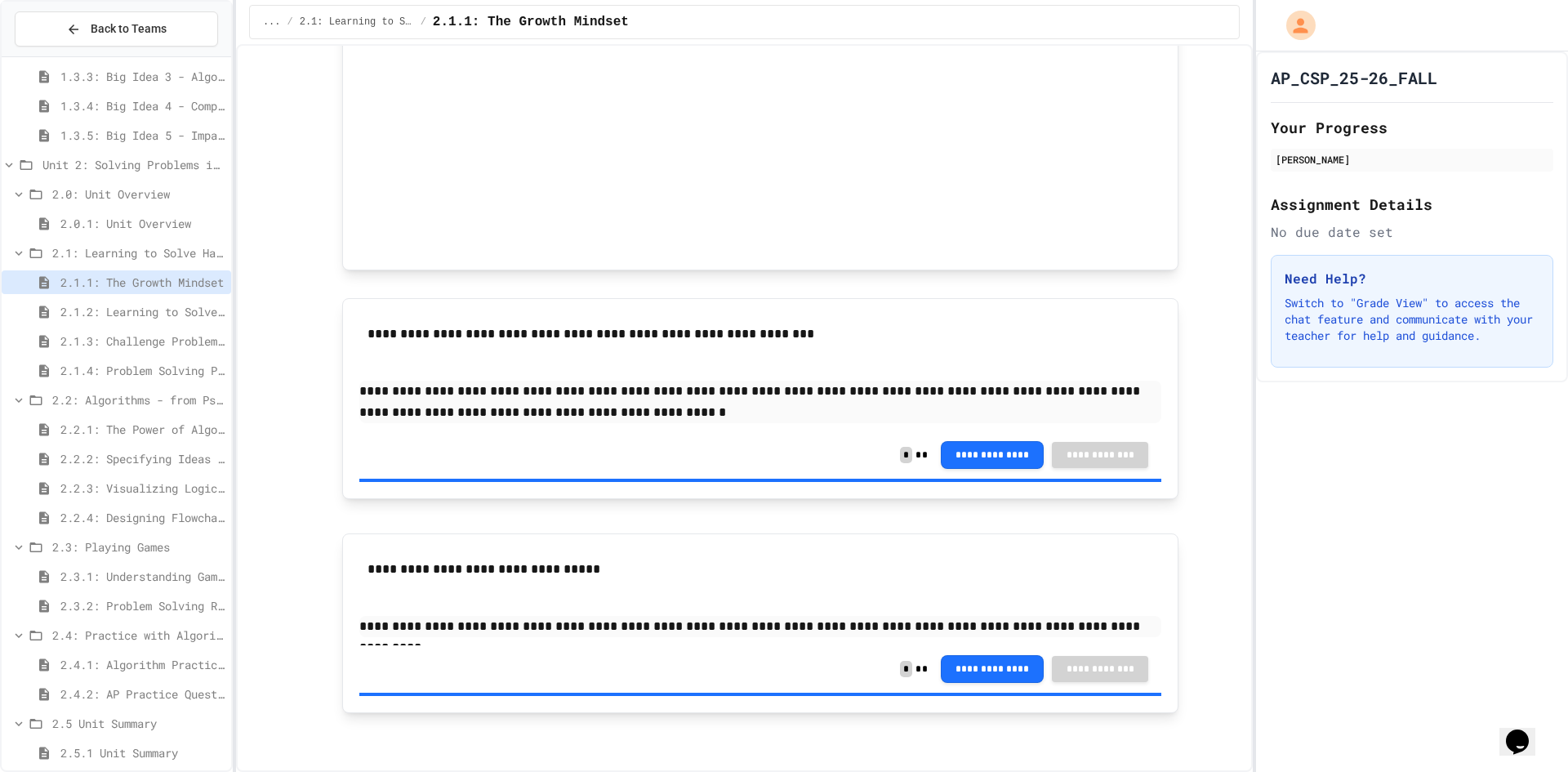
drag, startPoint x: 352, startPoint y: 395, endPoint x: 615, endPoint y: 422, distance: 264.4
click at [615, 422] on div "**********" at bounding box center [760, 398] width 836 height 201
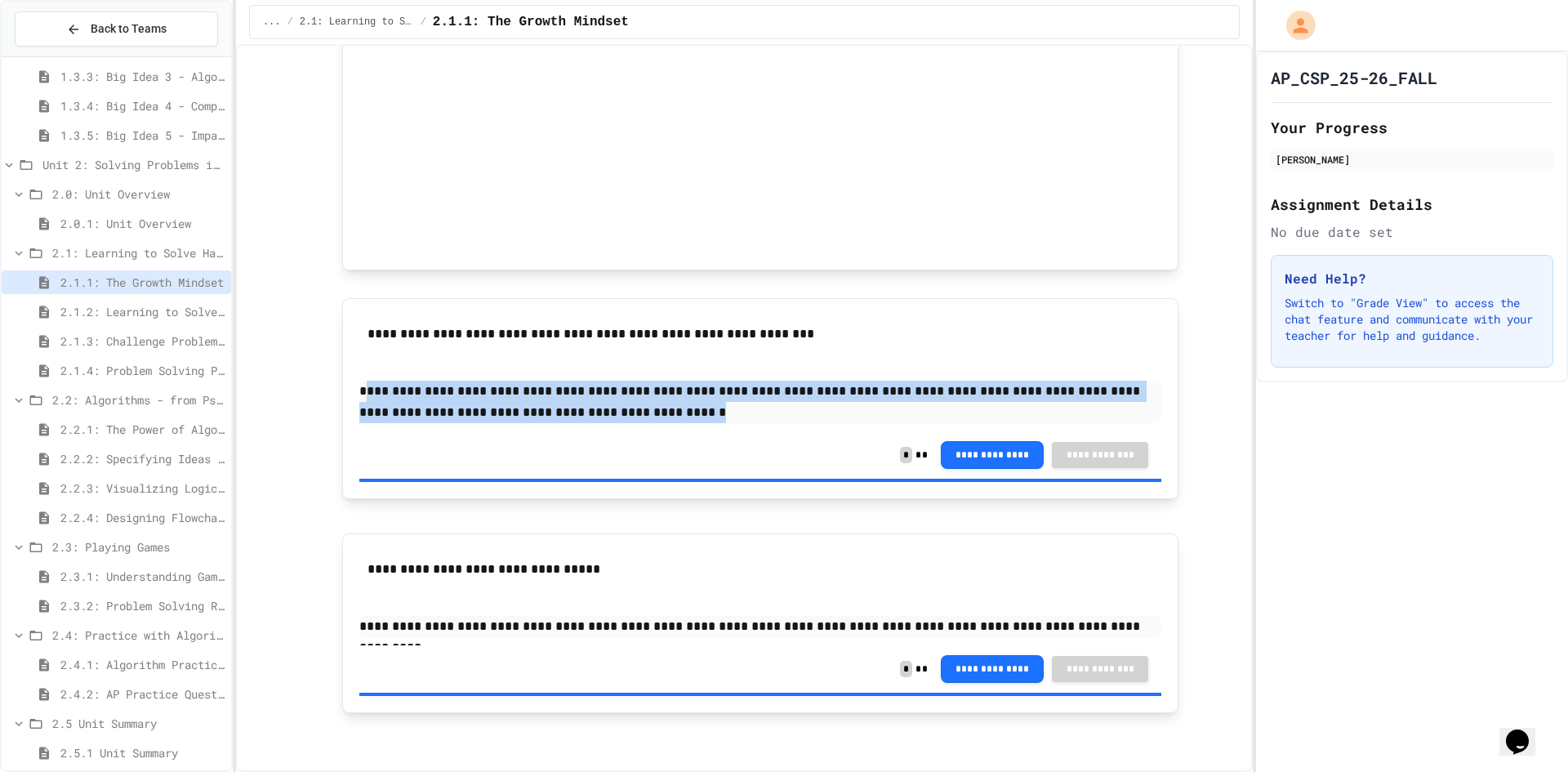
drag, startPoint x: 615, startPoint y: 422, endPoint x: 361, endPoint y: 387, distance: 256.4
click at [361, 387] on p "**********" at bounding box center [760, 402] width 802 height 43
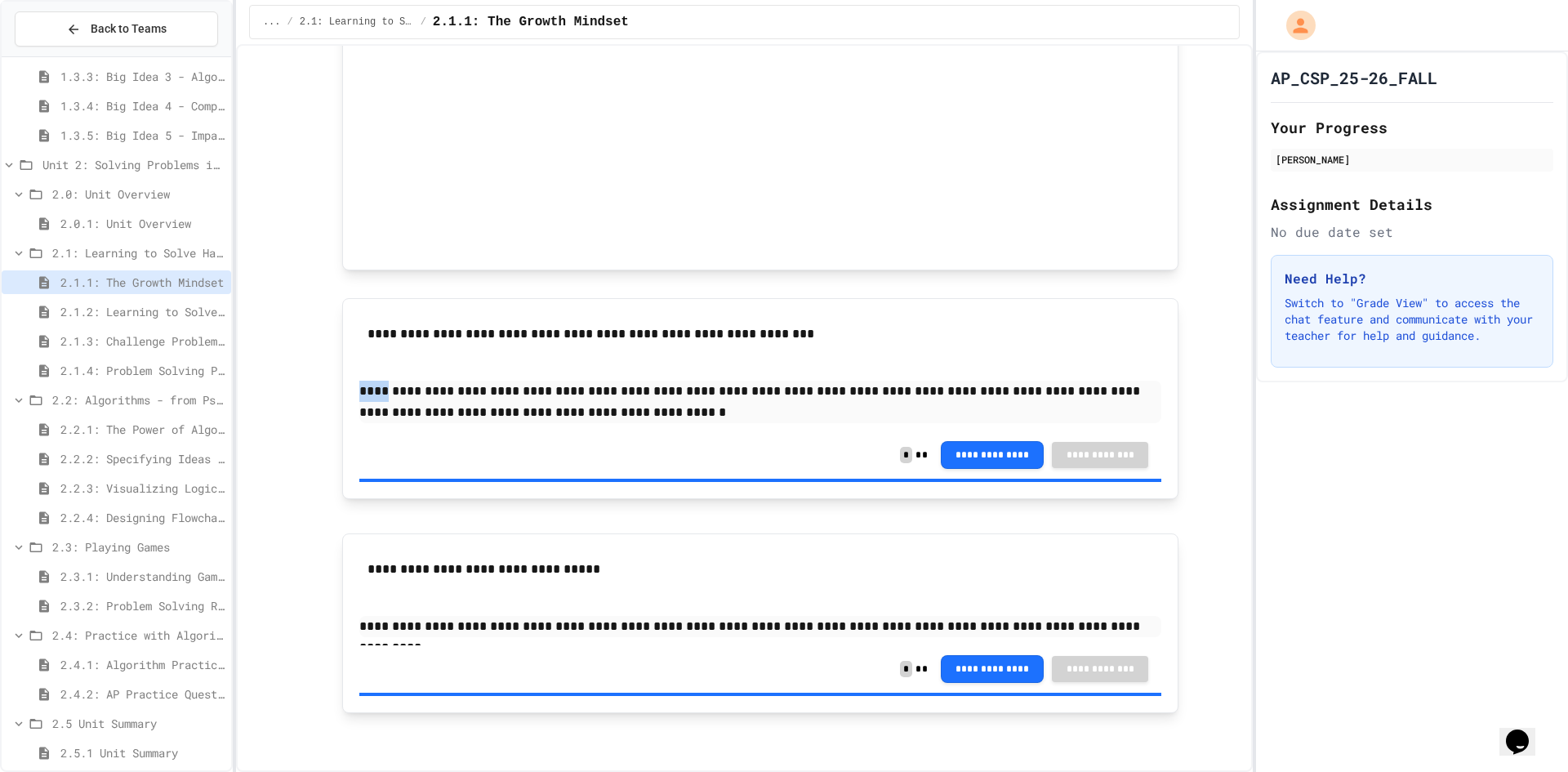
click at [361, 388] on p "**********" at bounding box center [760, 402] width 802 height 43
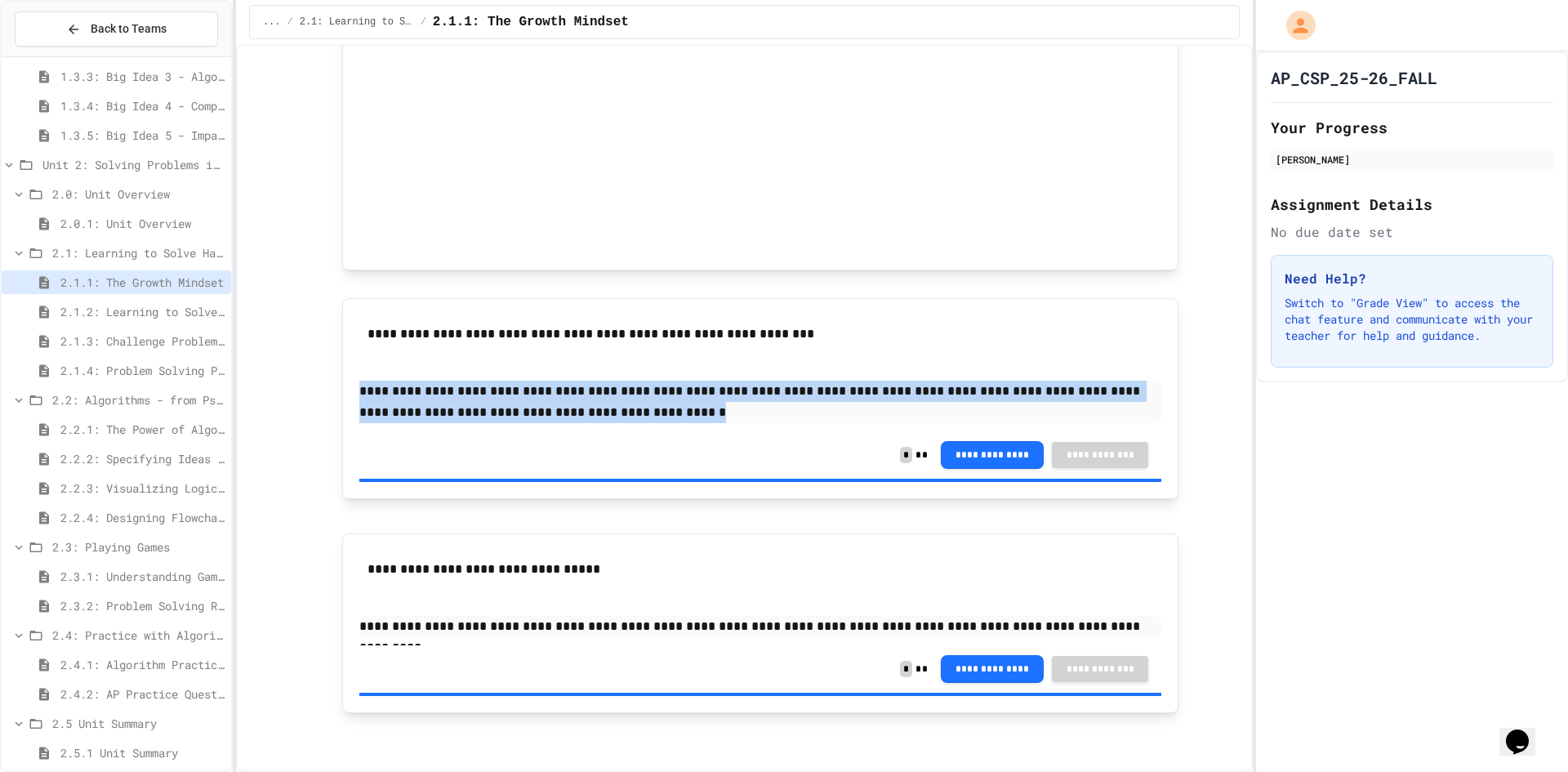
drag, startPoint x: 361, startPoint y: 388, endPoint x: 420, endPoint y: 402, distance: 60.6
click at [420, 402] on p "**********" at bounding box center [760, 402] width 802 height 43
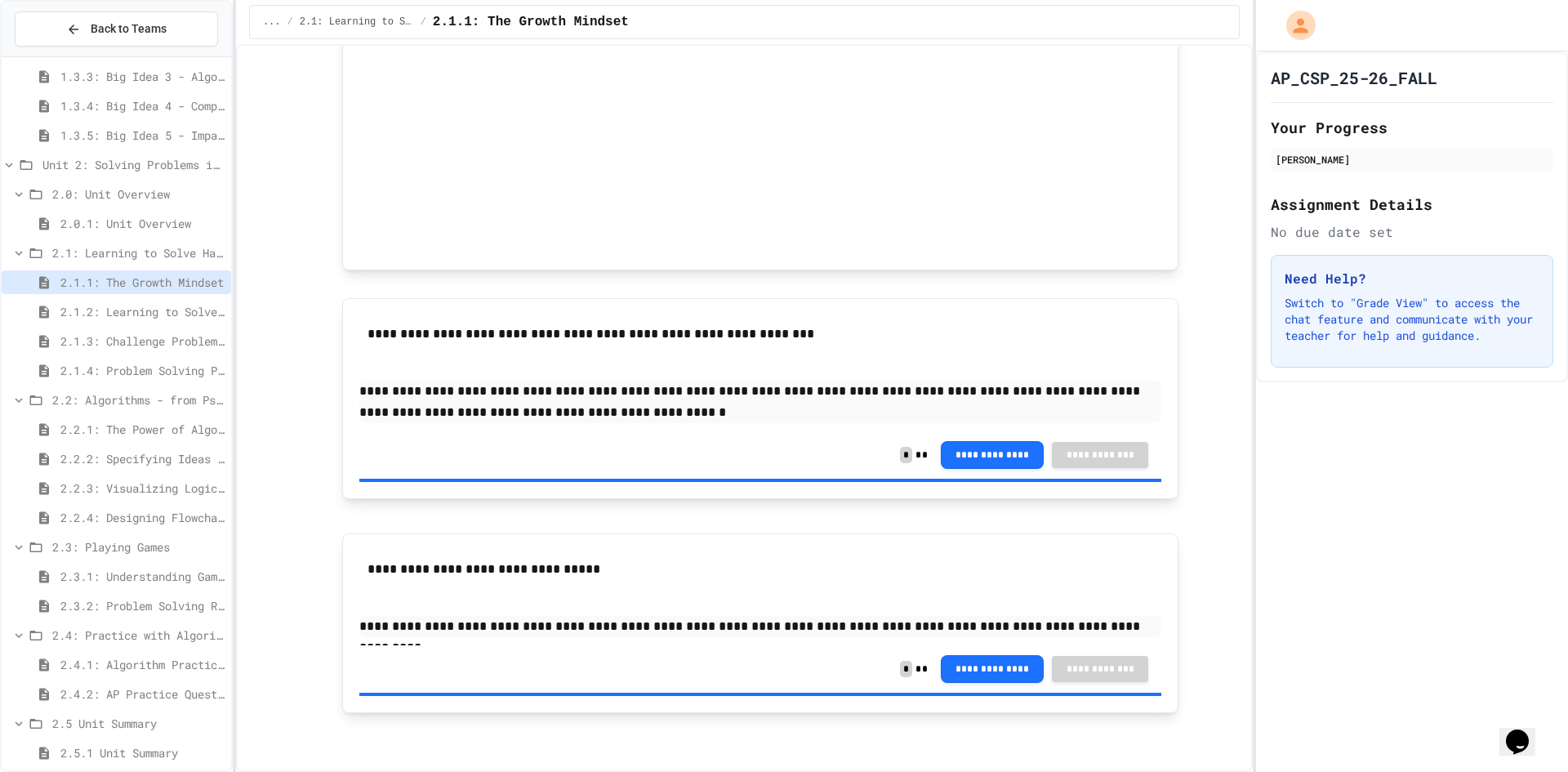
click at [660, 412] on p "**********" at bounding box center [760, 402] width 802 height 43
click at [627, 364] on div "**********" at bounding box center [760, 373] width 802 height 116
click at [110, 762] on div "2.5.1 Unit Summary" at bounding box center [116, 753] width 230 height 24
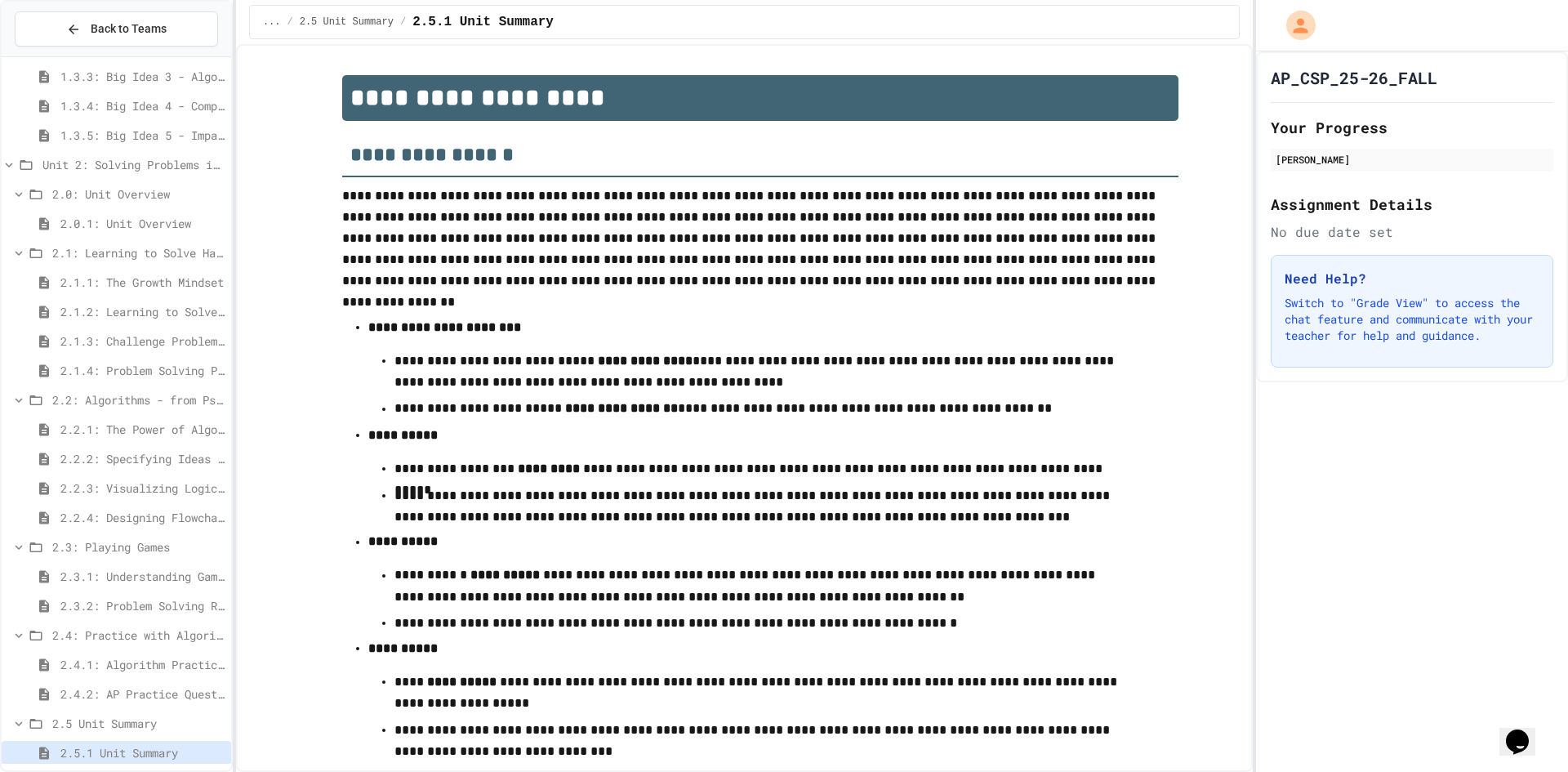
click at [60, 297] on div "2.1.1: The Growth Mindset" at bounding box center [116, 286] width 230 height 30
click at [59, 296] on div "2.1.1: The Growth Mindset" at bounding box center [116, 286] width 230 height 30
click at [67, 288] on span "2.1.1: The Growth Mindset" at bounding box center [142, 282] width 164 height 17
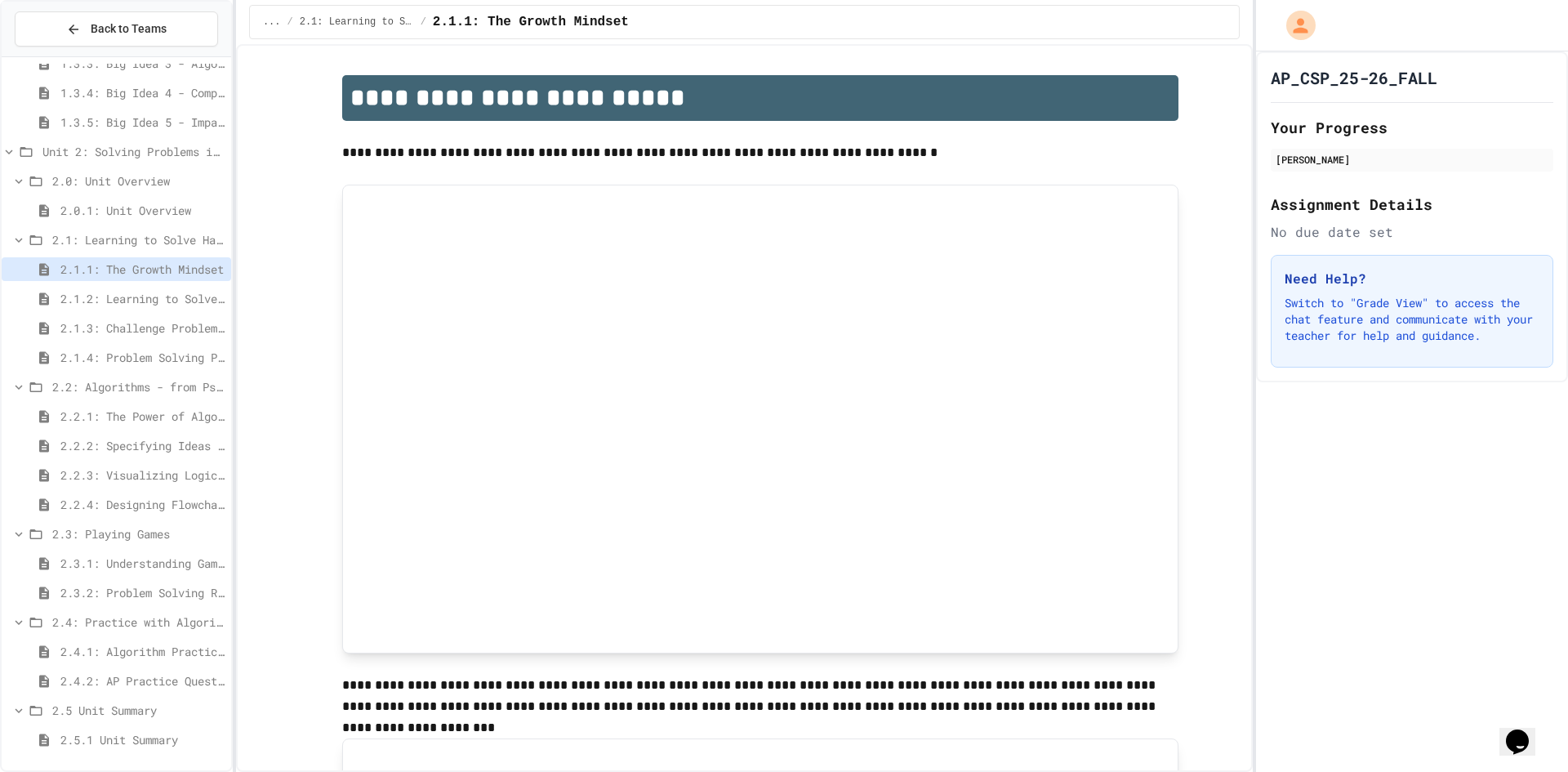
click at [138, 759] on div "1.3.2: Big Idea 2 - Data 1.3.3: Big Idea 3 - Algorithms and Programming 1.3.4: …" at bounding box center [116, 227] width 230 height 1072
click at [150, 748] on div "2.5.1 Unit Summary" at bounding box center [116, 740] width 230 height 24
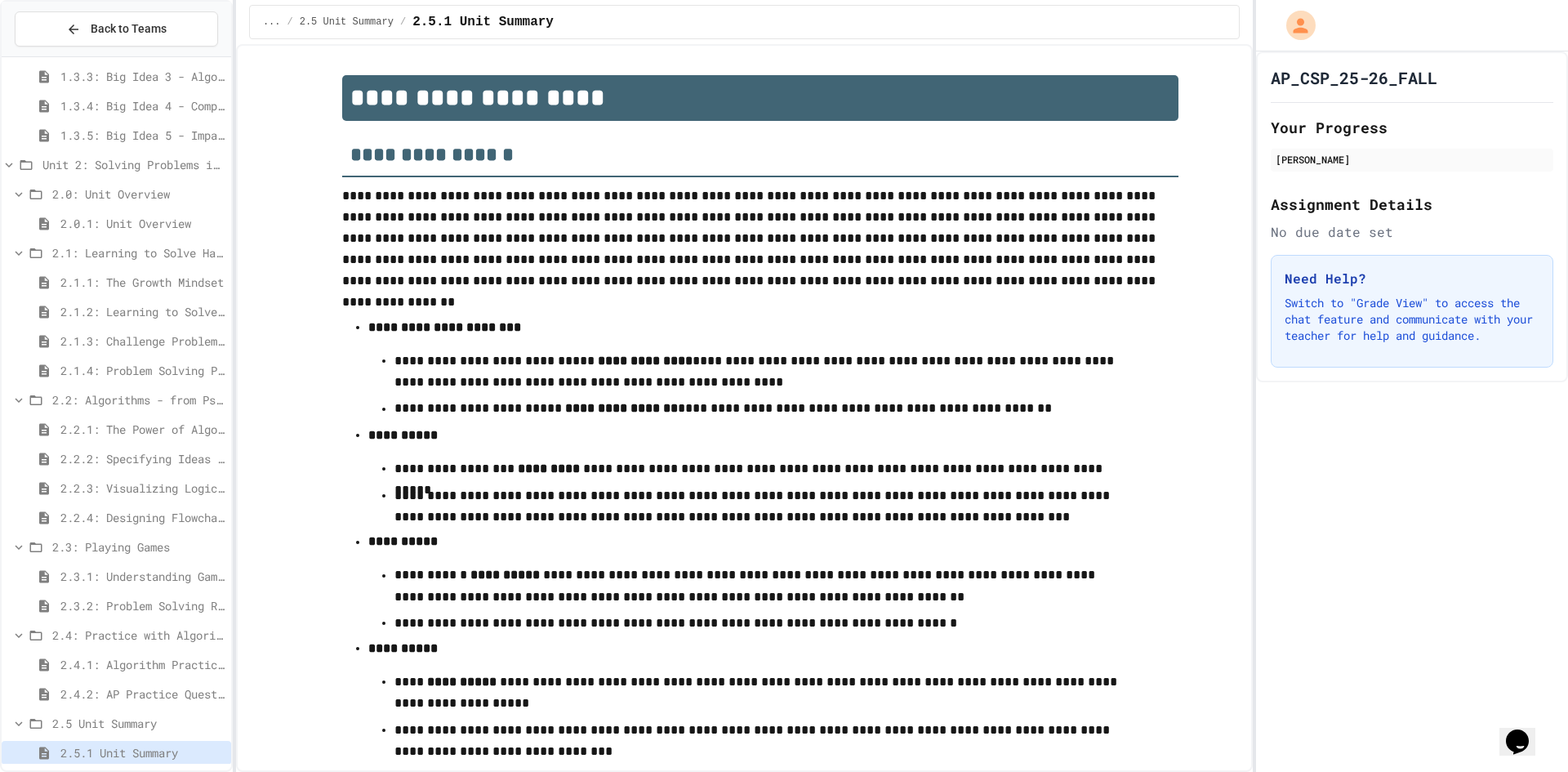
click at [1252, 312] on div "**********" at bounding box center [784, 386] width 1568 height 772
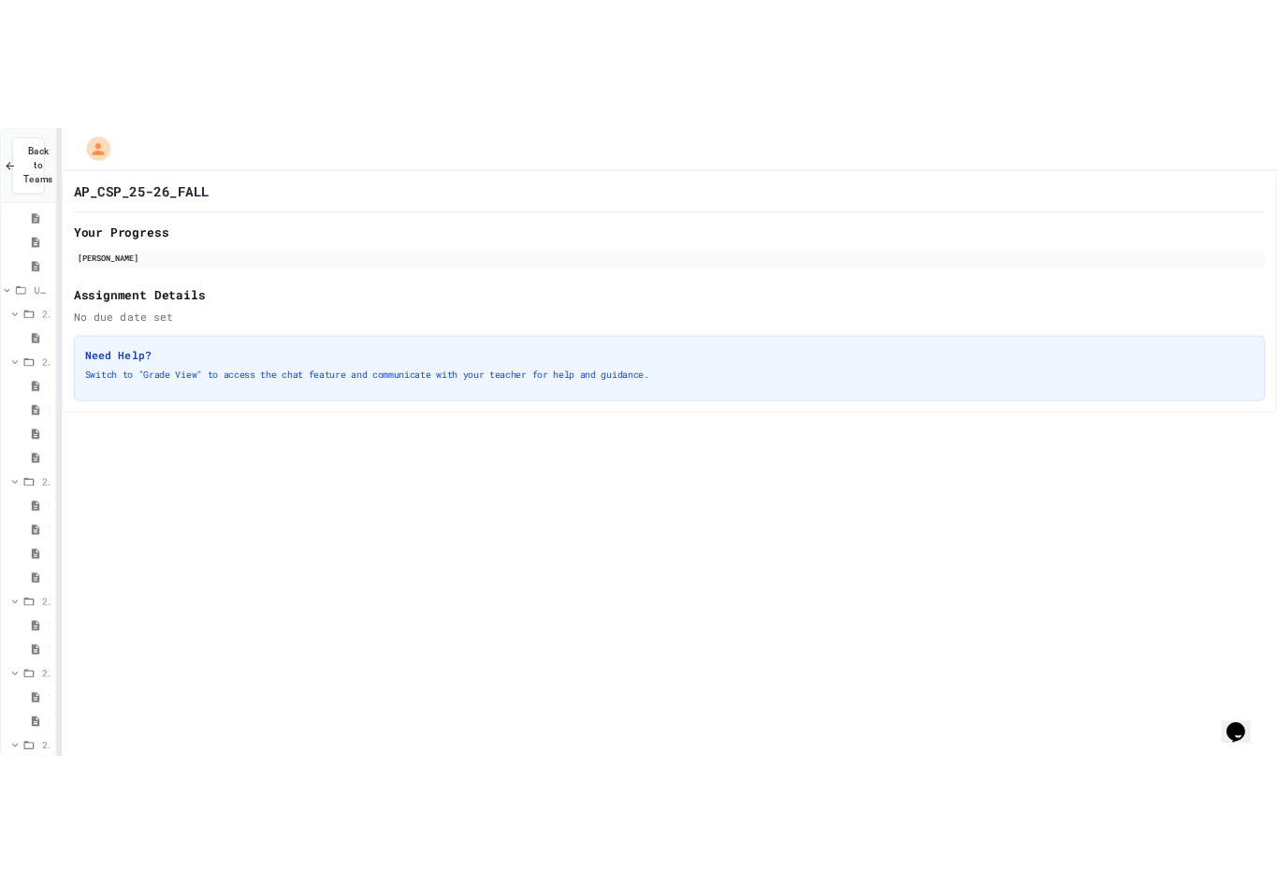
scroll to position [782, 0]
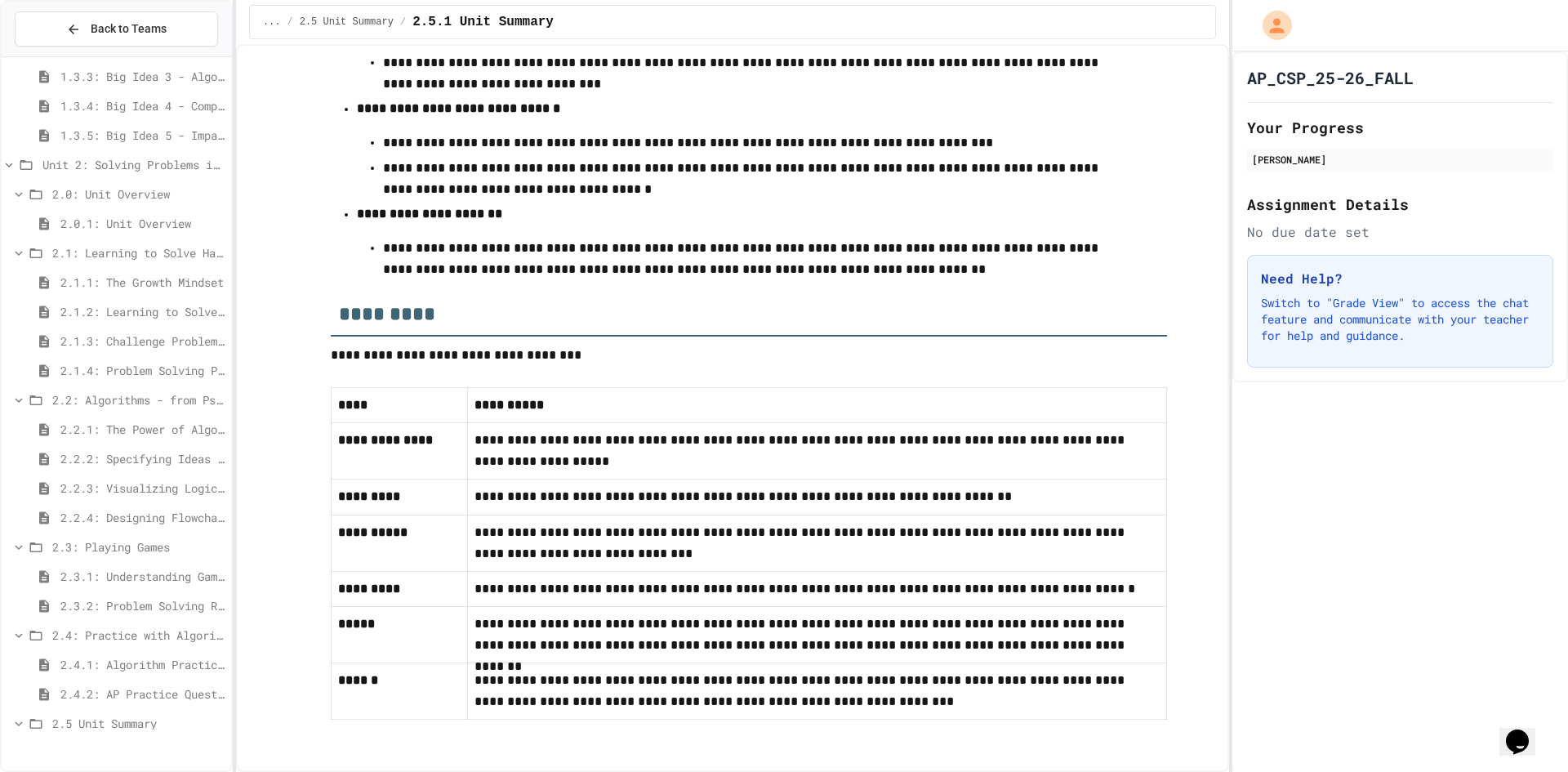
click at [1234, 721] on div "**********" at bounding box center [784, 386] width 1568 height 772
click at [1235, 353] on div at bounding box center [1236, 386] width 3 height 772
click at [1558, 6] on div at bounding box center [1402, 25] width 331 height 52
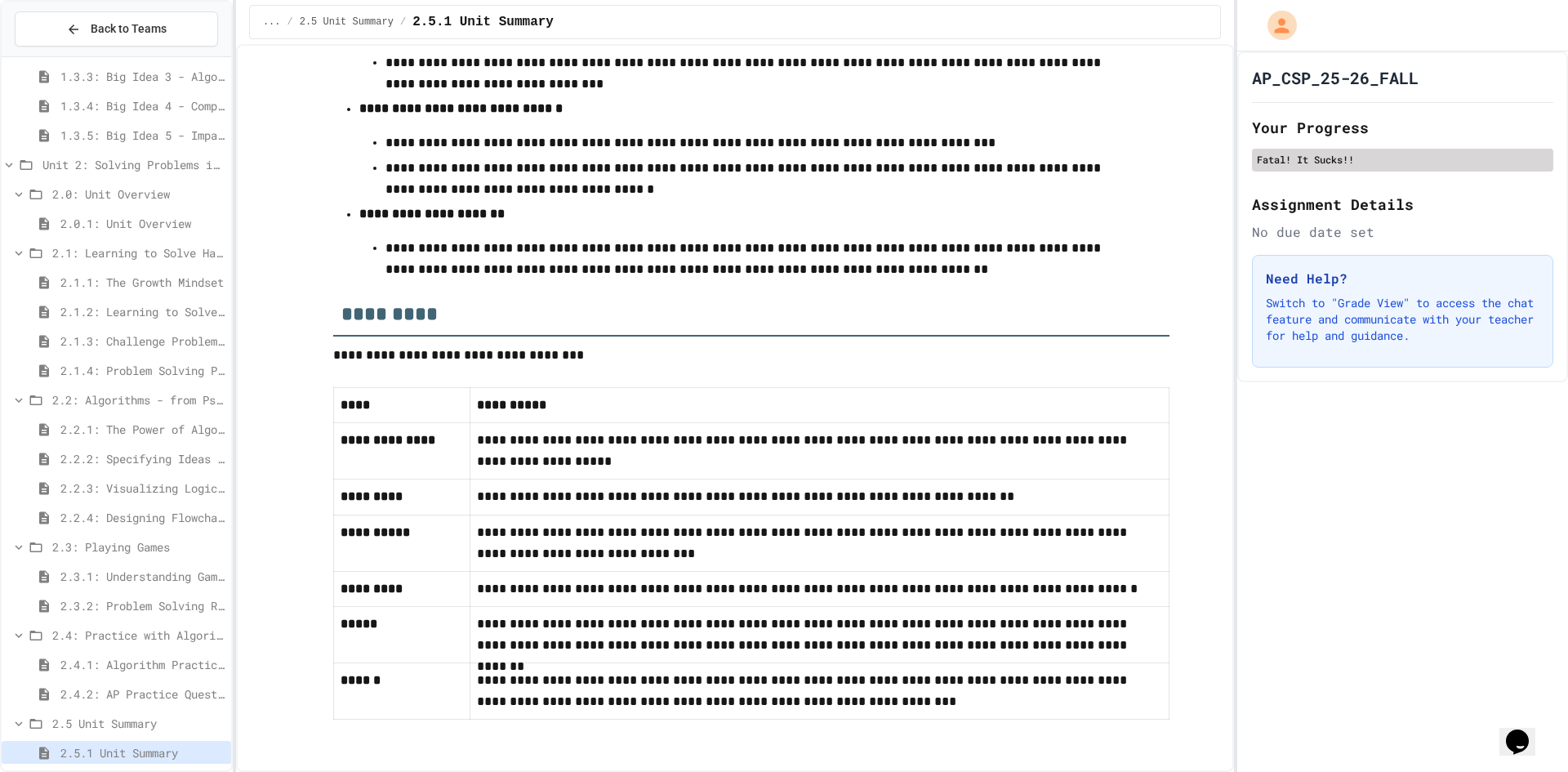
click at [1346, 162] on div "Fatal! It Sucks!!" at bounding box center [1403, 159] width 292 height 15
click at [1341, 189] on div "AP_CSP_25-26_FALL Your Progress Fatal! It Sucks!! Assignment Details No due dat…" at bounding box center [1402, 217] width 331 height 331
click at [1365, 182] on div "AP_CSP_25-26_FALL Your Progress is... Fatal! It Sucks!! Assignment Details No d…" at bounding box center [1402, 217] width 331 height 331
click at [1296, 169] on div "Fatal! It Sucks!!" at bounding box center [1402, 160] width 301 height 23
click at [1287, 176] on div "AP_CSP_25-26_FALL Your Progress is... Fatal! It Sucks!! Assignment Details No d…" at bounding box center [1402, 217] width 331 height 331
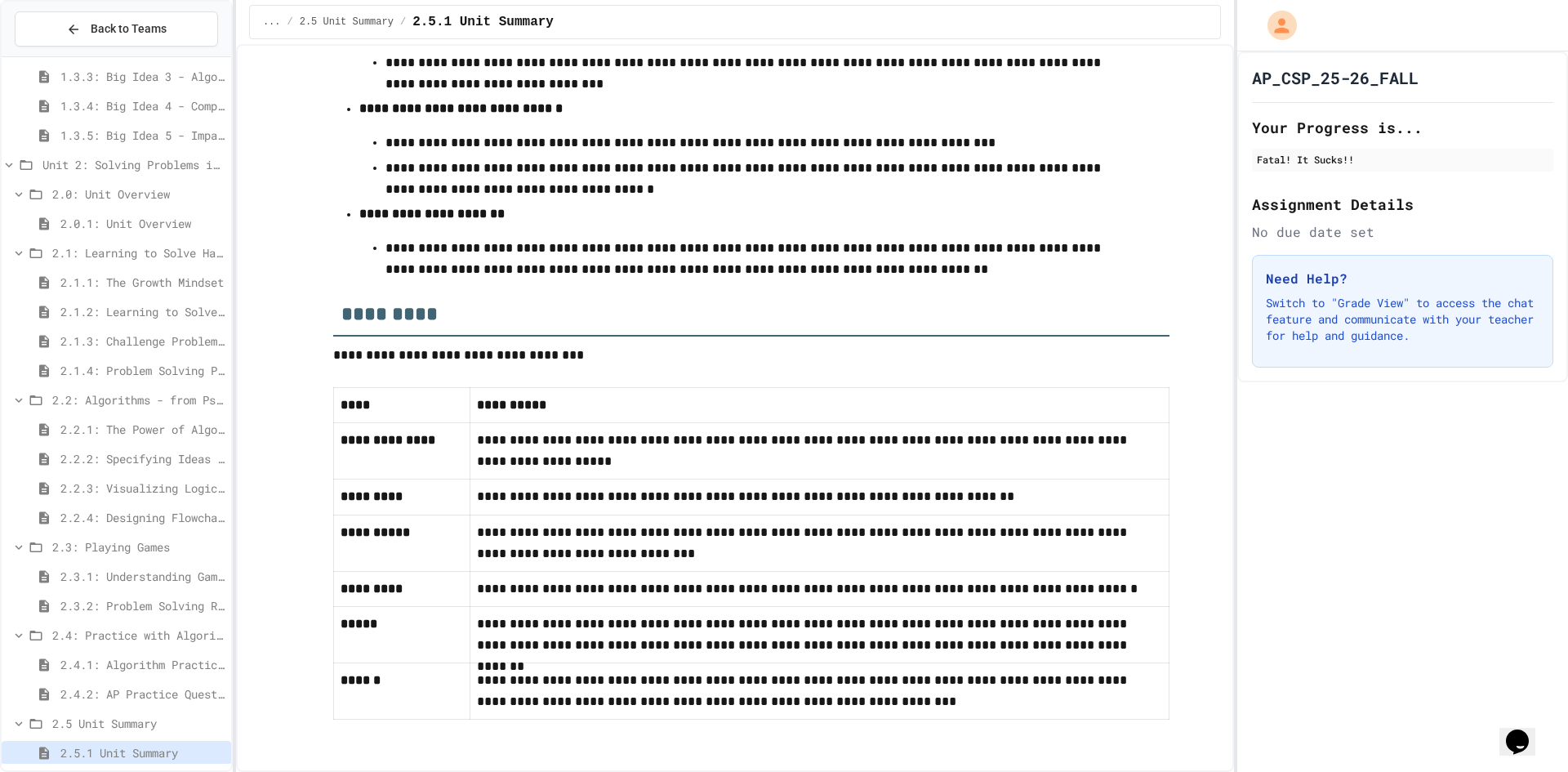
click at [69, 687] on span "2.4.2: AP Practice Questions" at bounding box center [142, 694] width 164 height 17
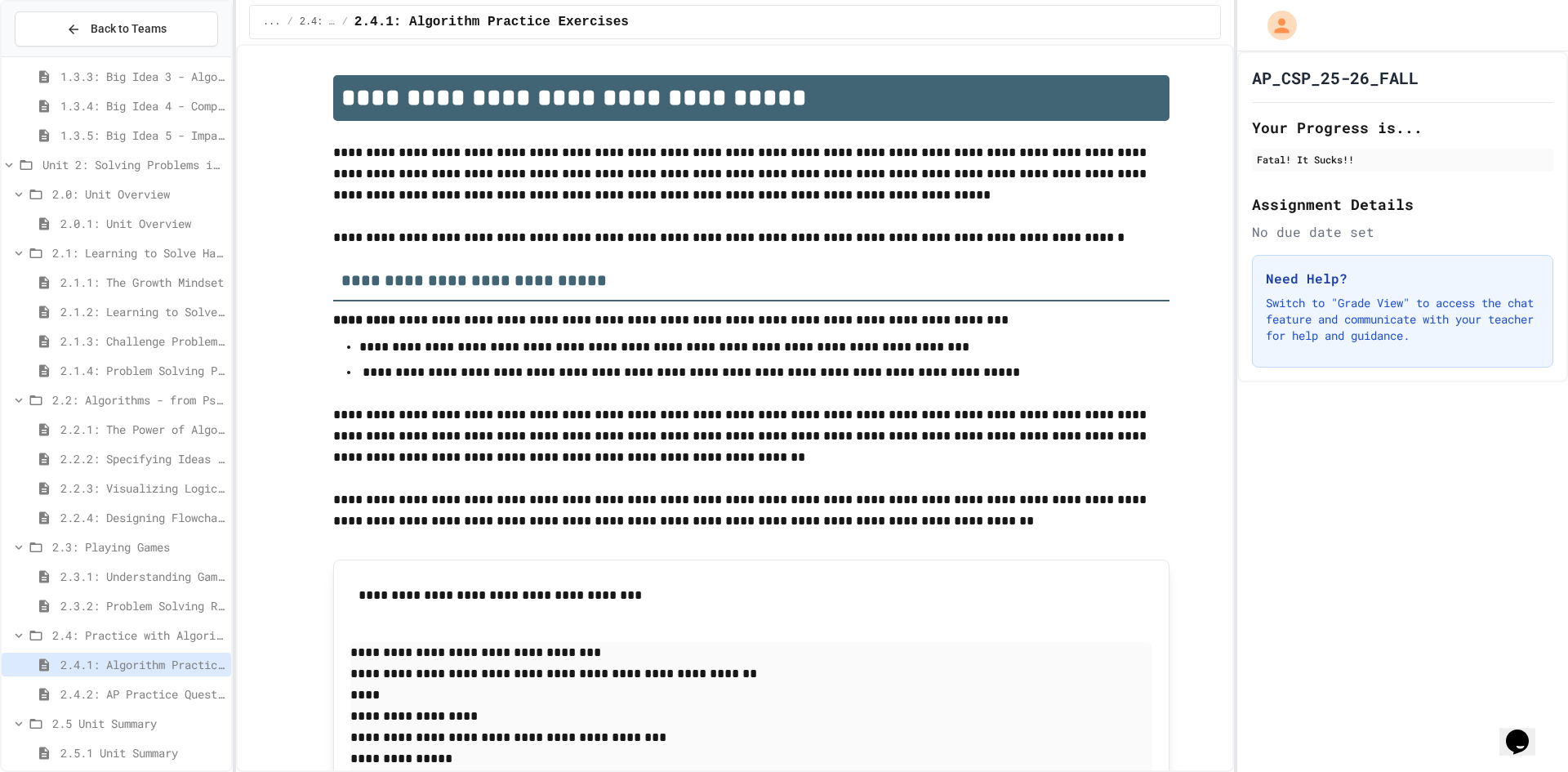
click at [105, 740] on div "2.5 Unit Summary" at bounding box center [116, 727] width 230 height 30
click at [100, 750] on span "2.5.1 Unit Summary" at bounding box center [142, 753] width 164 height 17
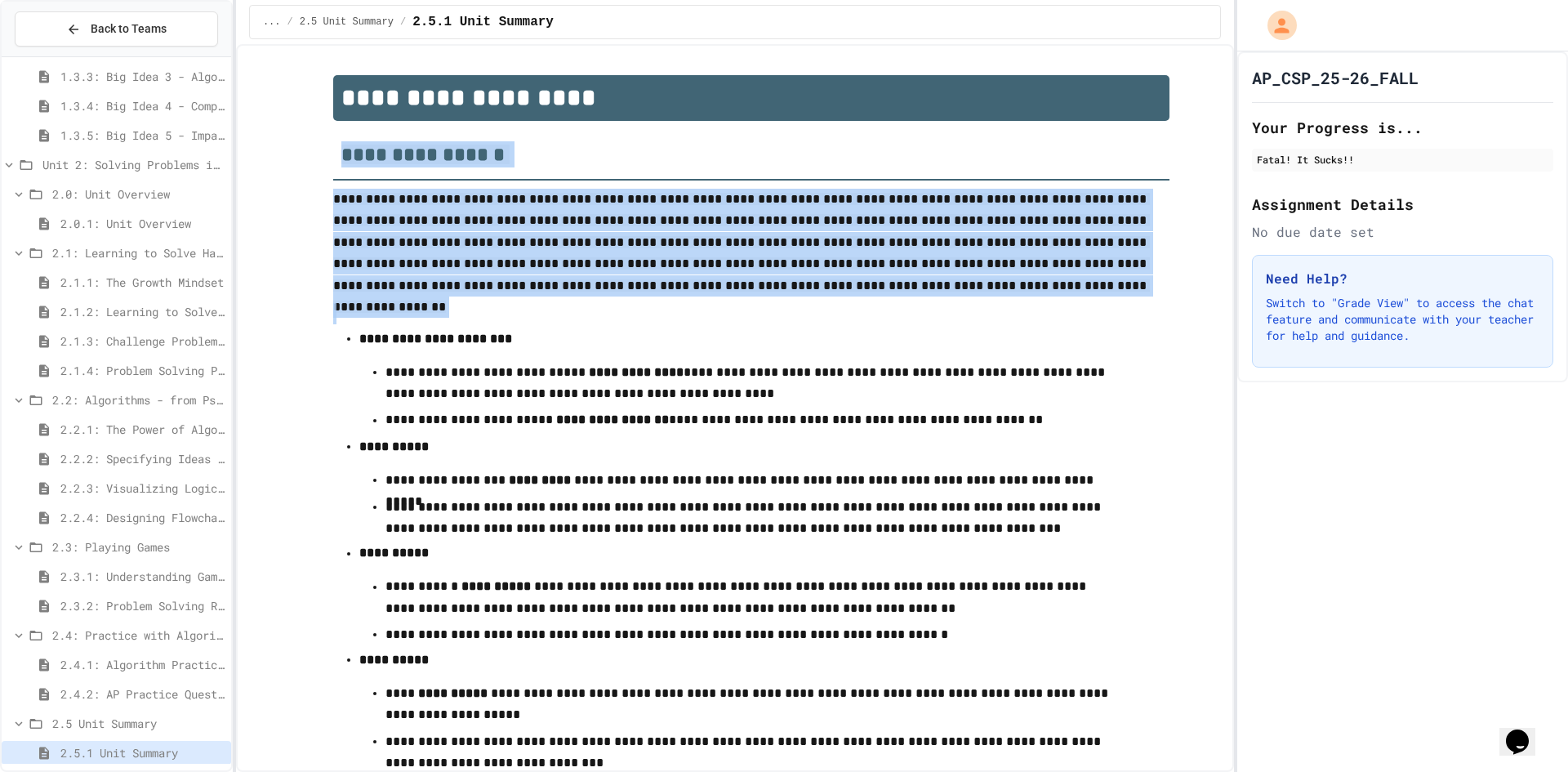
drag, startPoint x: 900, startPoint y: 304, endPoint x: 320, endPoint y: 137, distance: 603.6
click at [320, 137] on div "**********" at bounding box center [752, 748] width 936 height 1345
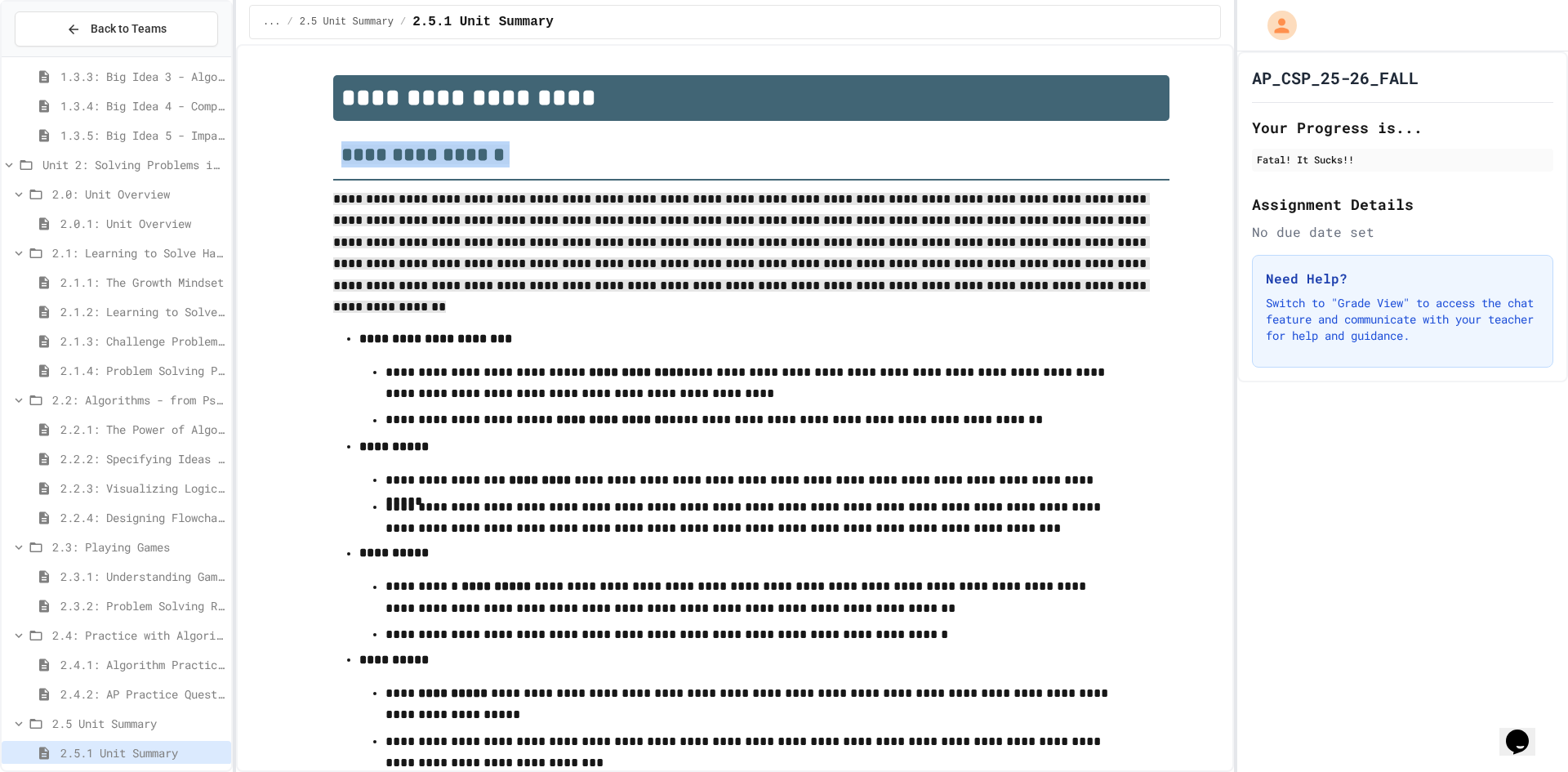
drag, startPoint x: 320, startPoint y: 137, endPoint x: 858, endPoint y: 300, distance: 562.2
click at [858, 300] on div "**********" at bounding box center [752, 748] width 936 height 1345
click at [849, 295] on p "**********" at bounding box center [752, 245] width 836 height 114
click at [813, 304] on p at bounding box center [752, 314] width 836 height 21
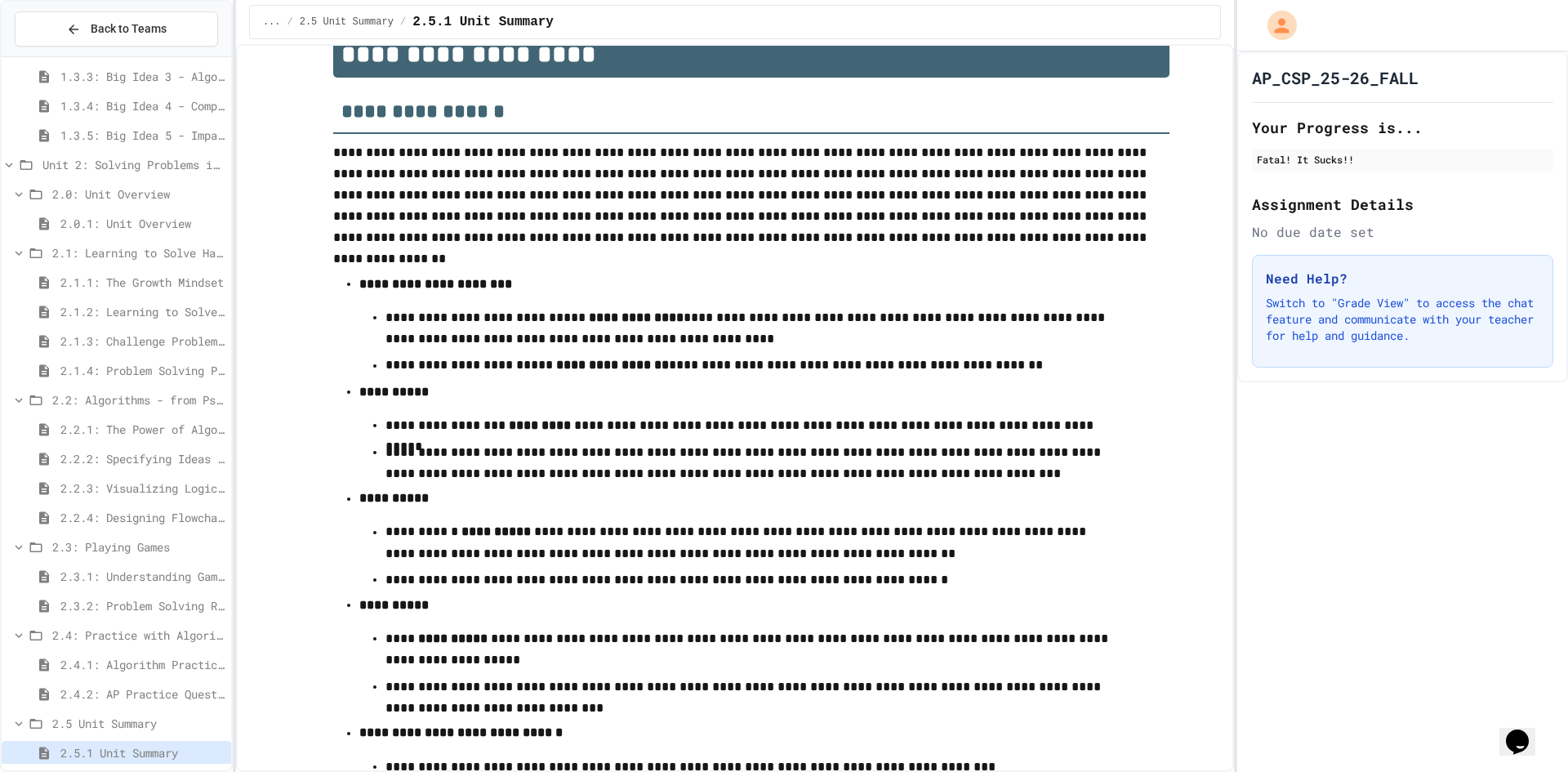
scroll to position [30, 0]
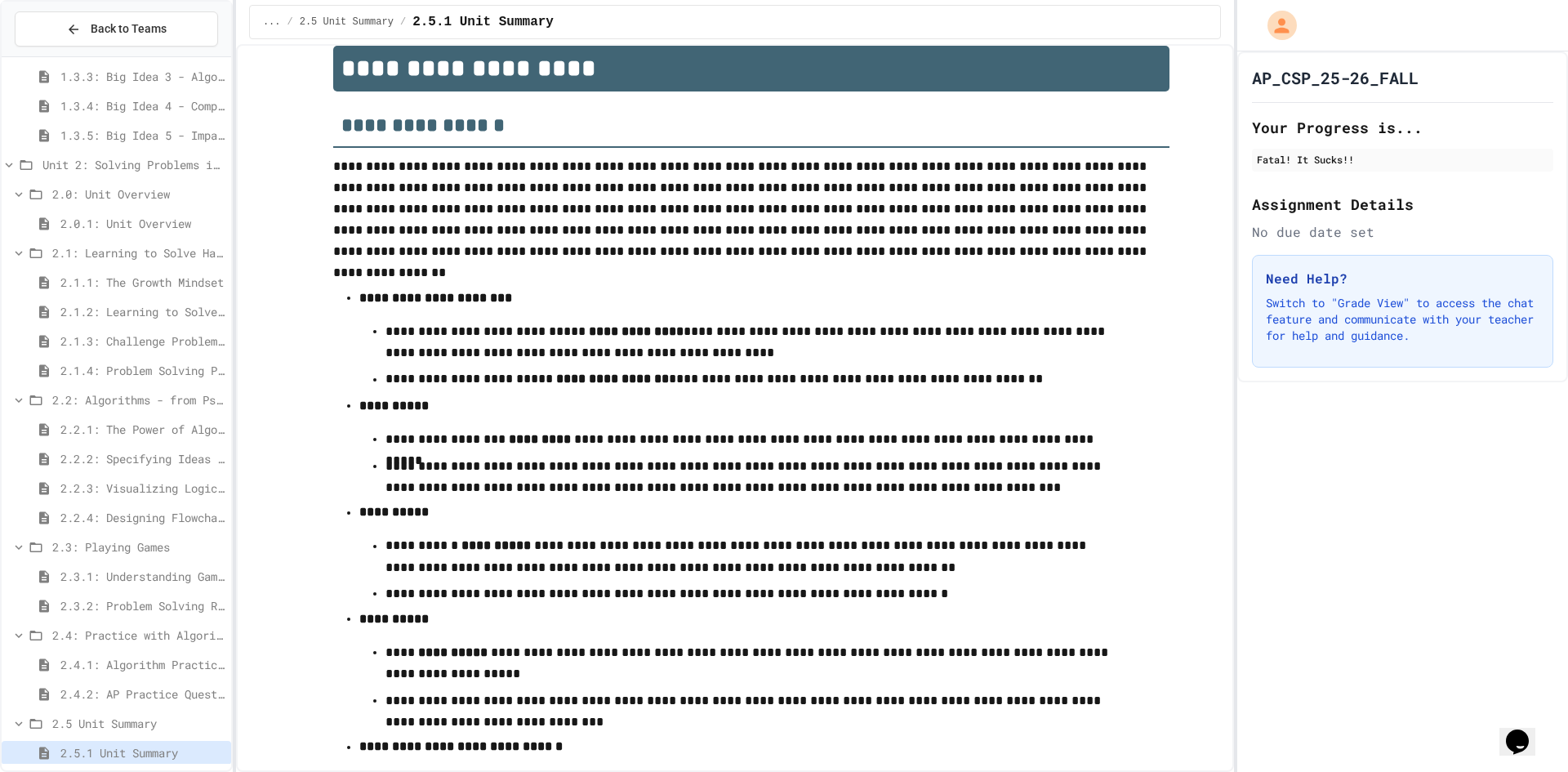
click at [1008, 361] on p "**********" at bounding box center [752, 343] width 732 height 45
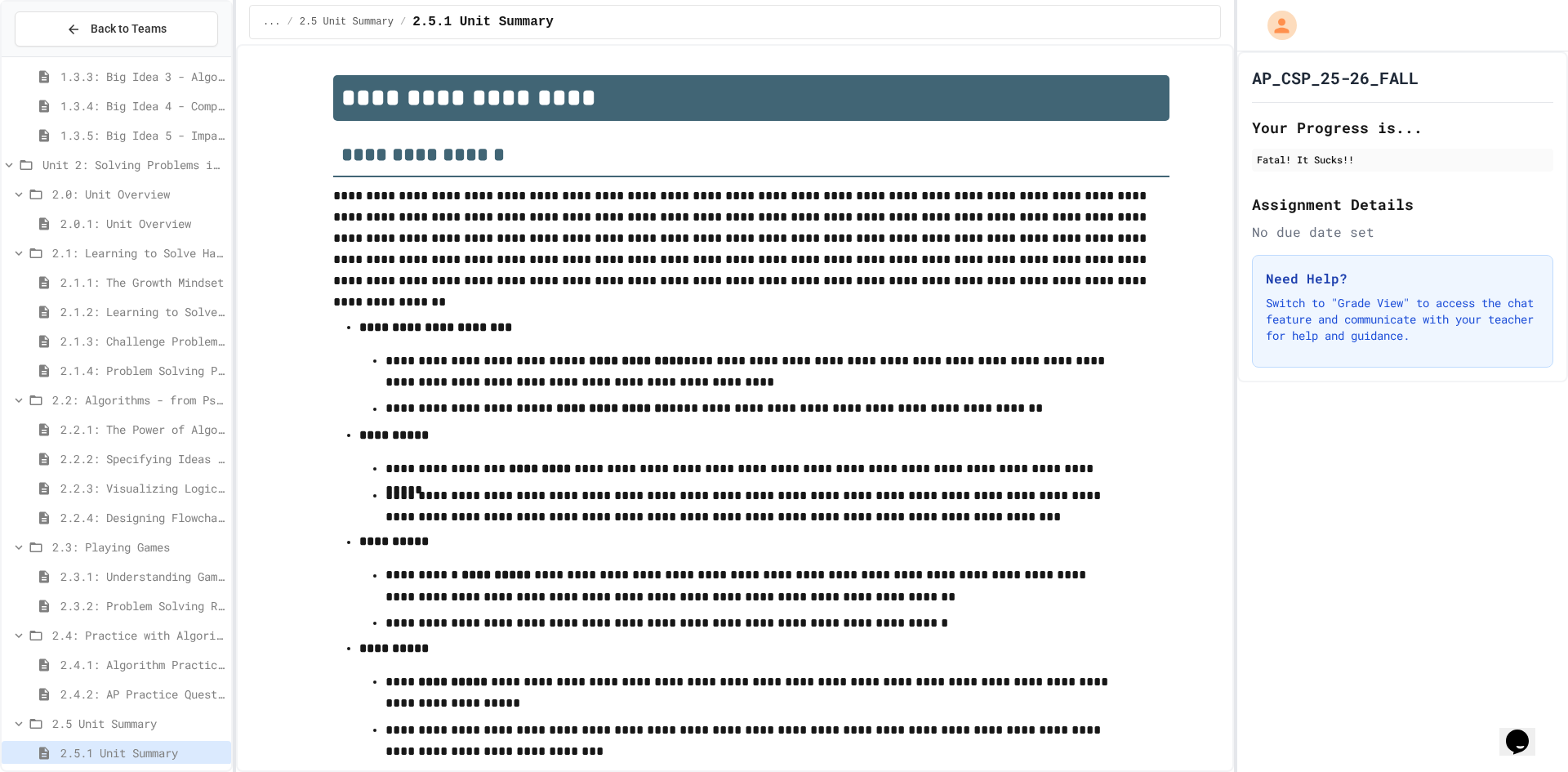
scroll to position [683, 0]
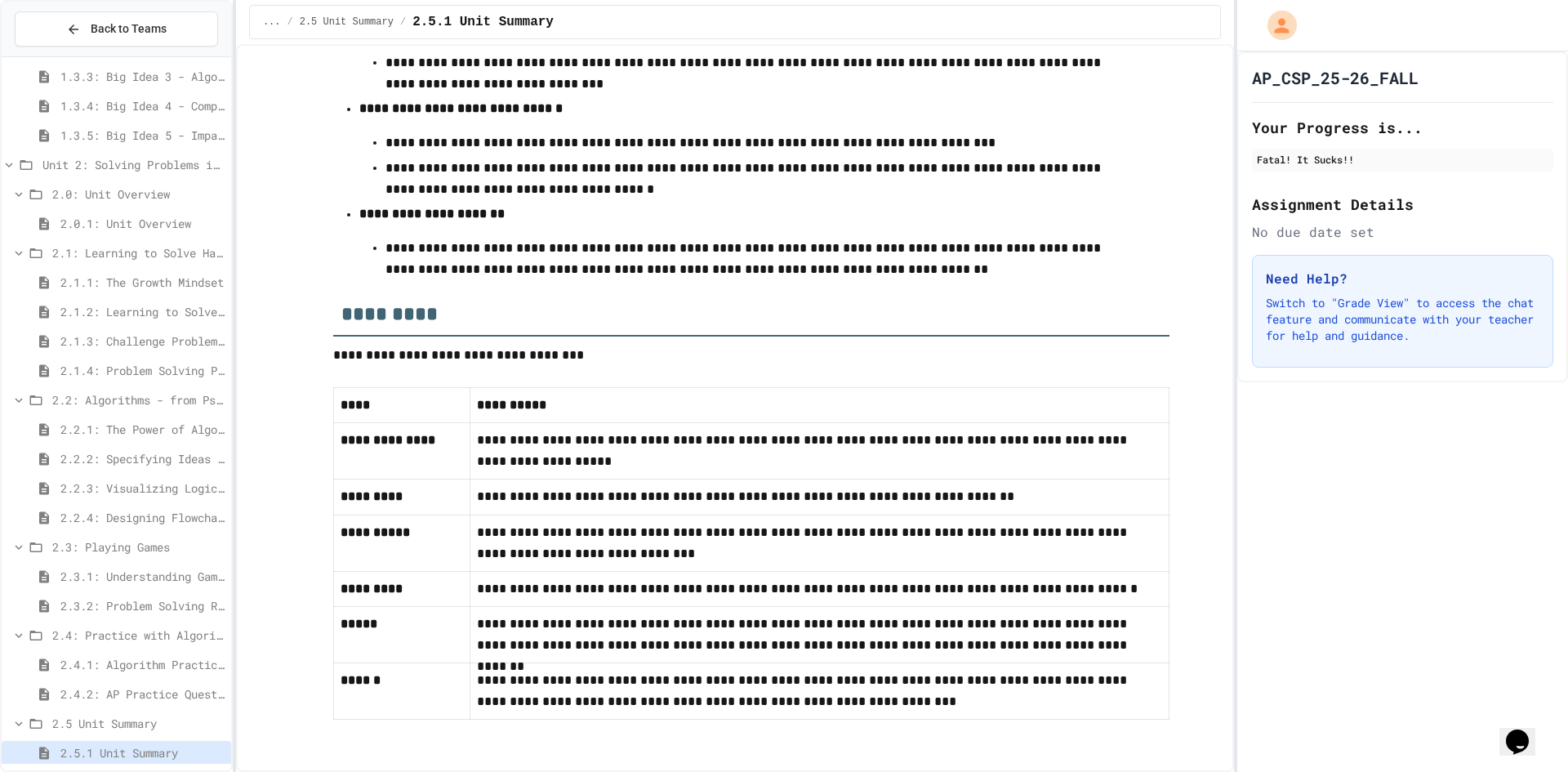
click at [124, 286] on span "2.1.1: The Growth Mindset" at bounding box center [142, 282] width 164 height 17
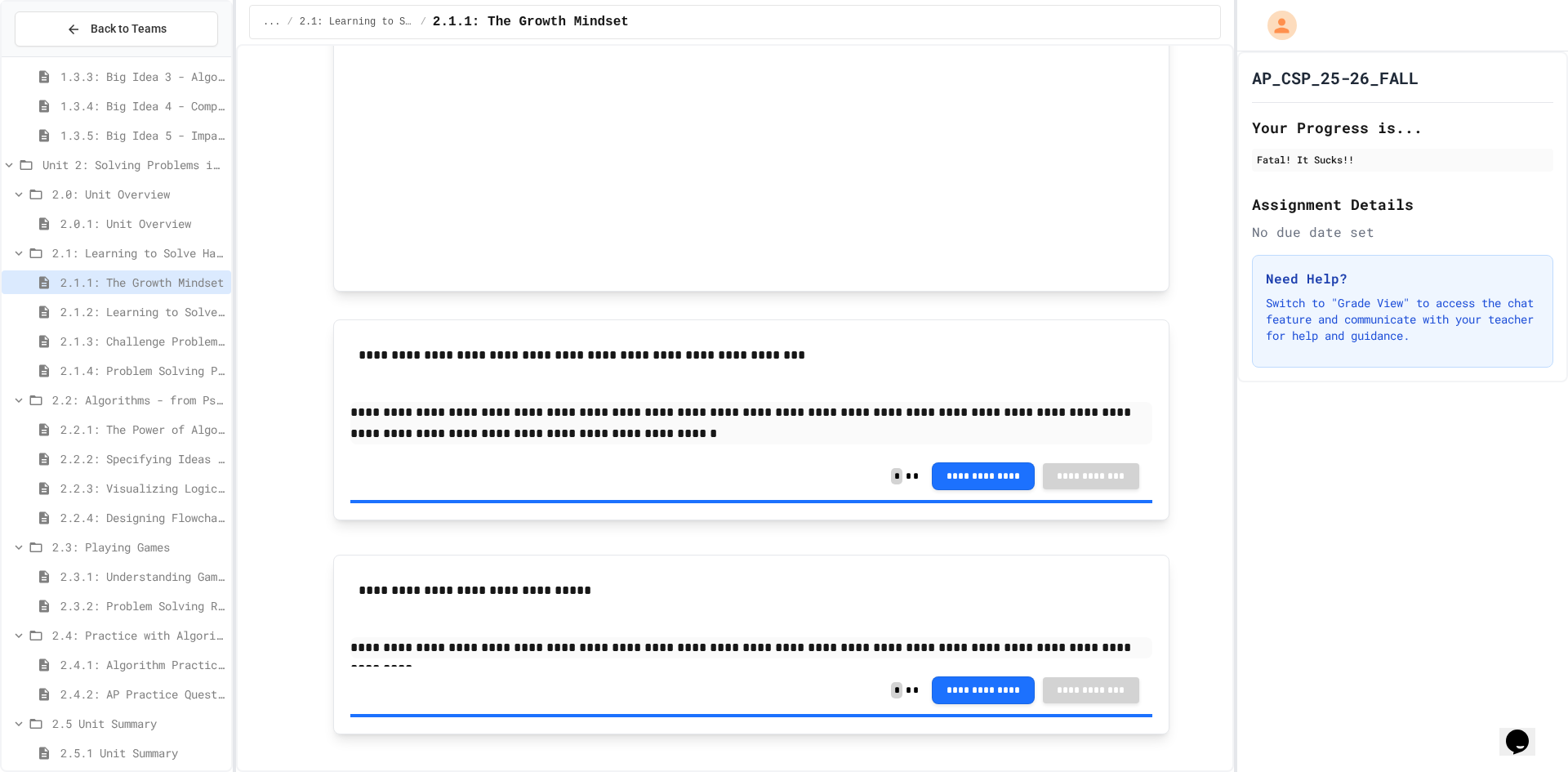
scroll to position [937, 0]
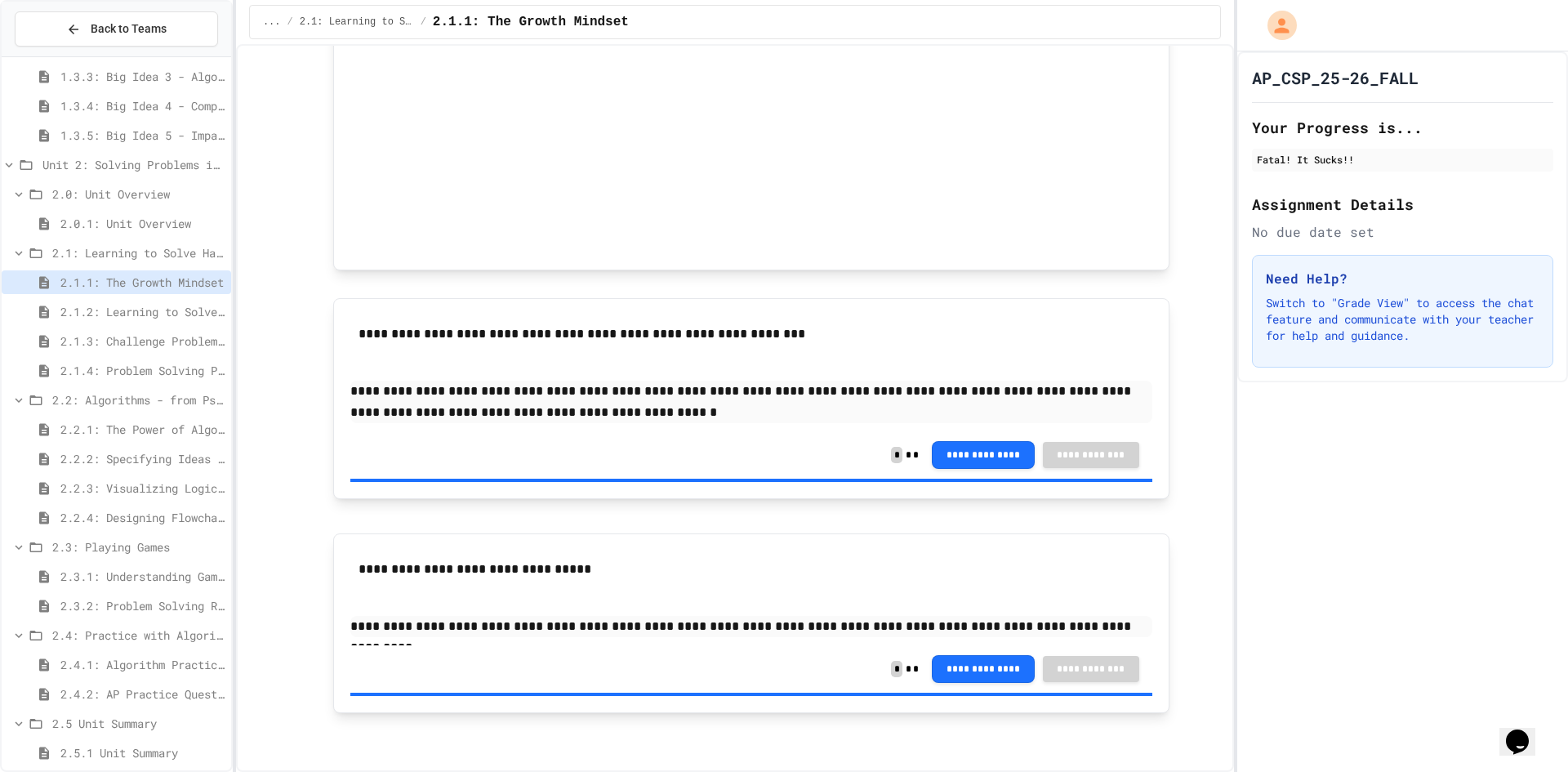
click at [113, 369] on span "2.1.4: Problem Solving Practice" at bounding box center [142, 370] width 164 height 17
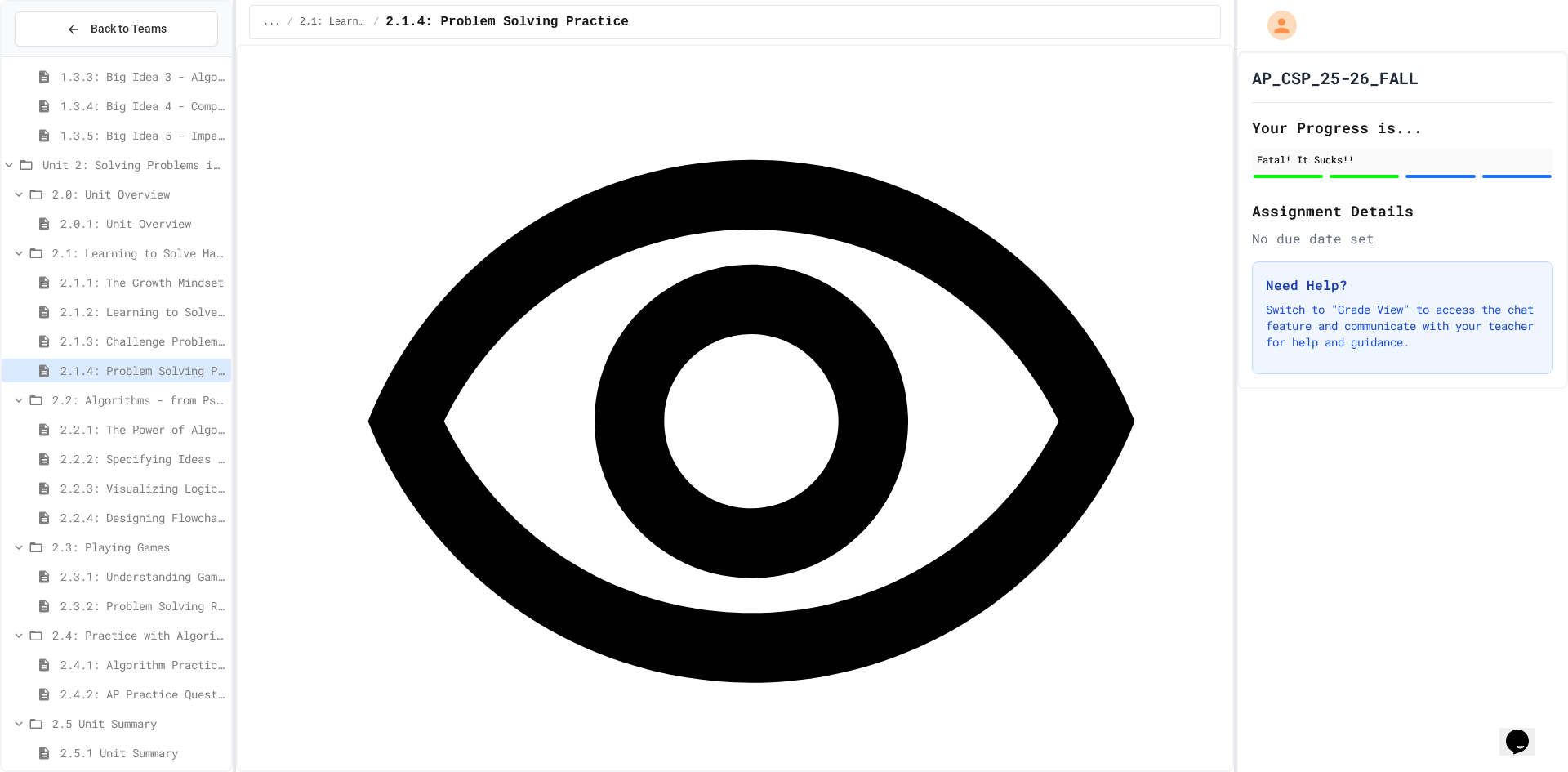
scroll to position [1961, 0]
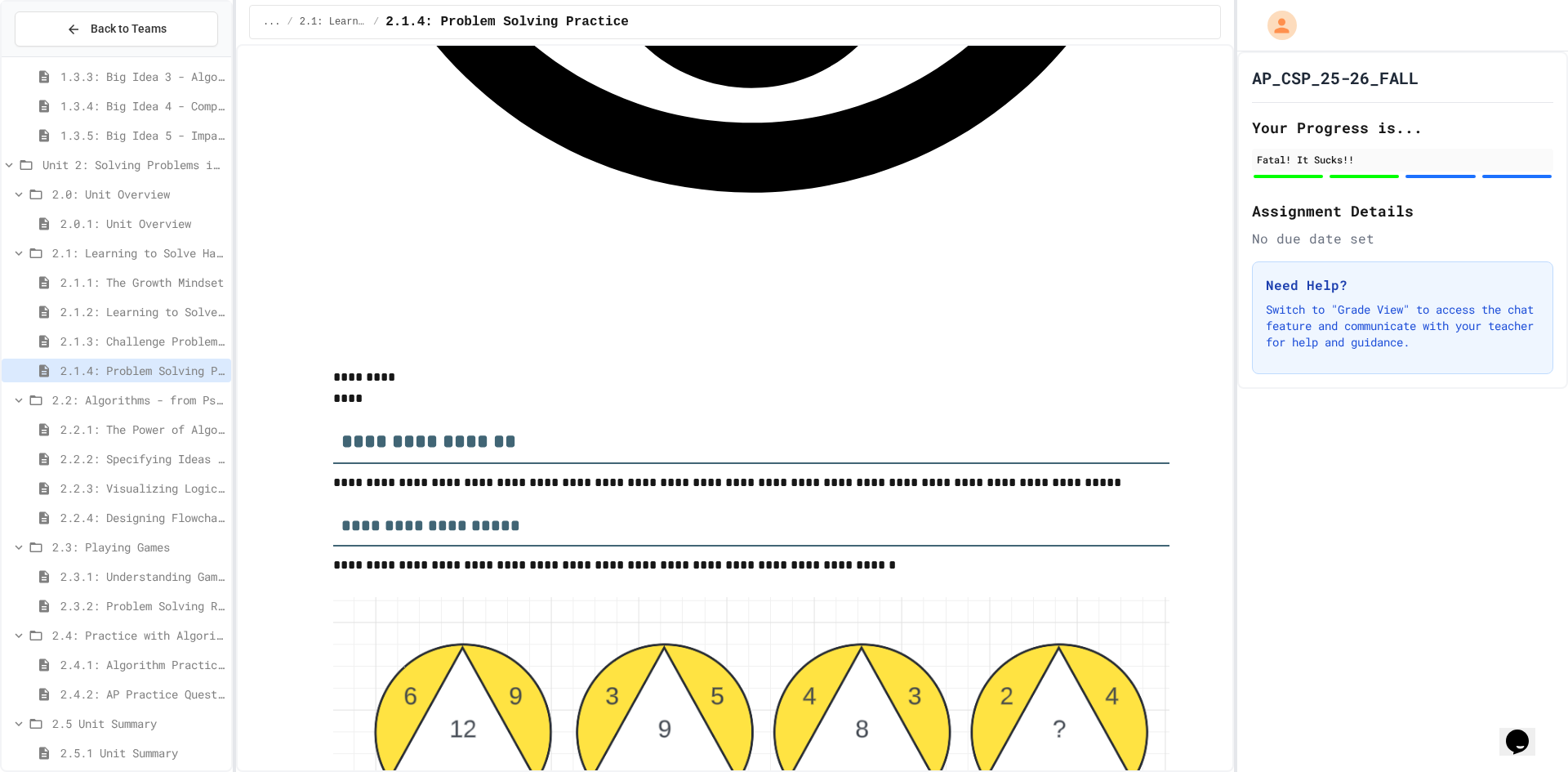
drag, startPoint x: 353, startPoint y: 178, endPoint x: 338, endPoint y: 178, distance: 15.0
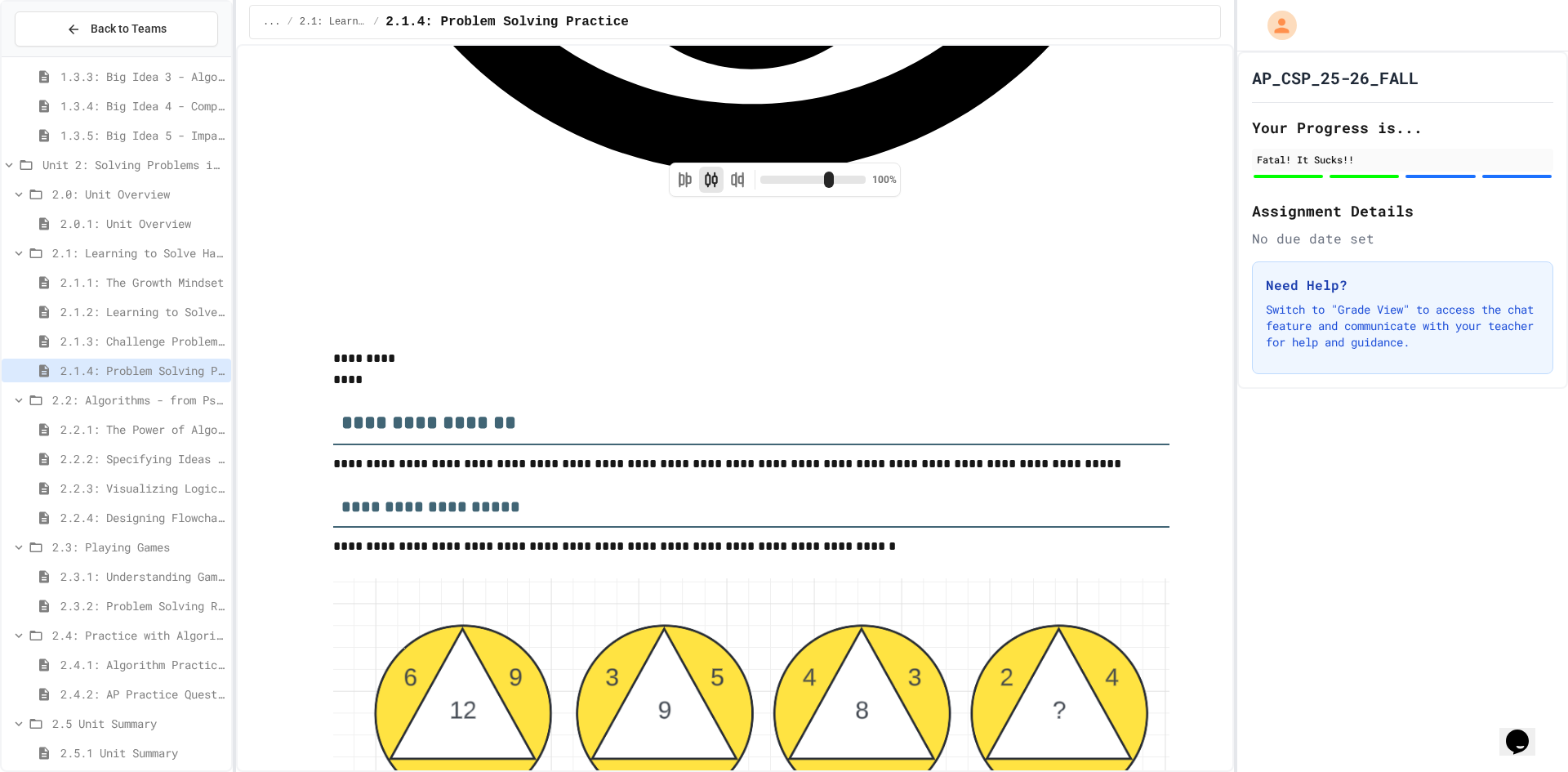
scroll to position [1962, 0]
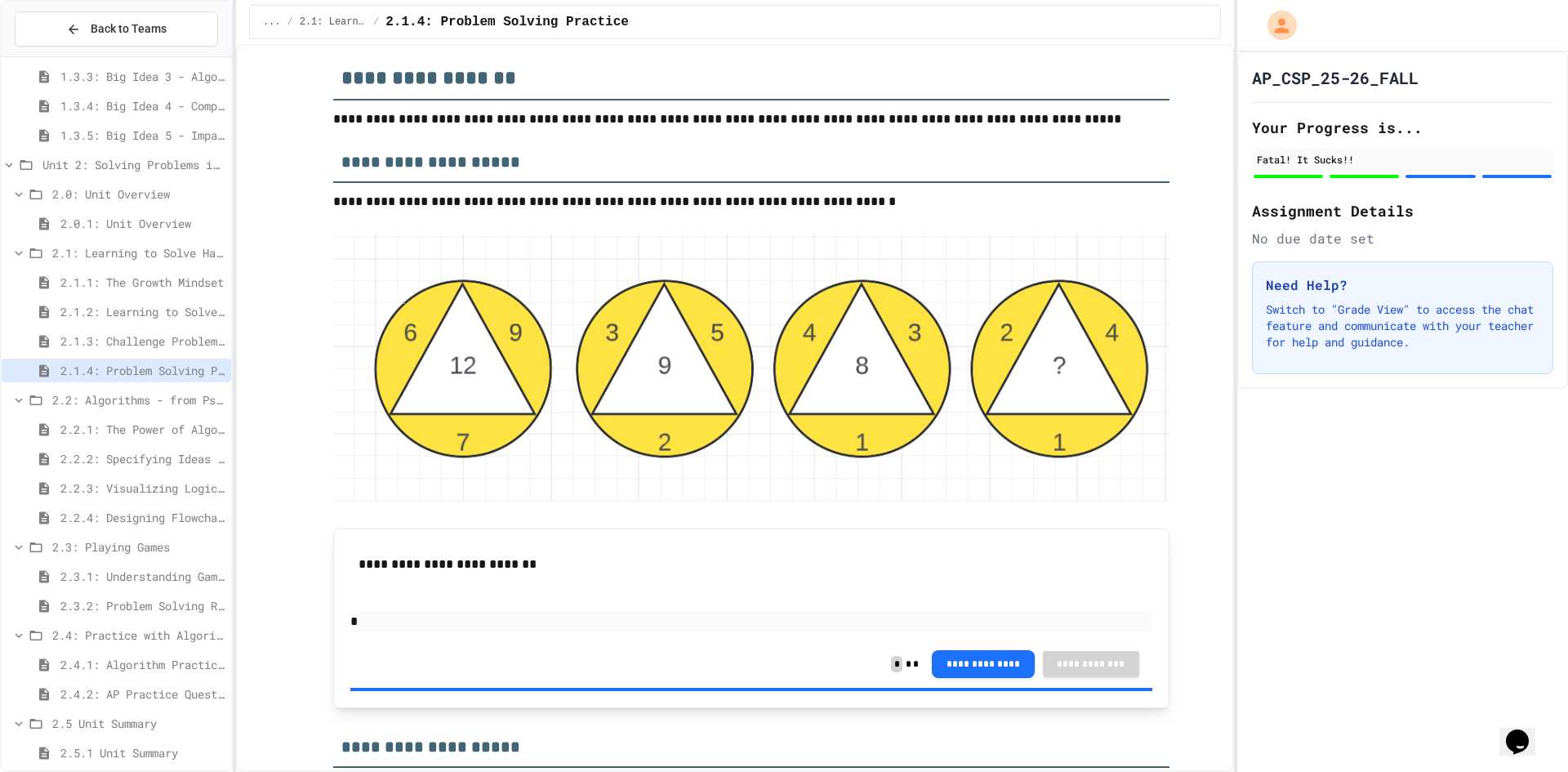
scroll to position [2371, 0]
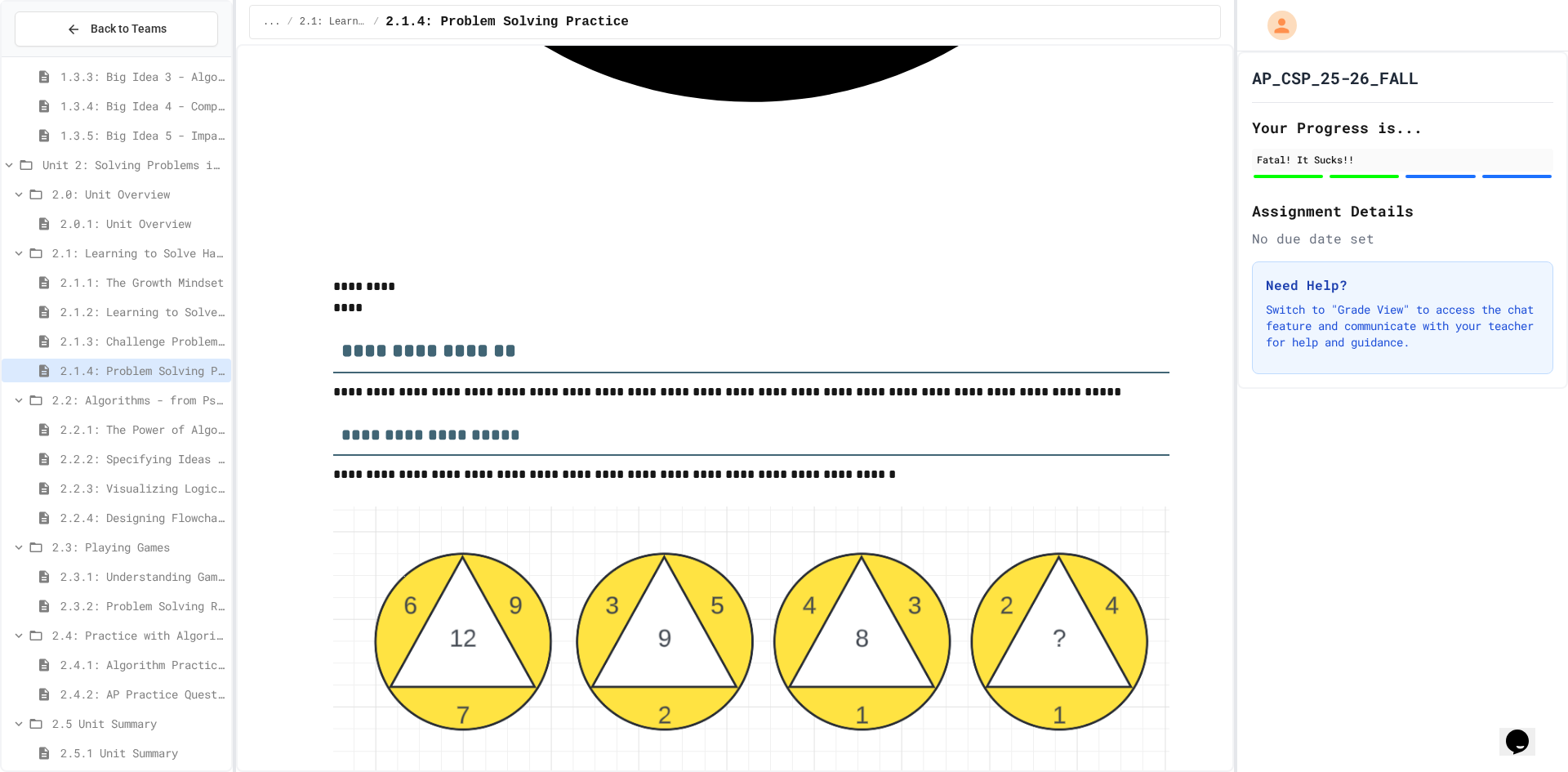
scroll to position [2133, 0]
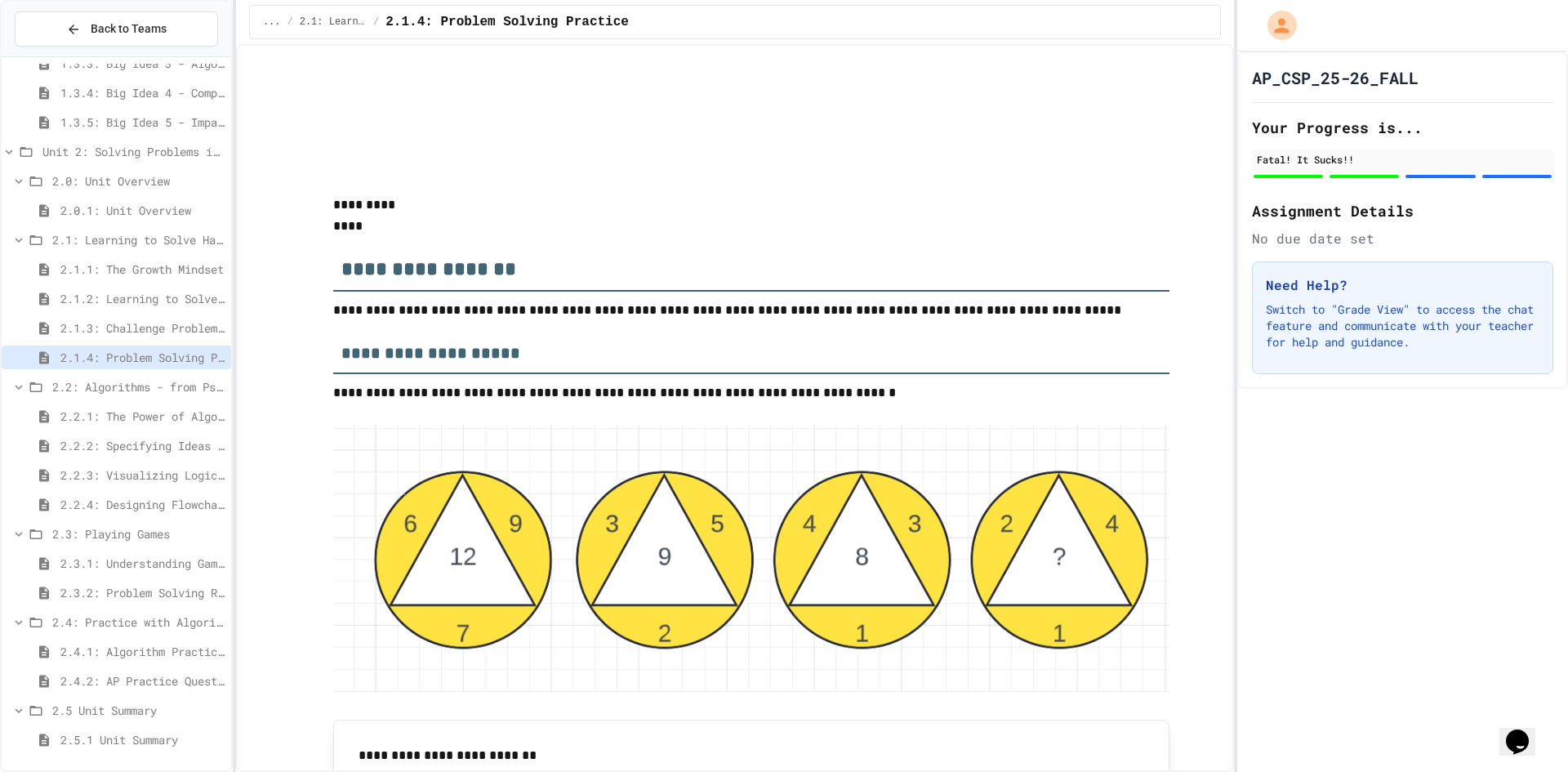
click at [169, 750] on div "2.5.1 Unit Summary" at bounding box center [116, 740] width 230 height 24
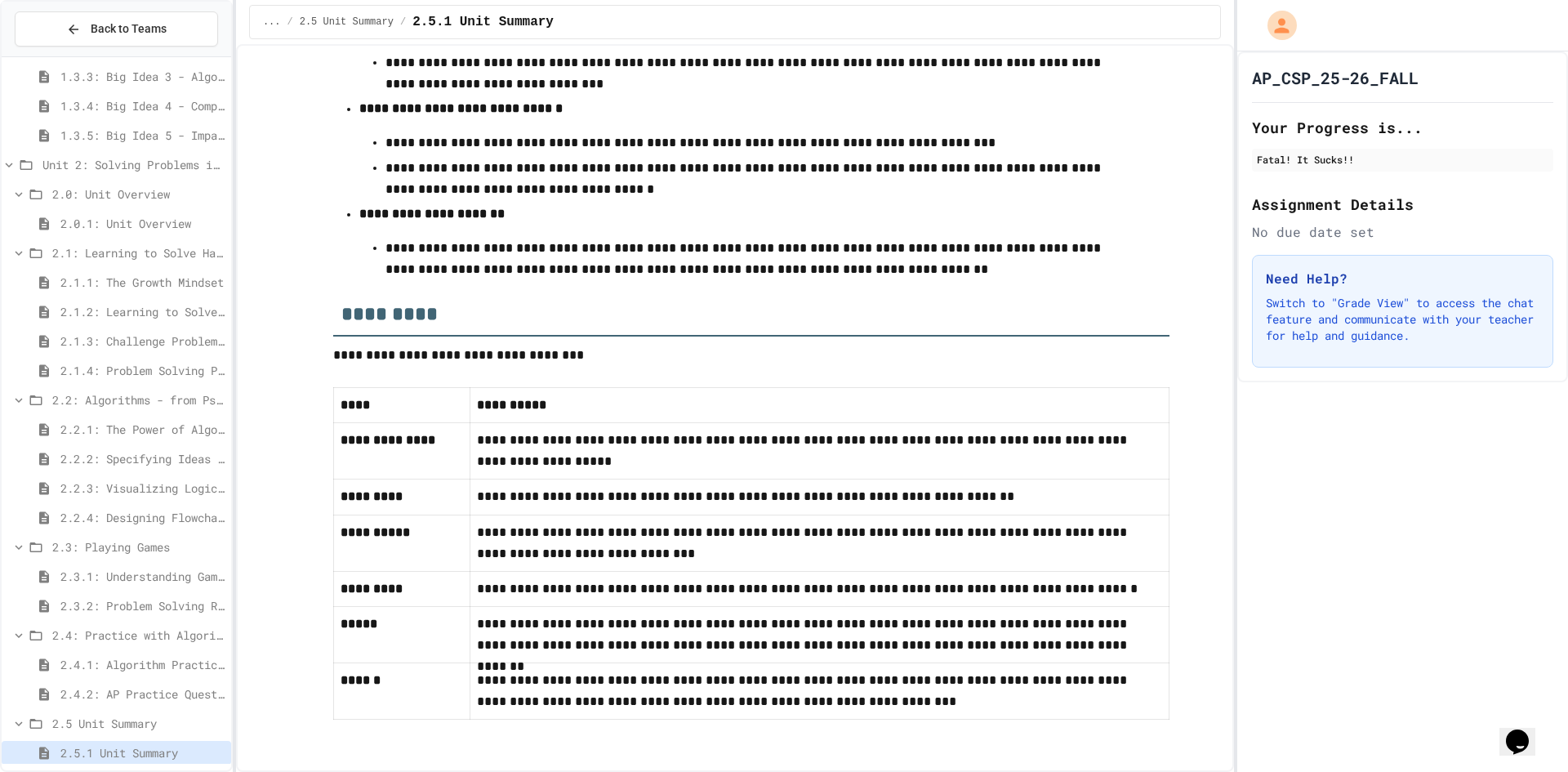
scroll to position [683, 0]
click at [1108, 642] on p "**********" at bounding box center [819, 635] width 685 height 43
click at [1114, 639] on p "**********" at bounding box center [819, 635] width 685 height 43
drag, startPoint x: 1216, startPoint y: 416, endPoint x: 1205, endPoint y: 409, distance: 13.0
click at [1205, 409] on div "**********" at bounding box center [734, 409] width 998 height 728
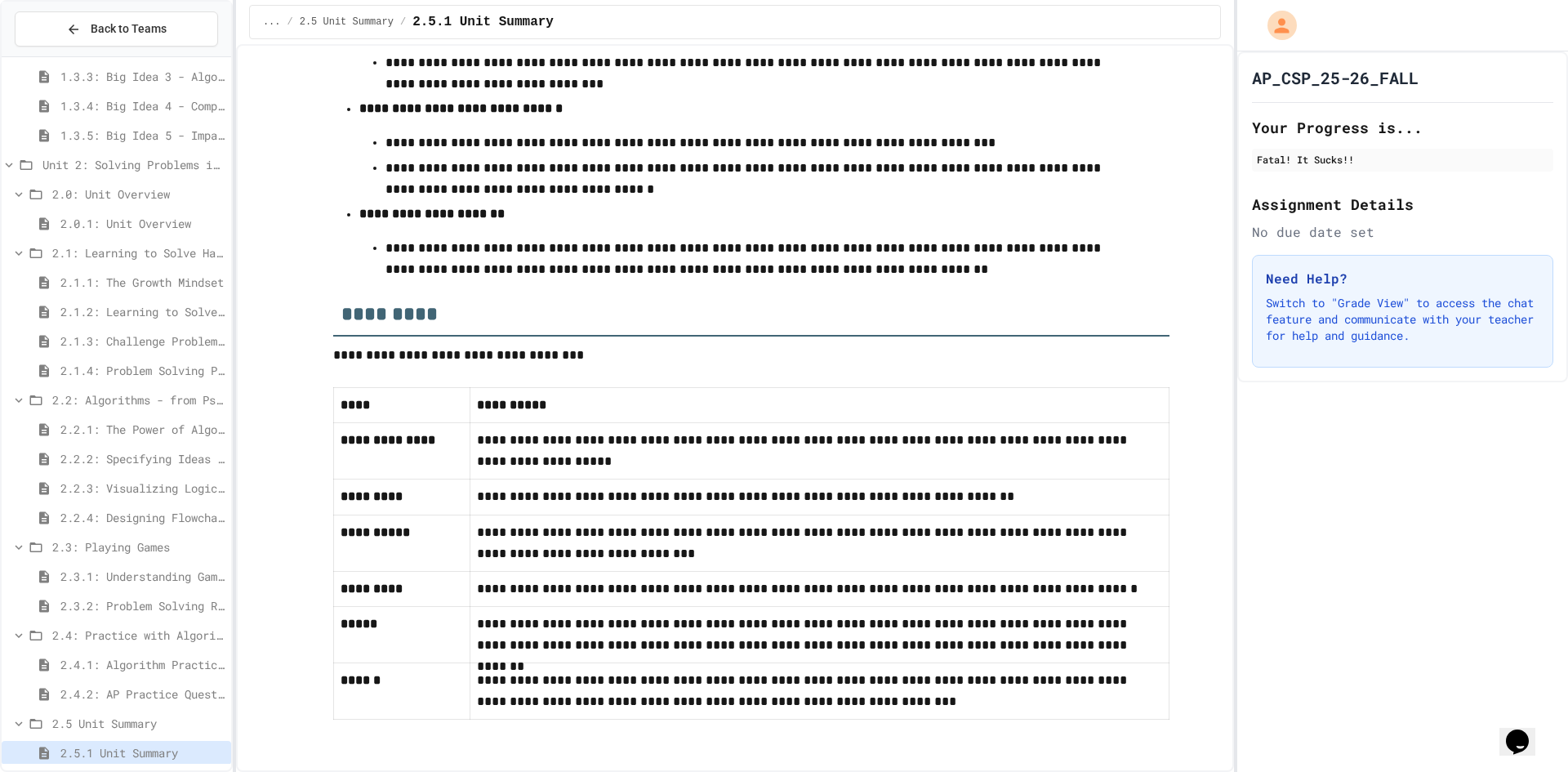
click at [1290, 711] on div "AP_CSP_25-26_FALL Your Progress is... Fatal! It Sucks!! Assignment Details No d…" at bounding box center [1402, 411] width 331 height 720
click at [1429, 426] on div "AP_CSP_25-26_FALL Your Progress is... Fatal! It Sucks!! Assignment Details No d…" at bounding box center [1402, 411] width 331 height 720
click at [832, 640] on p "**********" at bounding box center [819, 635] width 685 height 43
